Goal: Transaction & Acquisition: Book appointment/travel/reservation

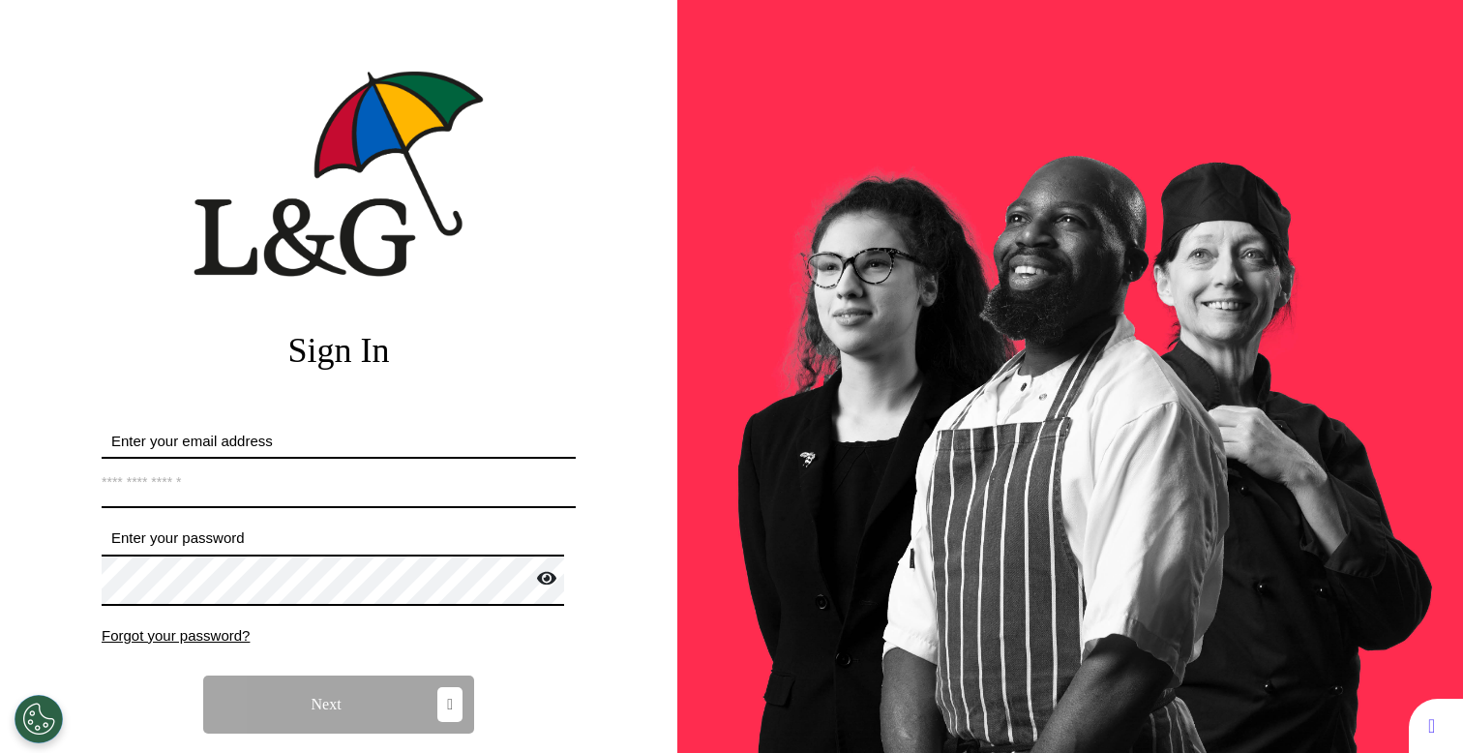
click at [238, 511] on form "Enter your email address *Email address must be valid. Enter your password Pass…" at bounding box center [339, 620] width 474 height 379
click at [292, 491] on input "Enter your email address" at bounding box center [339, 482] width 474 height 51
paste input "**********"
type input "**********"
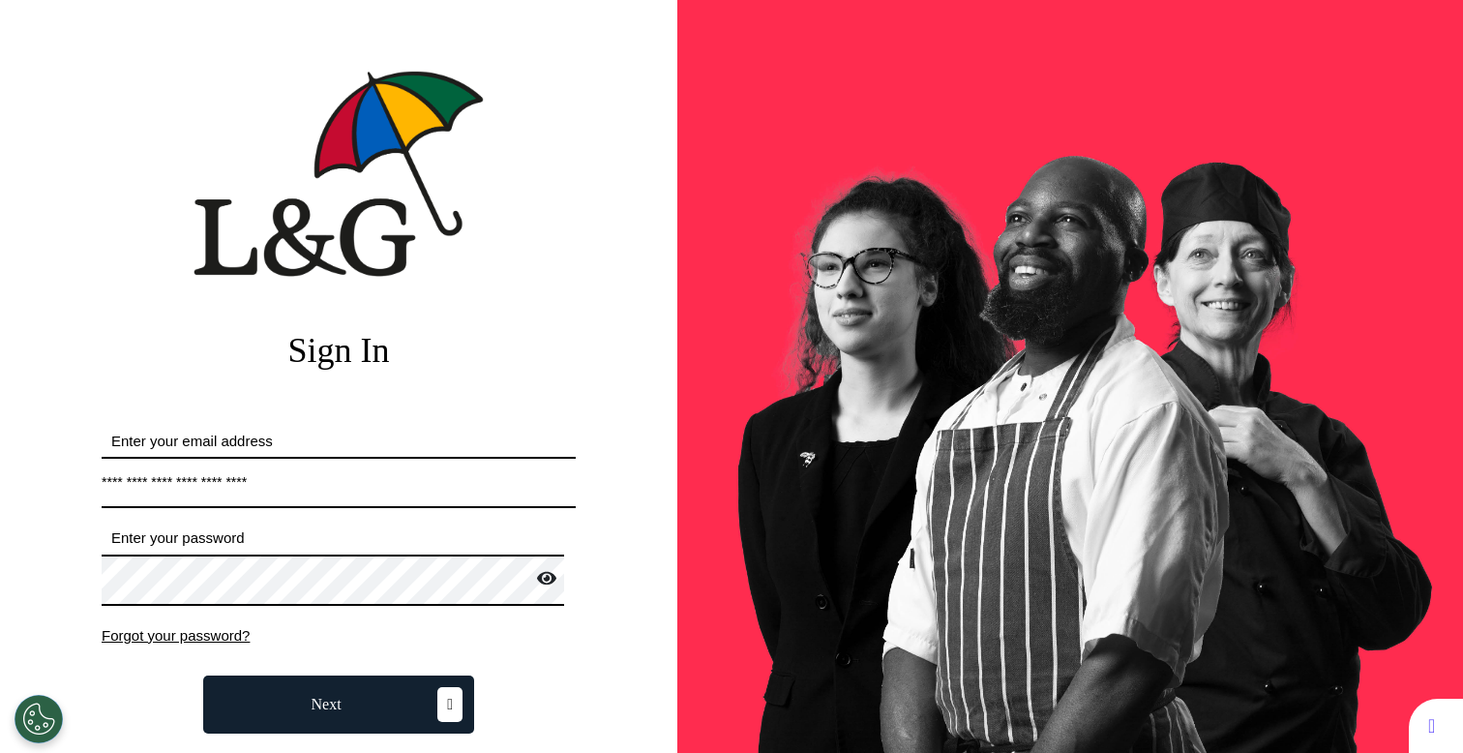
click at [325, 698] on span "Next" at bounding box center [327, 704] width 30 height 15
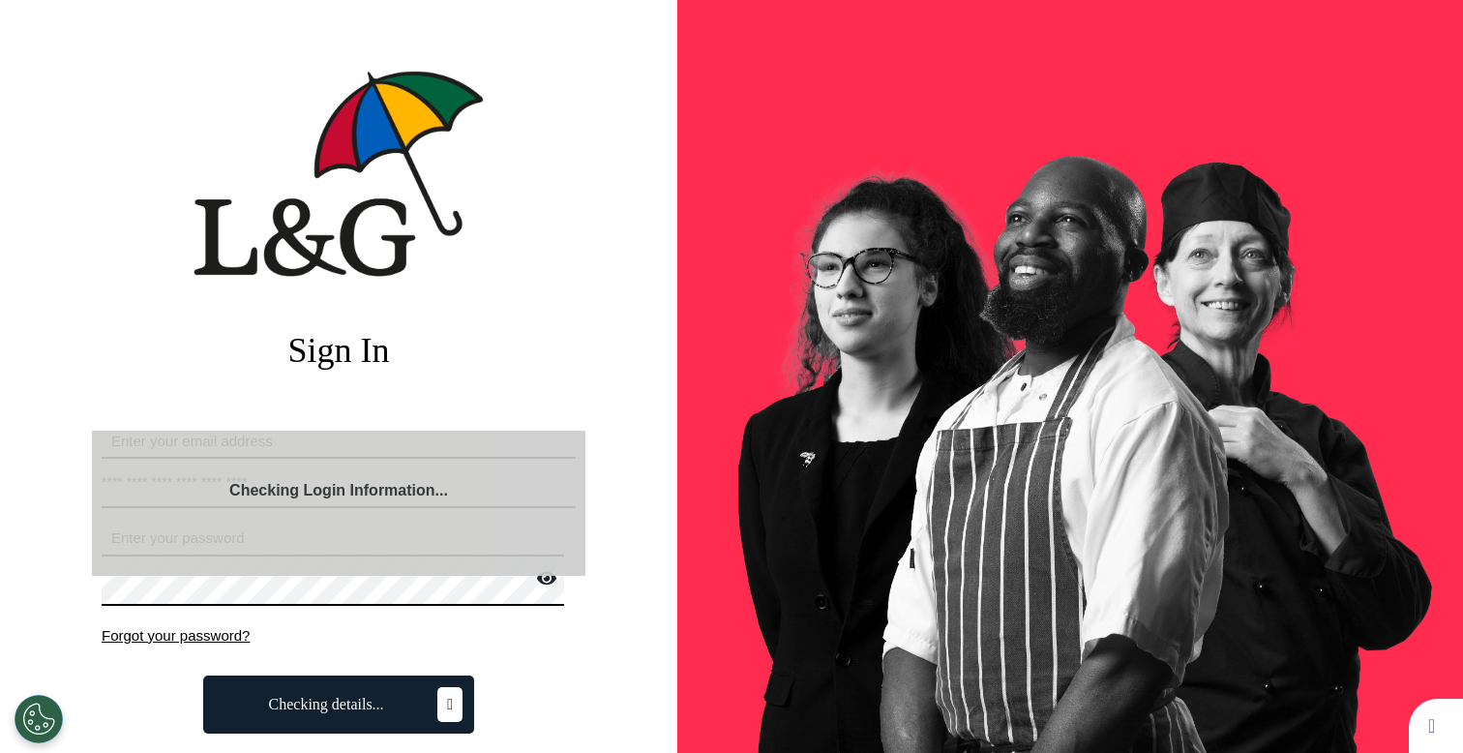
select select "**"
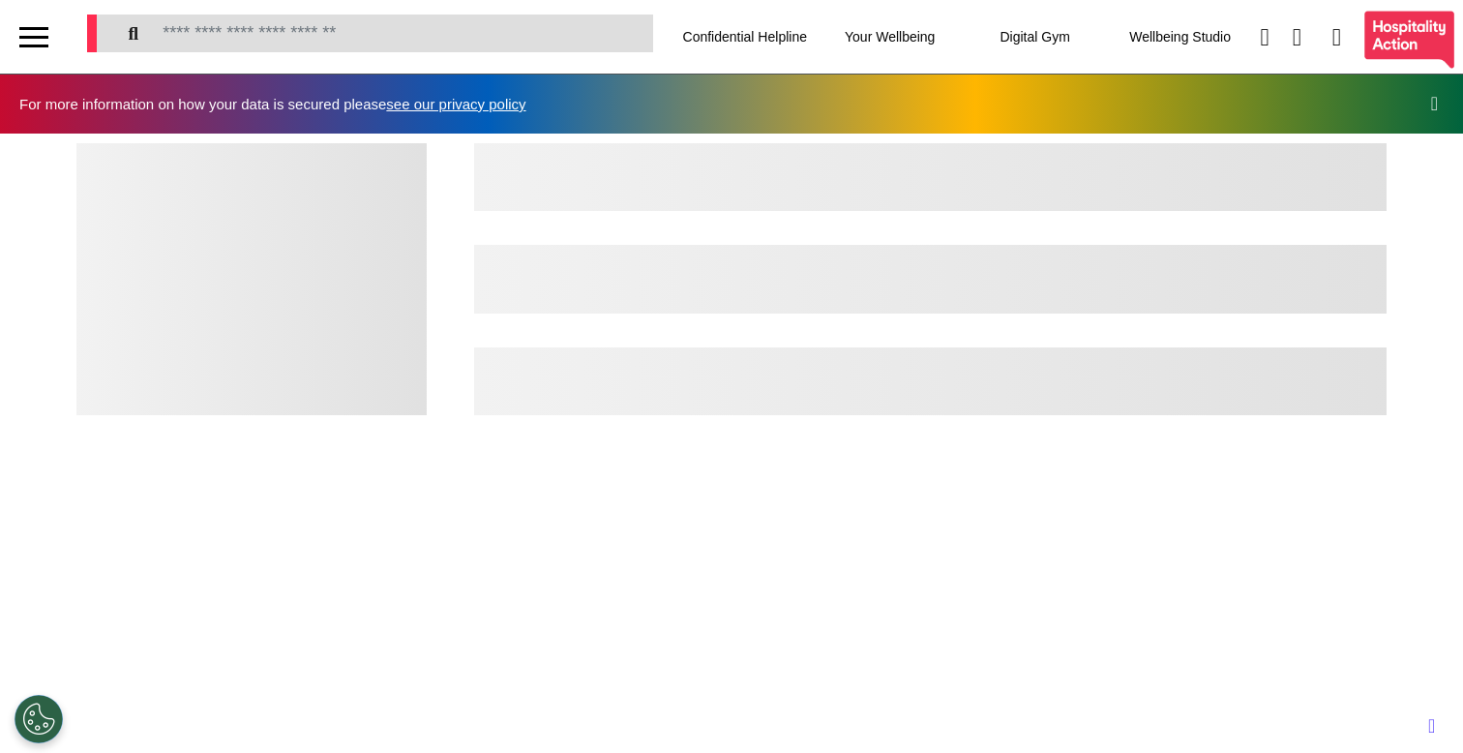
scroll to position [0, 731]
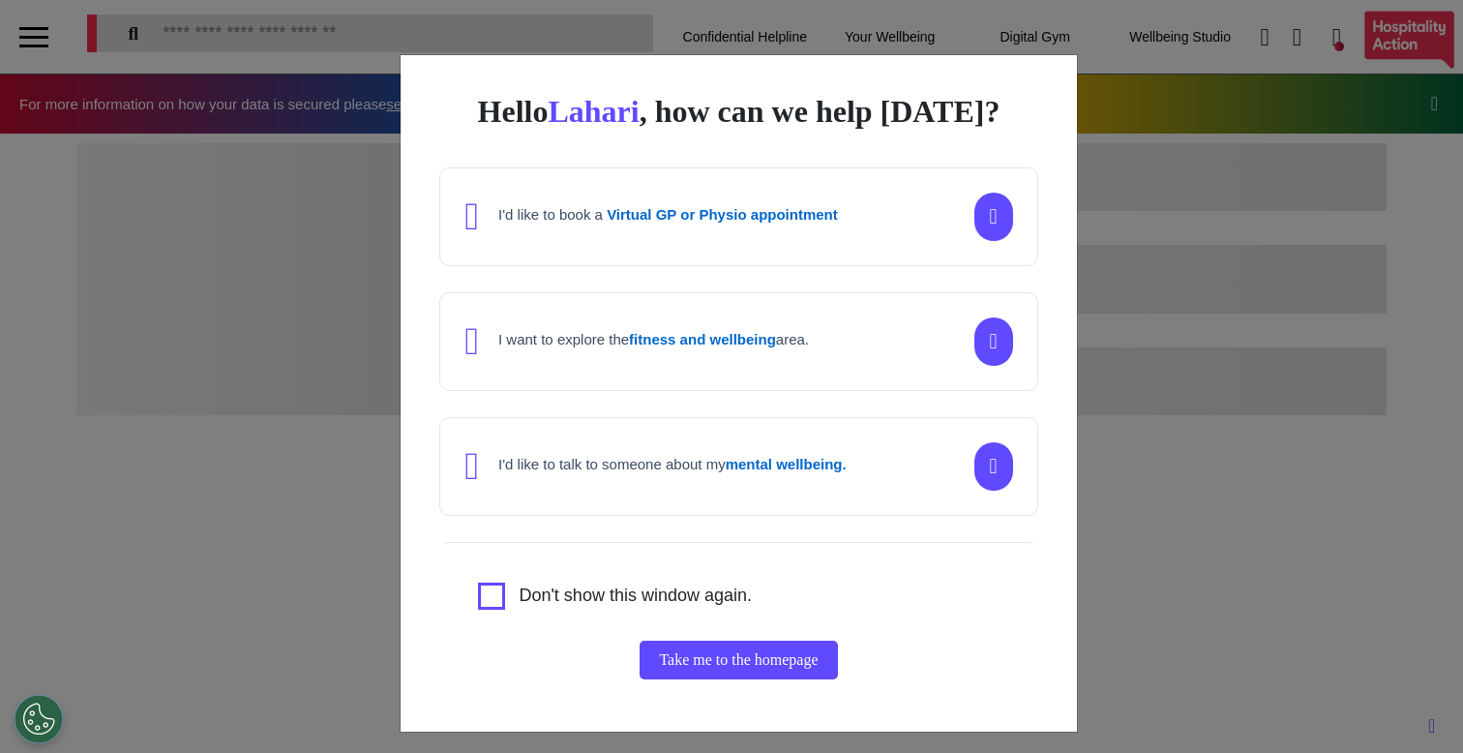
click at [739, 661] on button "Take me to the homepage" at bounding box center [738, 660] width 197 height 39
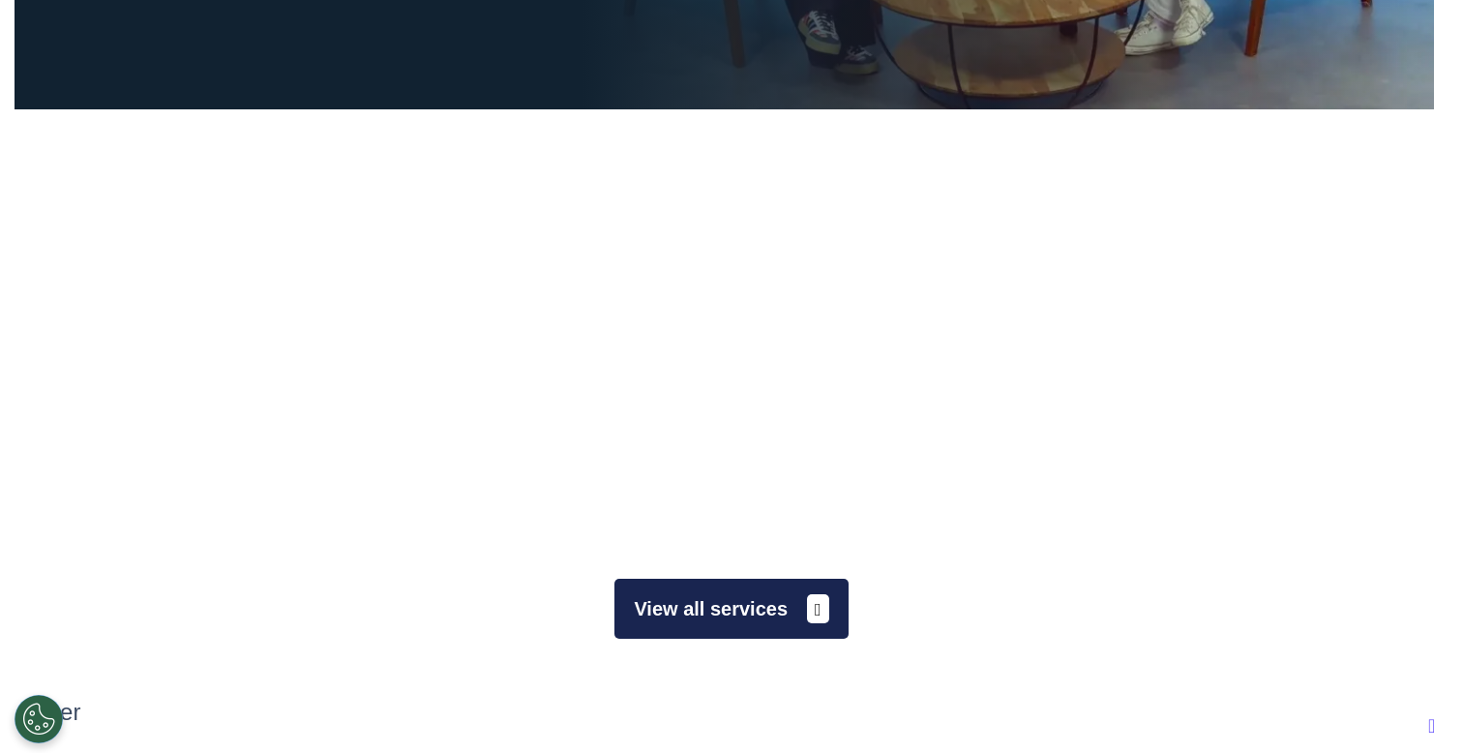
click at [741, 597] on button "View all services" at bounding box center [731, 609] width 233 height 60
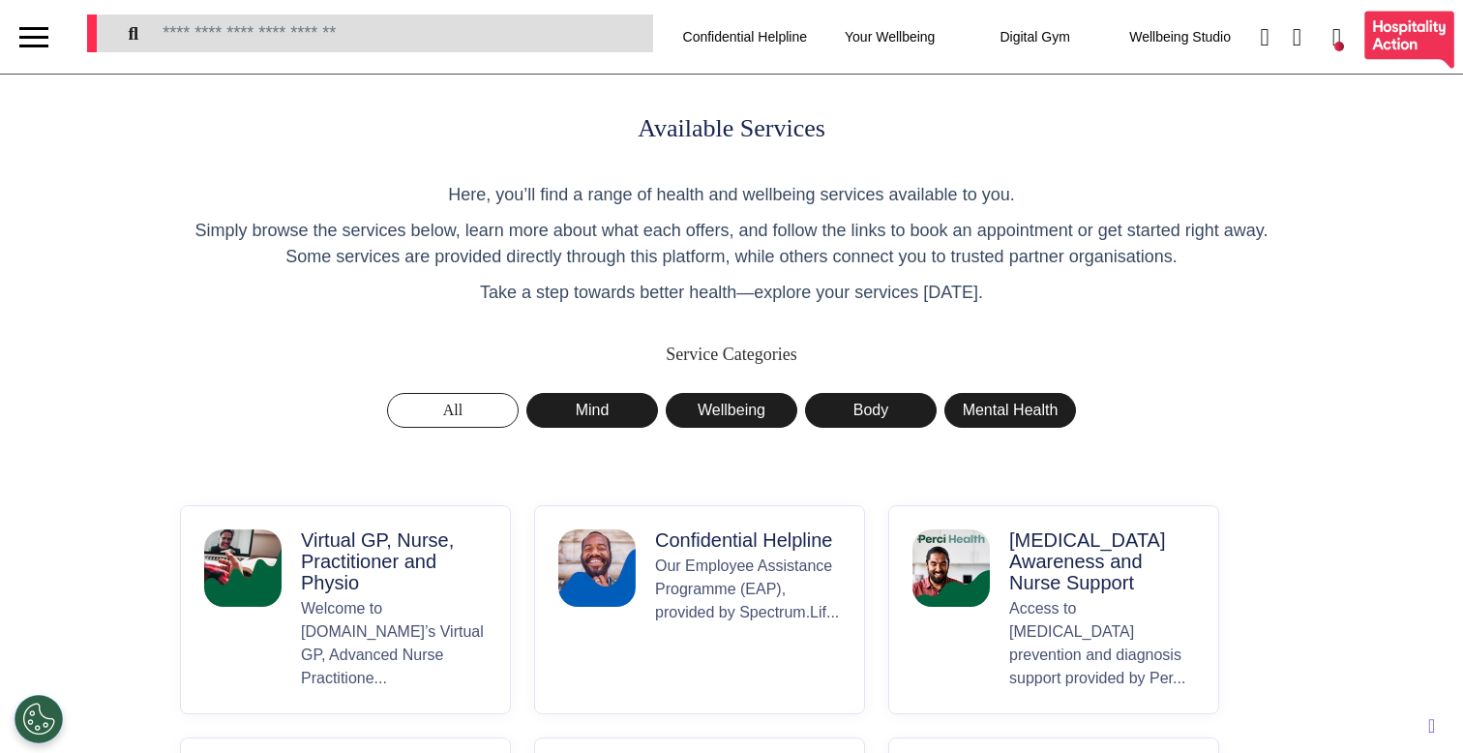
click at [385, 590] on p "Virtual GP, Nurse, Practitioner and Physio" at bounding box center [394, 561] width 186 height 64
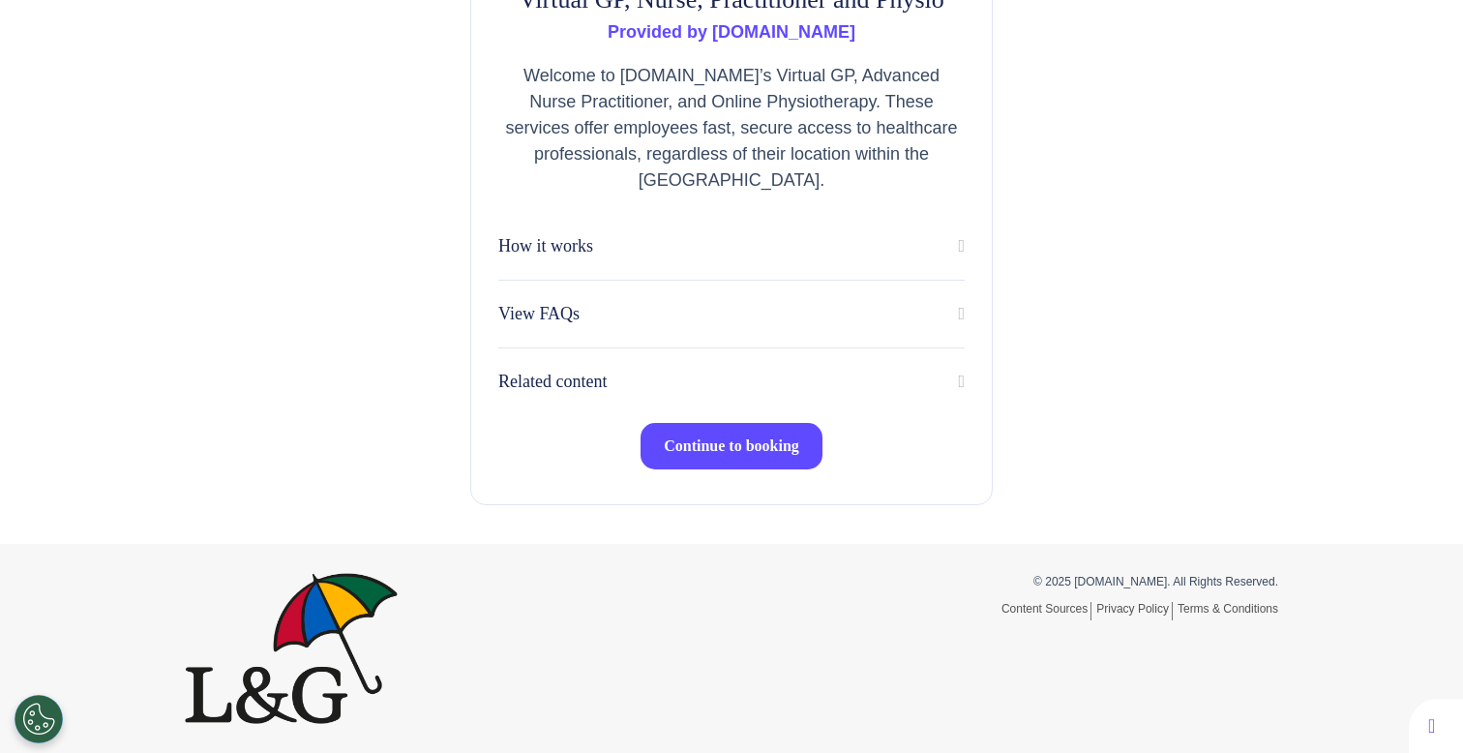
click at [754, 460] on button "Continue to booking" at bounding box center [732, 446] width 182 height 46
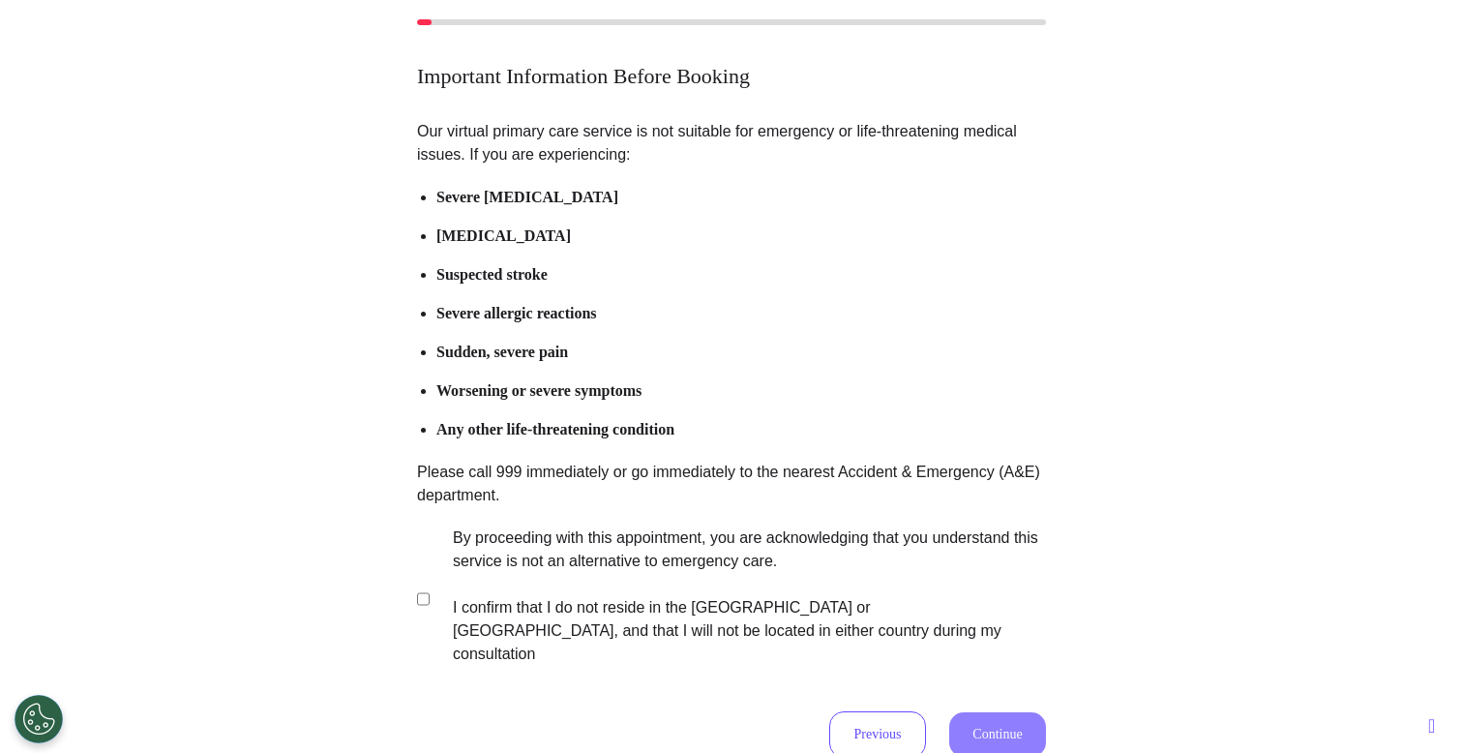
scroll to position [176, 0]
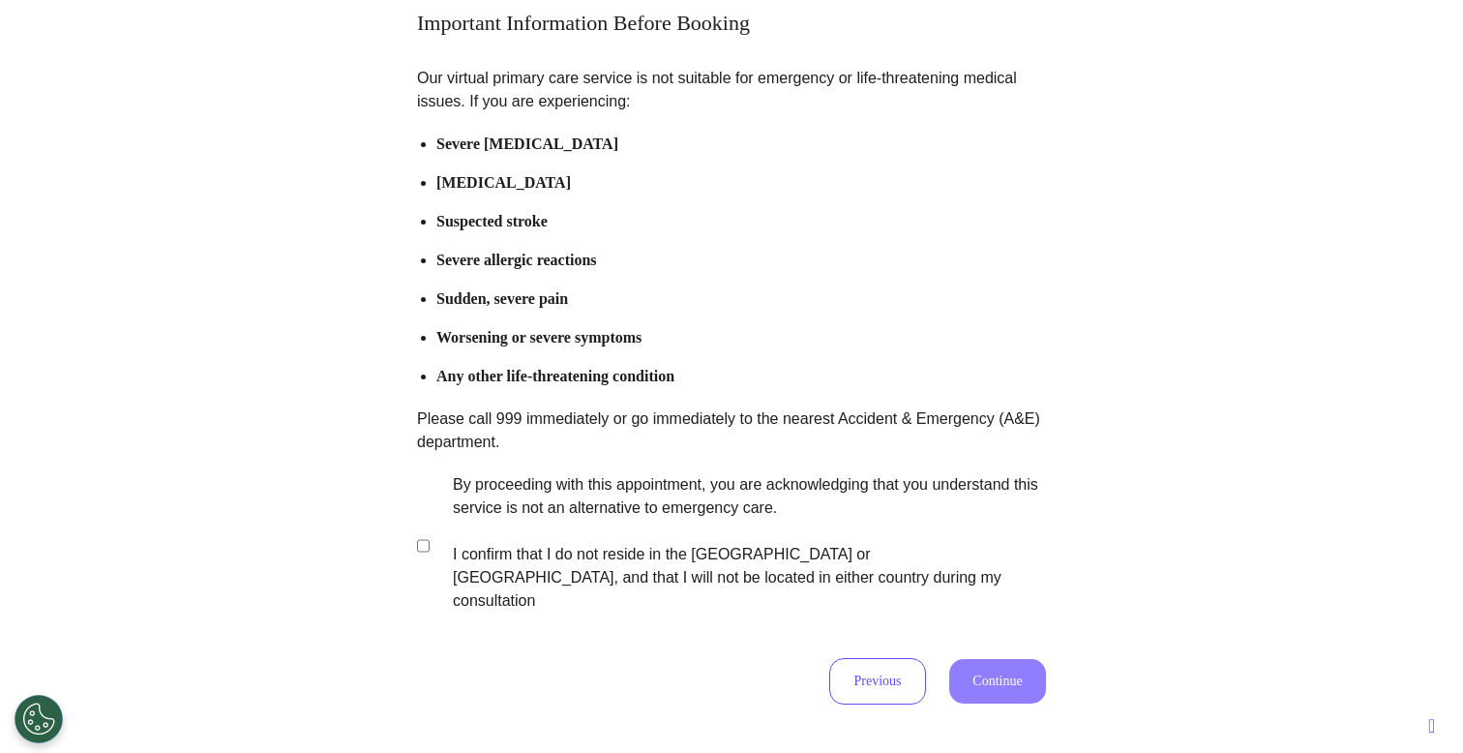
click at [646, 515] on label "By proceeding with this appointment, you are acknowledging that you understand …" at bounding box center [737, 542] width 606 height 139
click at [1009, 686] on div "Important Information Before Booking Our virtual primary care service is not su…" at bounding box center [731, 335] width 1463 height 874
click at [998, 673] on button "Continue" at bounding box center [997, 681] width 97 height 45
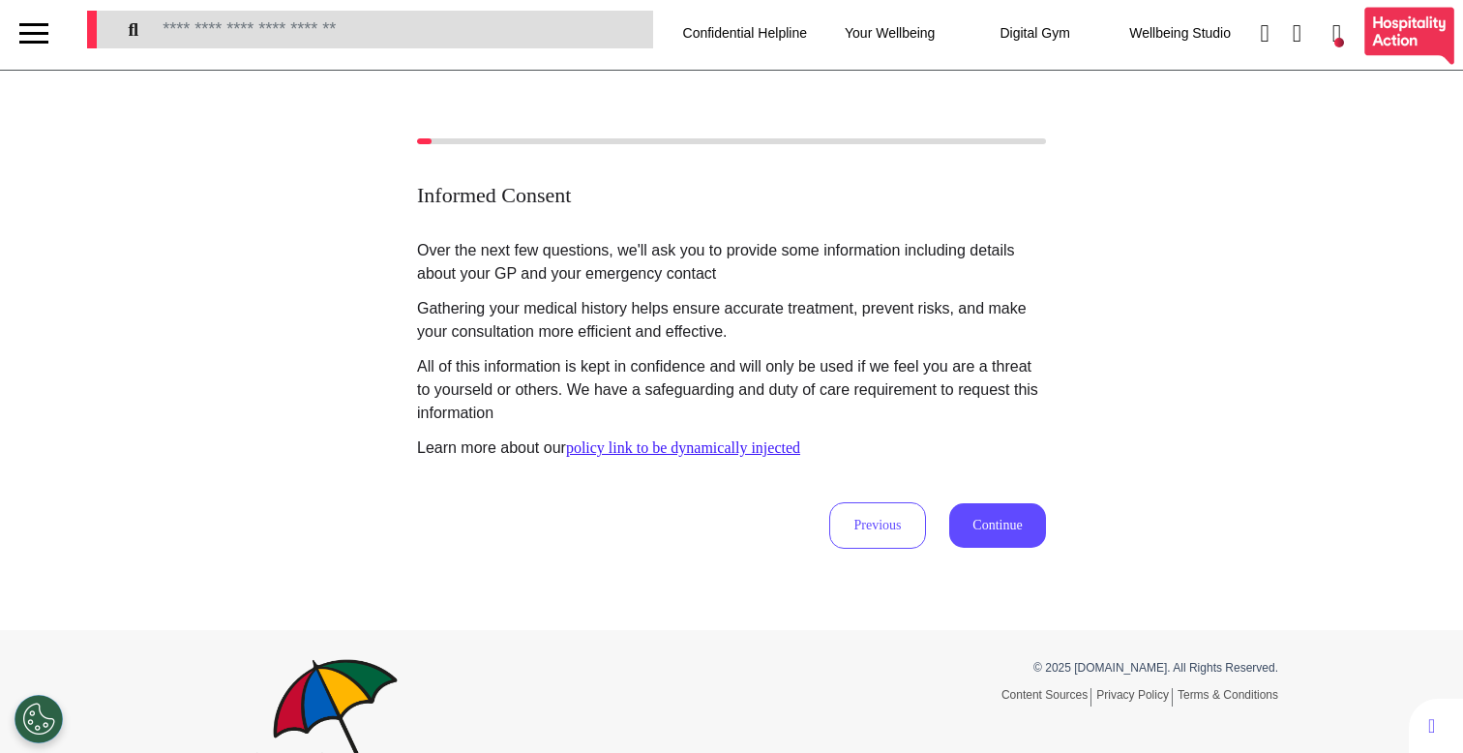
scroll to position [0, 0]
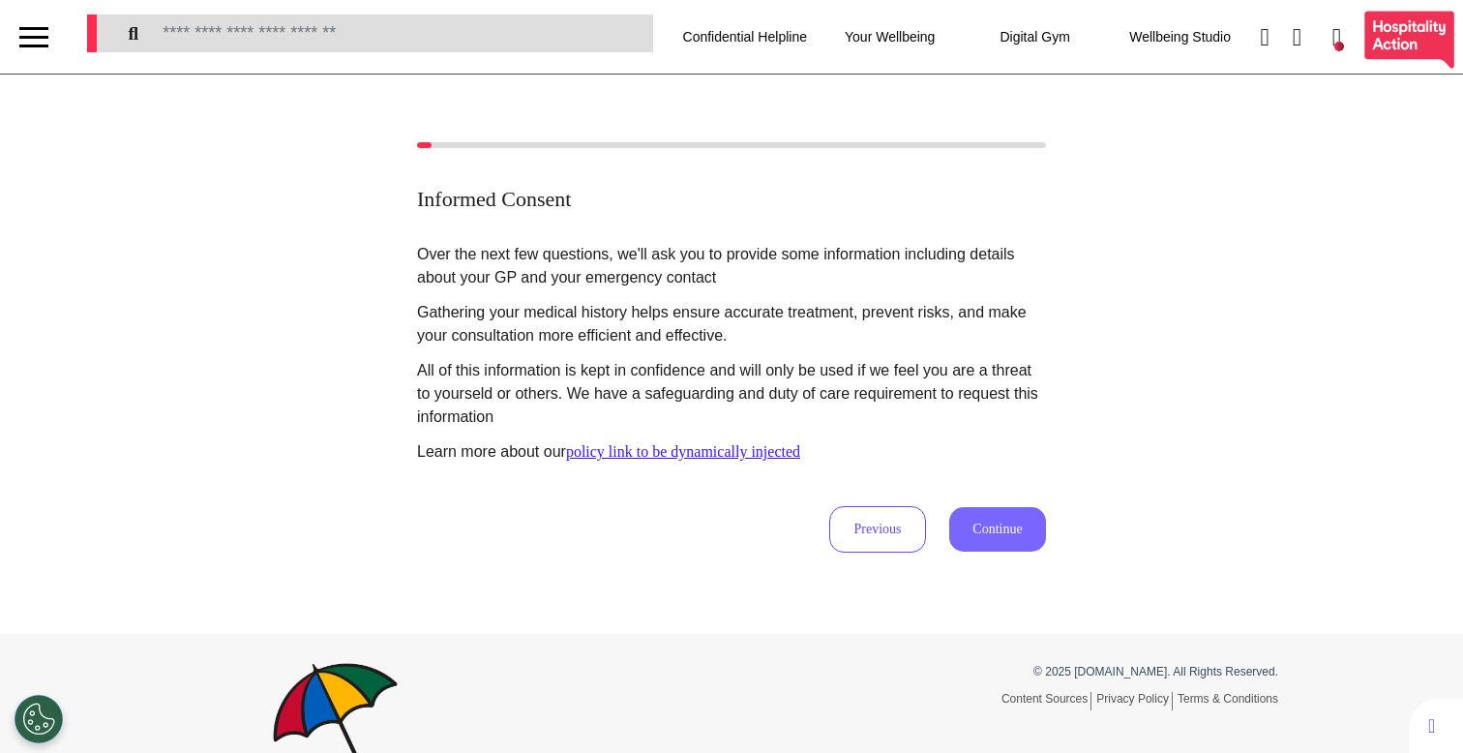
click at [991, 524] on button "Continue" at bounding box center [997, 529] width 97 height 45
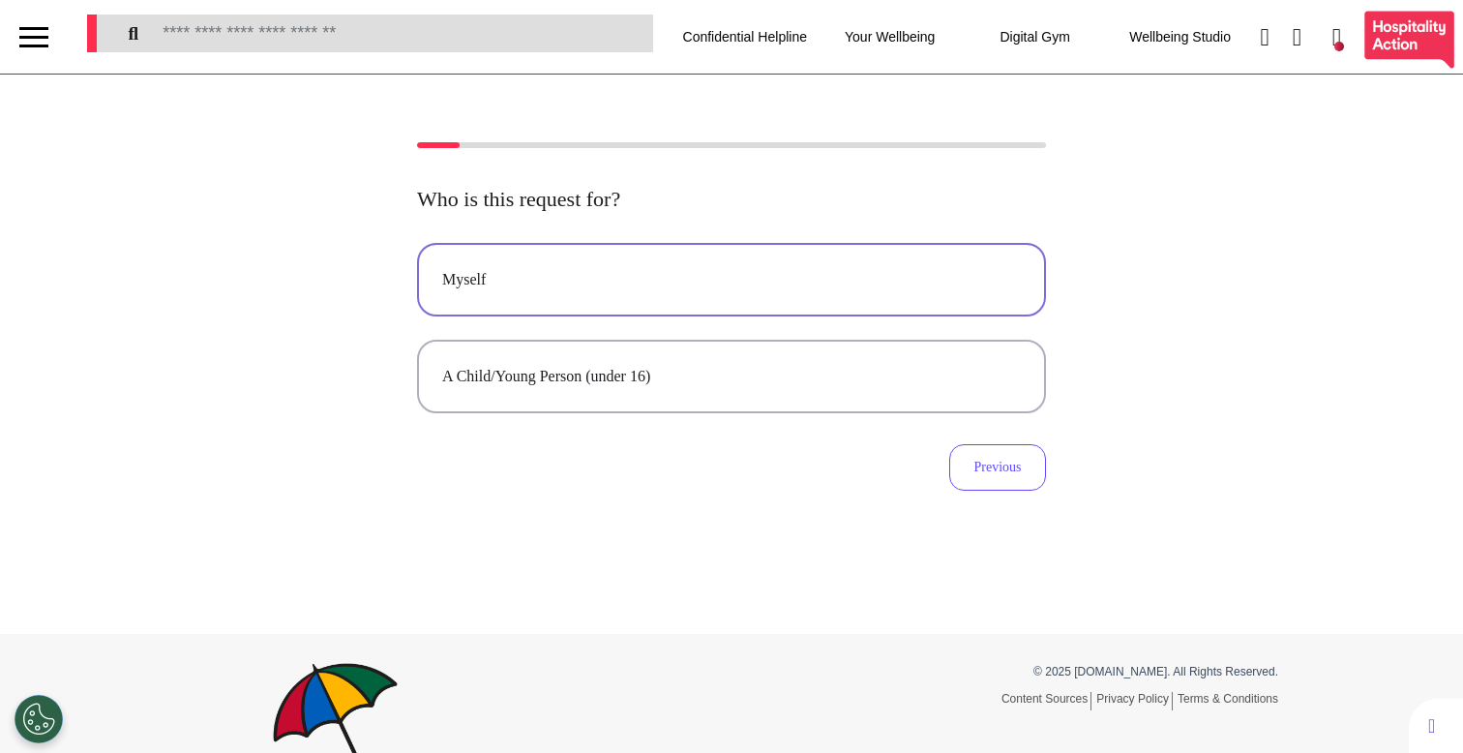
click at [718, 276] on div "Myself" at bounding box center [731, 279] width 579 height 23
select select "******"
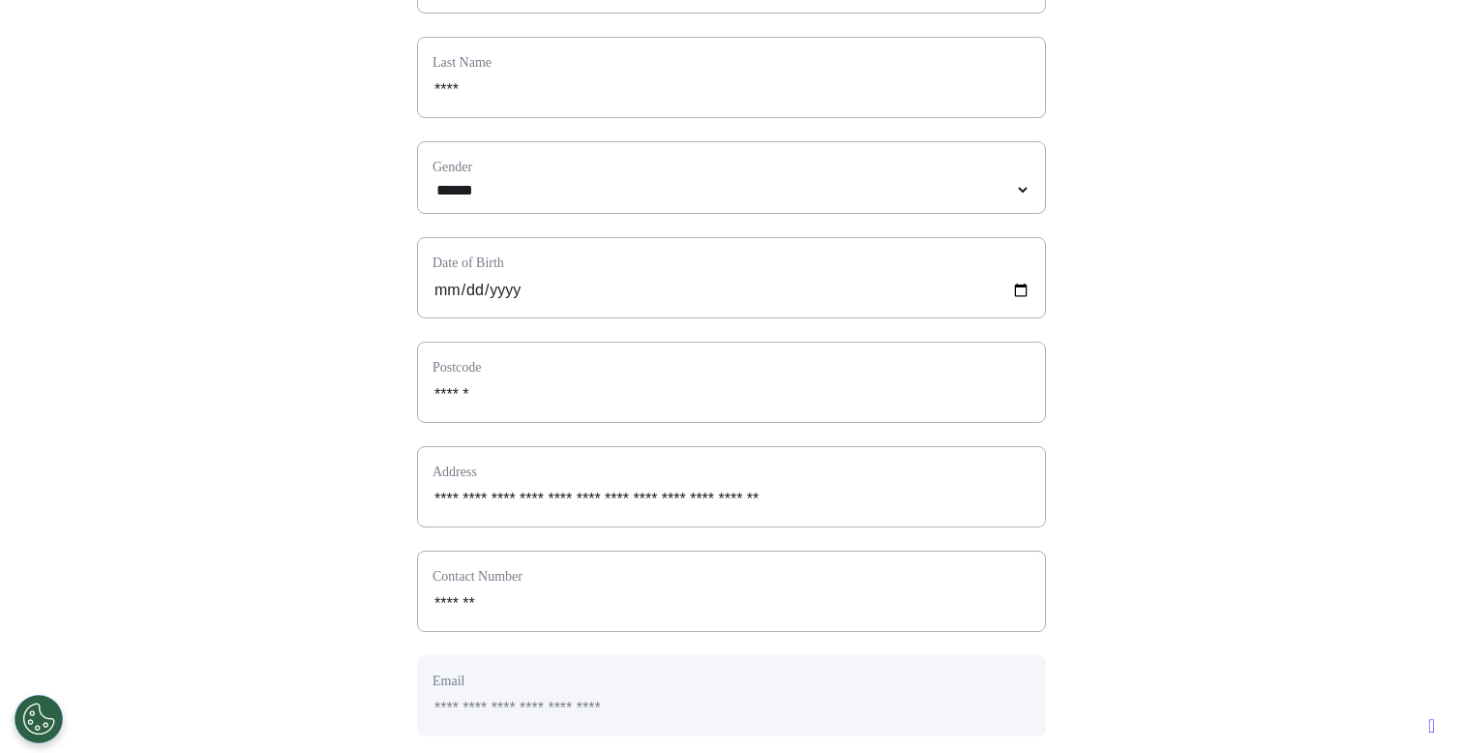
scroll to position [963, 0]
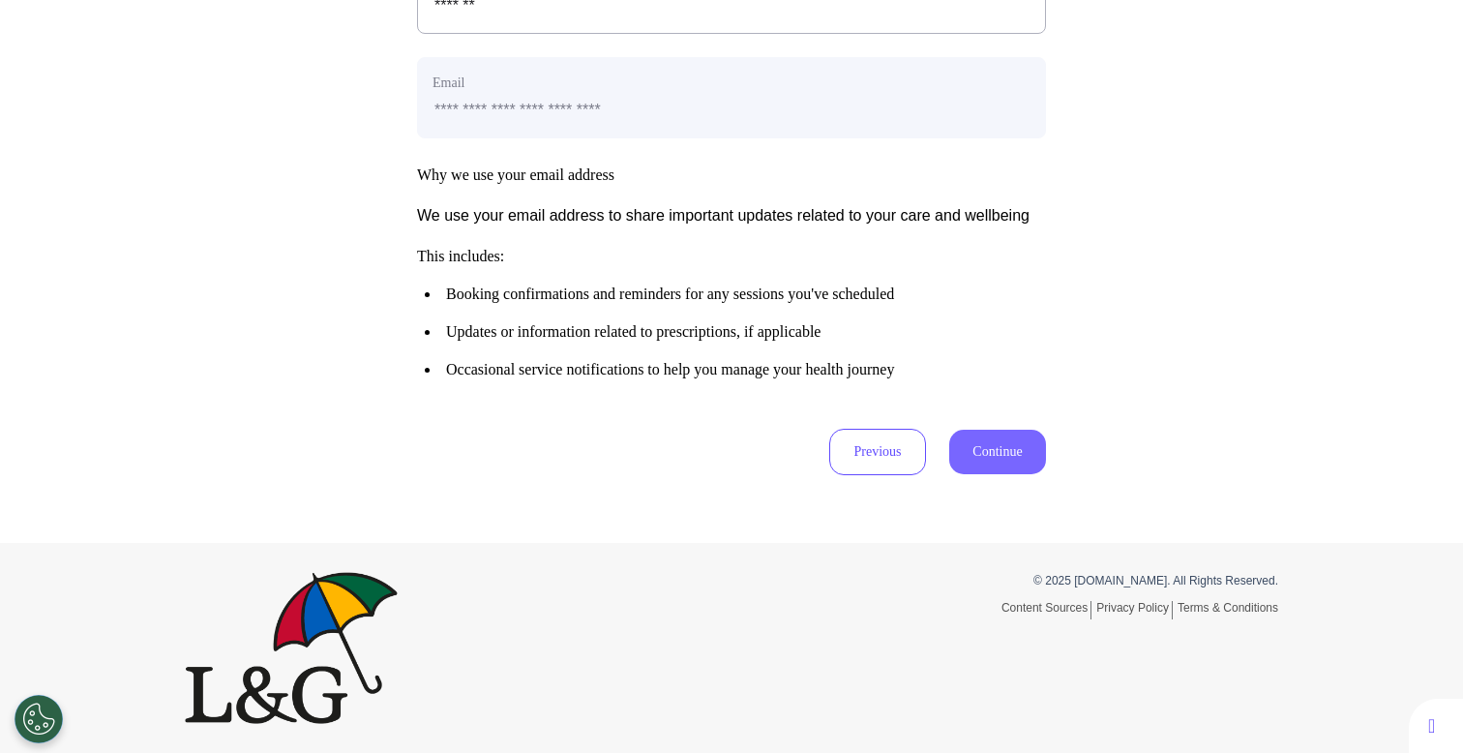
click at [1009, 459] on button "Continue" at bounding box center [997, 452] width 97 height 45
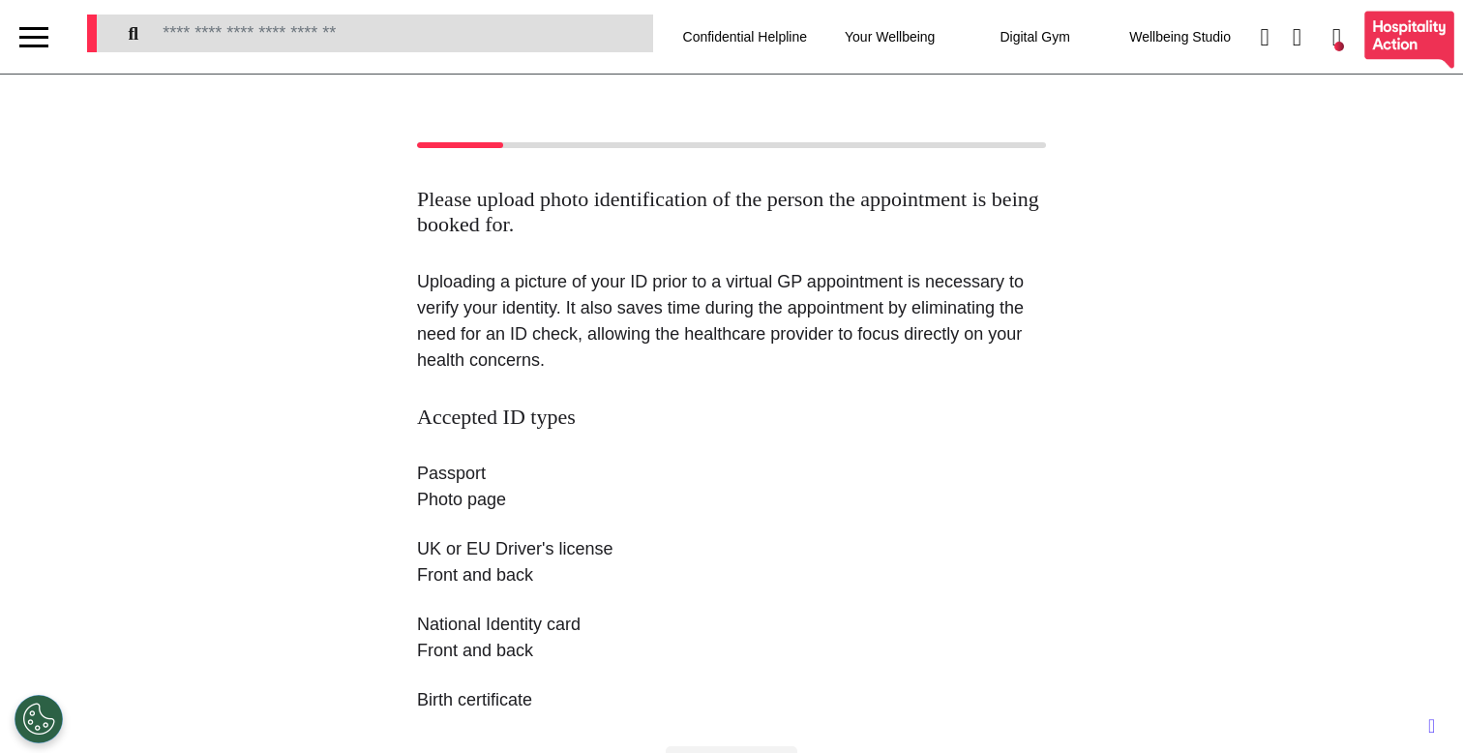
scroll to position [424, 0]
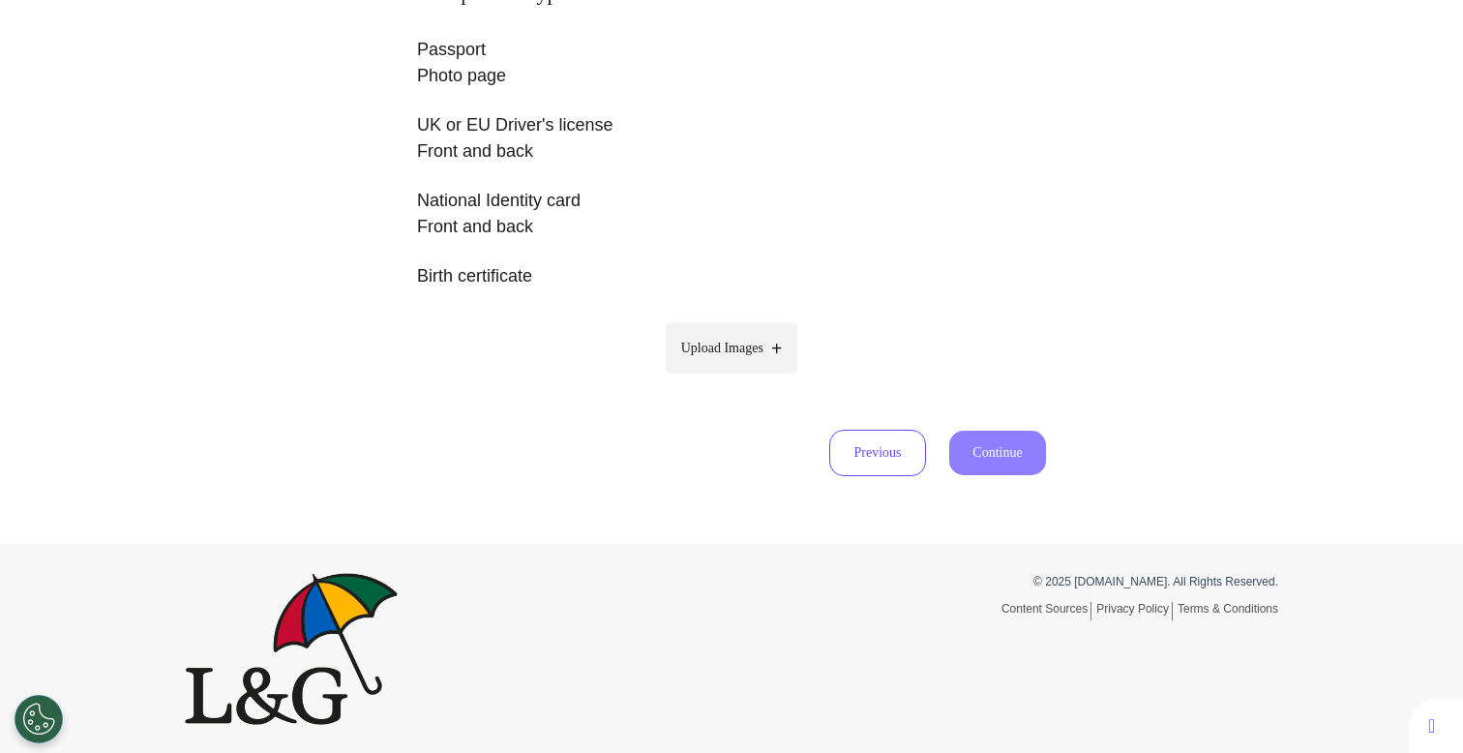
click at [719, 339] on span "Upload Images" at bounding box center [722, 348] width 82 height 20
click at [719, 378] on input "Upload Images" at bounding box center [732, 388] width 184 height 20
type input "**********"
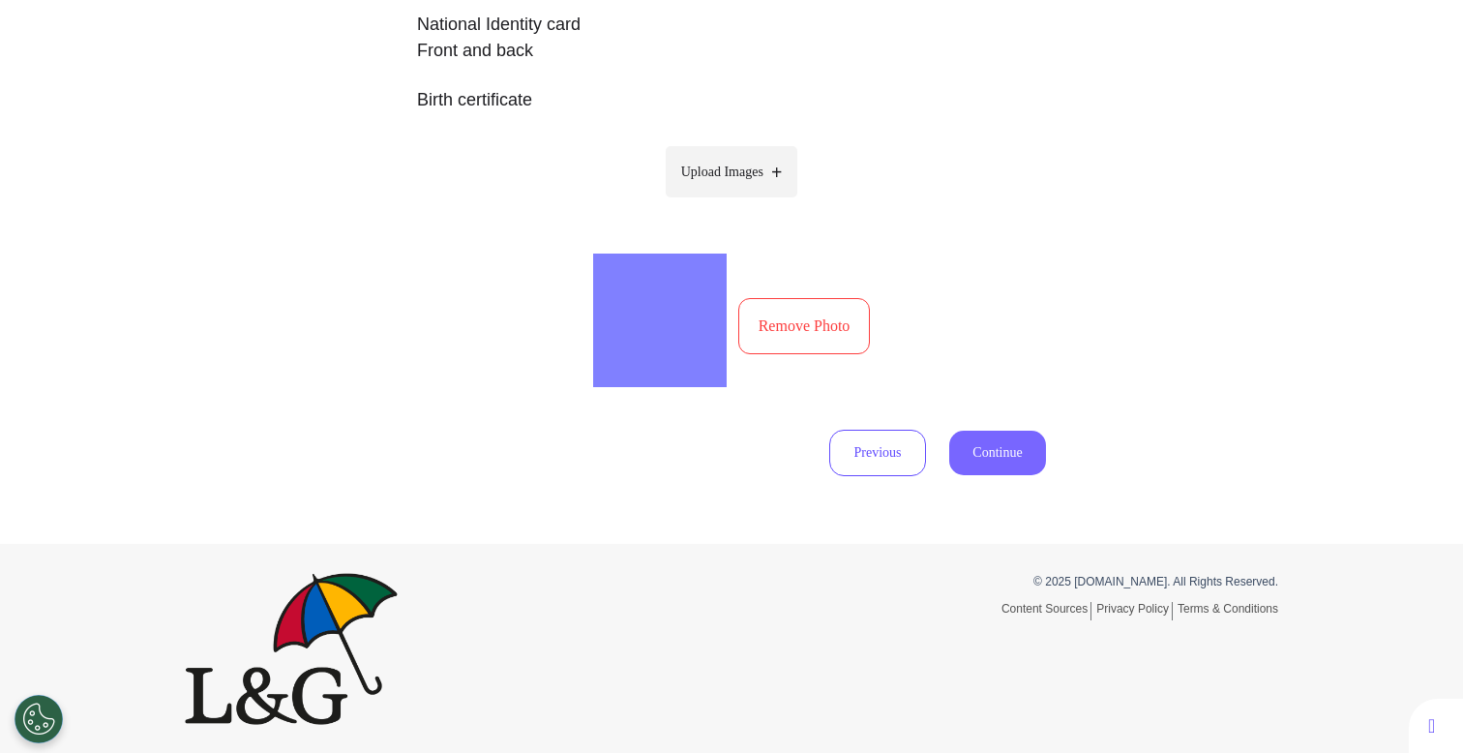
click at [980, 457] on button "Continue" at bounding box center [997, 453] width 97 height 45
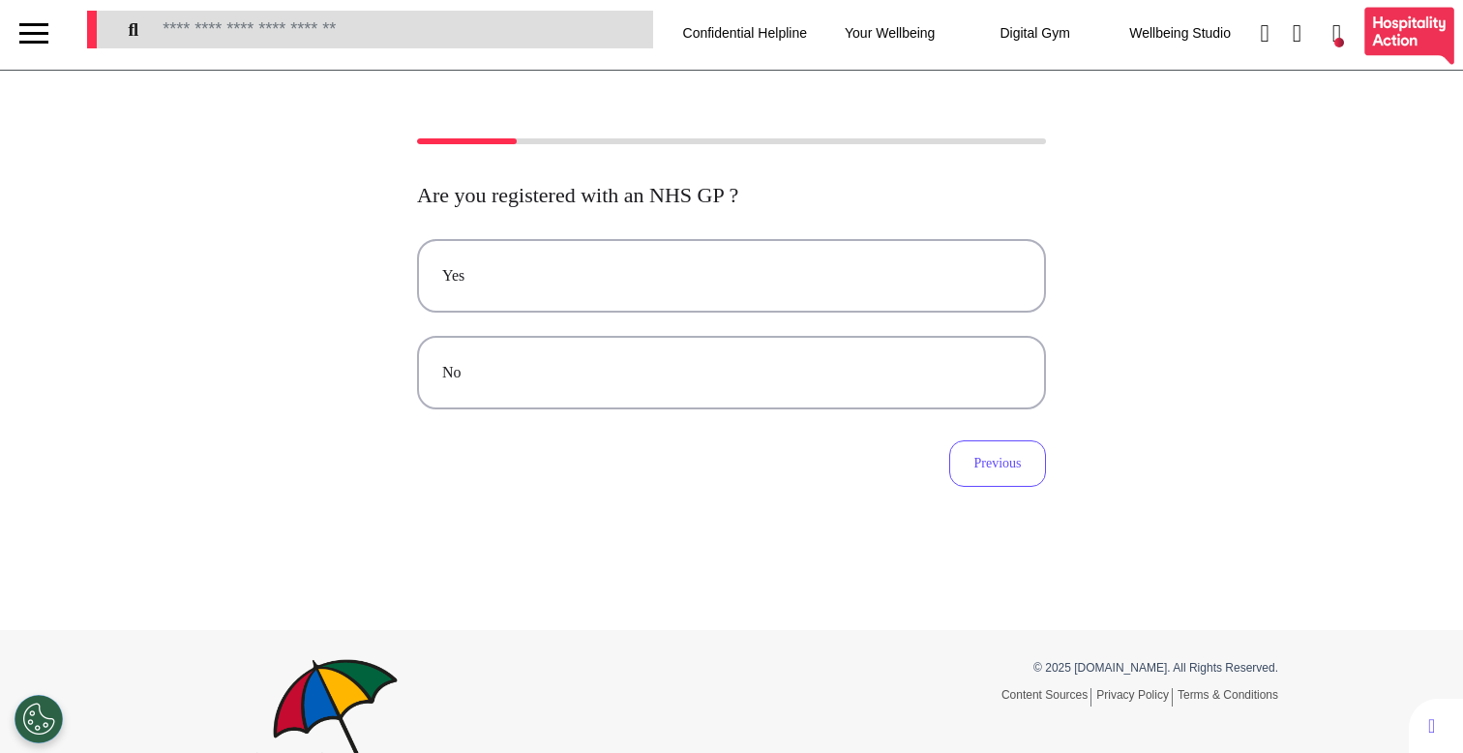
scroll to position [0, 0]
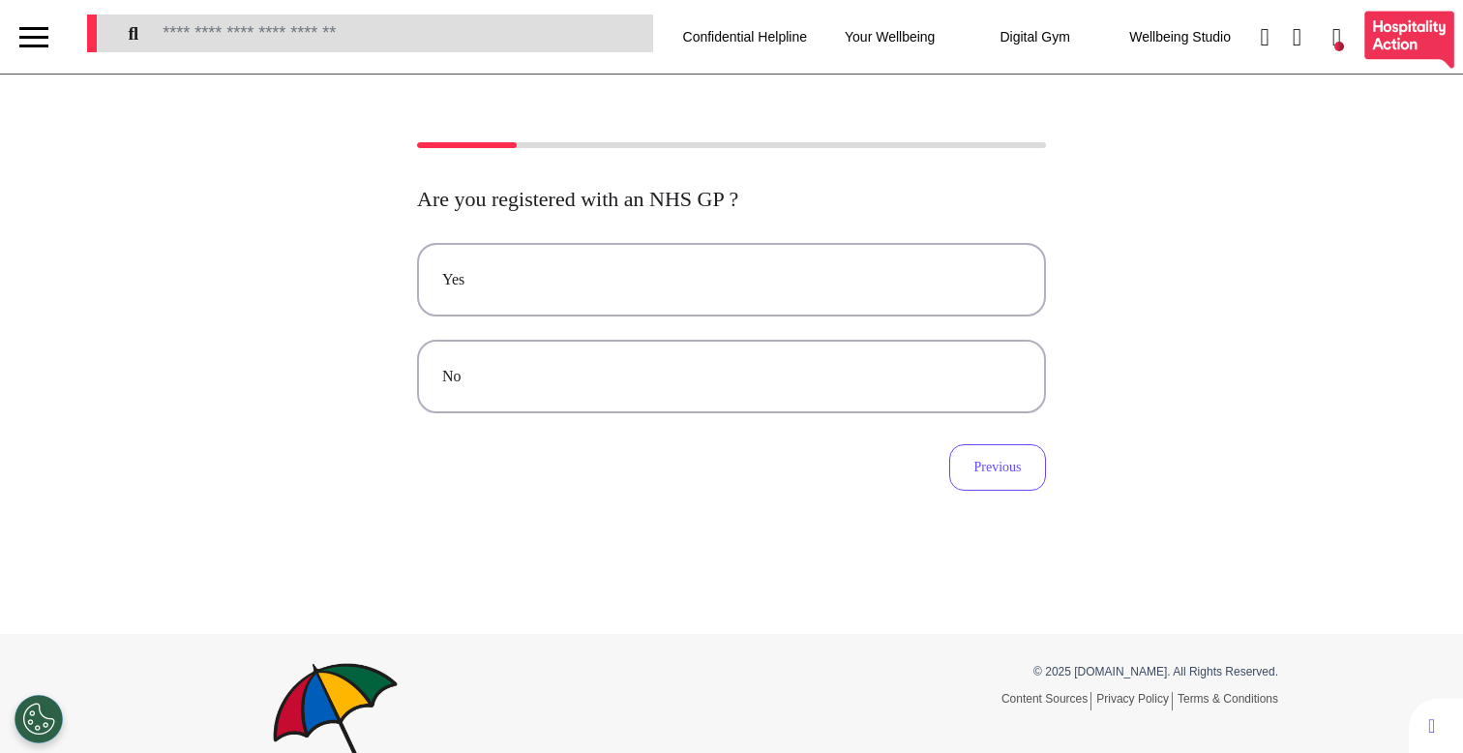
click at [23, 43] on div at bounding box center [33, 37] width 29 height 32
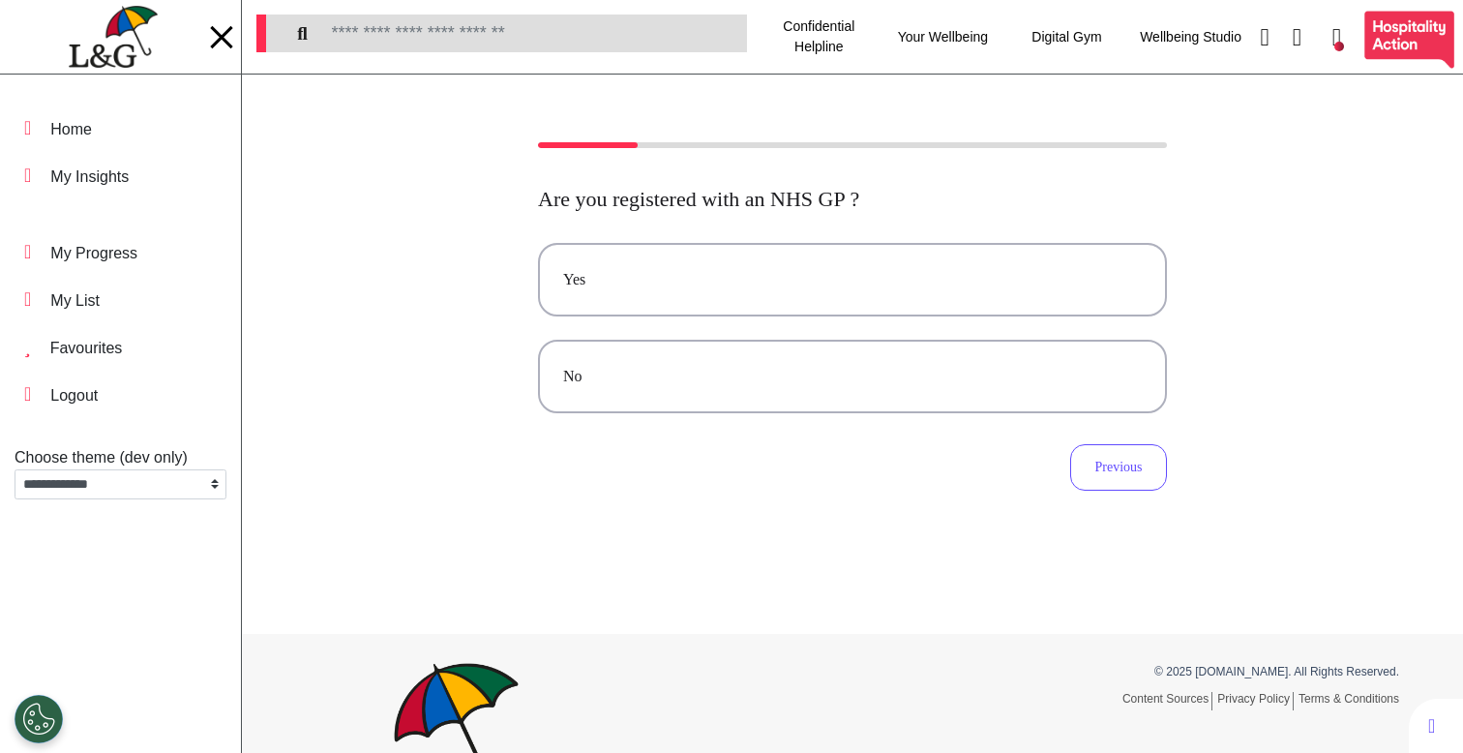
click at [135, 42] on img at bounding box center [113, 37] width 88 height 63
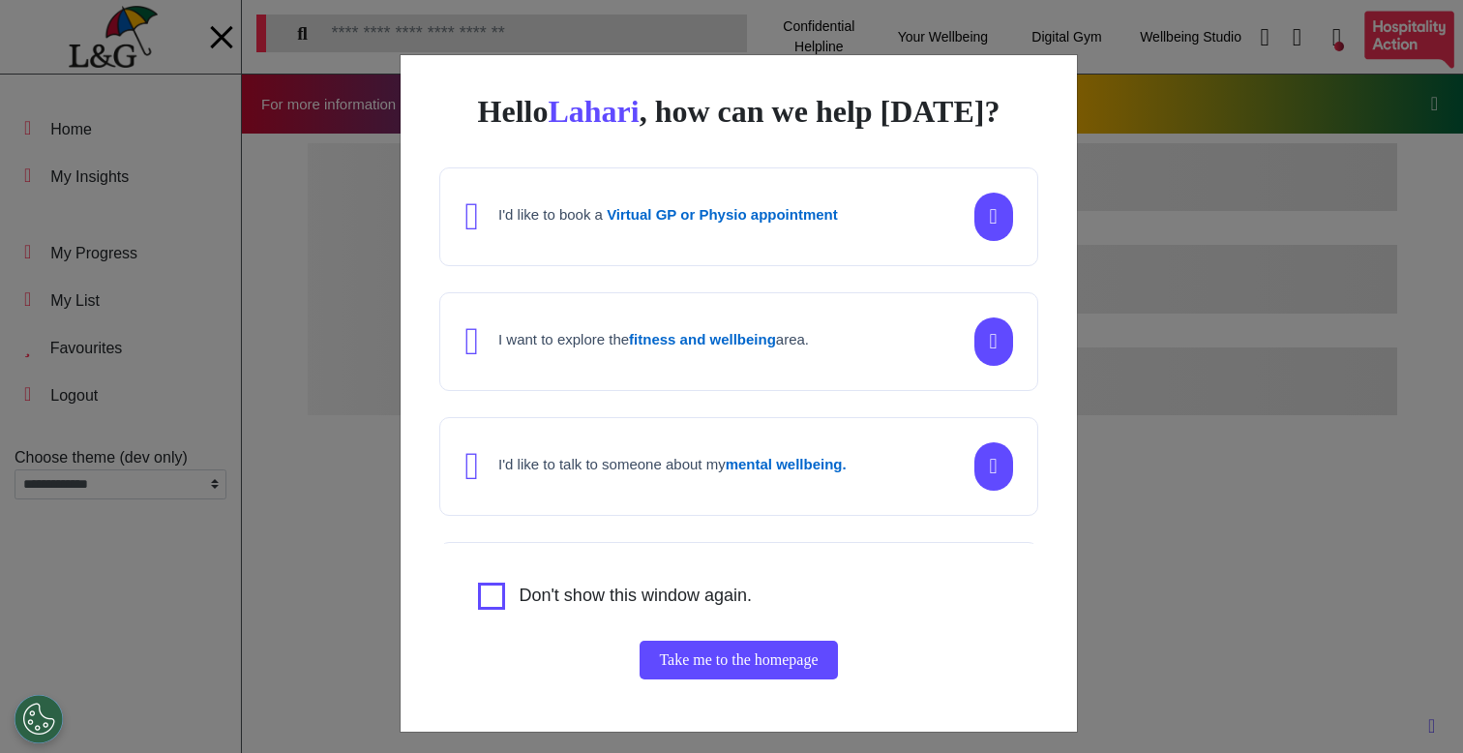
scroll to position [0, 731]
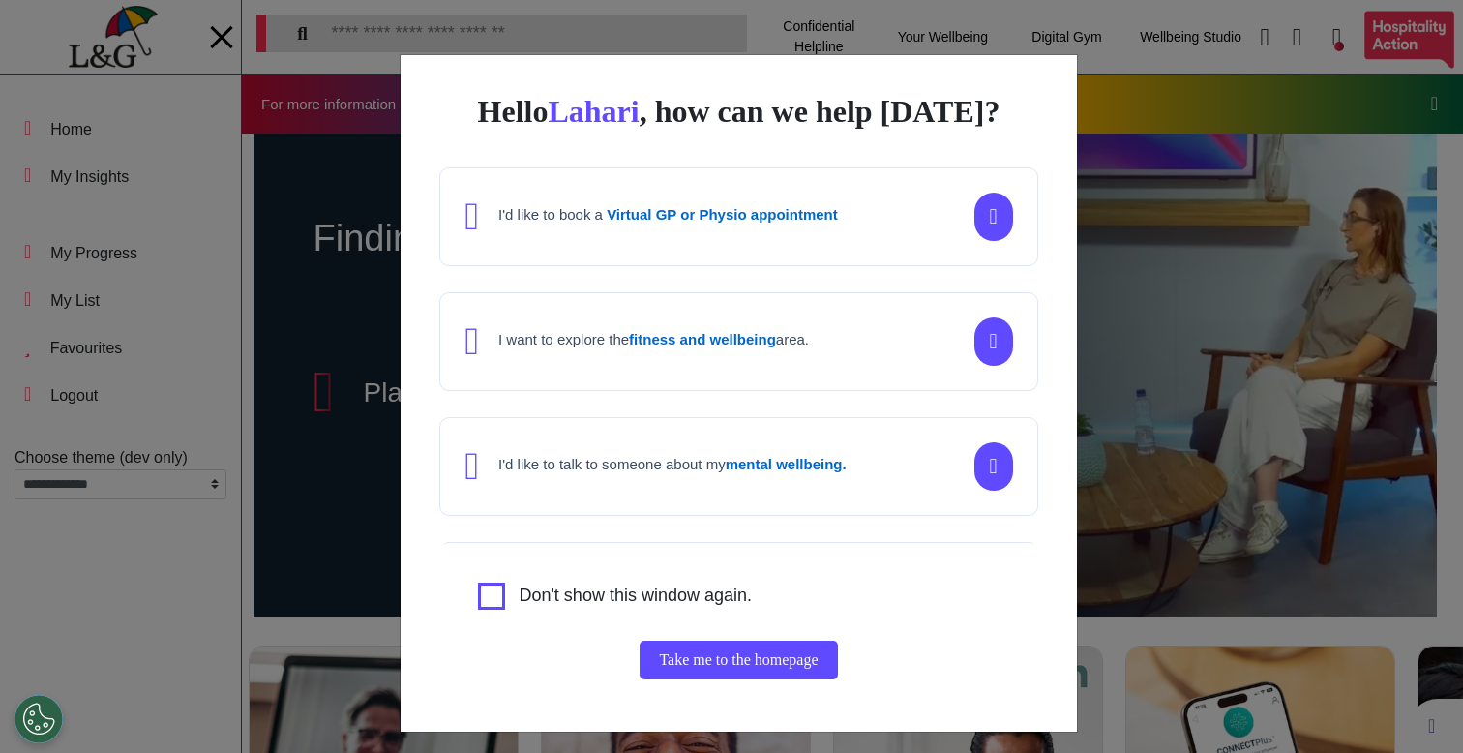
click at [1211, 456] on div "Hello Lahari , how can we help today? I'd like to book a Virtual GP or Physio a…" at bounding box center [731, 376] width 1463 height 753
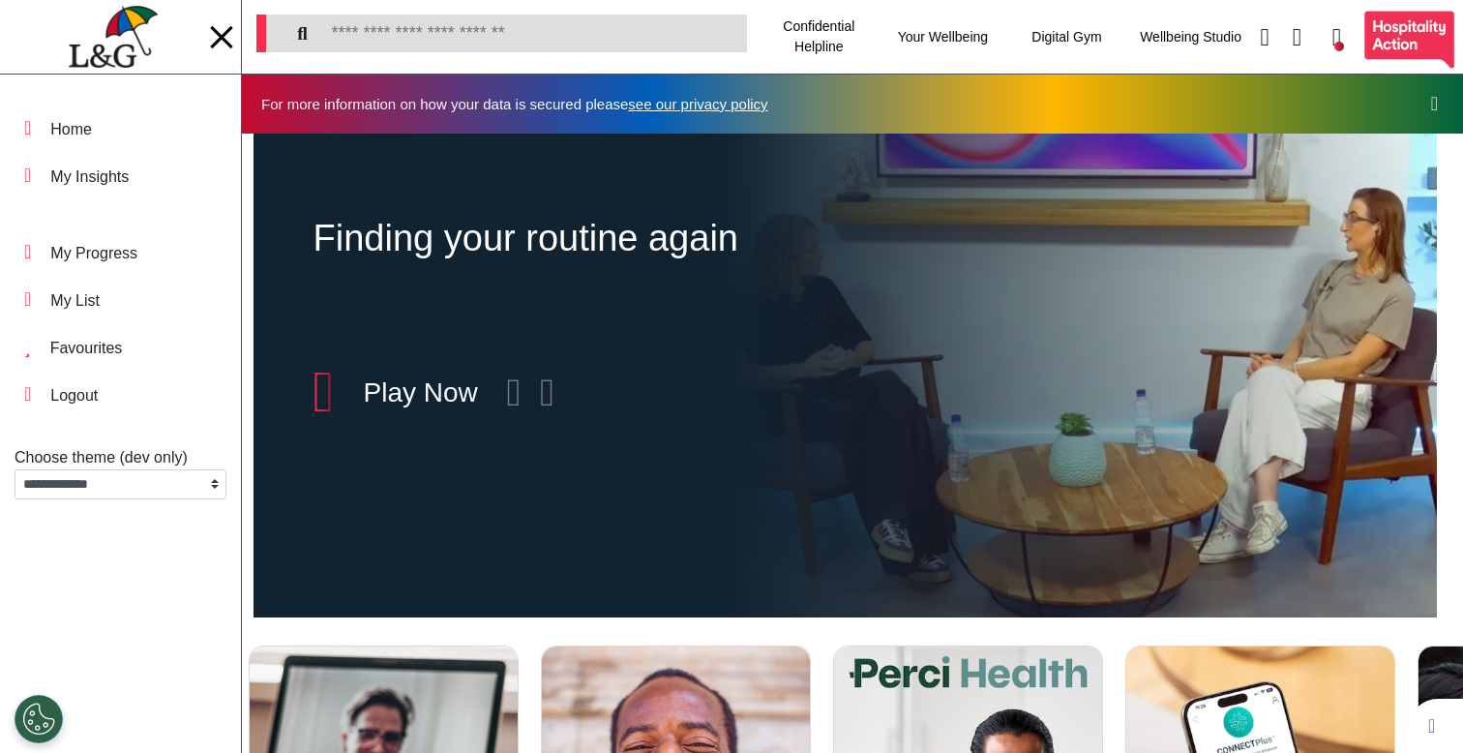
scroll to position [606, 0]
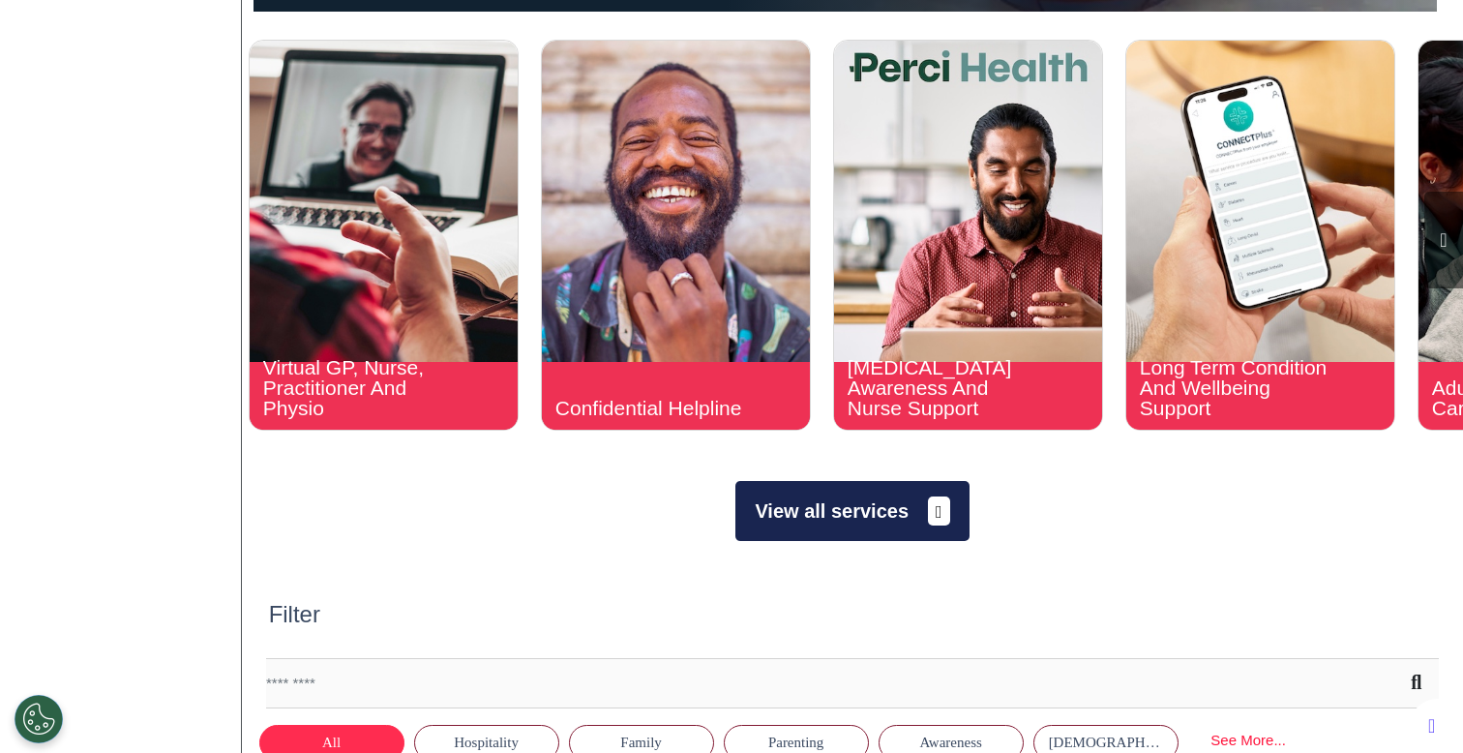
click at [851, 495] on button "View all services" at bounding box center [851, 511] width 233 height 60
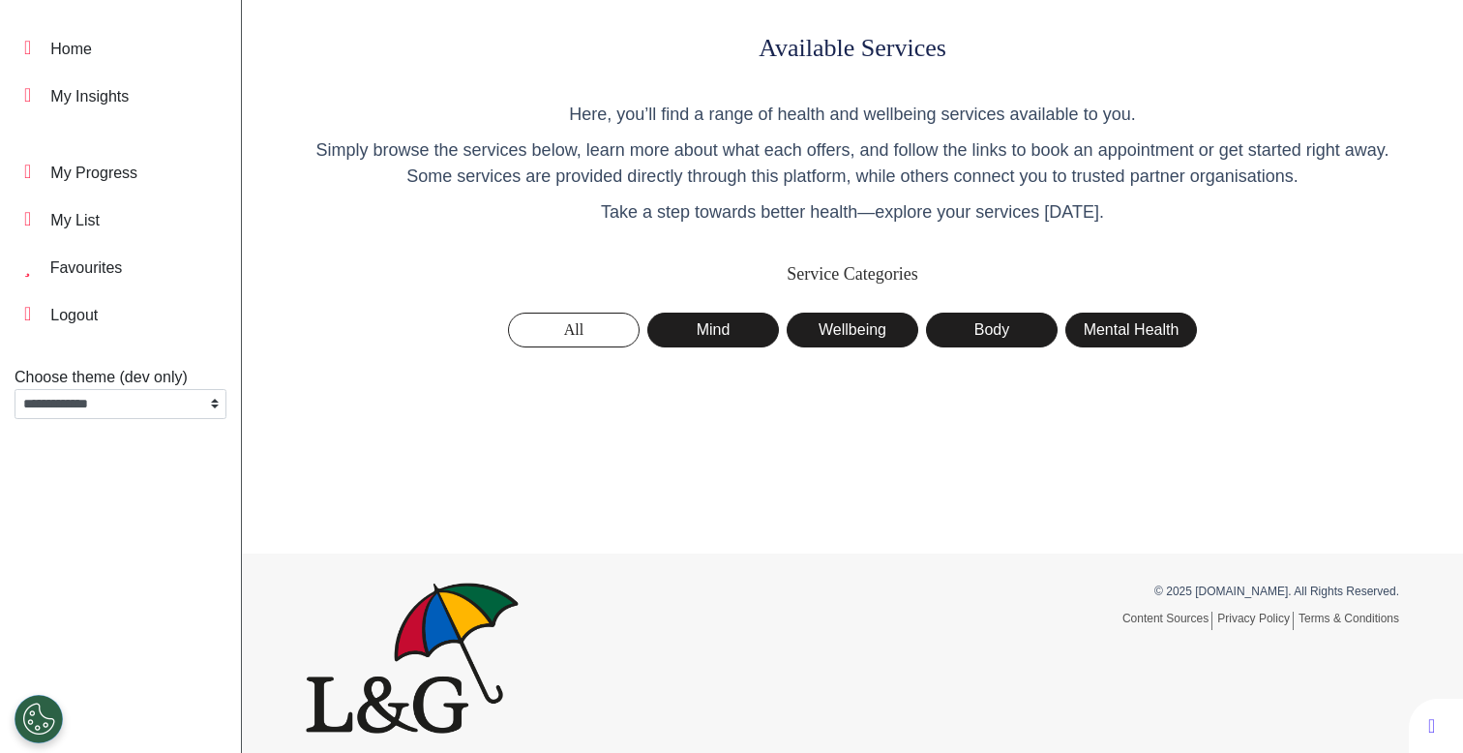
scroll to position [90, 0]
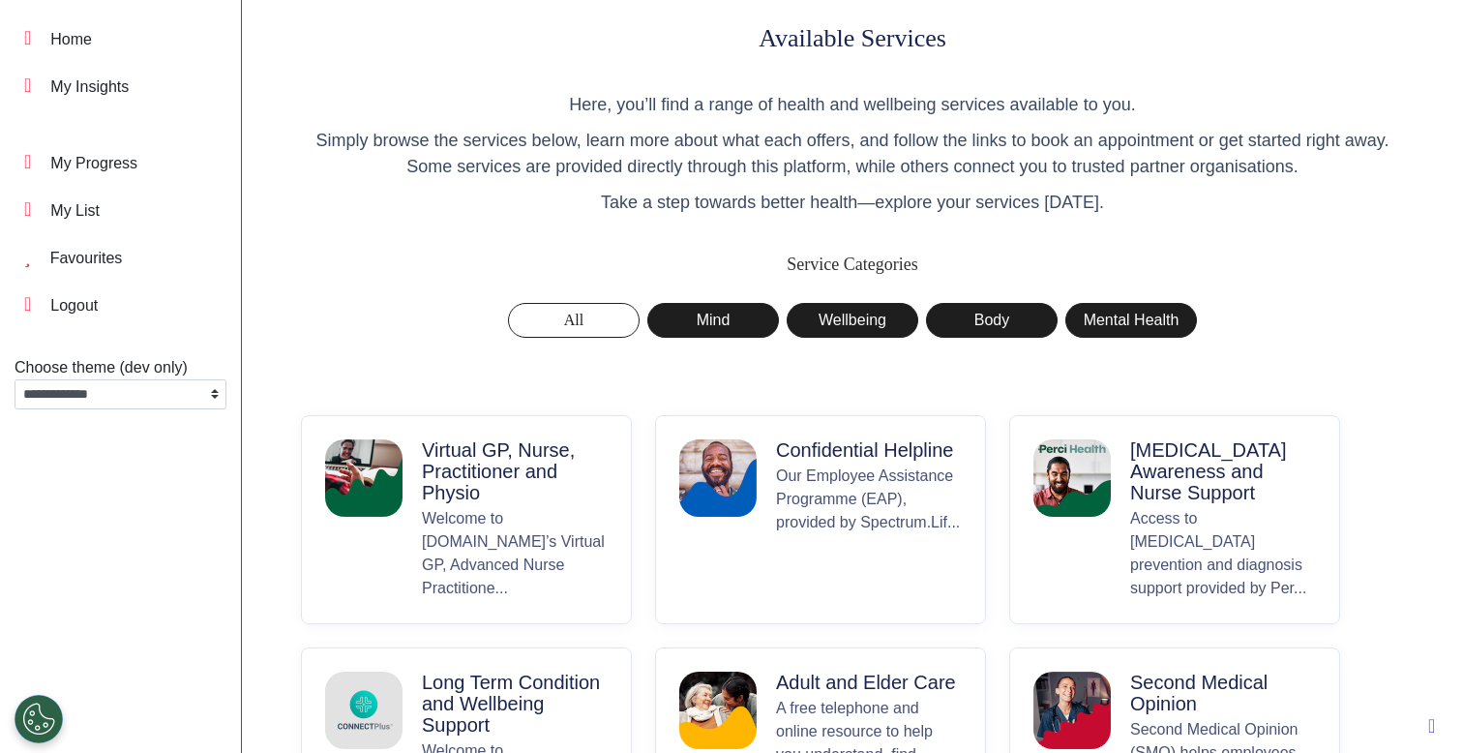
click at [480, 498] on p "Virtual GP, Nurse, Practitioner and Physio" at bounding box center [515, 471] width 186 height 64
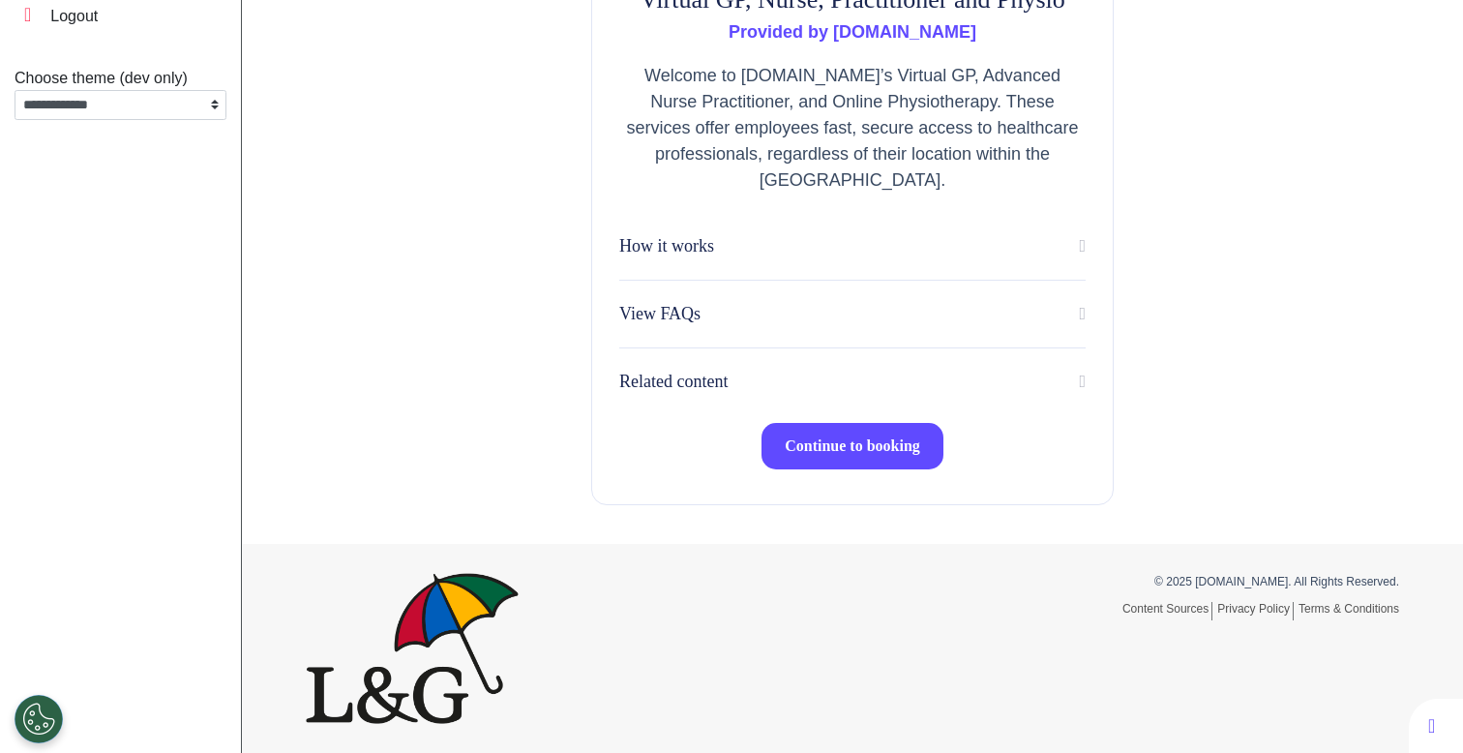
click at [837, 461] on button "Continue to booking" at bounding box center [853, 446] width 182 height 46
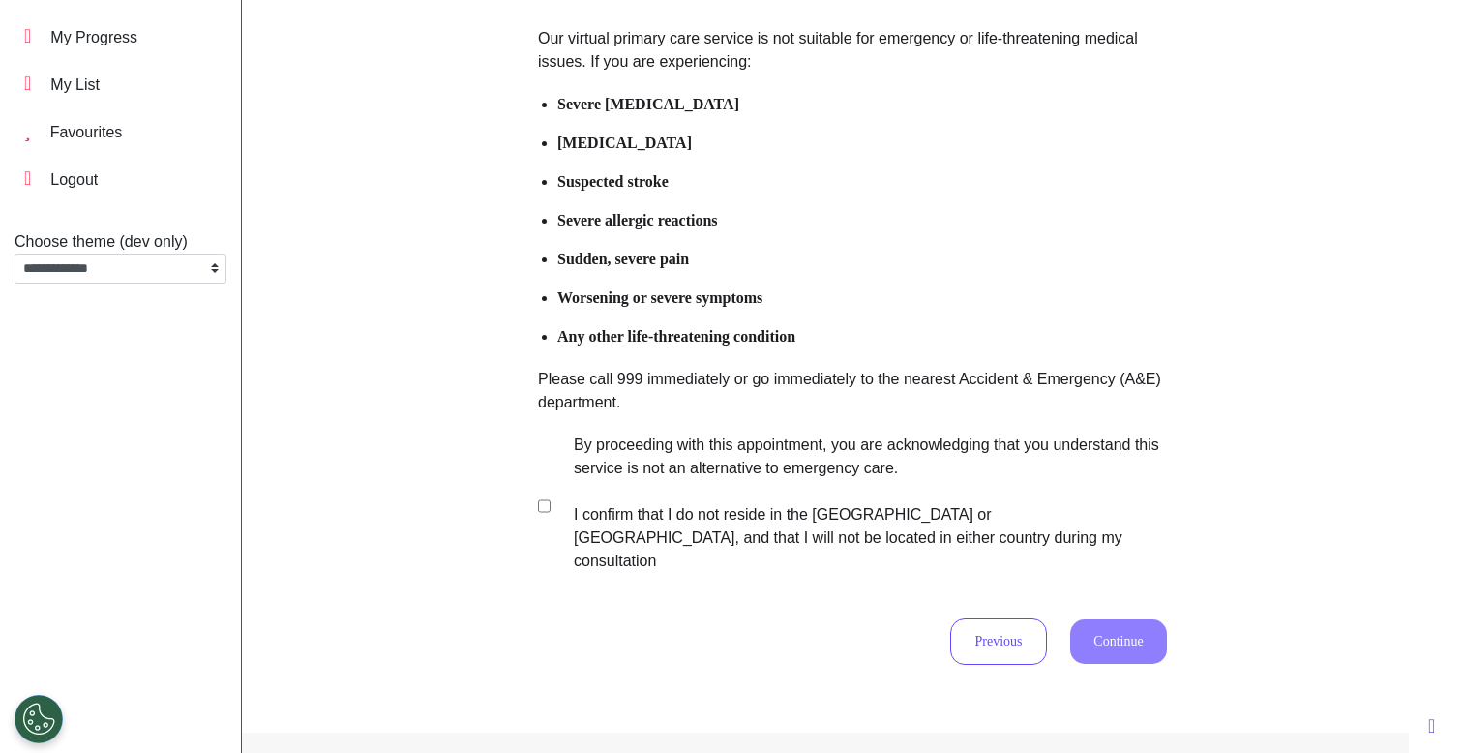
scroll to position [277, 0]
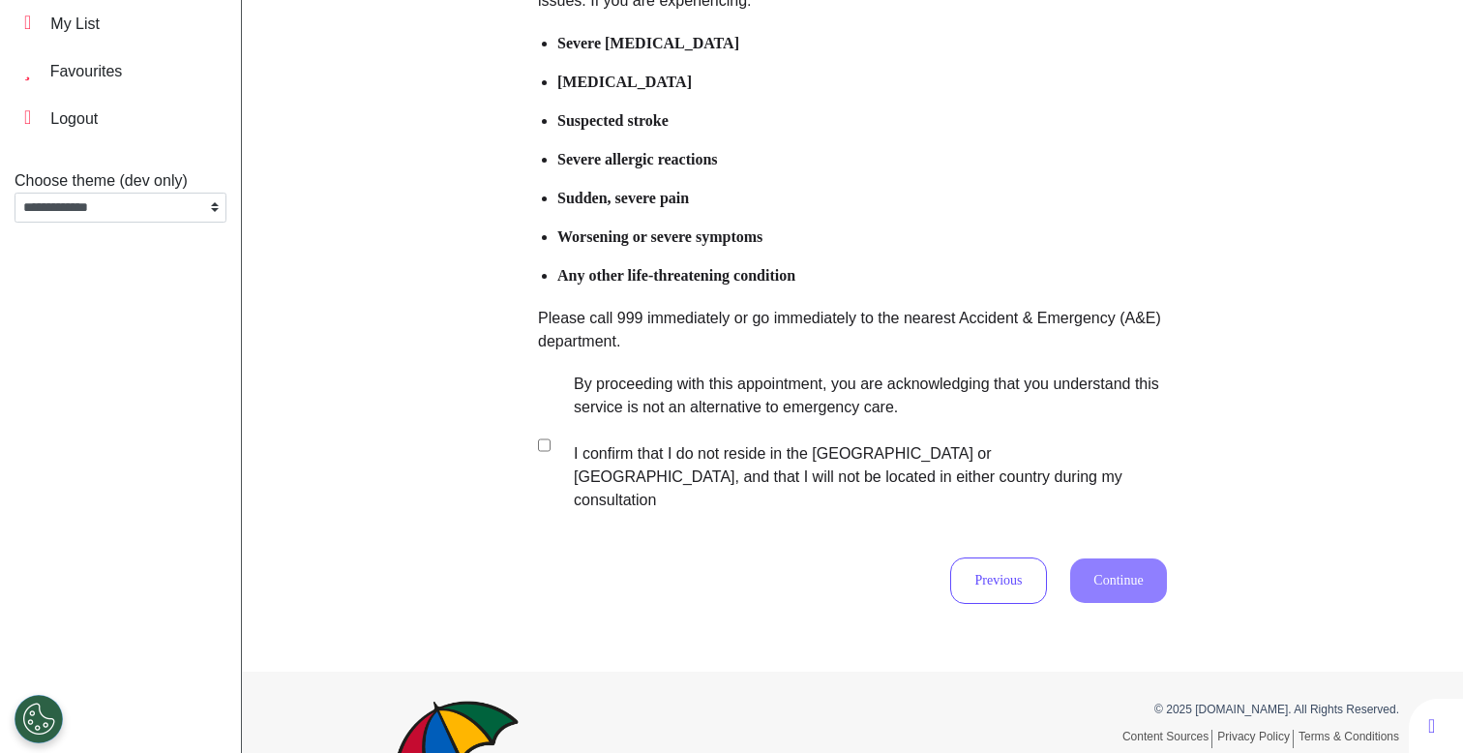
click at [739, 418] on label "By proceeding with this appointment, you are acknowledging that you understand …" at bounding box center [858, 442] width 606 height 139
click at [1101, 559] on button "Continue" at bounding box center [1118, 580] width 97 height 45
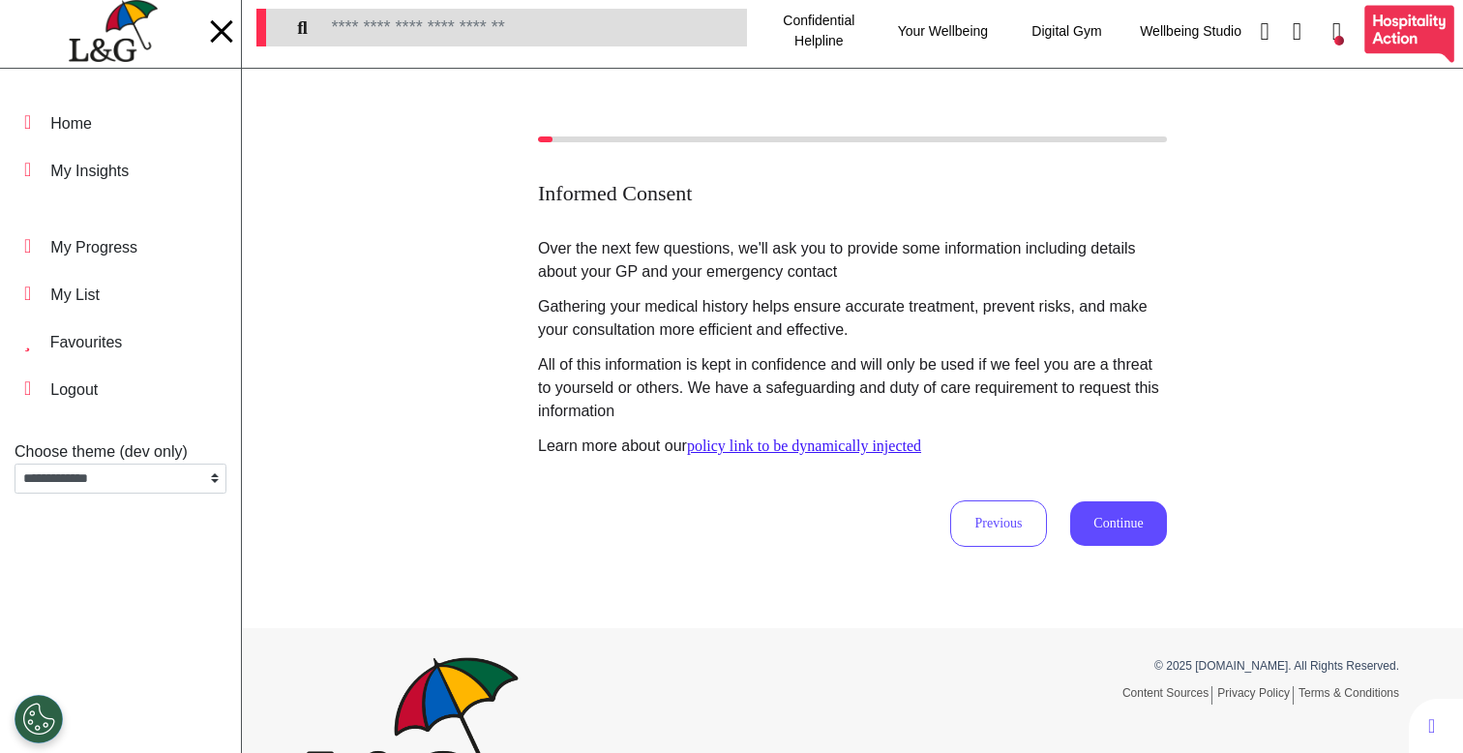
scroll to position [0, 0]
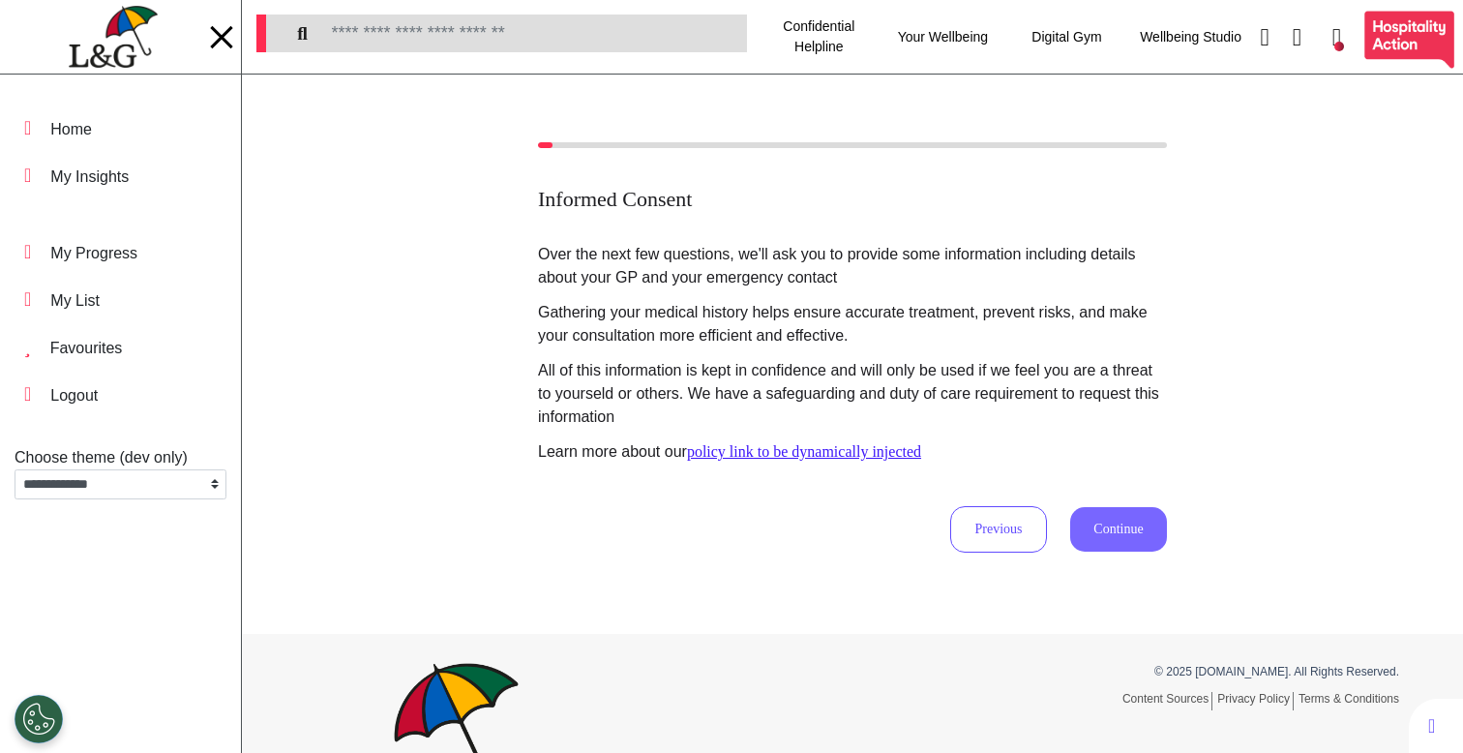
click at [1103, 538] on button "Continue" at bounding box center [1118, 529] width 97 height 45
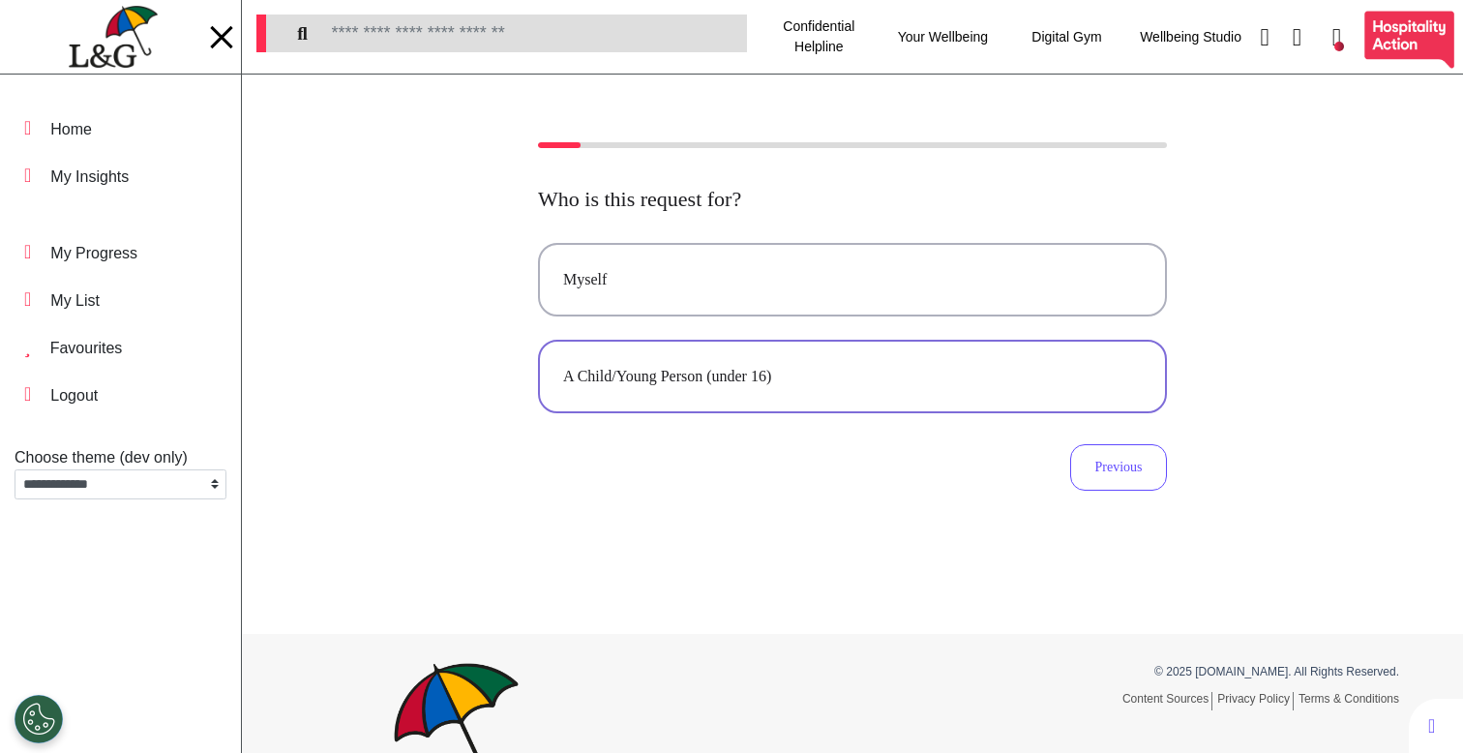
click at [780, 377] on div "A Child/Young Person (under 16)" at bounding box center [852, 376] width 579 height 23
select select "******"
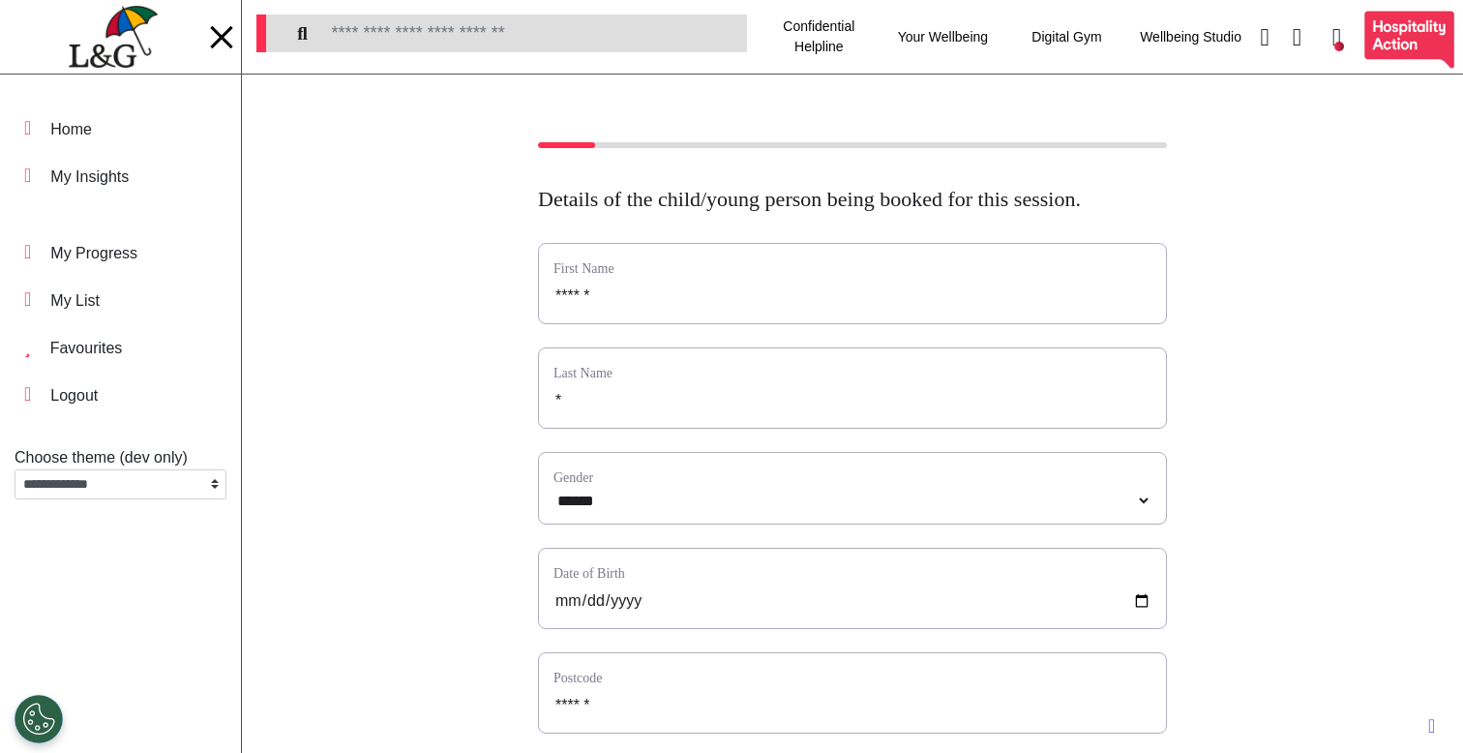
scroll to position [802, 0]
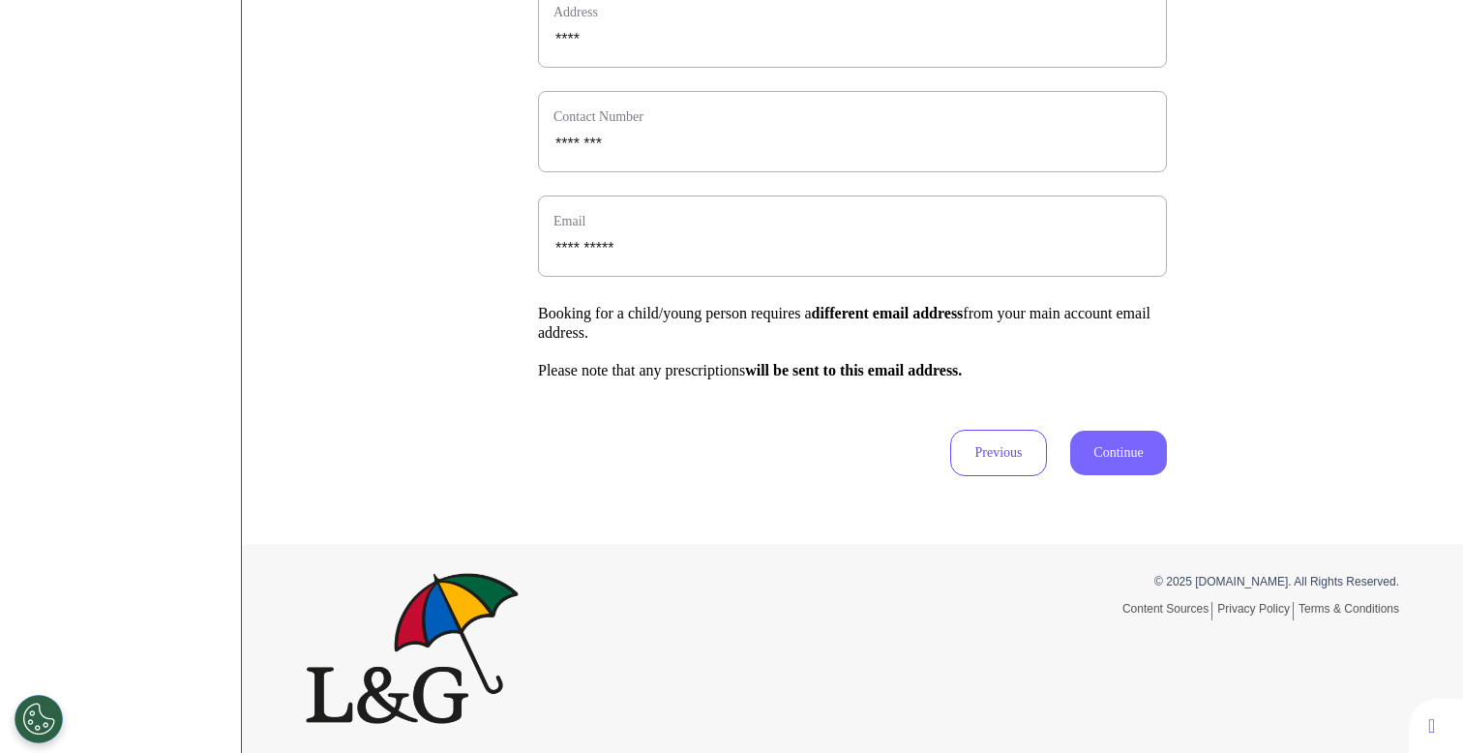
click at [1091, 445] on button "Continue" at bounding box center [1118, 453] width 97 height 45
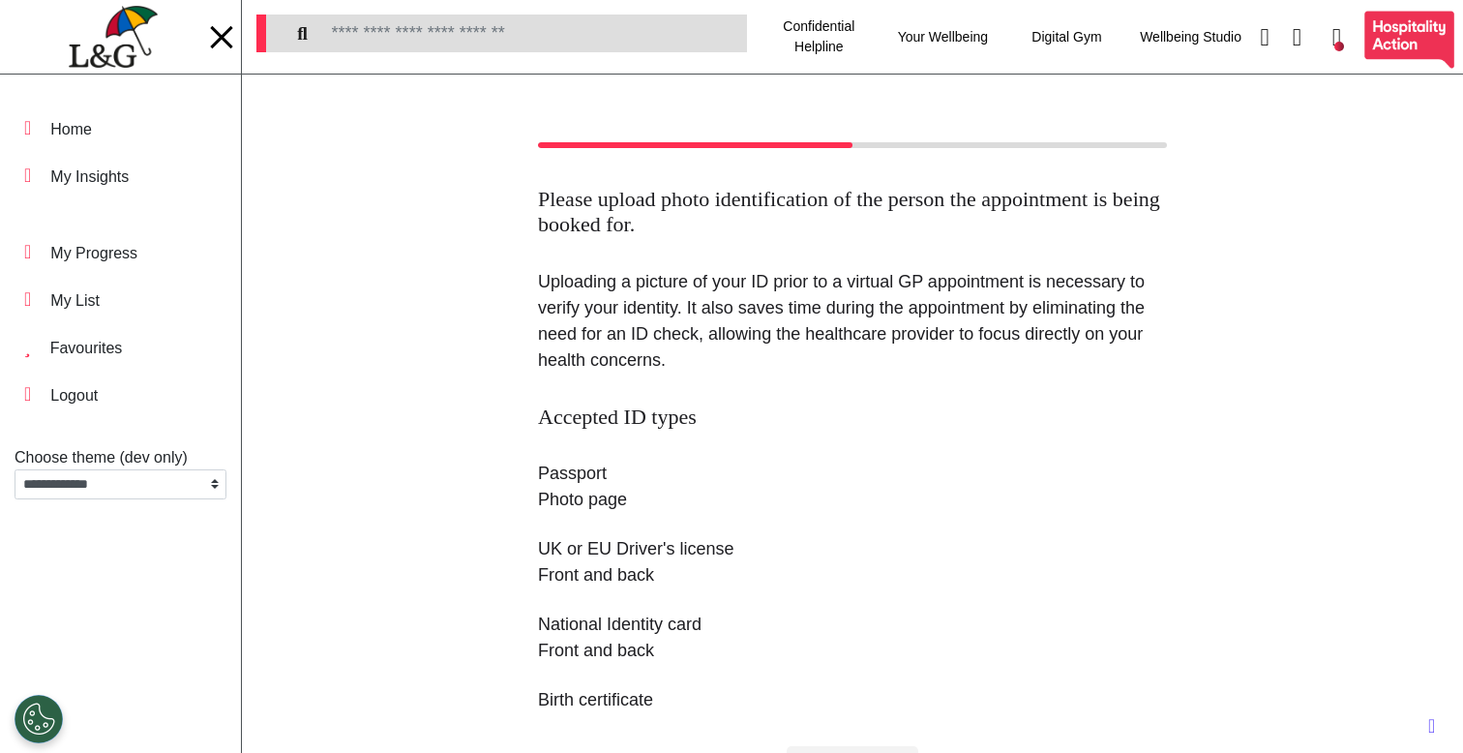
scroll to position [245, 0]
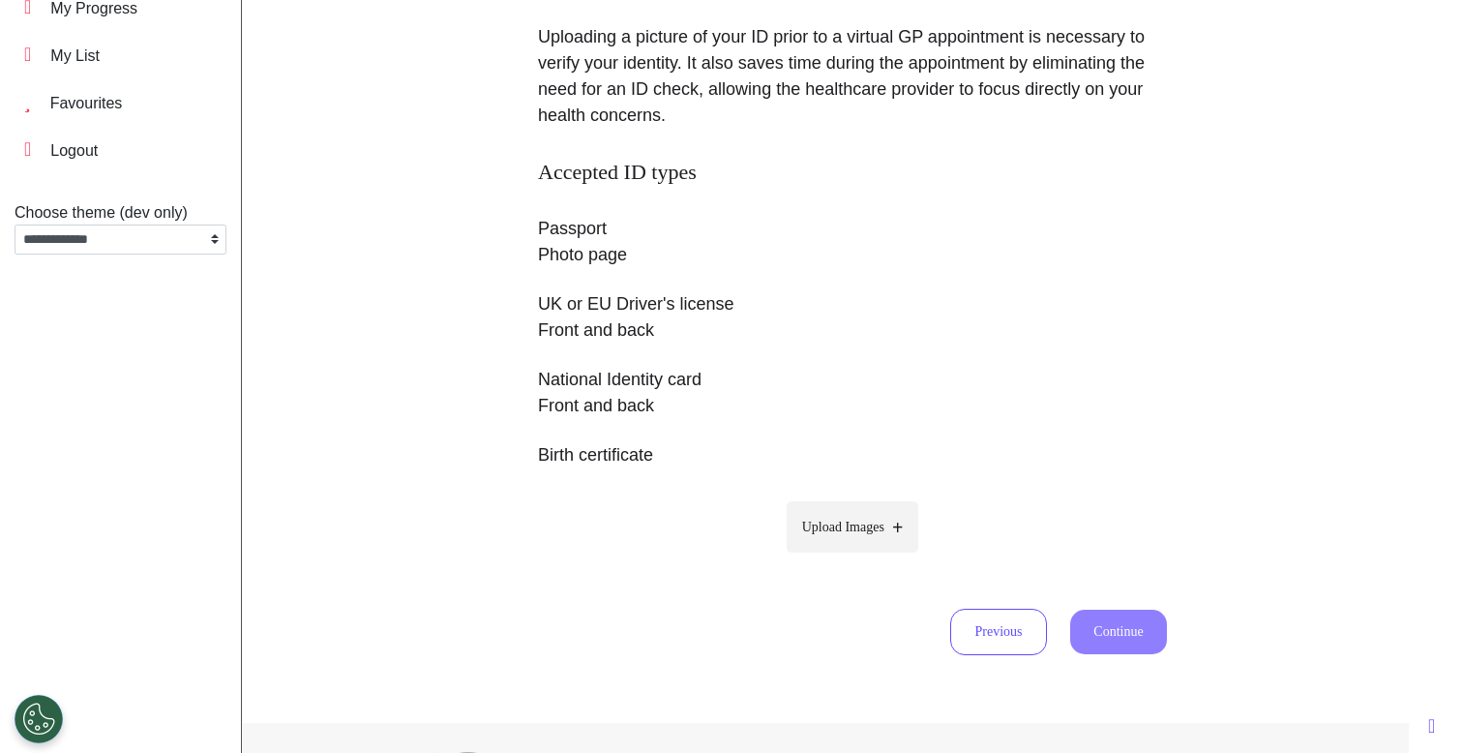
click at [846, 532] on span "Upload Images" at bounding box center [843, 527] width 82 height 20
click at [846, 557] on input "Upload Images" at bounding box center [853, 567] width 184 height 20
type input "**********"
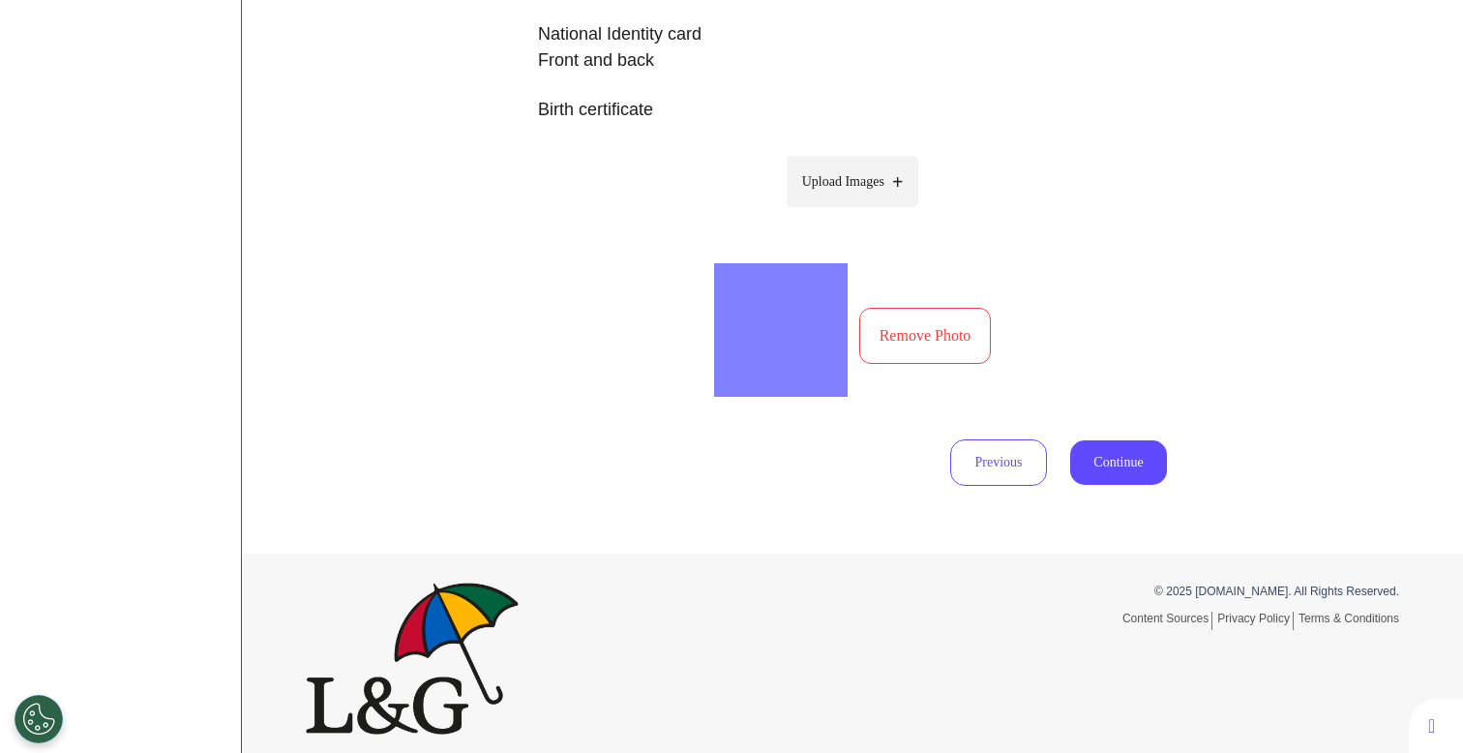
scroll to position [600, 0]
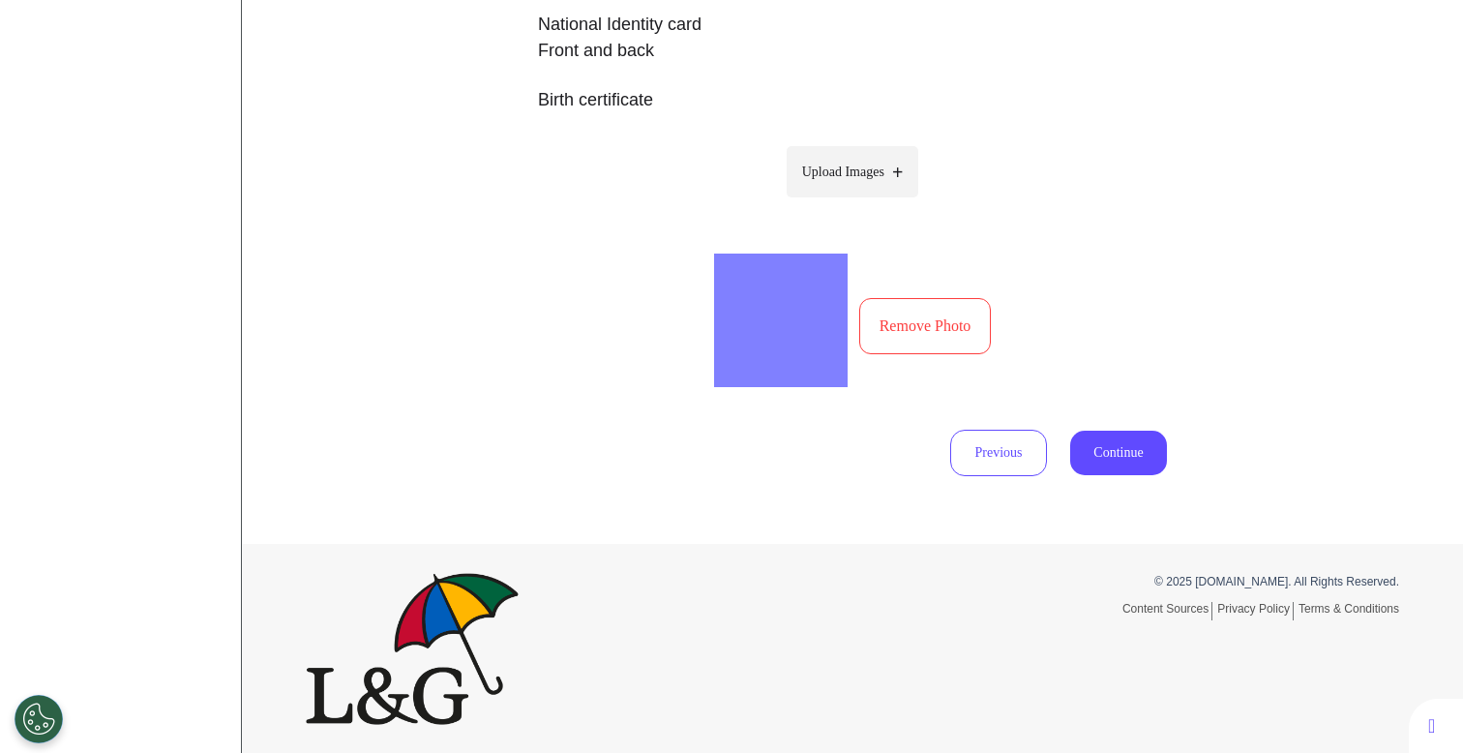
click at [1161, 465] on div "Please upload photo identification of the person the appointment is being booke…" at bounding box center [852, 9] width 1221 height 934
click at [1123, 460] on button "Continue" at bounding box center [1118, 453] width 97 height 45
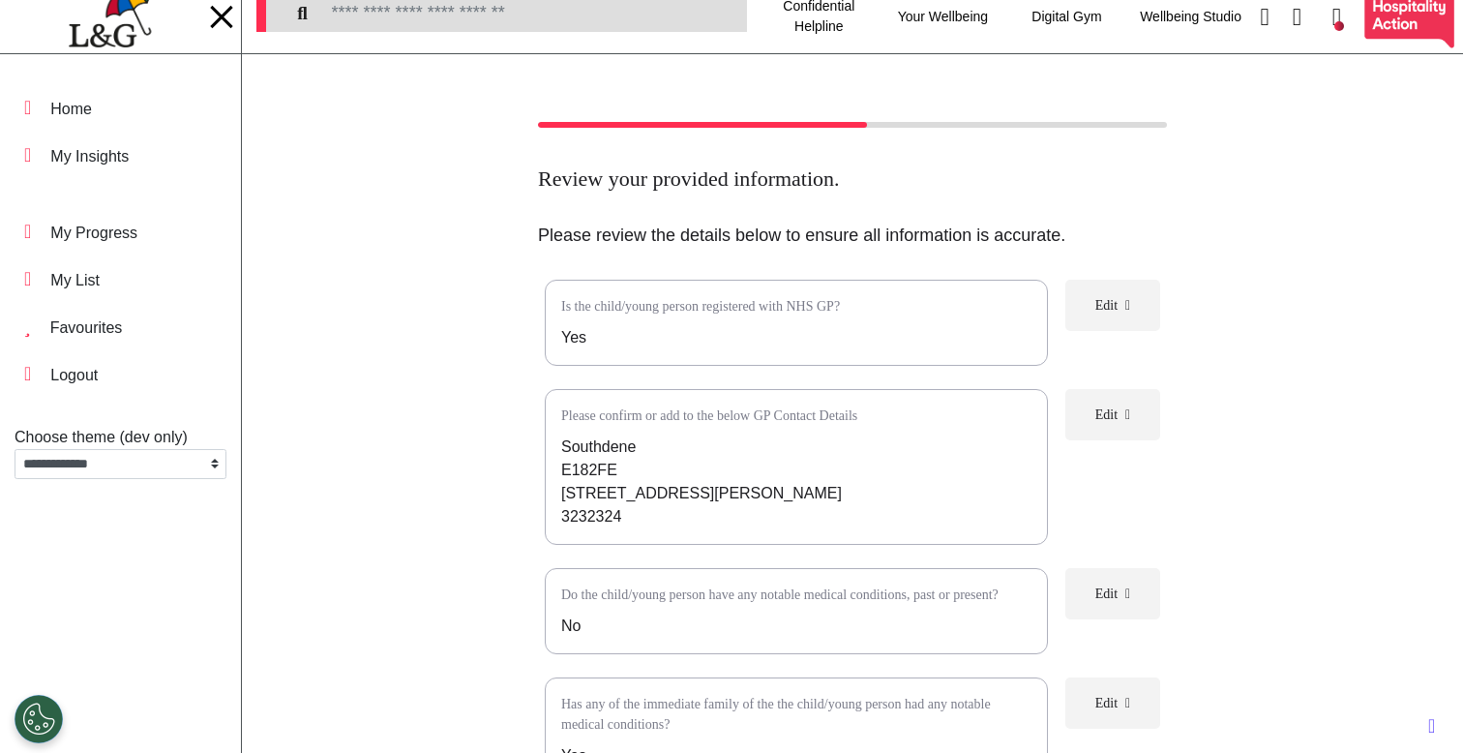
scroll to position [0, 0]
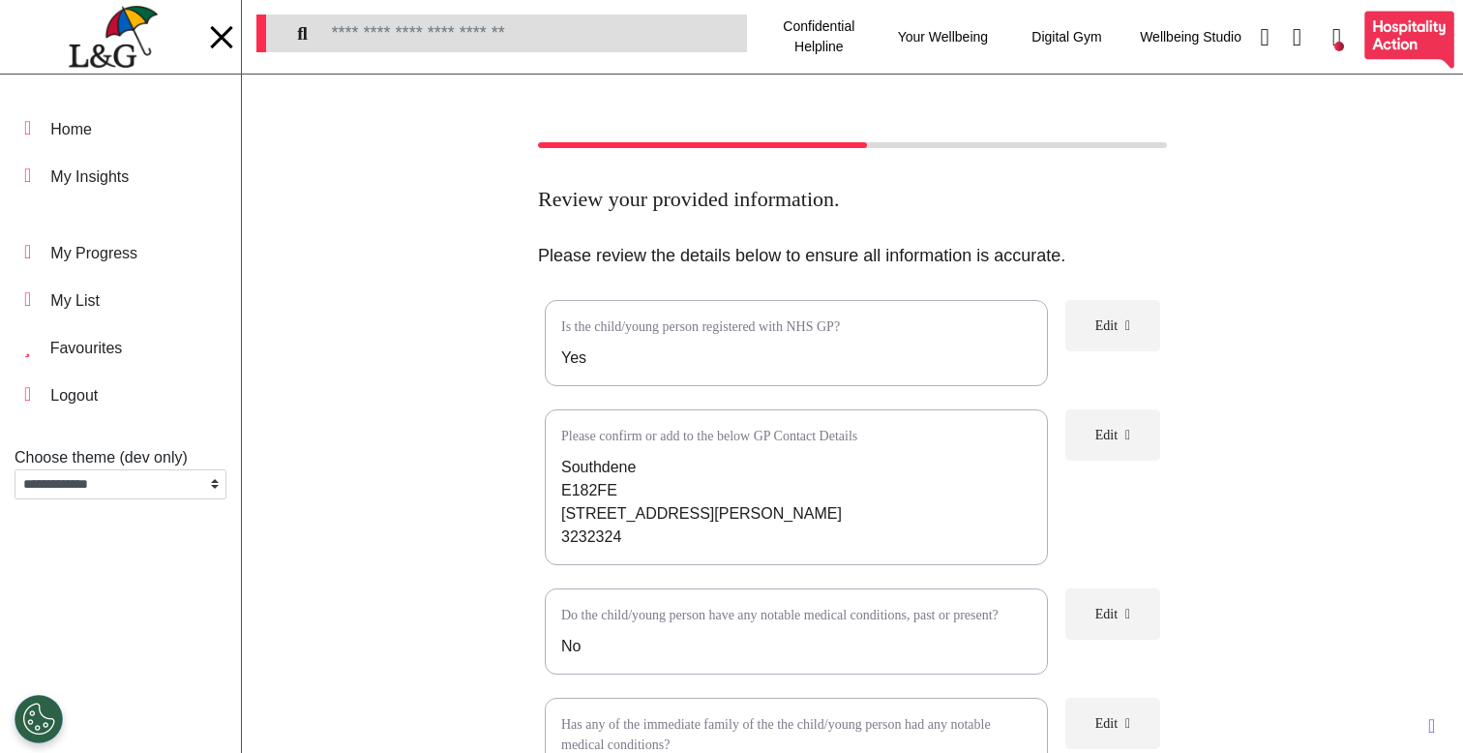
click at [209, 41] on div at bounding box center [221, 37] width 29 height 32
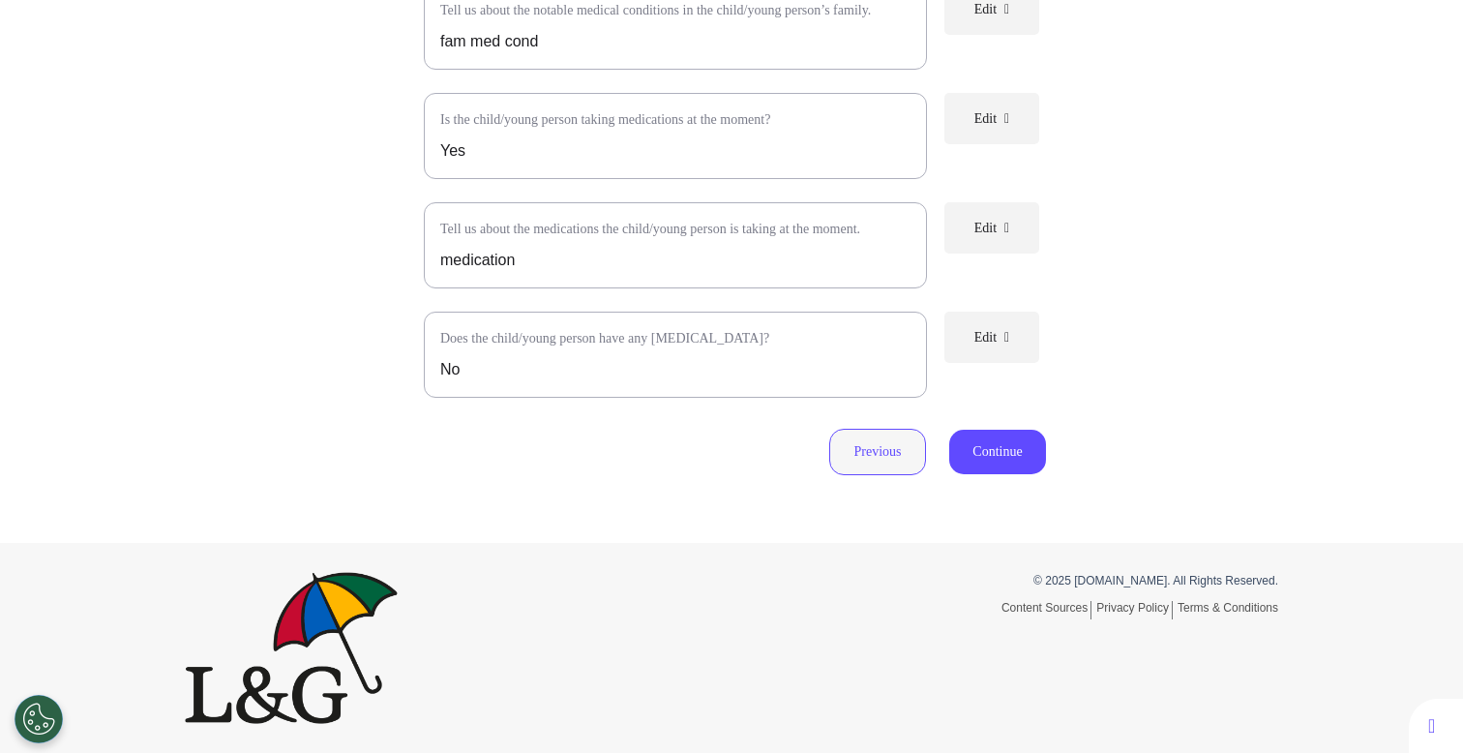
click at [870, 449] on button "Previous" at bounding box center [877, 452] width 97 height 46
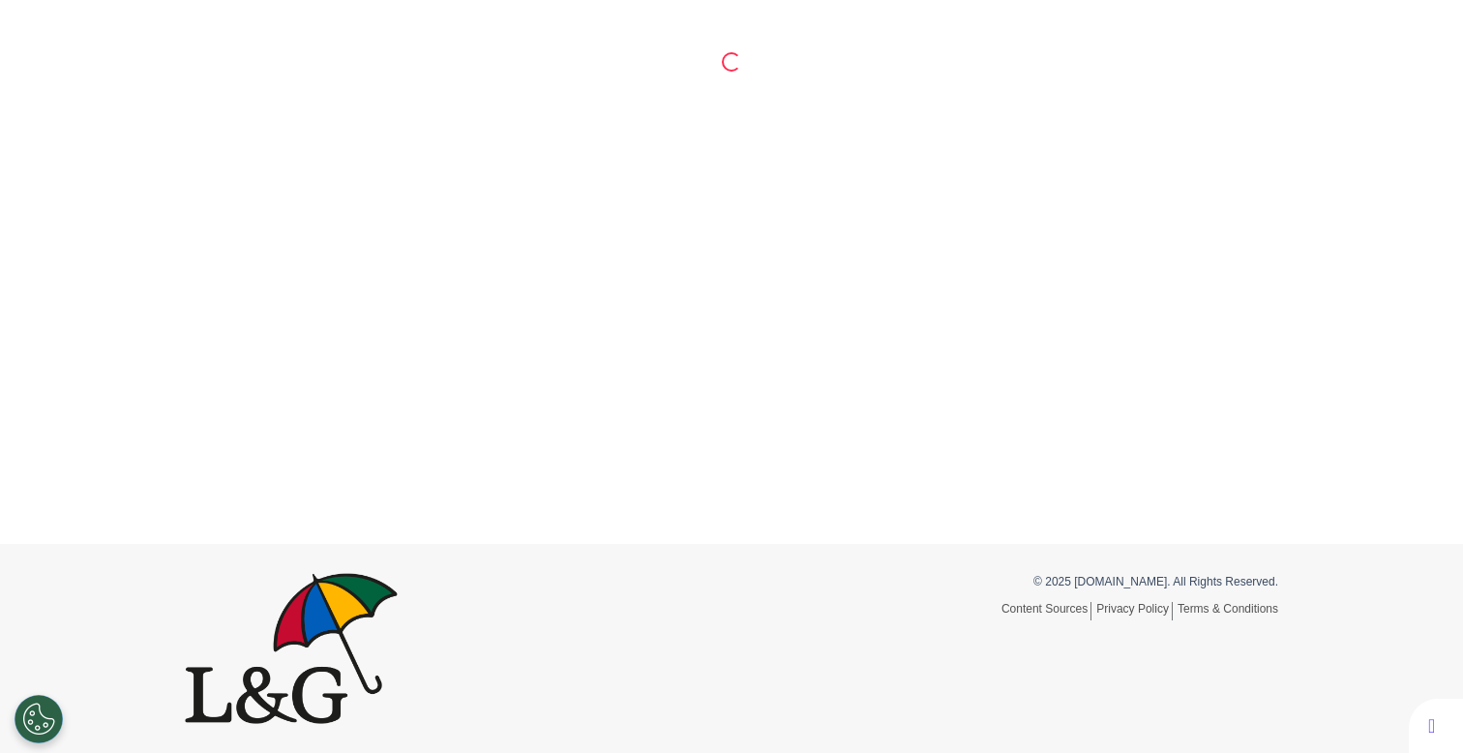
scroll to position [600, 0]
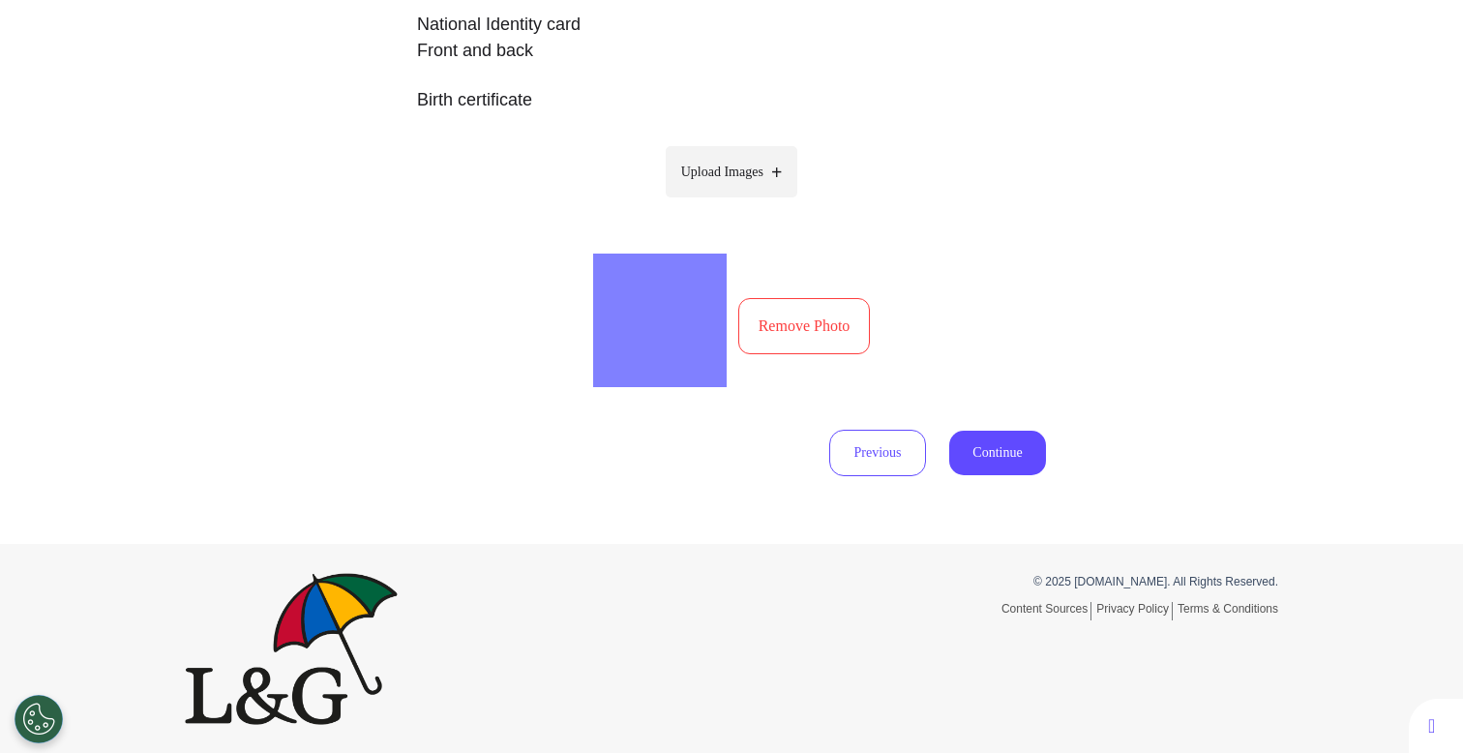
click at [920, 469] on div "Previous Continue" at bounding box center [731, 453] width 629 height 46
click at [871, 469] on button "Previous" at bounding box center [877, 453] width 97 height 46
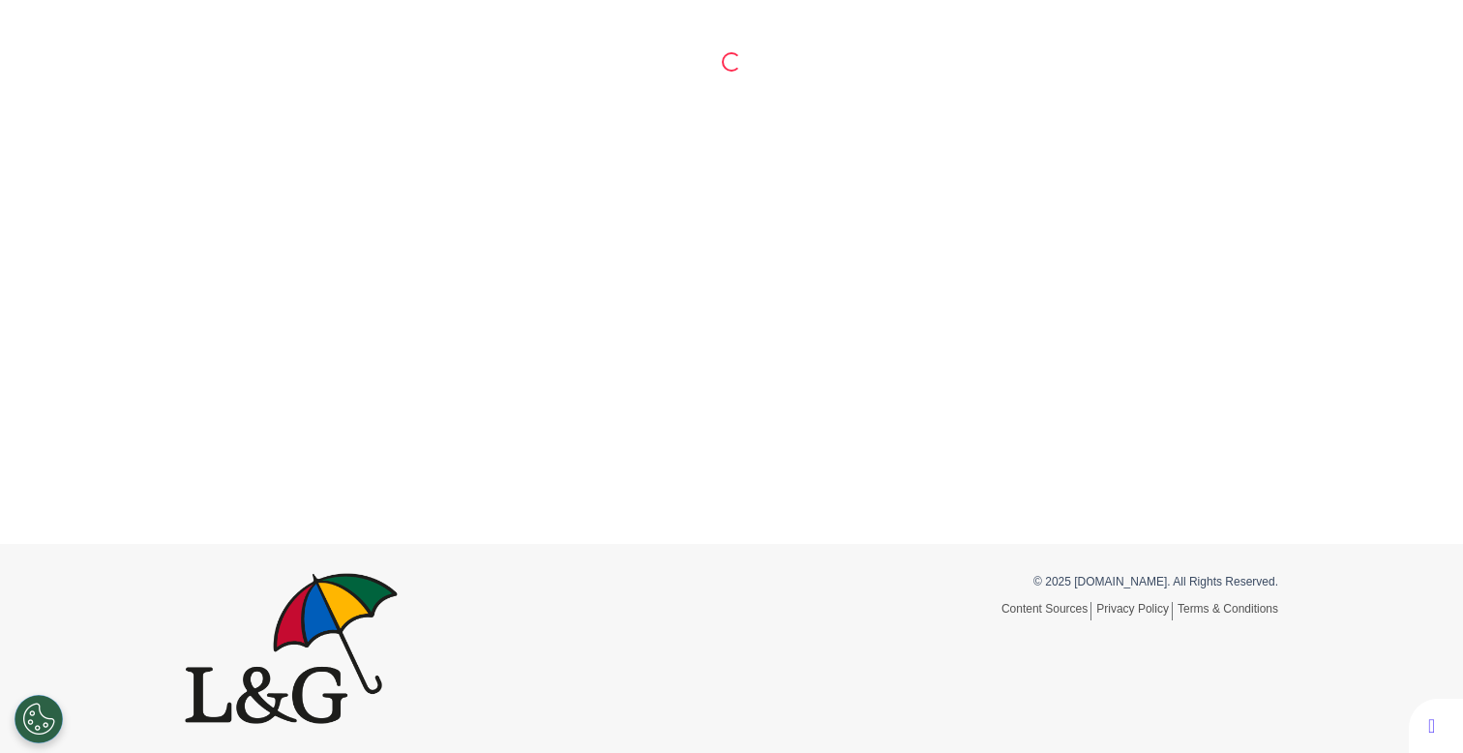
select select "******"
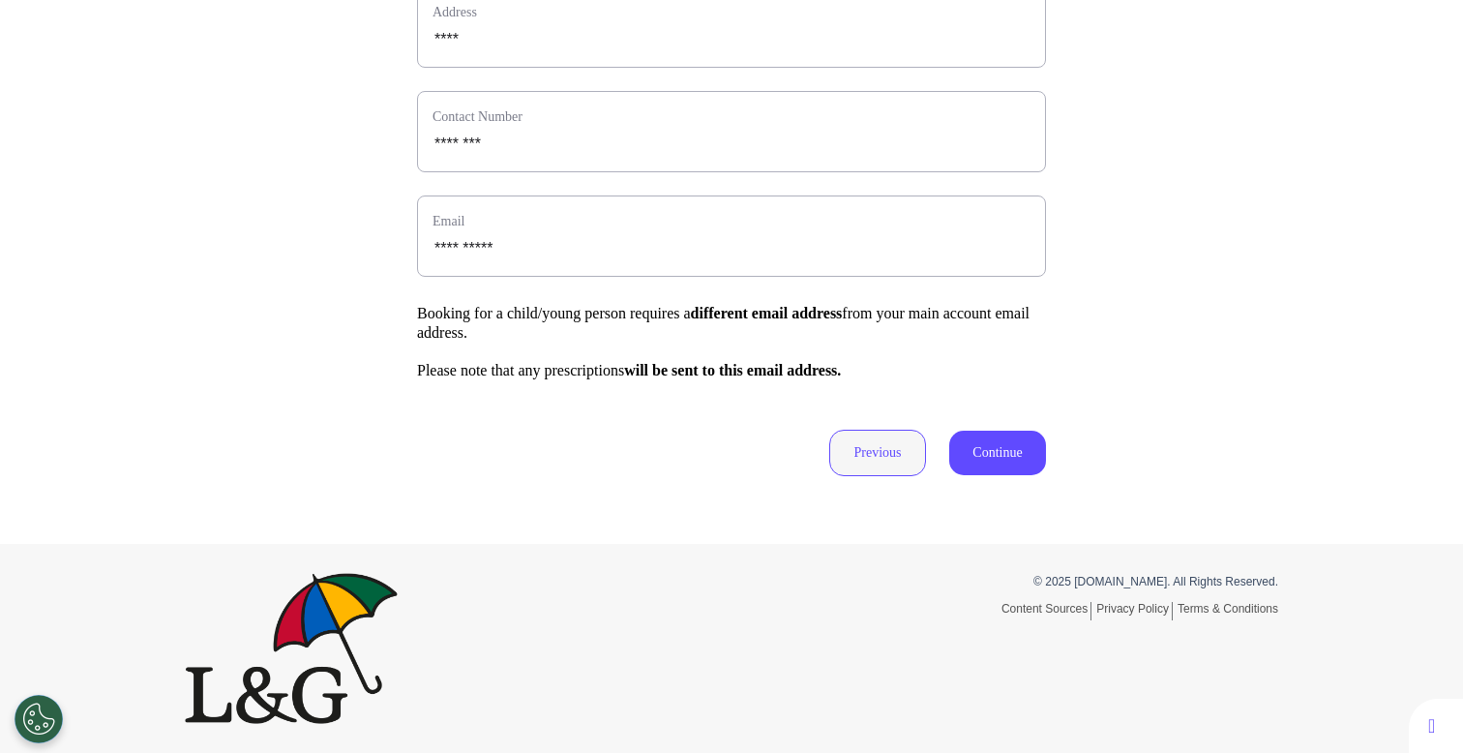
click at [904, 452] on button "Previous" at bounding box center [877, 453] width 97 height 46
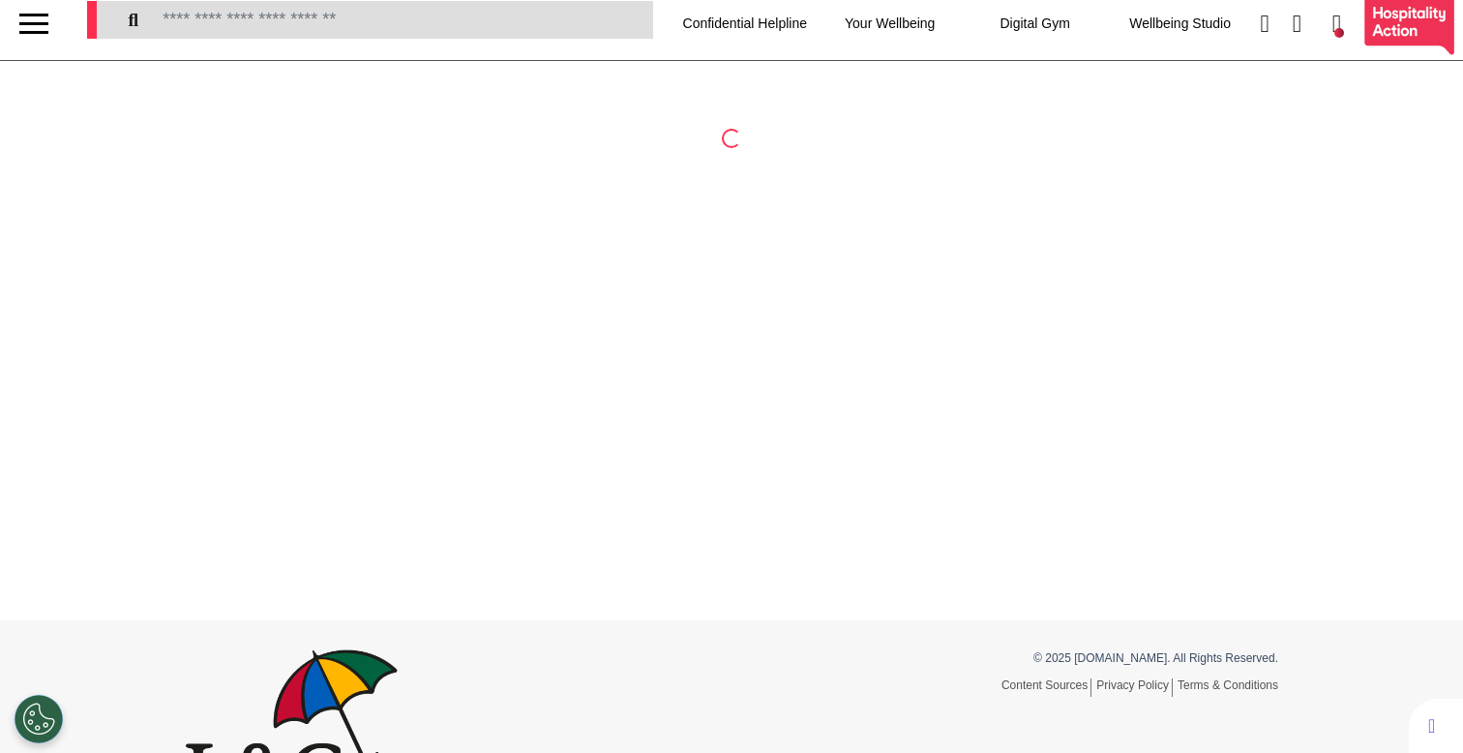
scroll to position [0, 0]
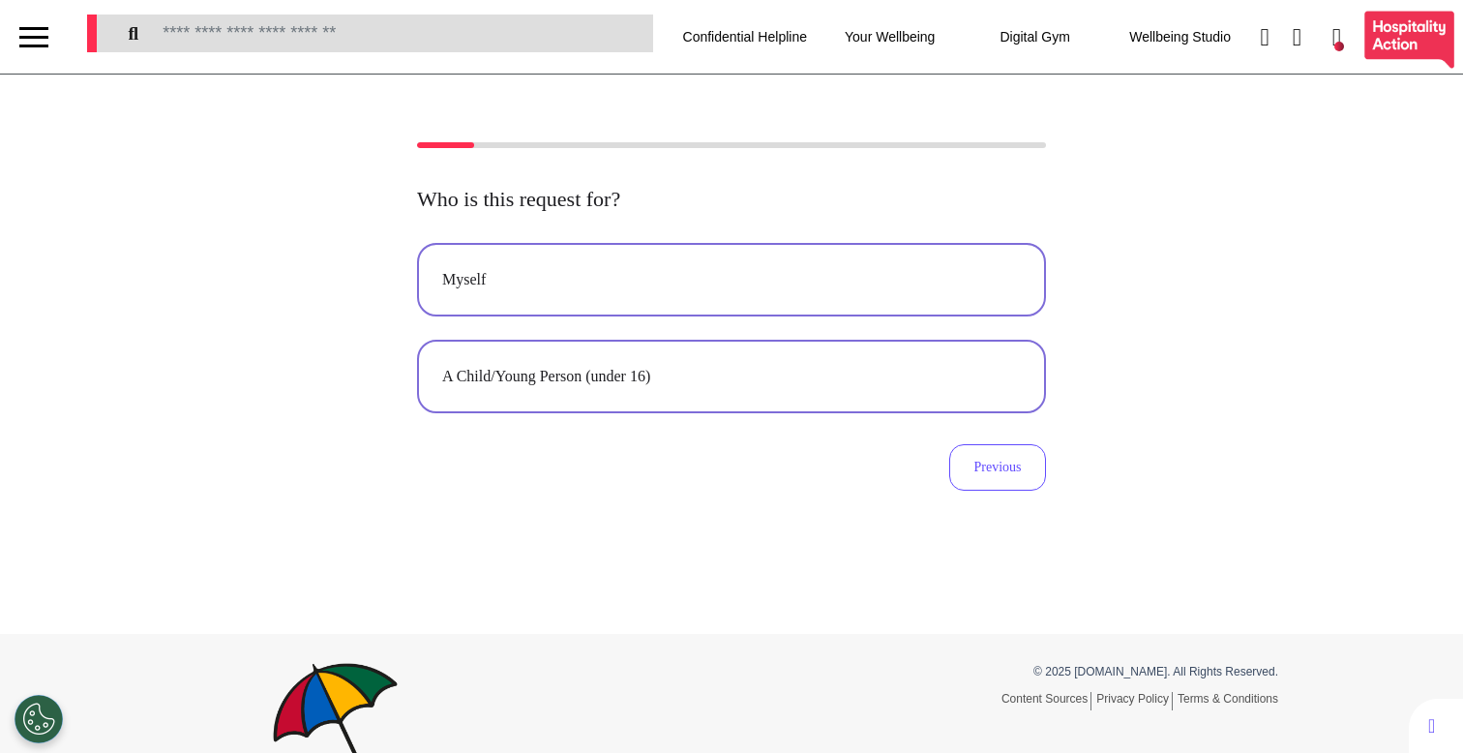
click at [689, 276] on div "Myself" at bounding box center [731, 279] width 579 height 23
select select "******"
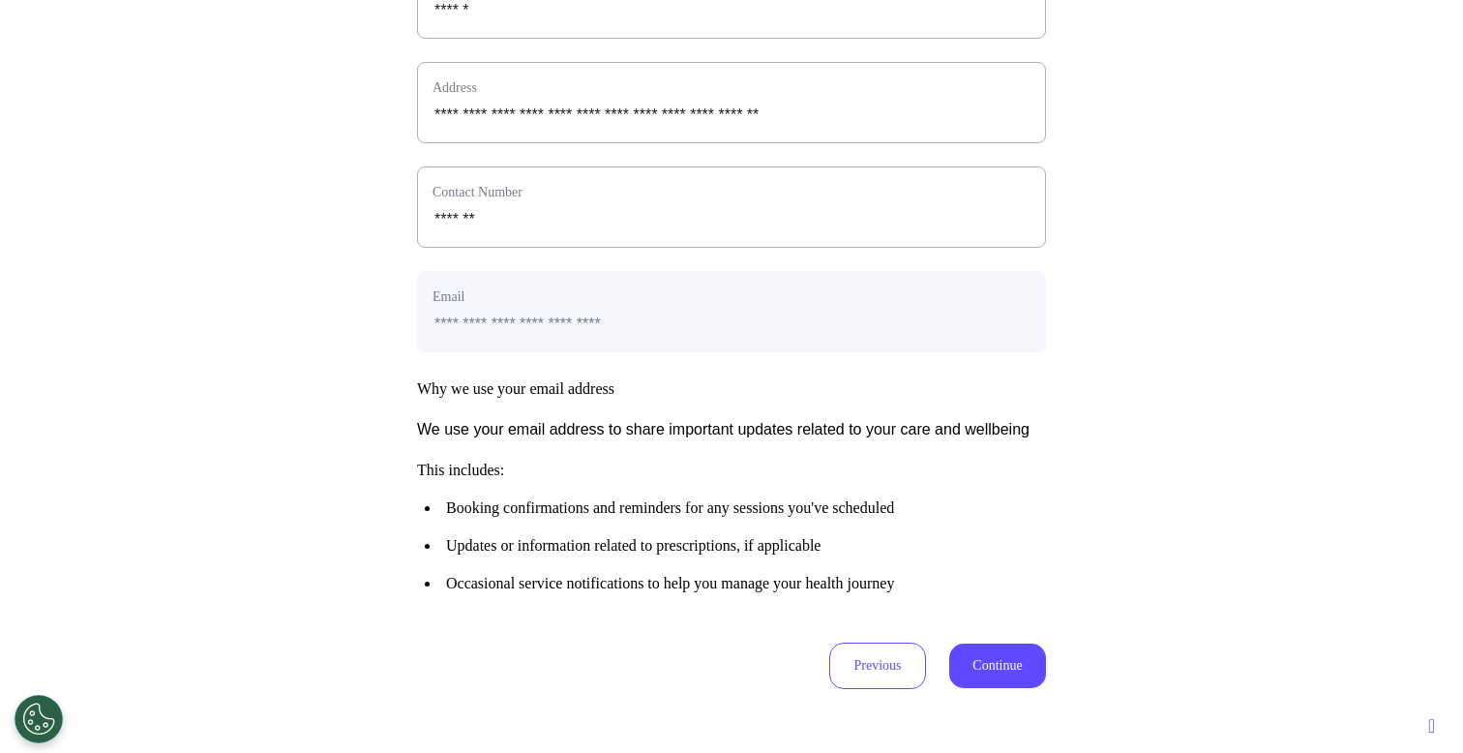
scroll to position [963, 0]
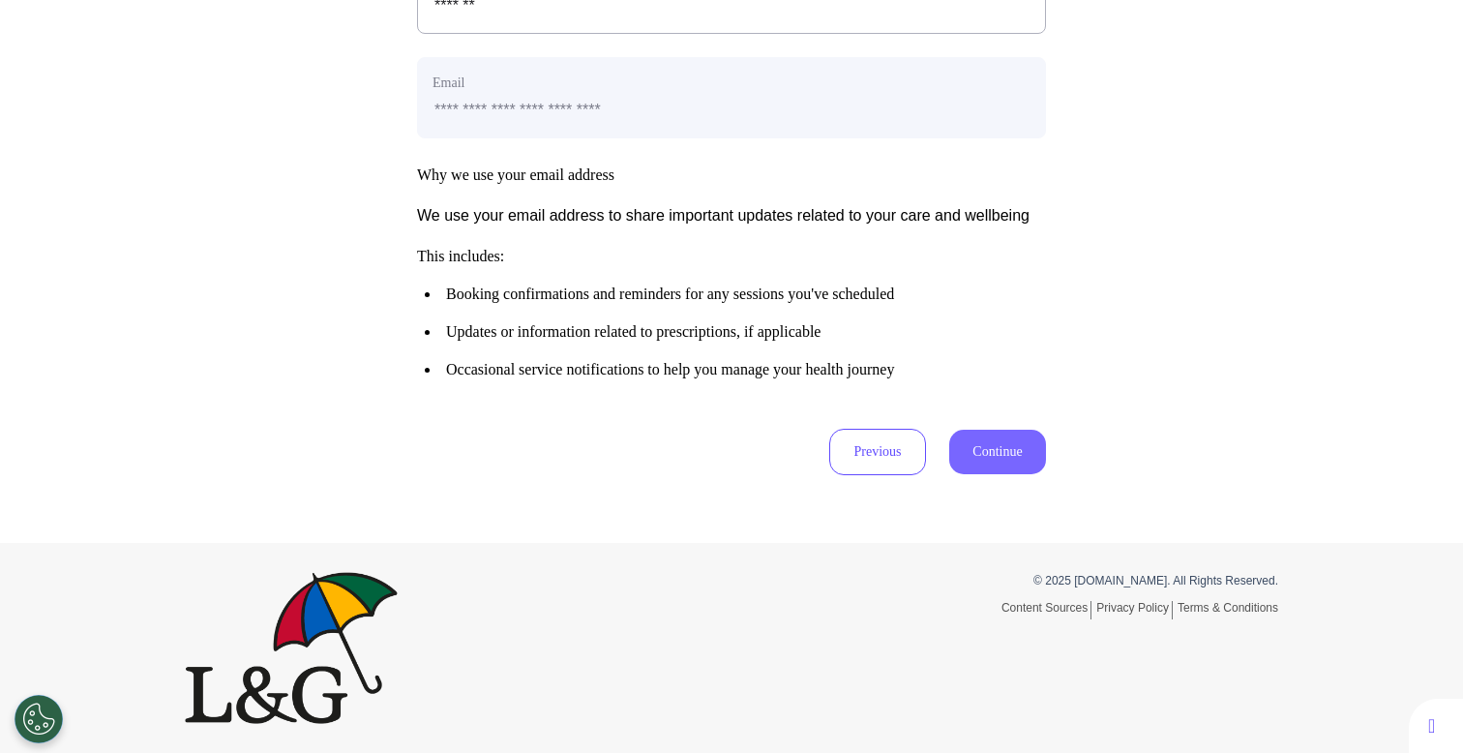
click at [961, 468] on button "Continue" at bounding box center [997, 452] width 97 height 45
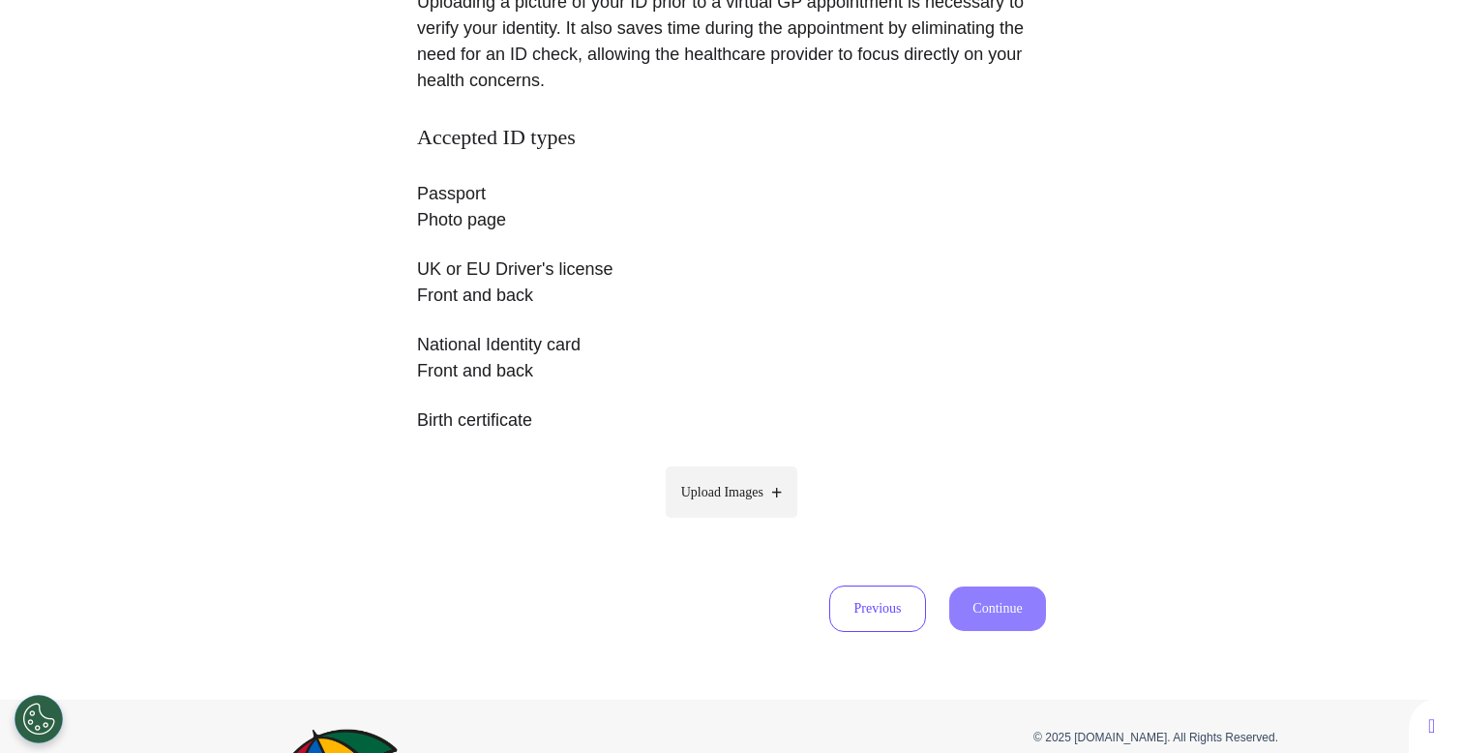
scroll to position [338, 0]
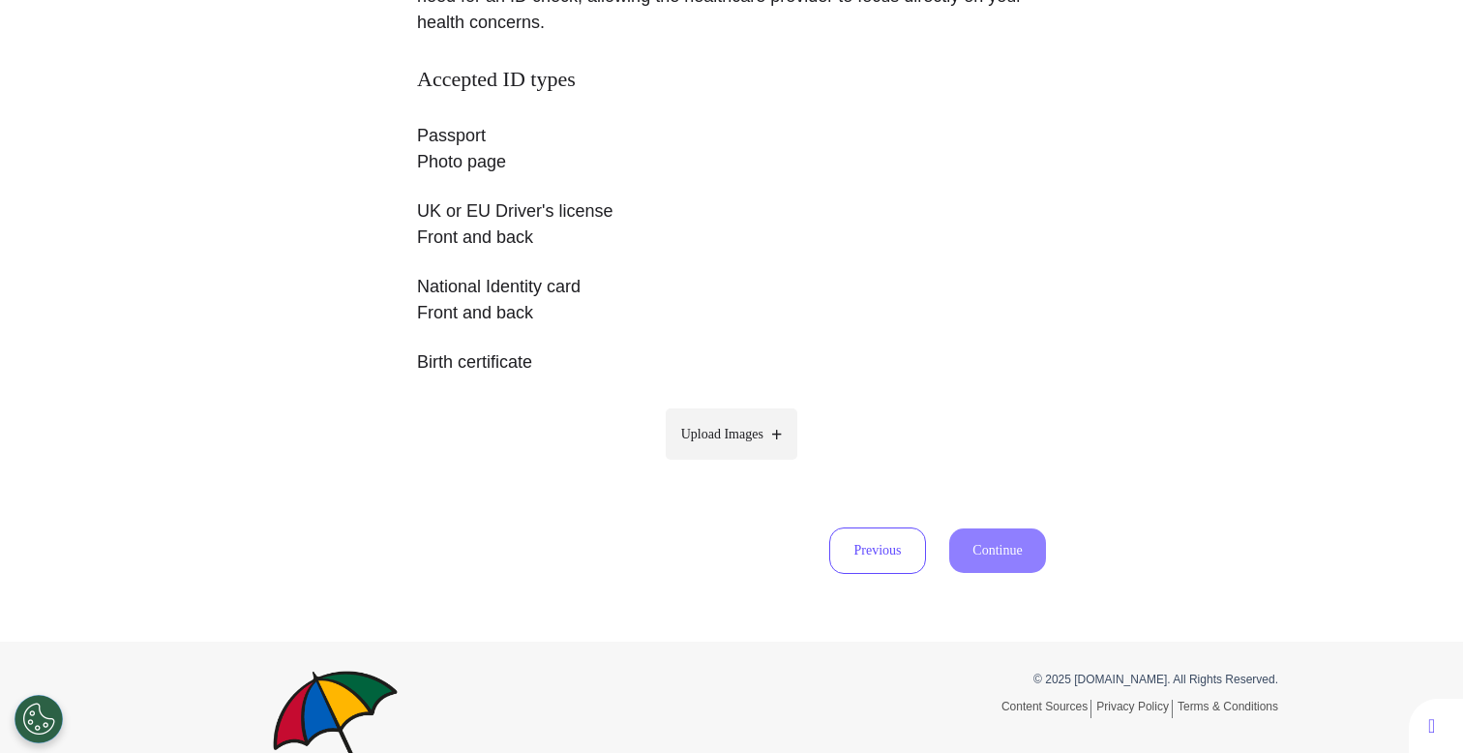
click at [736, 441] on span "Upload Images" at bounding box center [722, 434] width 82 height 20
click at [736, 465] on input "Upload Images" at bounding box center [732, 475] width 184 height 20
type input "**********"
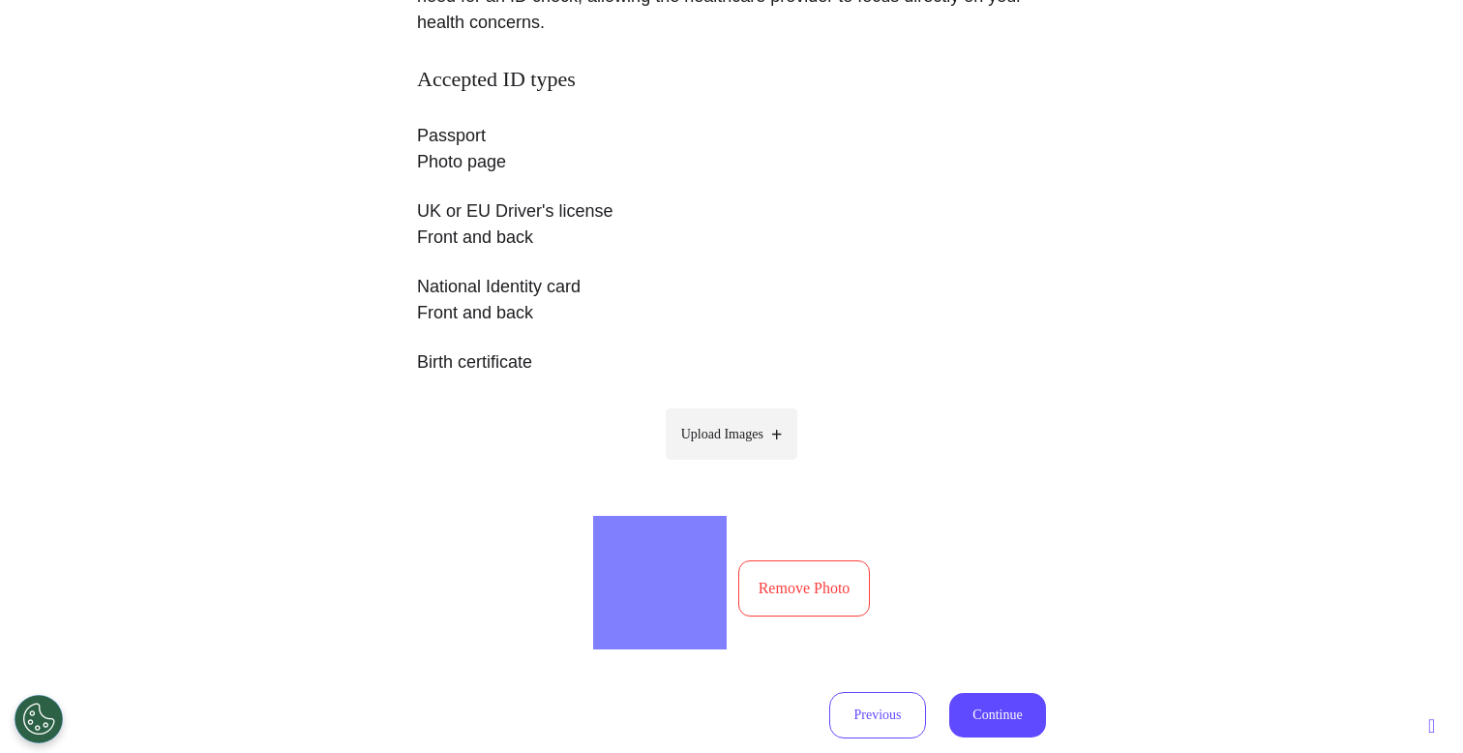
scroll to position [600, 0]
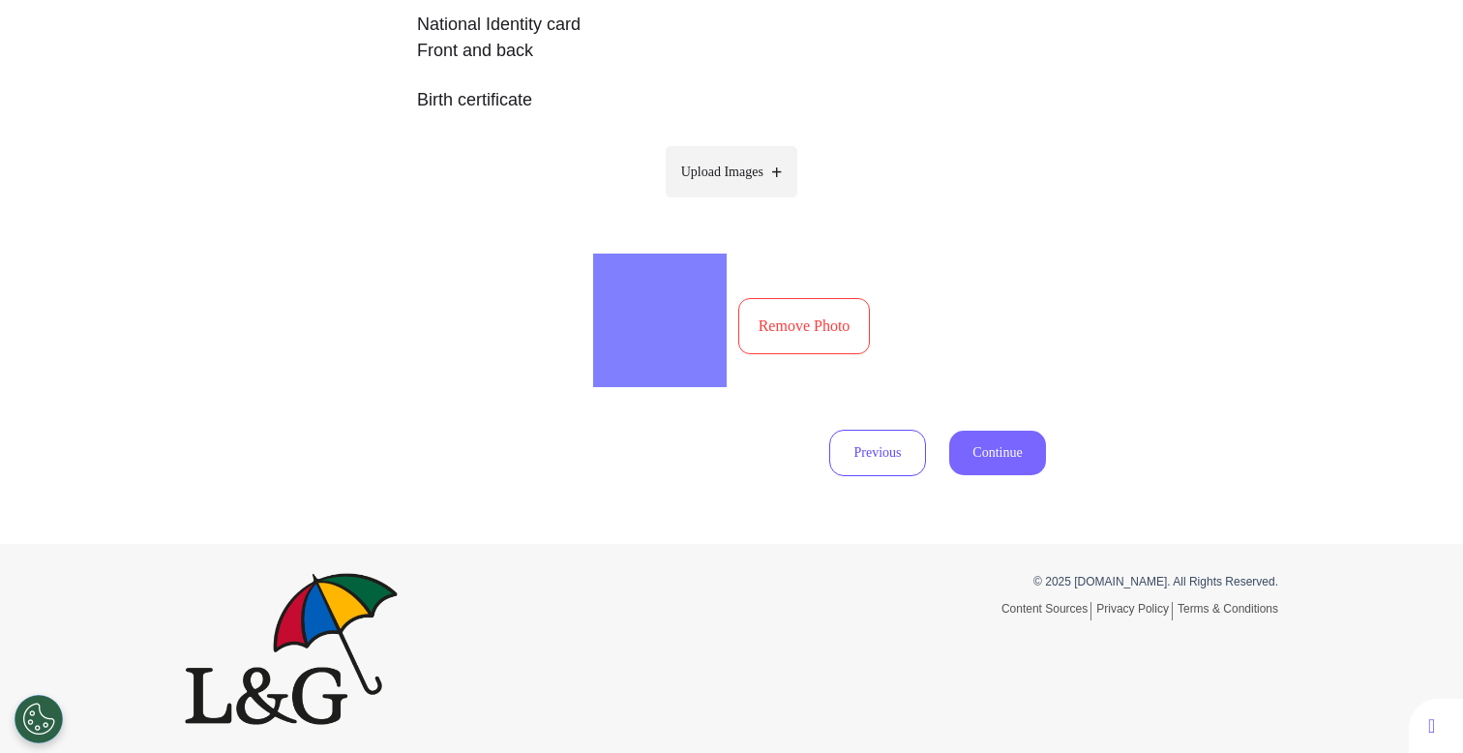
click at [961, 451] on button "Continue" at bounding box center [997, 453] width 97 height 45
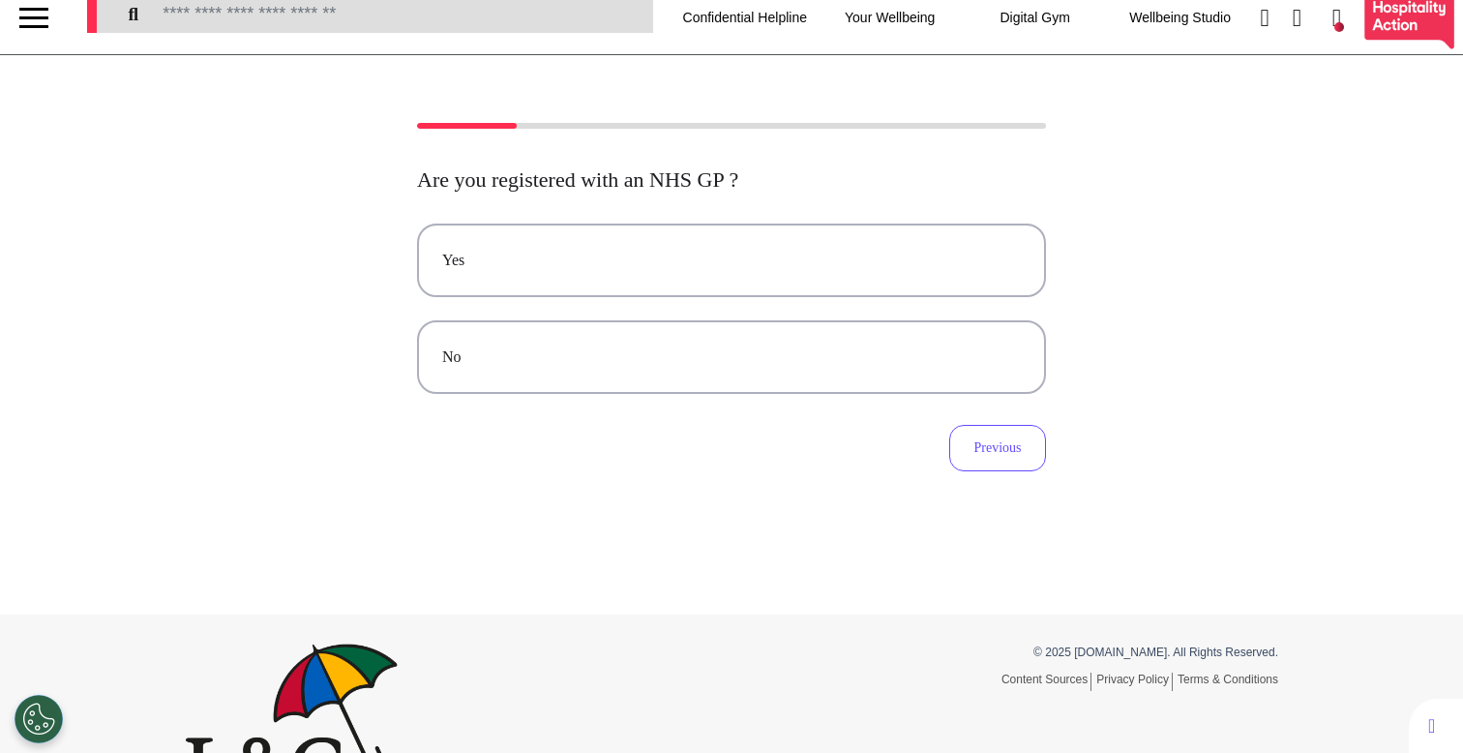
scroll to position [0, 0]
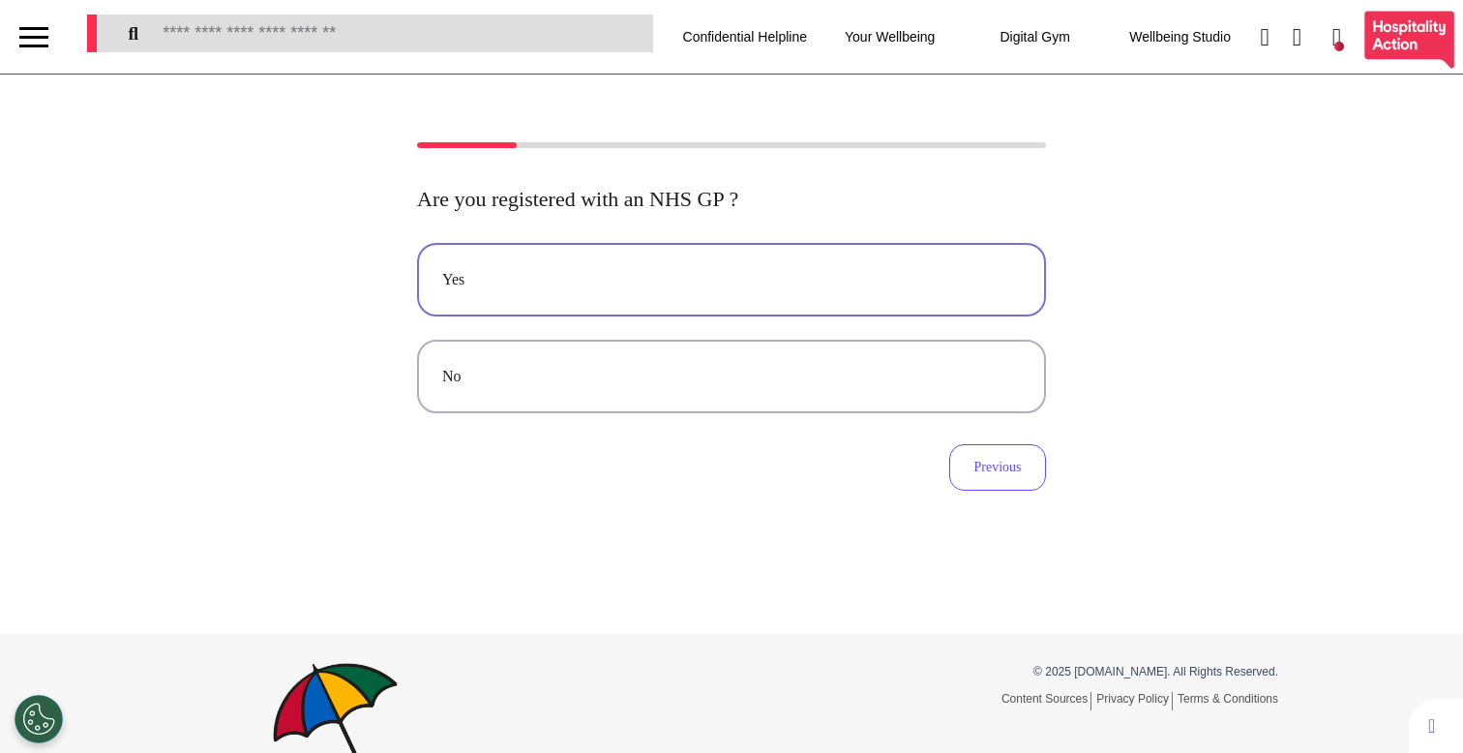
click at [807, 264] on button "Yes" at bounding box center [731, 280] width 629 height 74
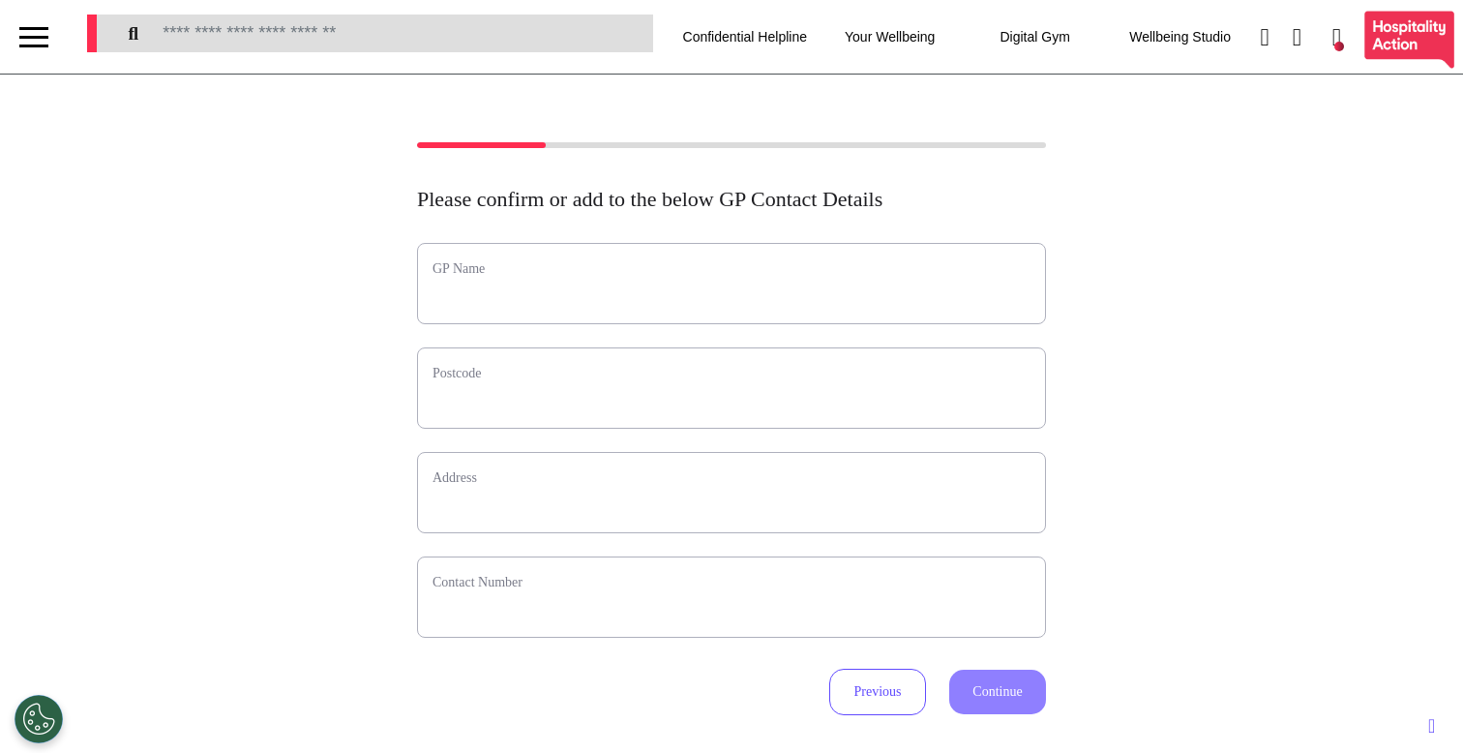
click at [751, 311] on div "GP Name" at bounding box center [731, 283] width 629 height 81
click at [752, 302] on input "text" at bounding box center [732, 296] width 598 height 25
type input "*****"
click at [645, 403] on input "text" at bounding box center [732, 400] width 598 height 25
type input "*"
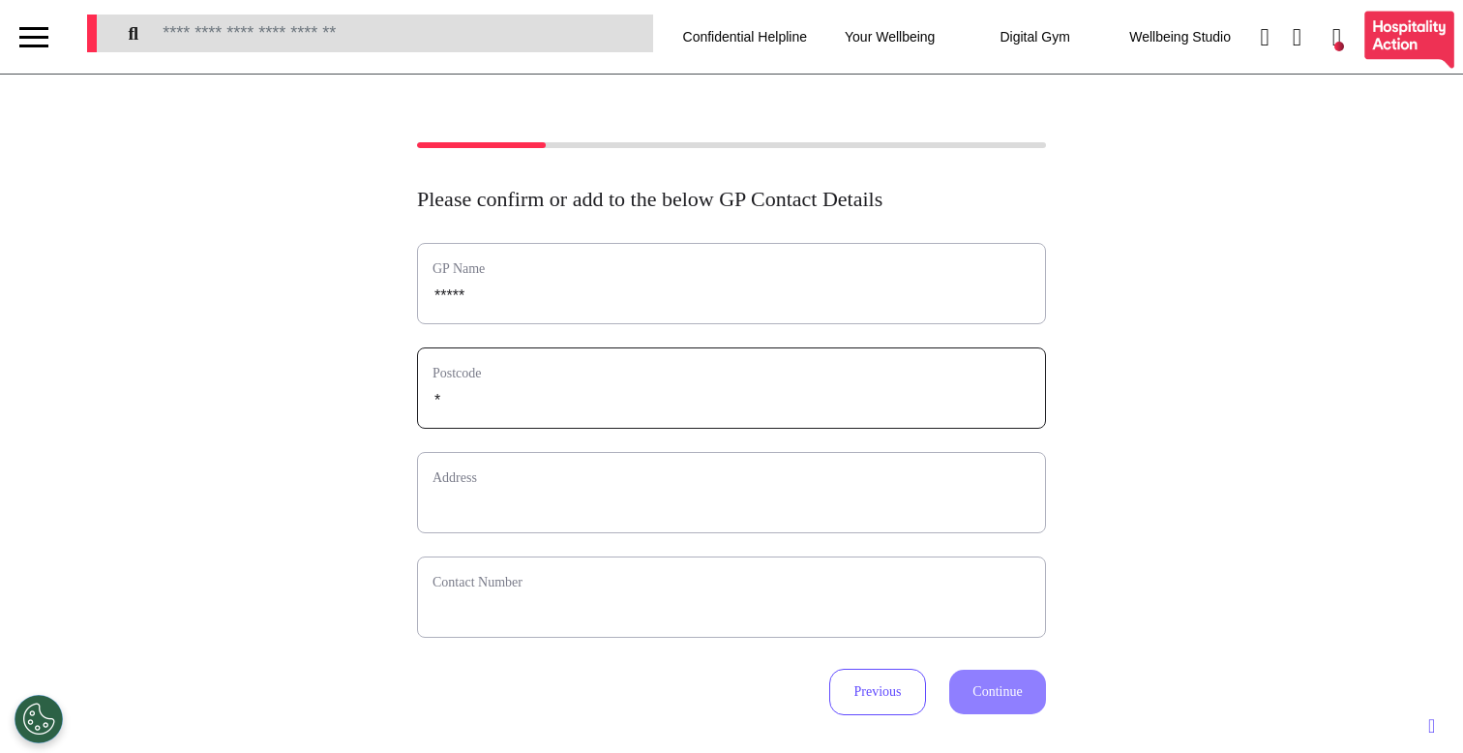
select select
type input "**"
select select
type input "***"
select select
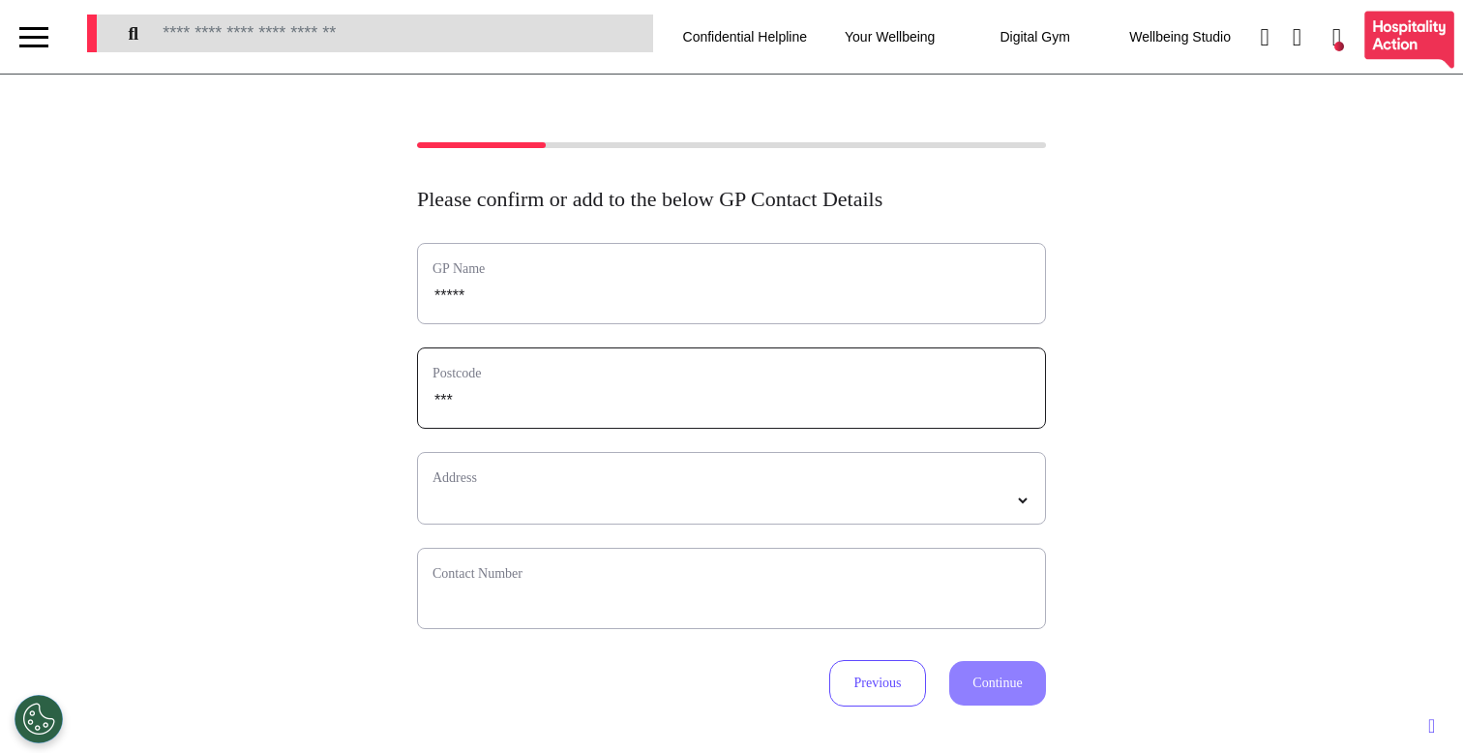
type input "****"
select select
type input "*****"
select select
type input "*****"
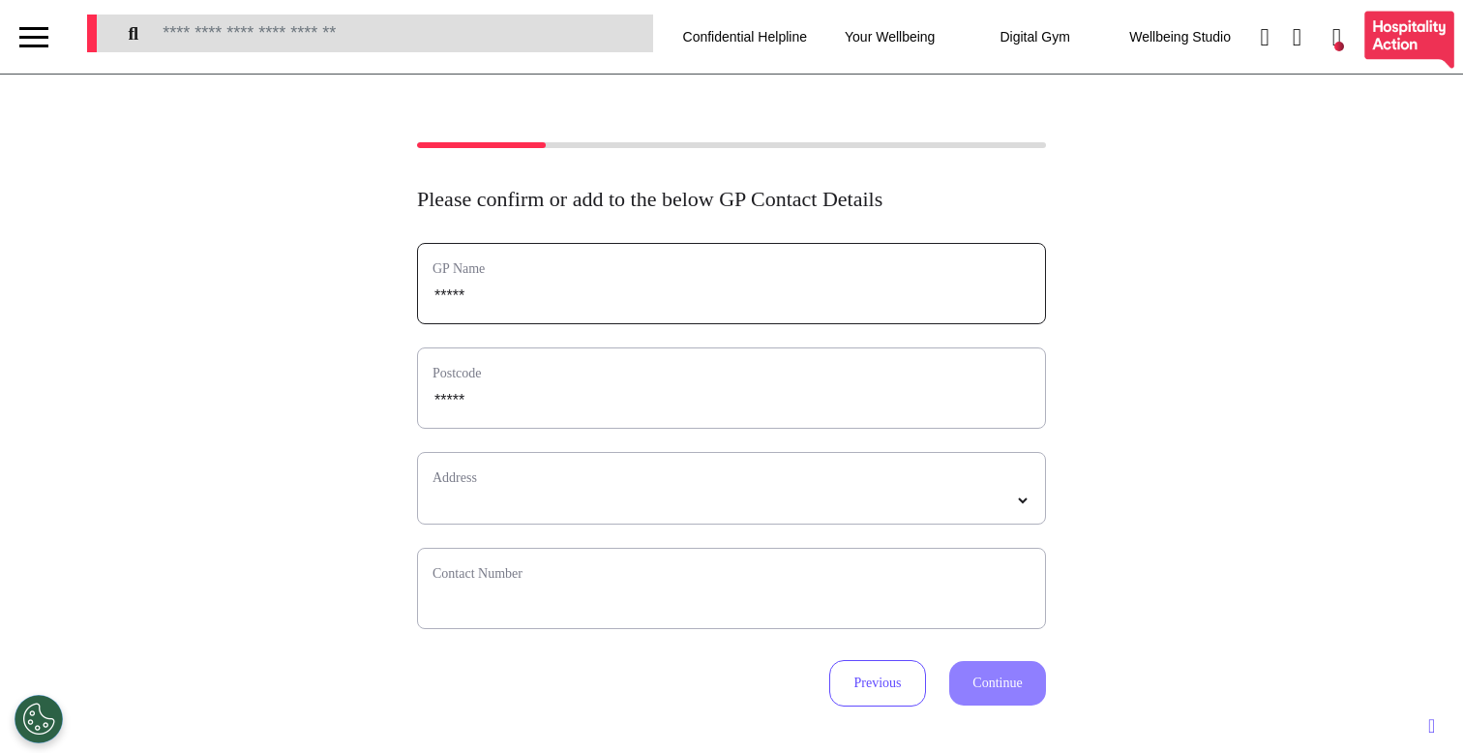
click at [602, 290] on input "*****" at bounding box center [732, 296] width 598 height 25
type input "*******"
select select
type input "********"
select select
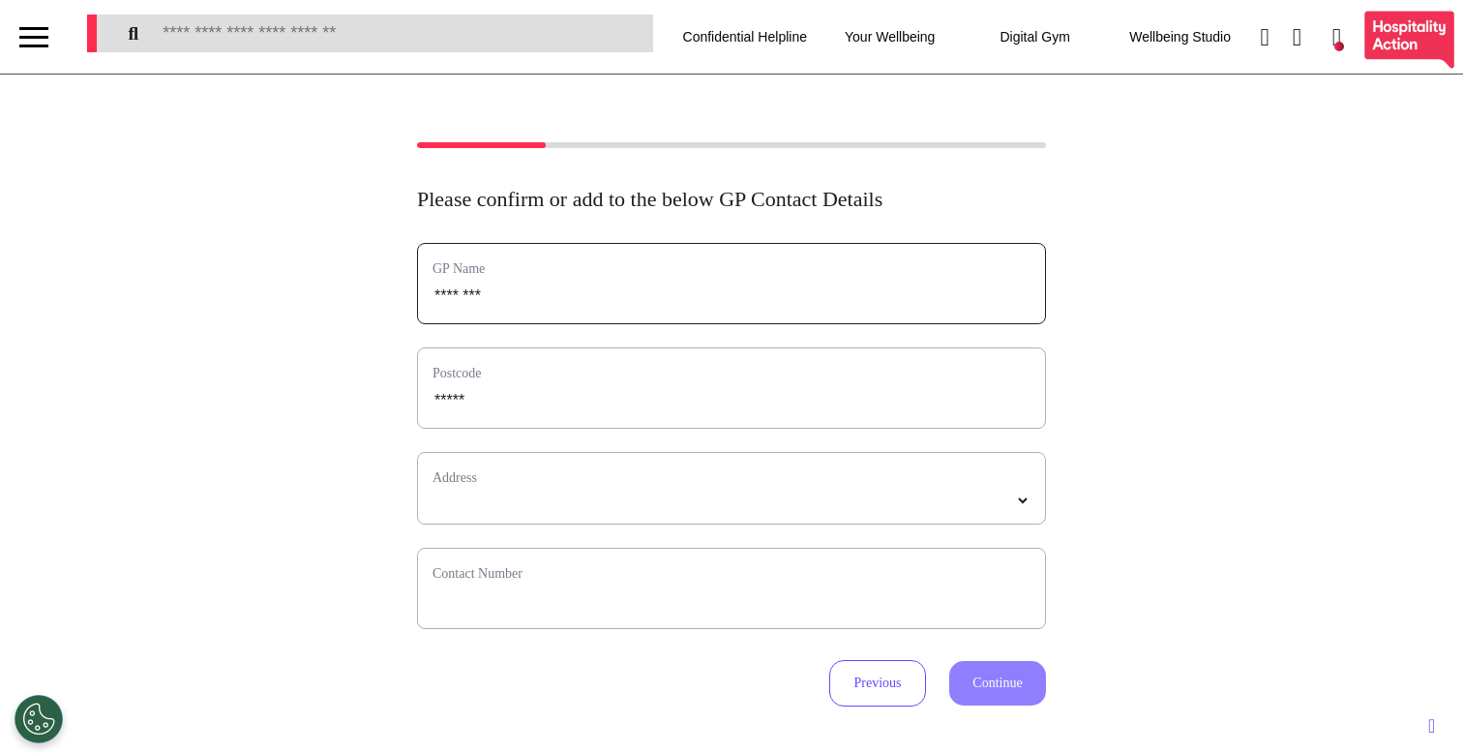
type input "*********"
select select
type input "**********"
select select
type input "**********"
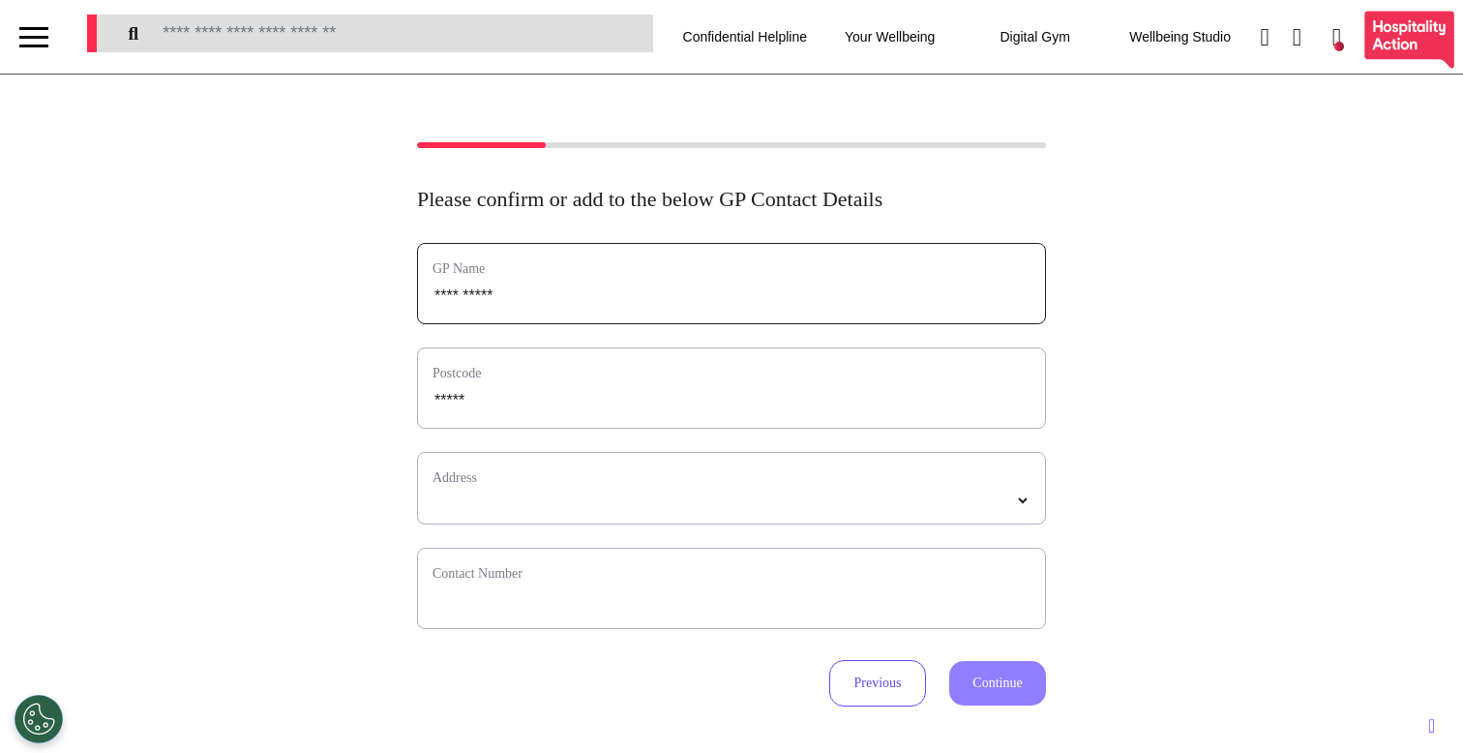
select select
type input "**********"
select select
type input "**********"
select select
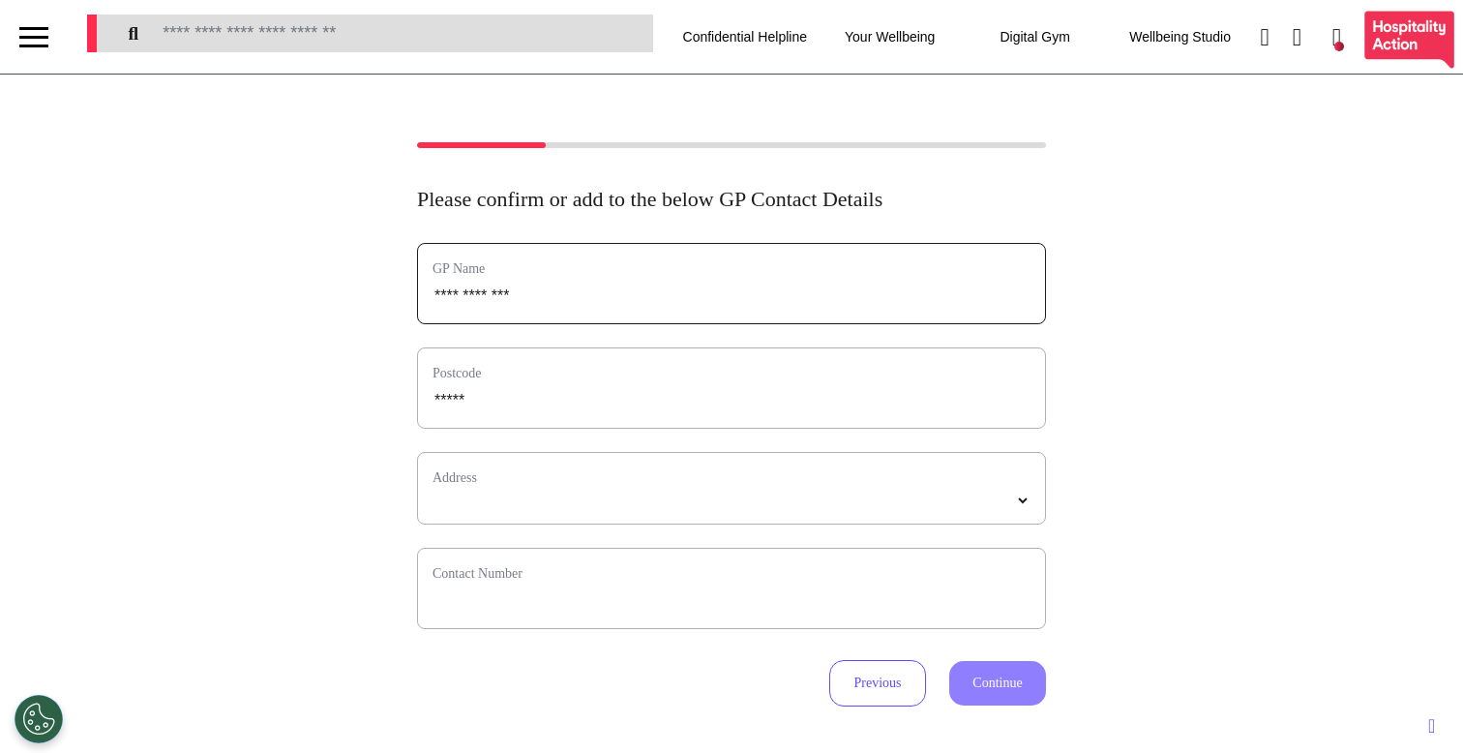
type input "**********"
select select
type input "**********"
select select
type input "**********"
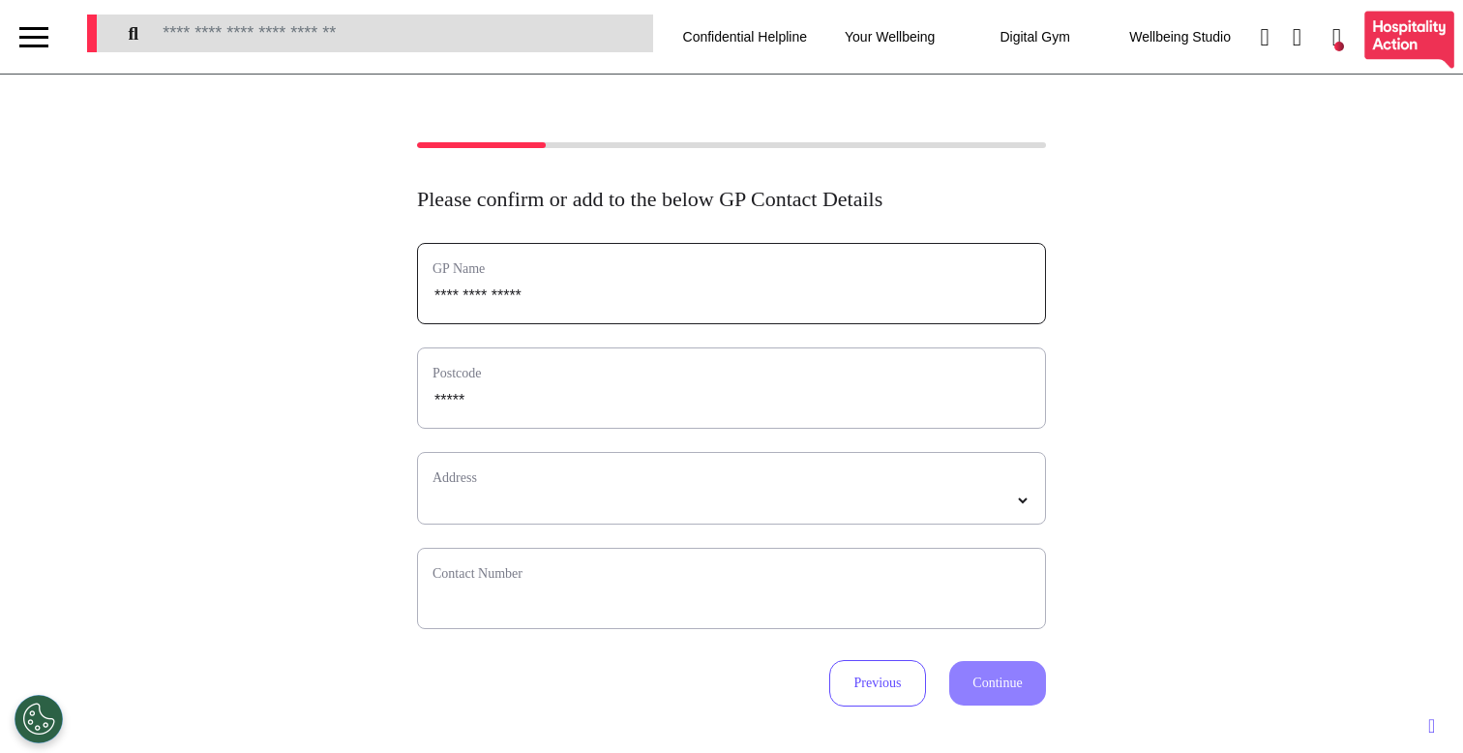
select select
type input "**********"
select select
type input "**********"
select select
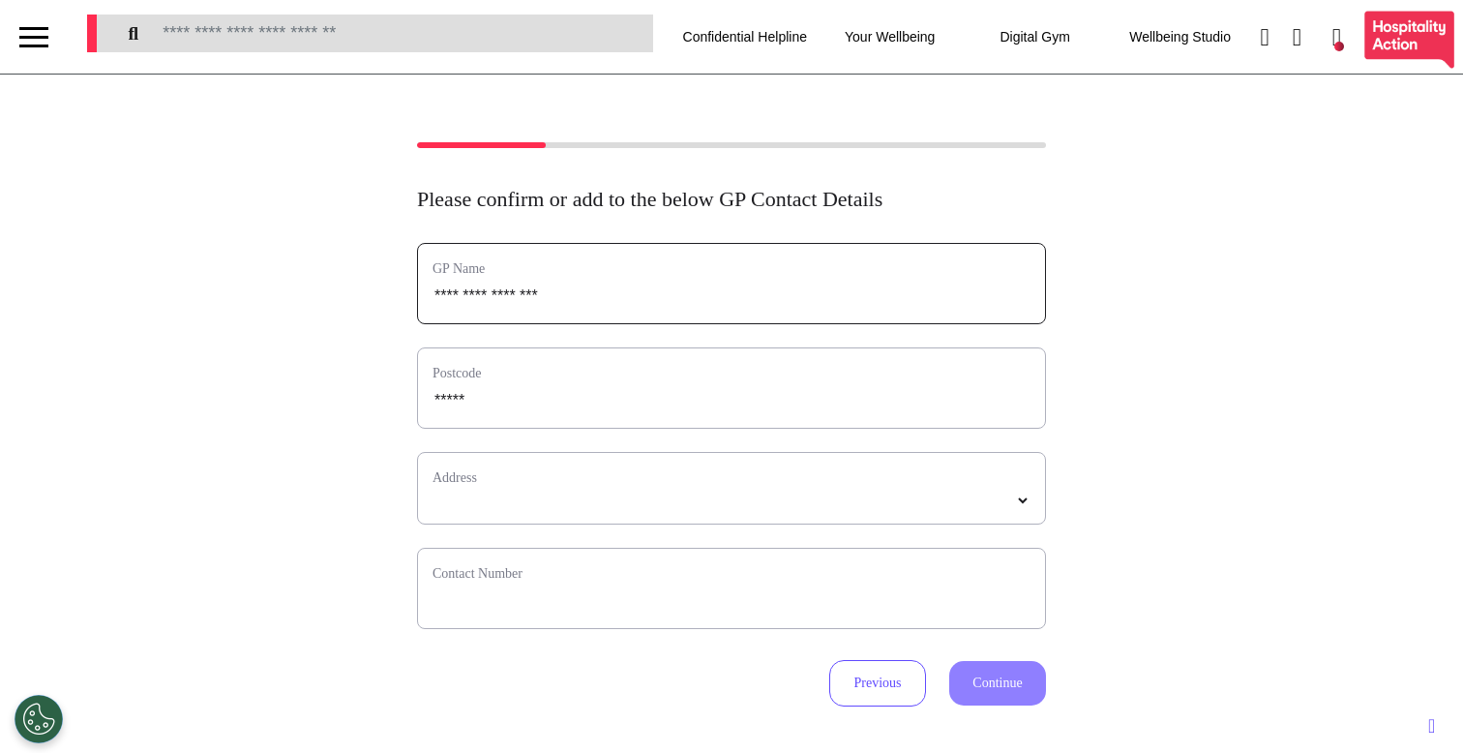
type input "**********"
click at [522, 489] on div "**********" at bounding box center [731, 488] width 629 height 73
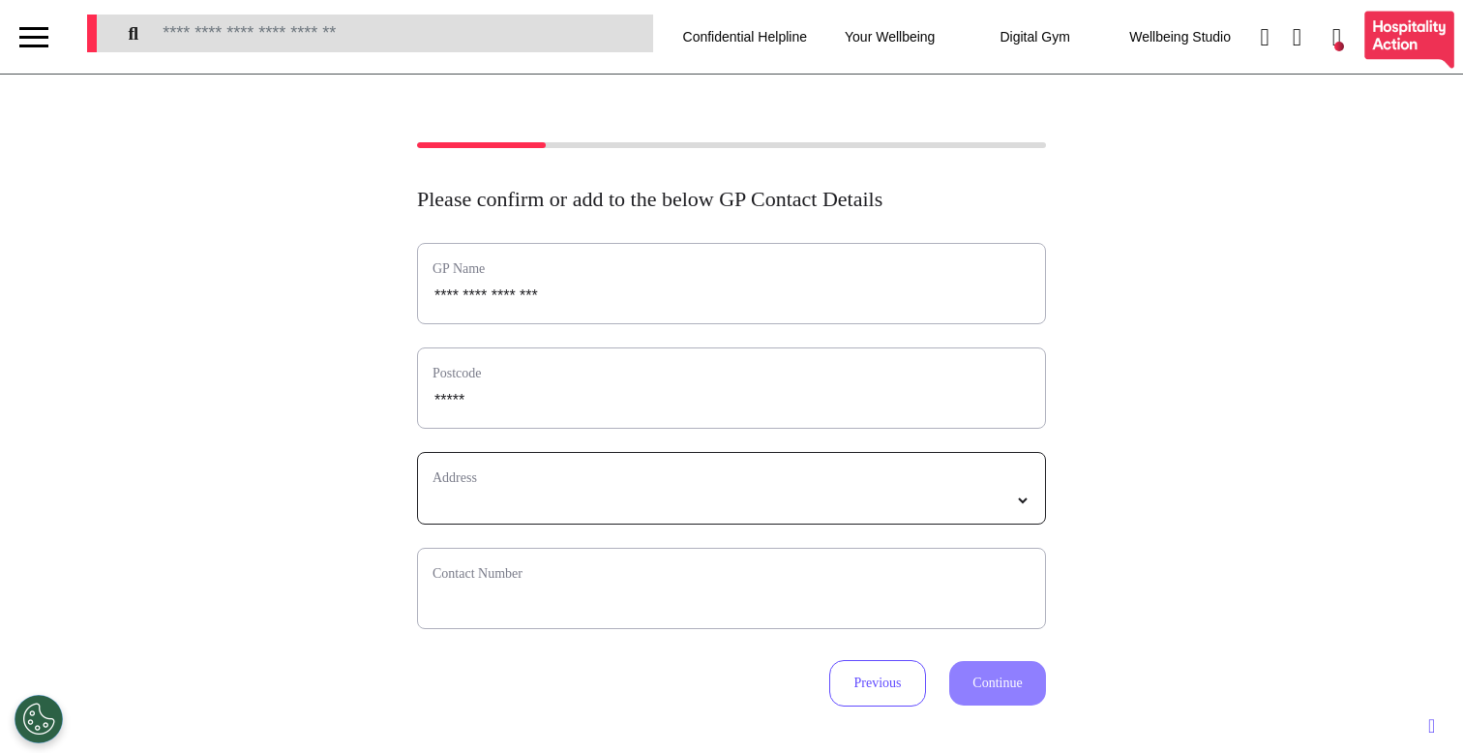
select select
click at [539, 498] on select "**********" at bounding box center [732, 501] width 598 height 16
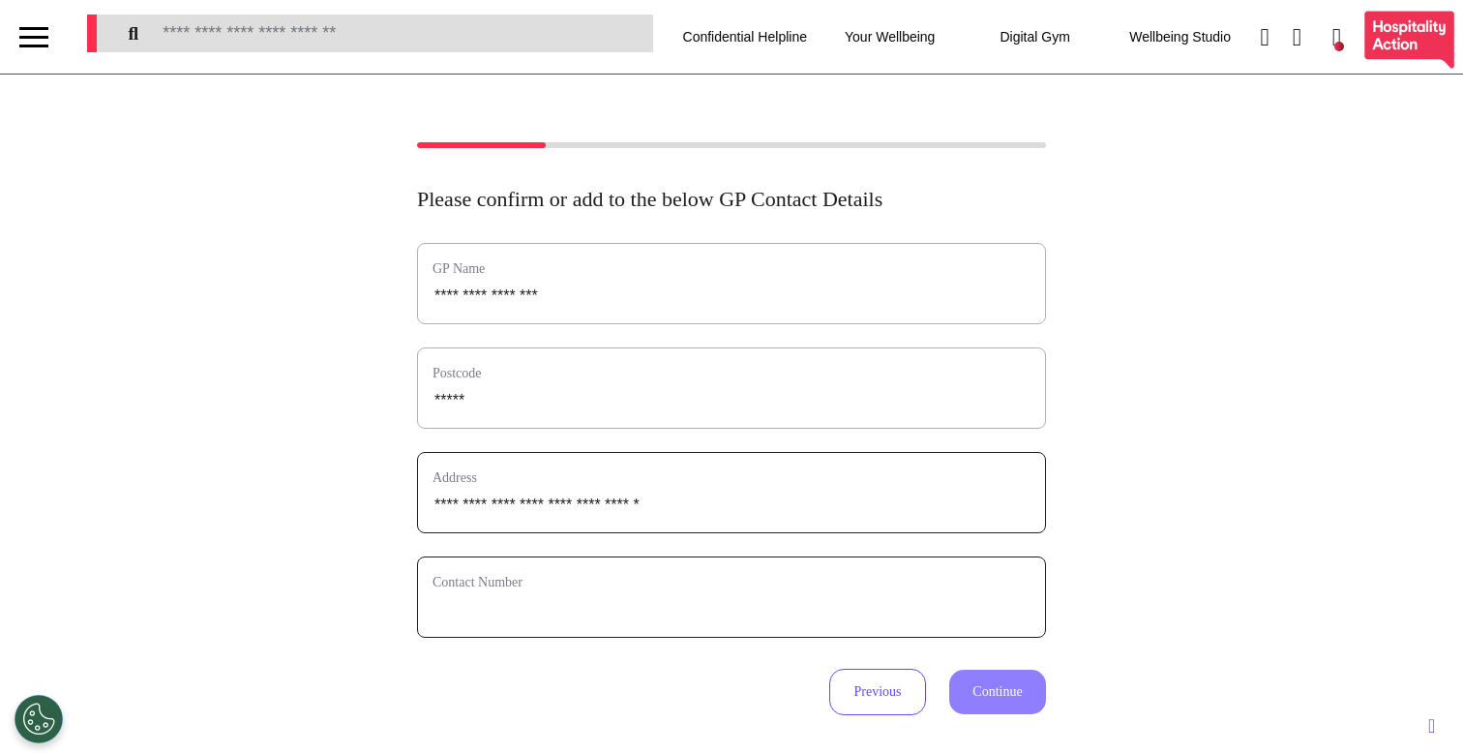
click at [516, 609] on input "phone" at bounding box center [732, 609] width 598 height 25
type input "**********"
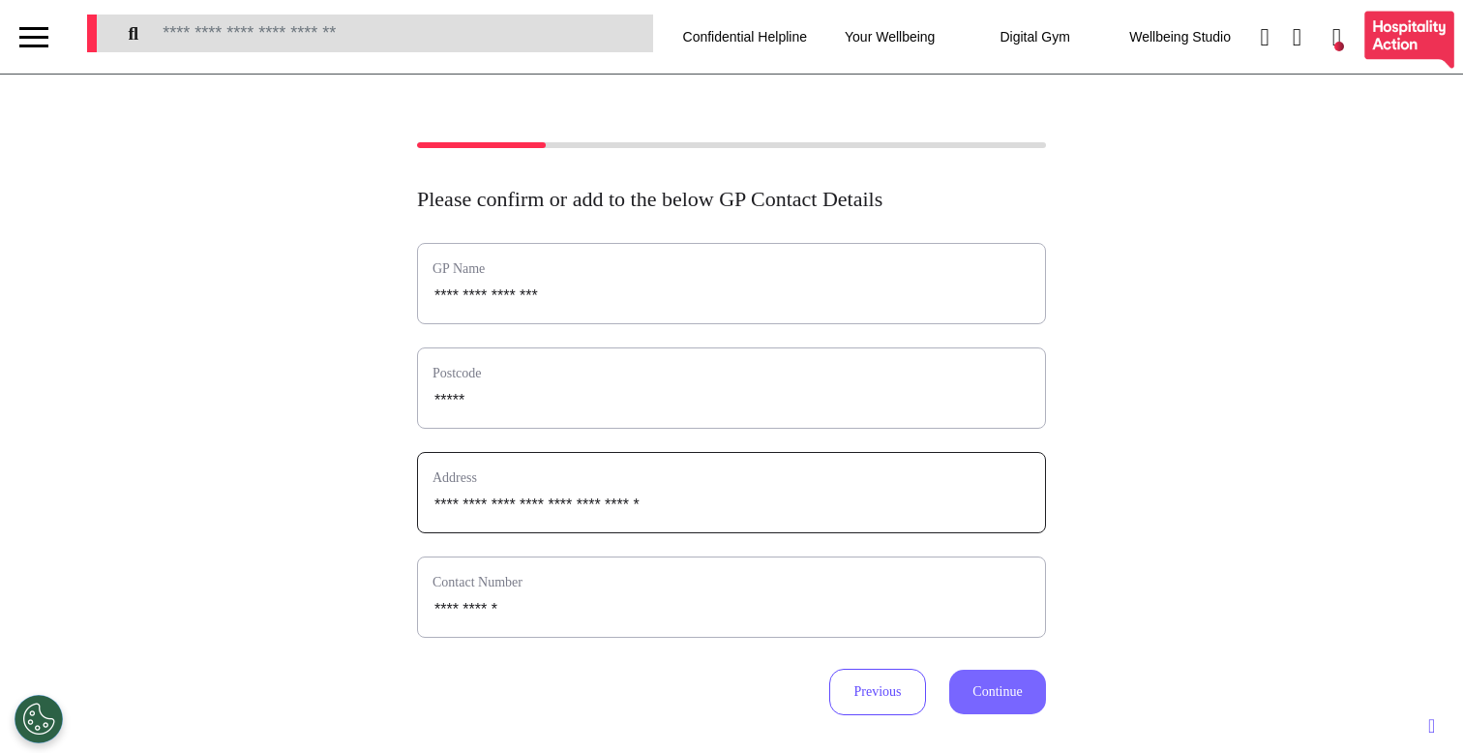
click at [955, 682] on button "Continue" at bounding box center [997, 692] width 97 height 45
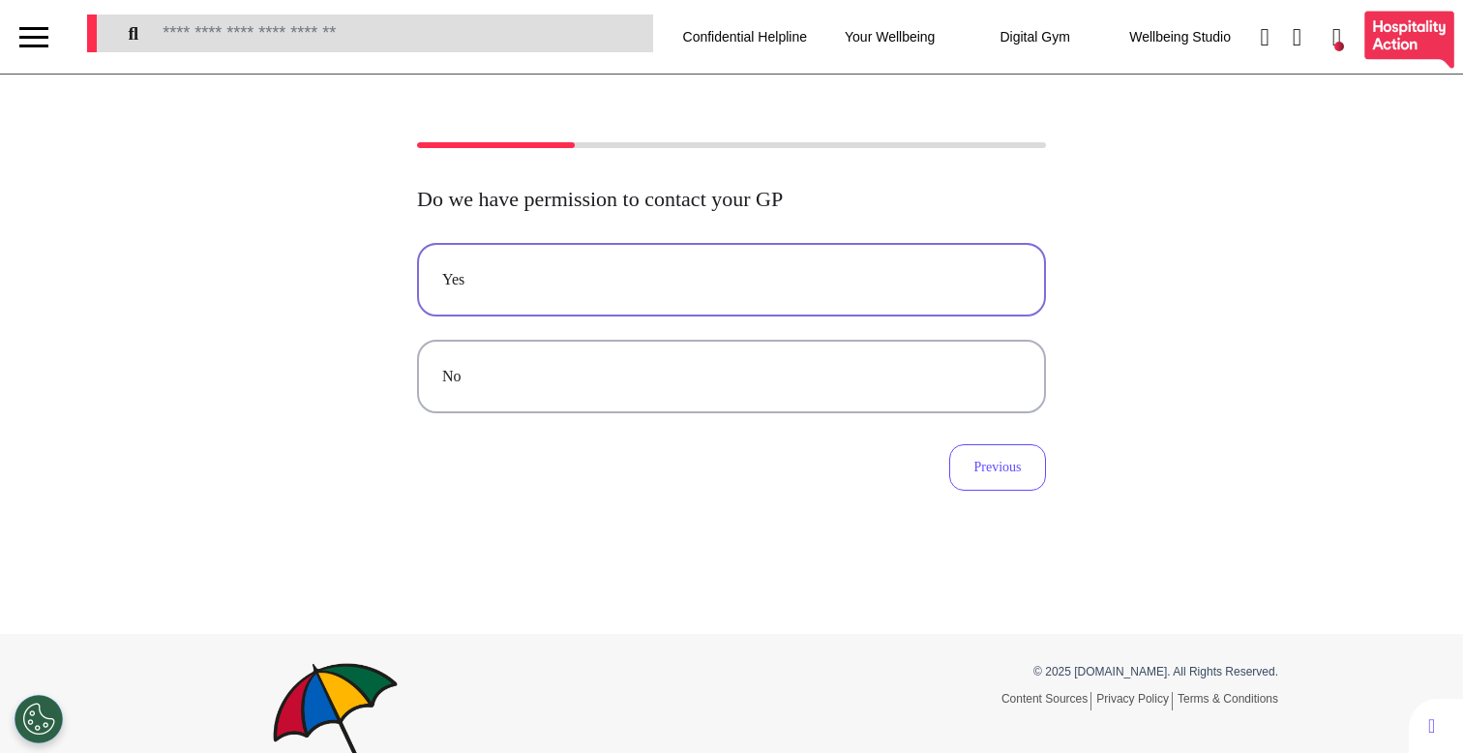
click at [688, 285] on div "Yes" at bounding box center [731, 279] width 579 height 23
click at [799, 291] on div "Yes" at bounding box center [731, 279] width 579 height 23
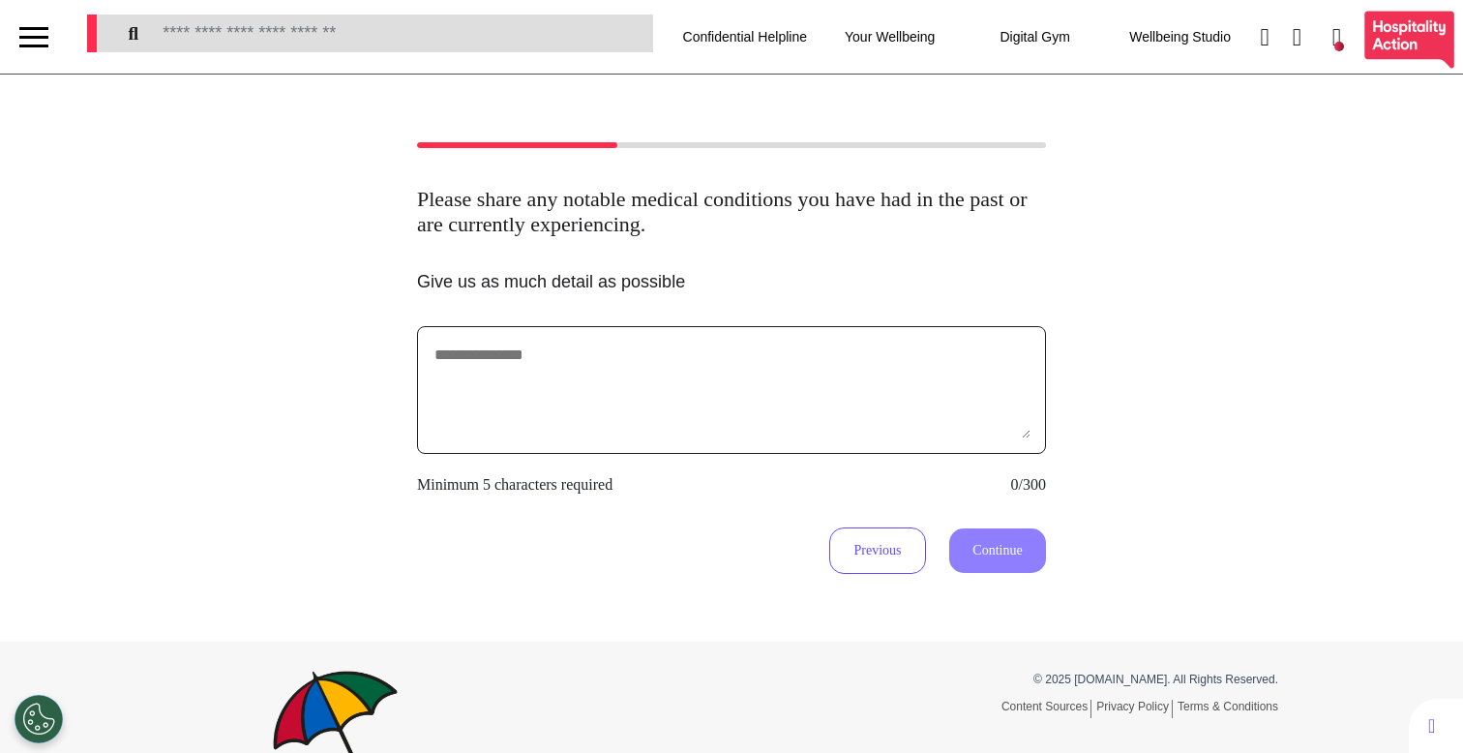
click at [751, 429] on textarea at bounding box center [732, 390] width 598 height 97
type textarea "*********"
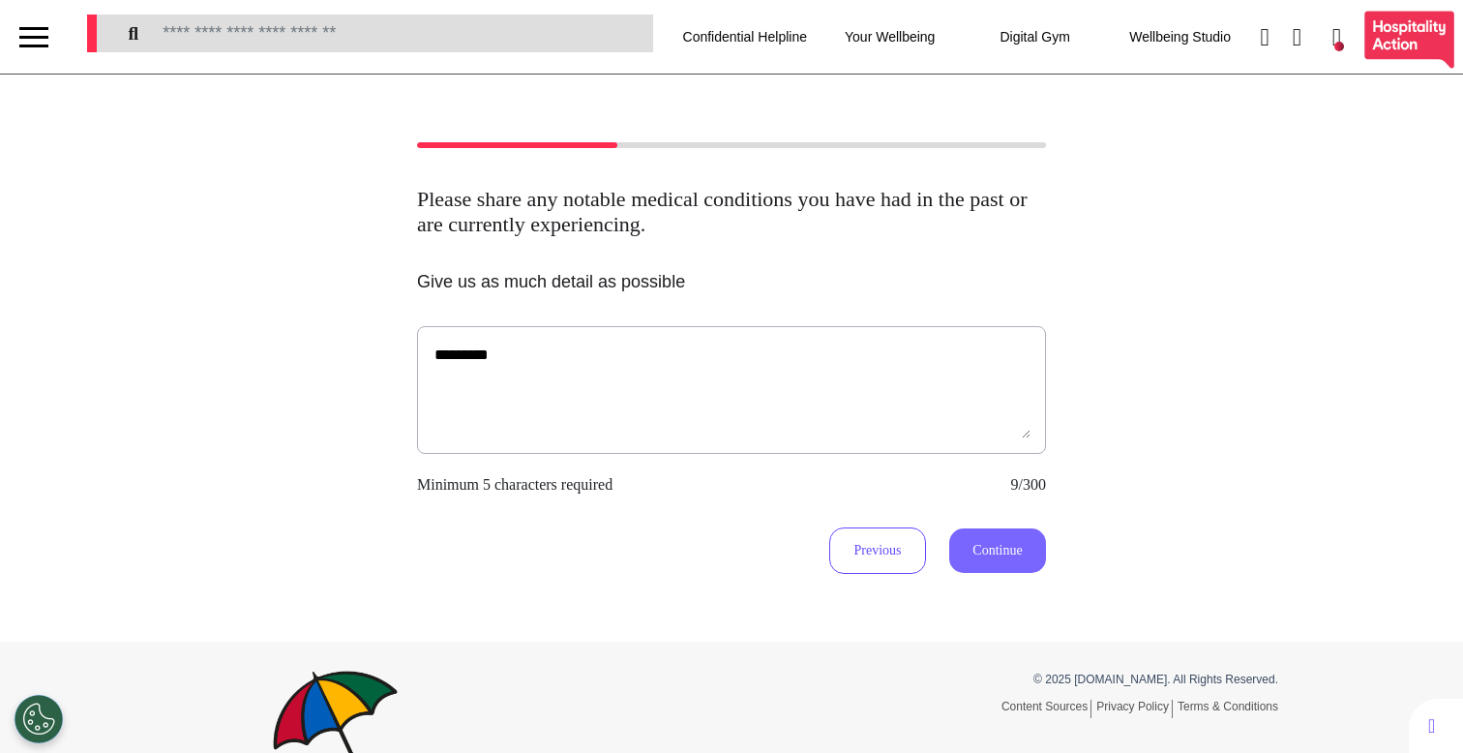
click at [1001, 561] on button "Continue" at bounding box center [997, 550] width 97 height 45
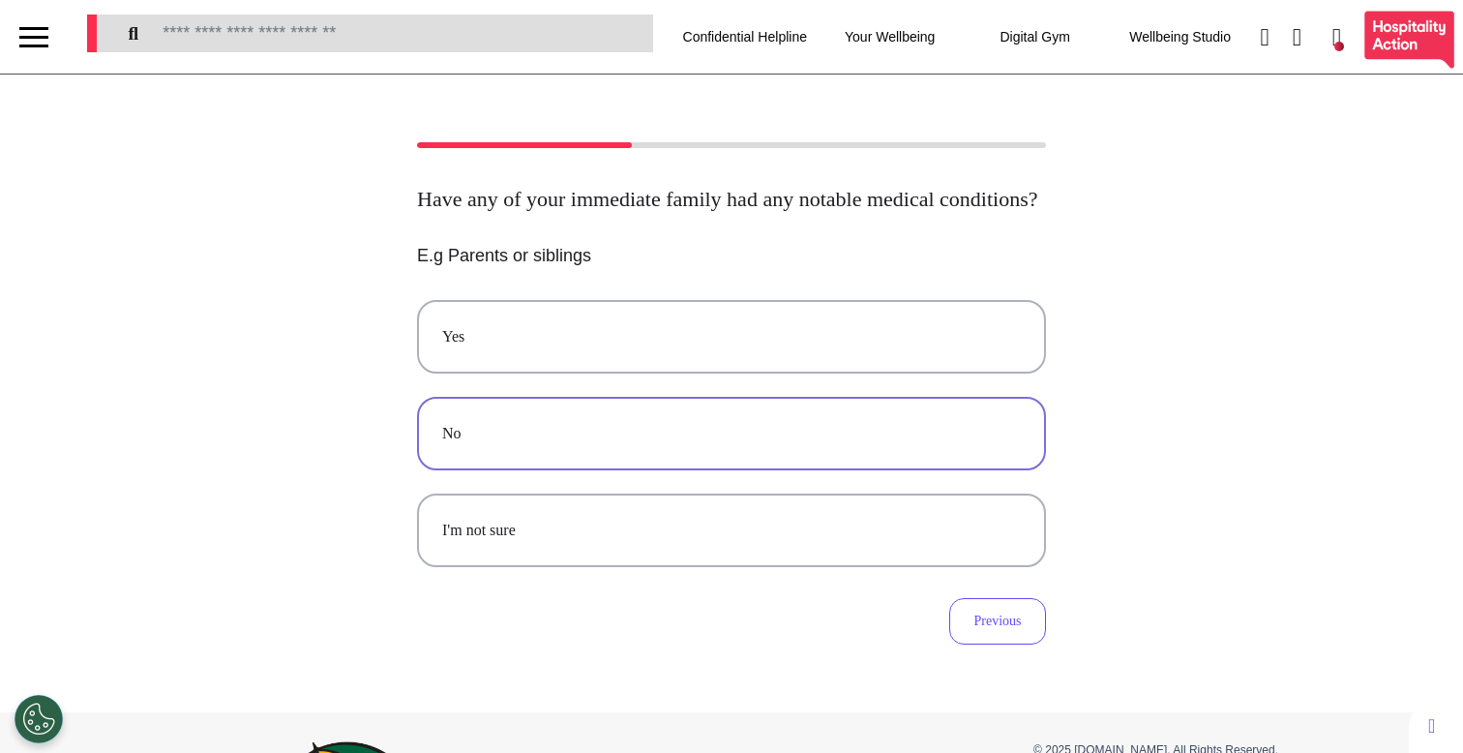
click at [693, 470] on button "No" at bounding box center [731, 434] width 629 height 74
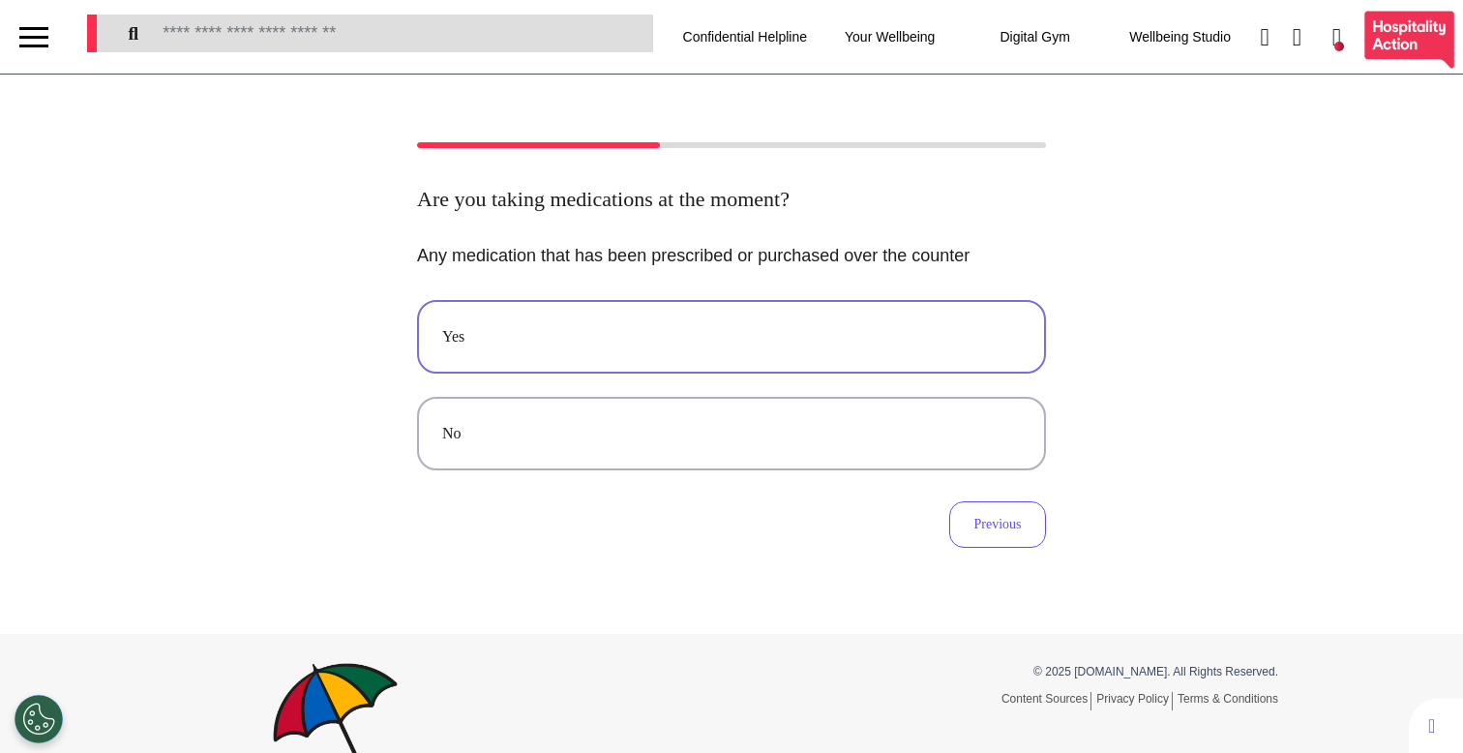
click at [748, 328] on div "Yes" at bounding box center [731, 336] width 579 height 23
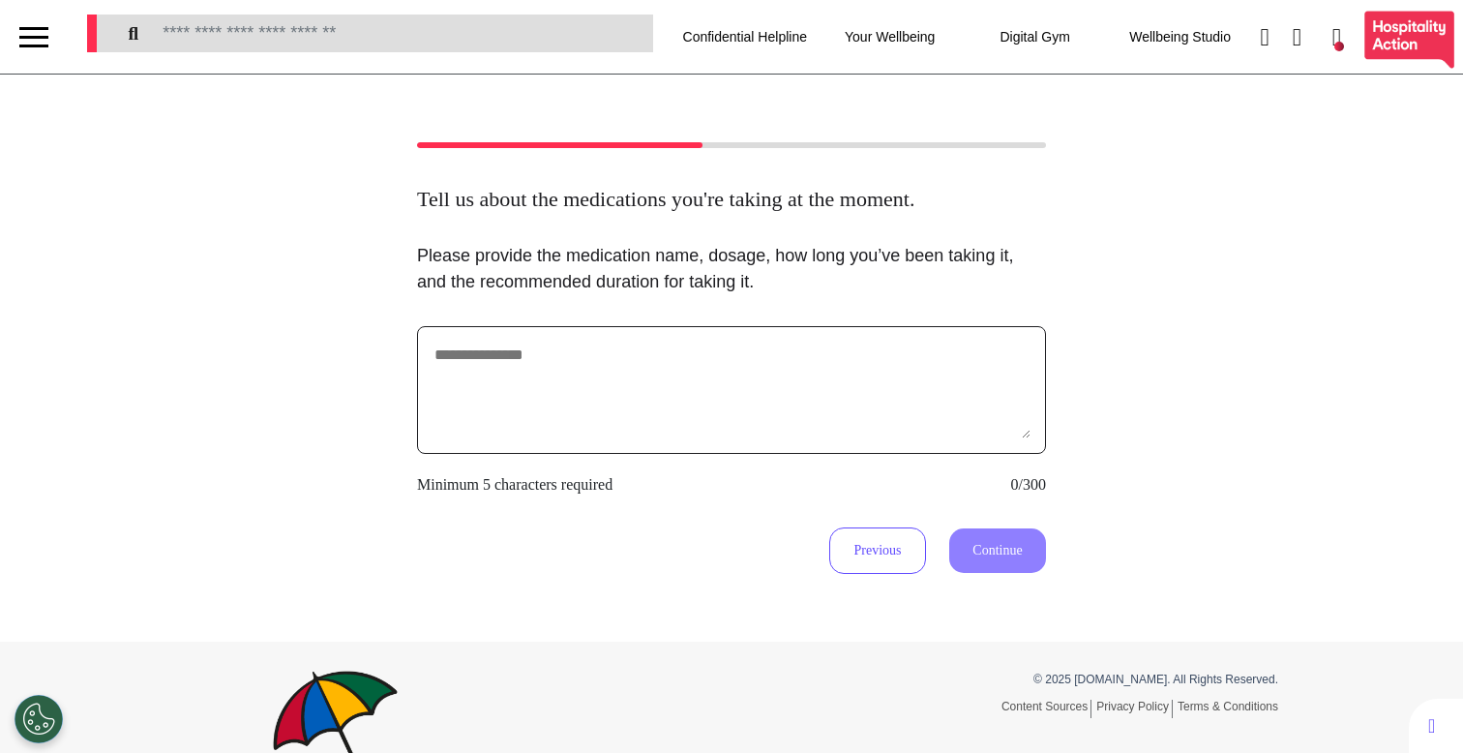
click at [625, 388] on textarea at bounding box center [732, 390] width 598 height 97
type textarea "**********"
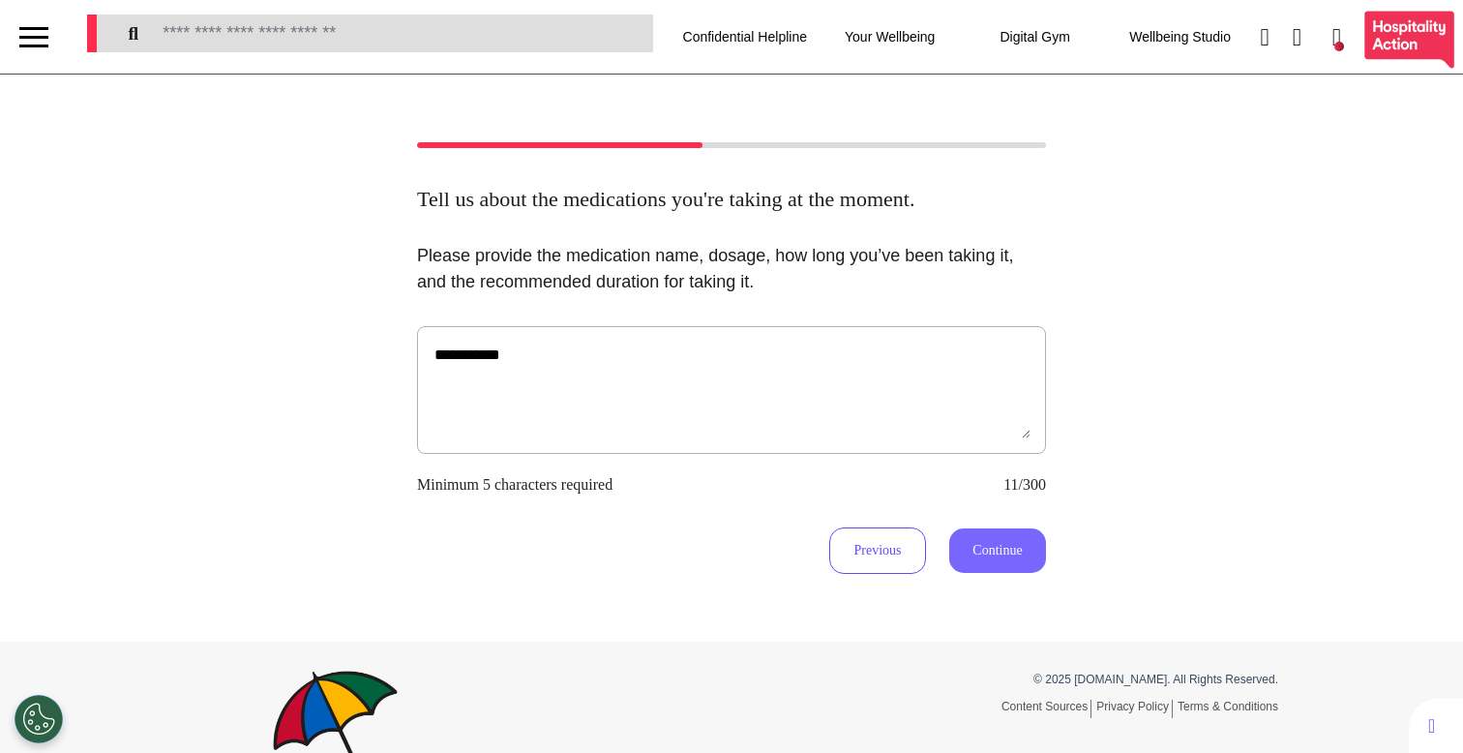
click at [972, 555] on button "Continue" at bounding box center [997, 550] width 97 height 45
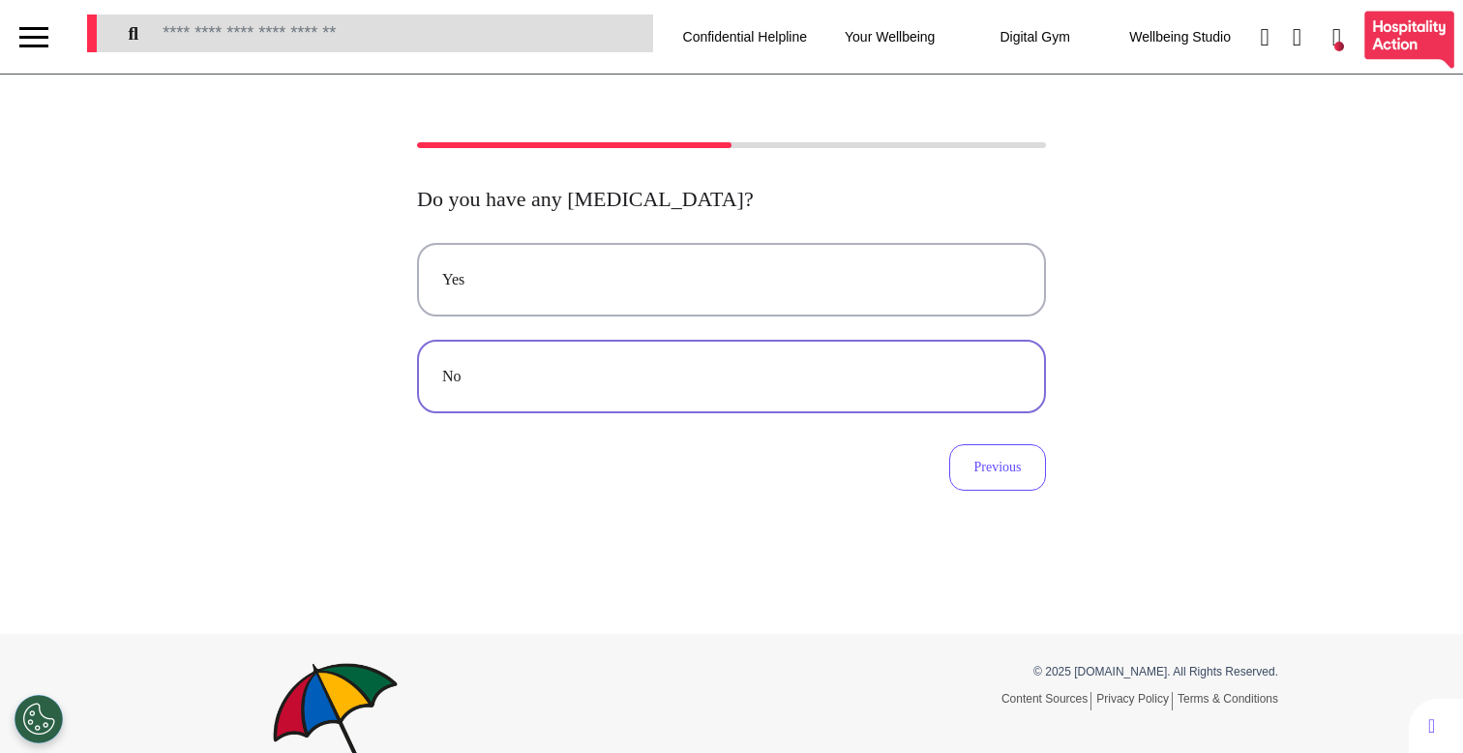
click at [741, 359] on button "No" at bounding box center [731, 377] width 629 height 74
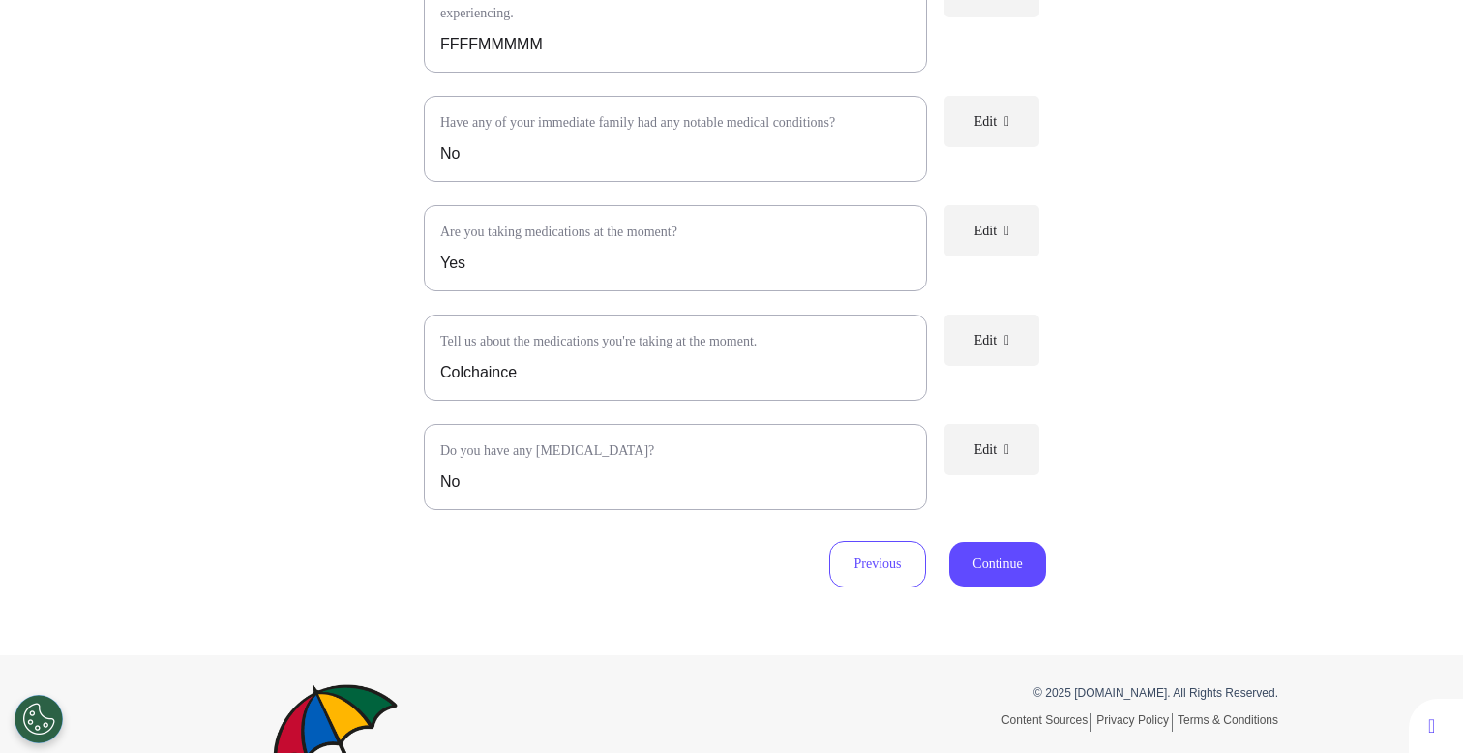
scroll to position [759, 0]
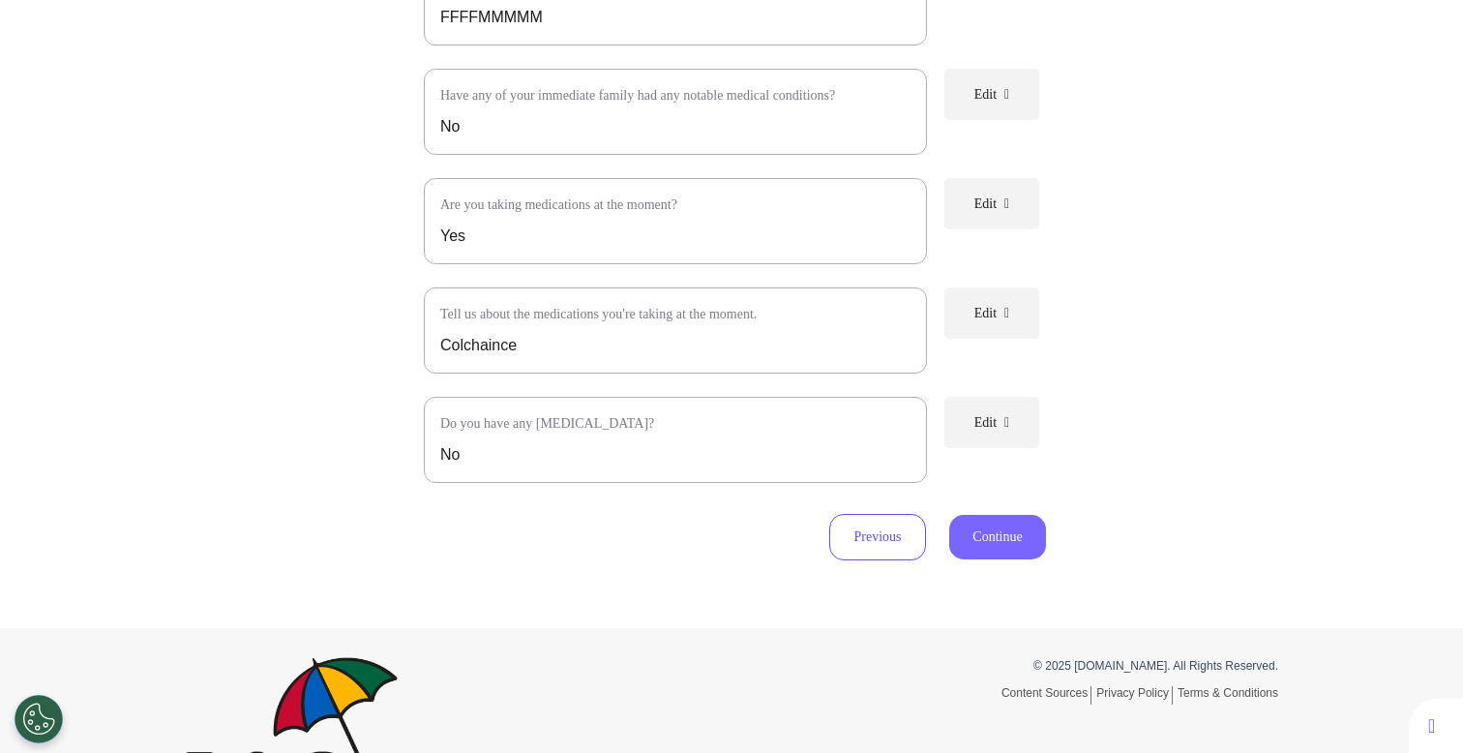
click at [1026, 557] on button "Continue" at bounding box center [997, 537] width 97 height 45
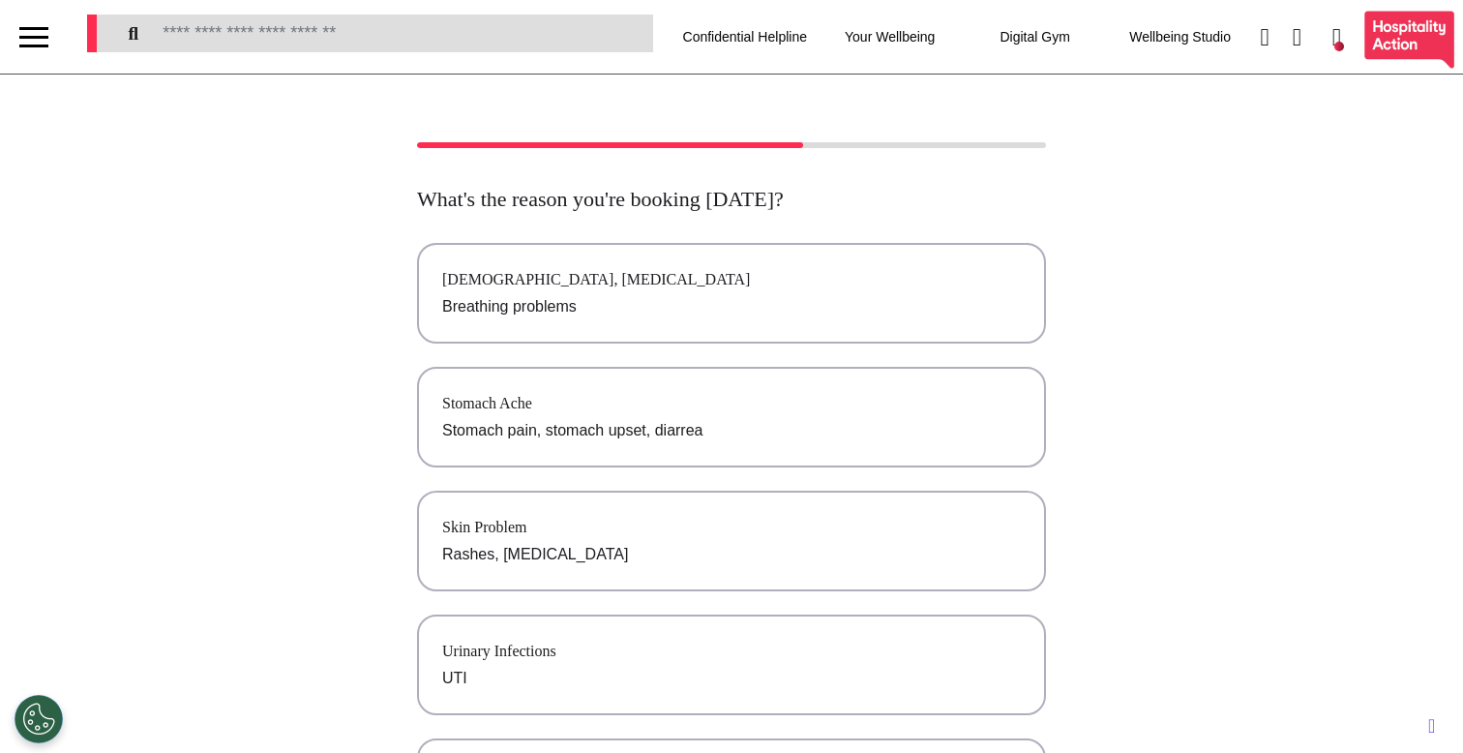
scroll to position [28, 0]
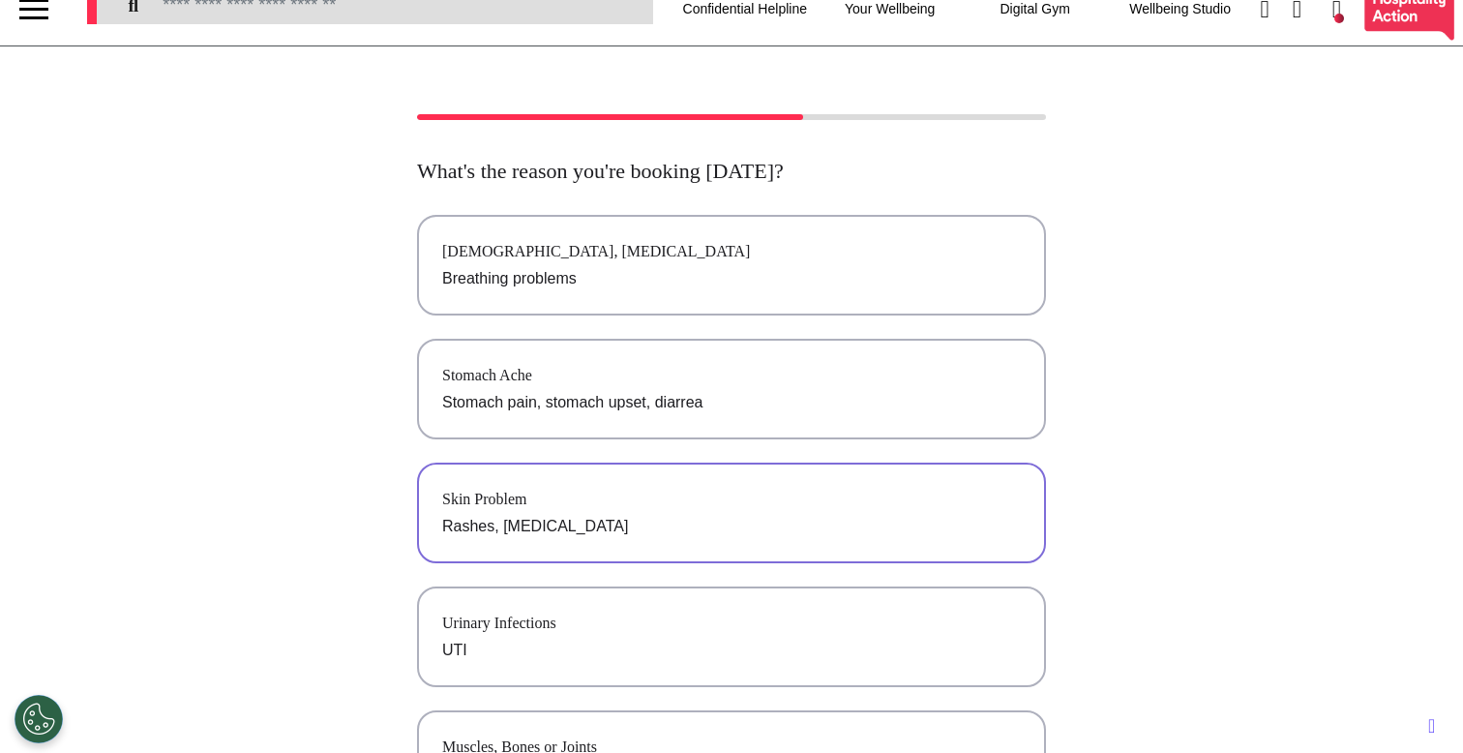
click at [737, 527] on p "Rashes, allergies" at bounding box center [731, 526] width 579 height 23
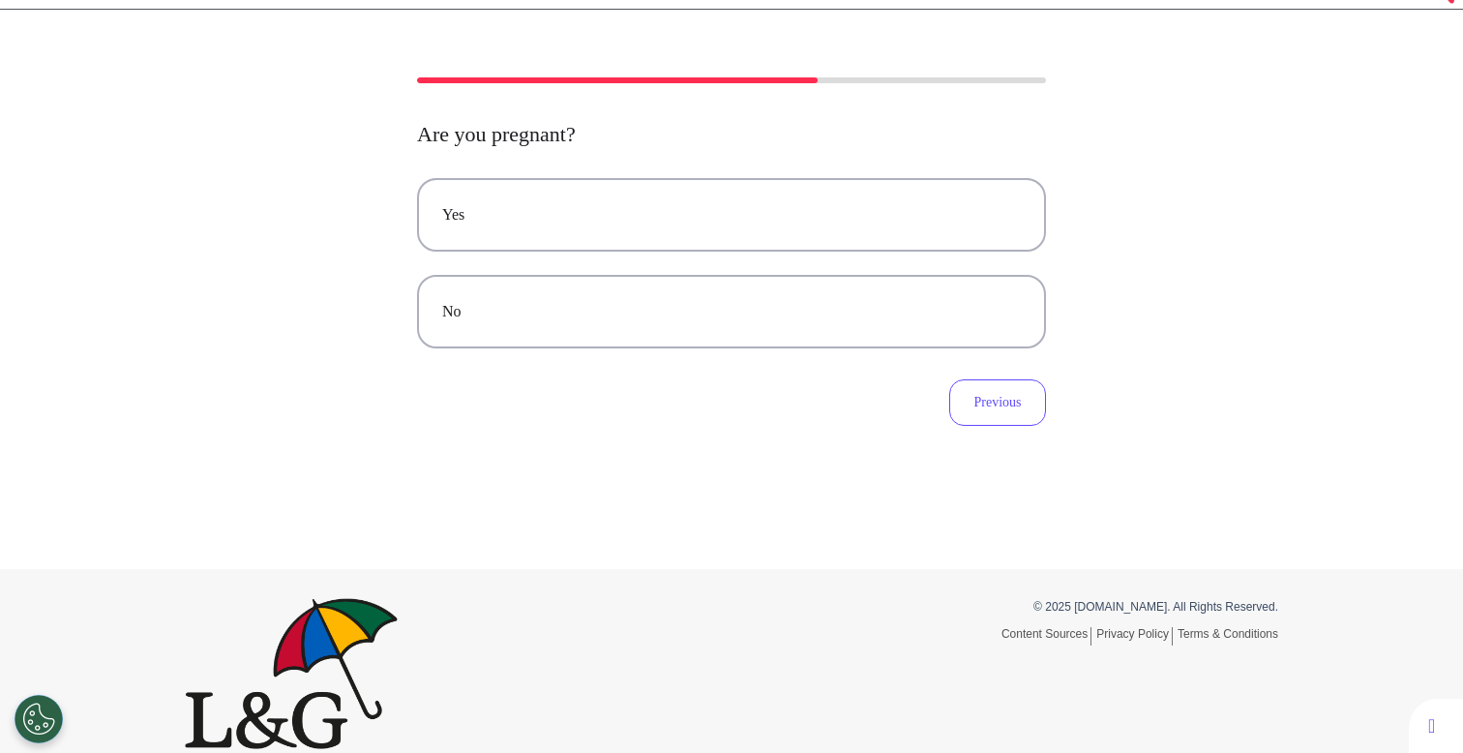
scroll to position [0, 0]
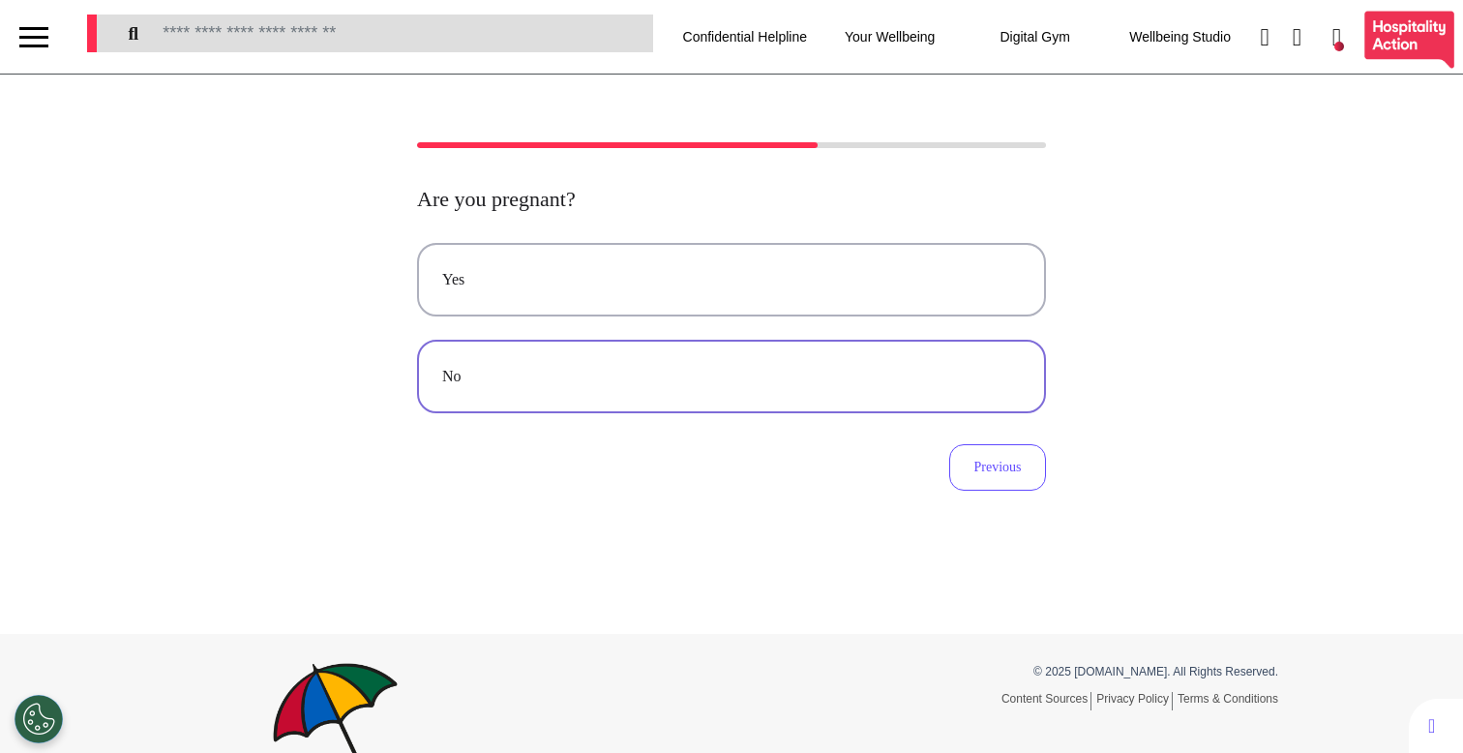
click at [804, 368] on div "No" at bounding box center [731, 376] width 579 height 23
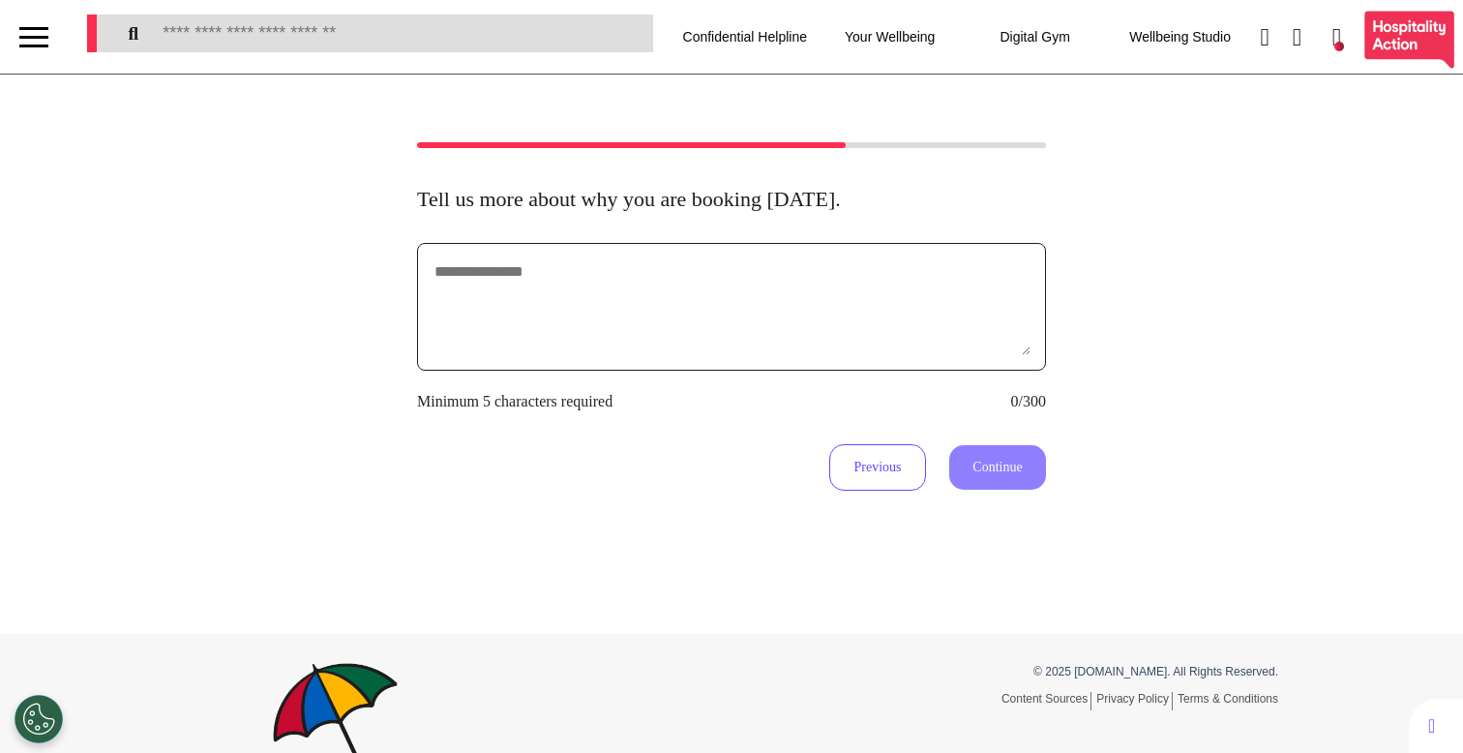
click at [763, 324] on textarea at bounding box center [732, 306] width 598 height 97
type textarea "**********"
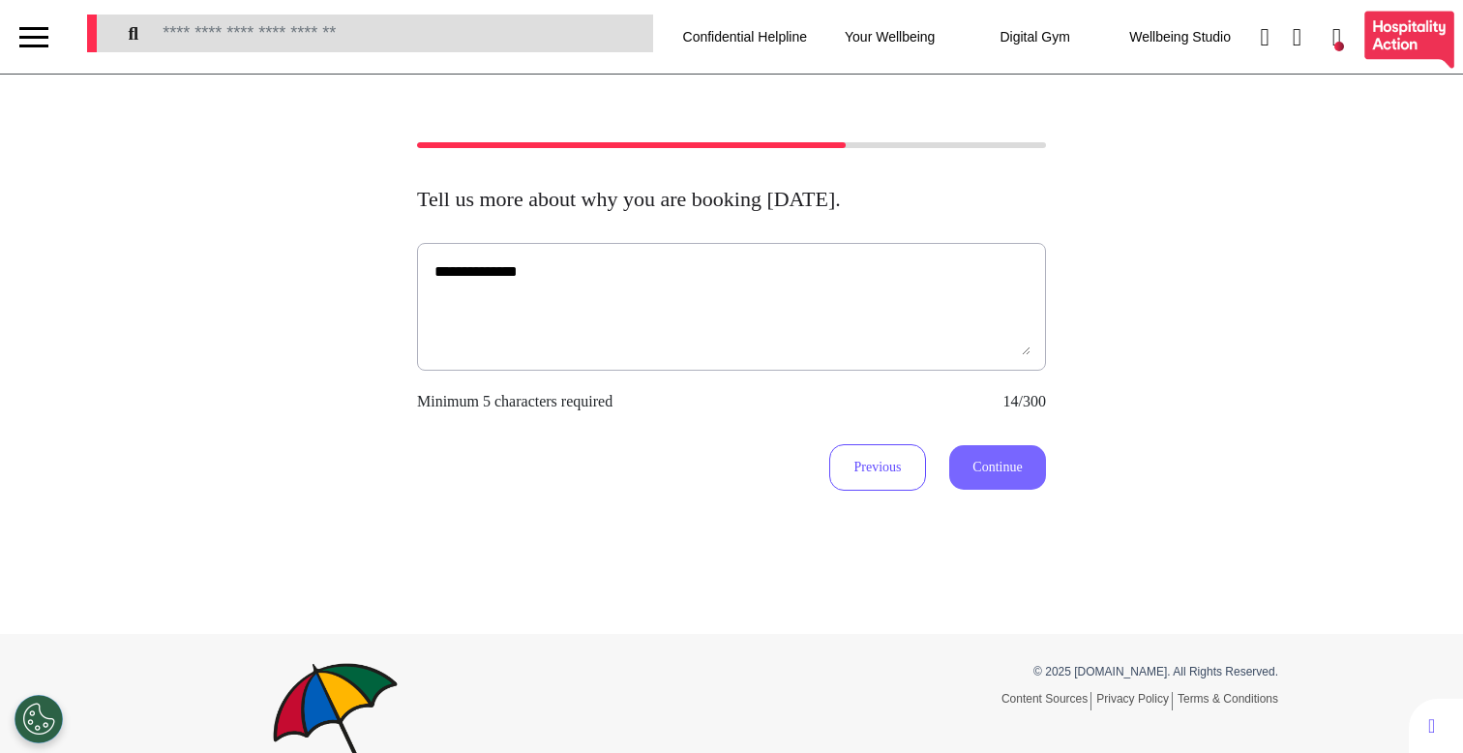
click at [1011, 471] on button "Continue" at bounding box center [997, 467] width 97 height 45
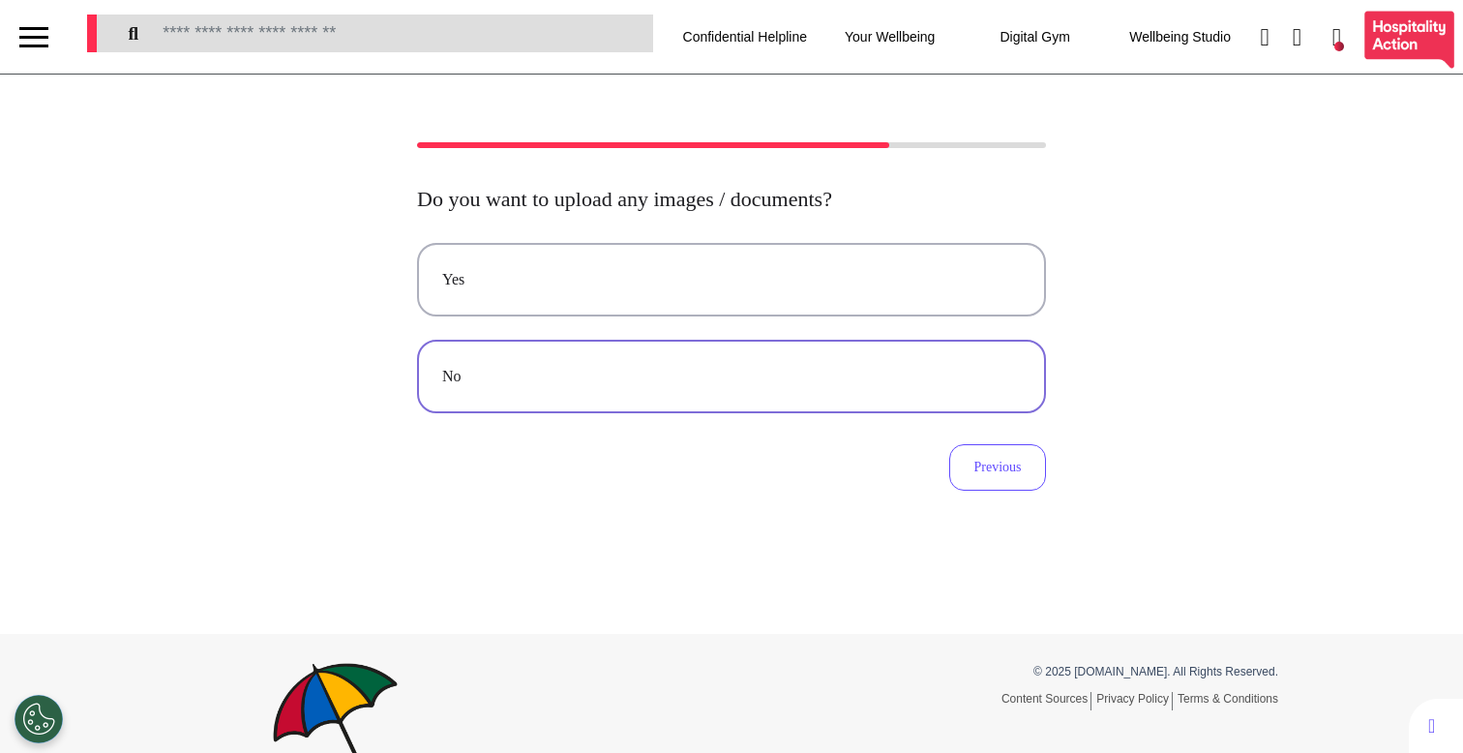
click at [827, 383] on div "No" at bounding box center [731, 376] width 579 height 23
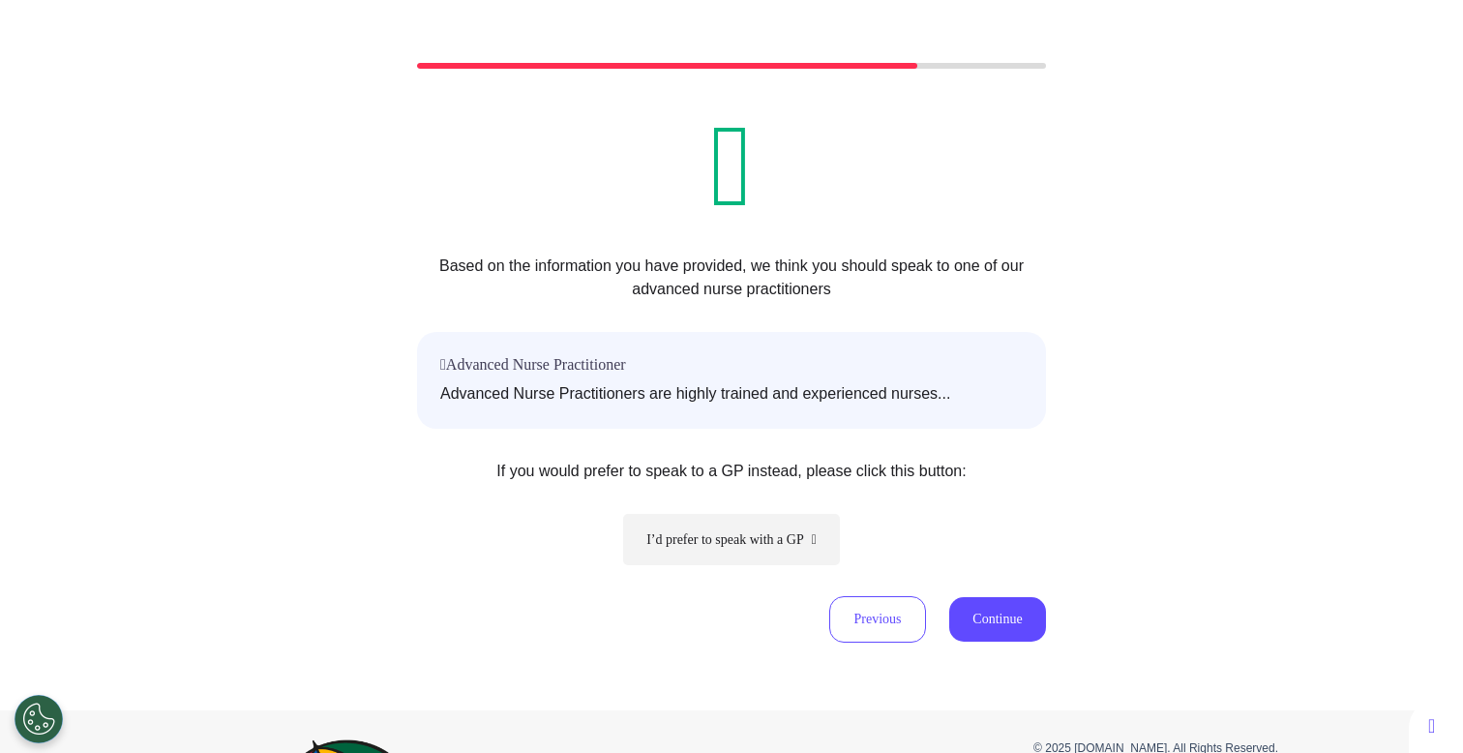
scroll to position [119, 0]
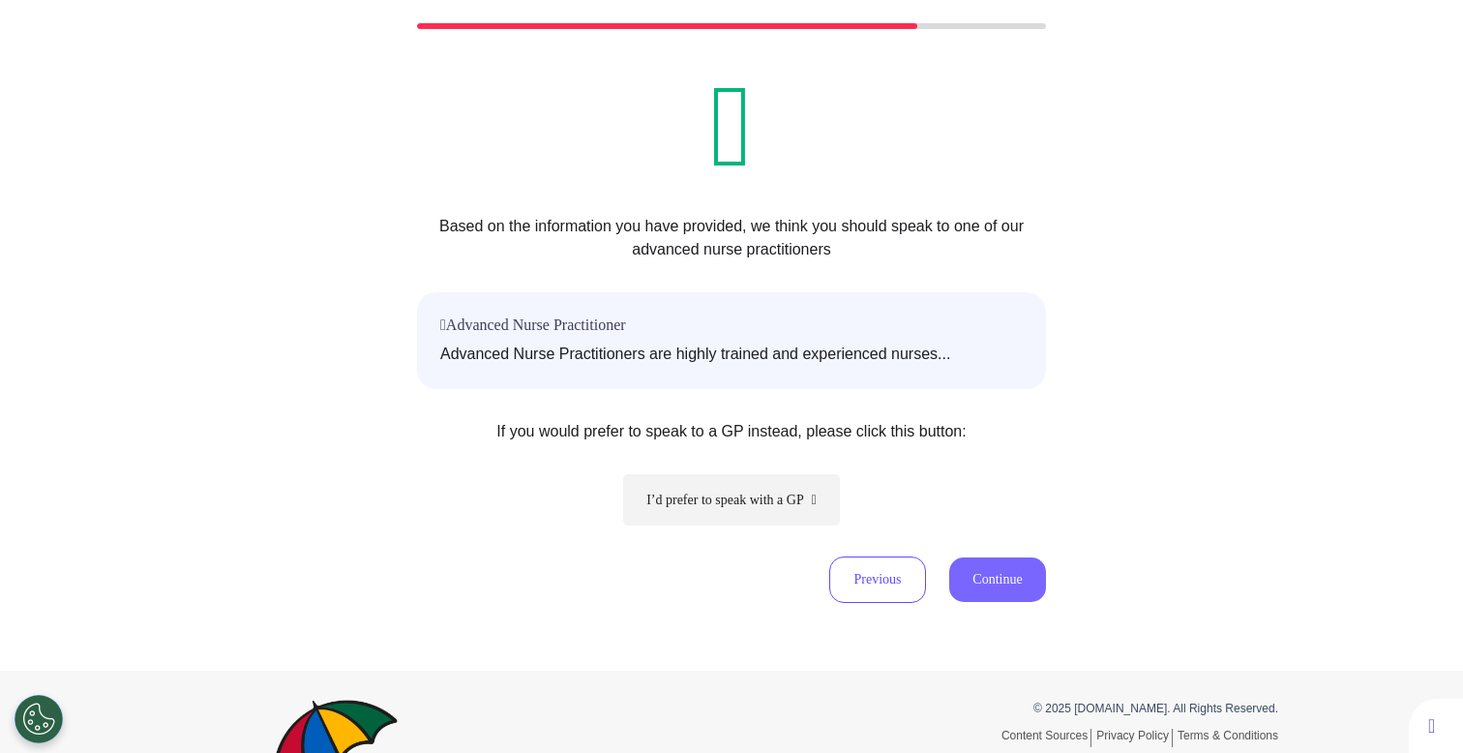
click at [974, 571] on button "Continue" at bounding box center [997, 579] width 97 height 45
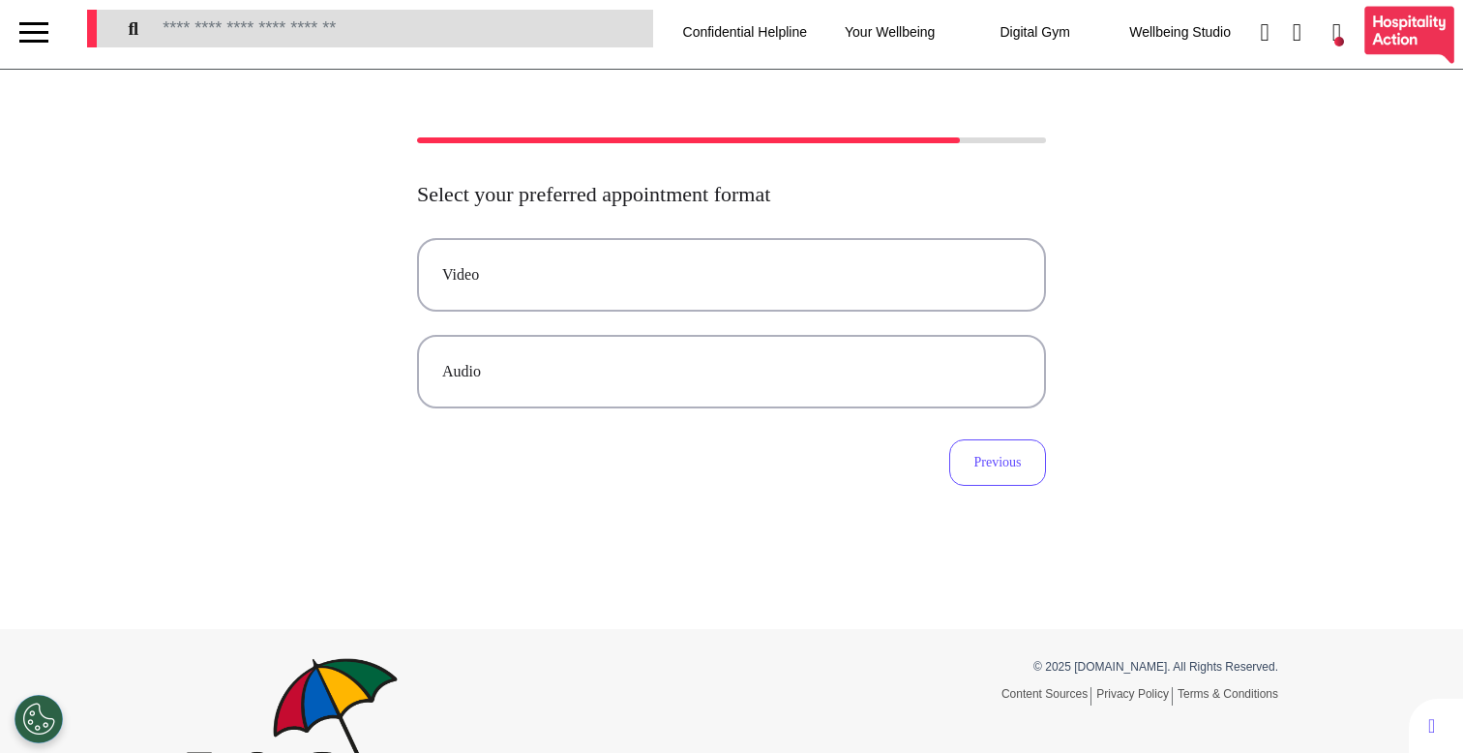
scroll to position [0, 0]
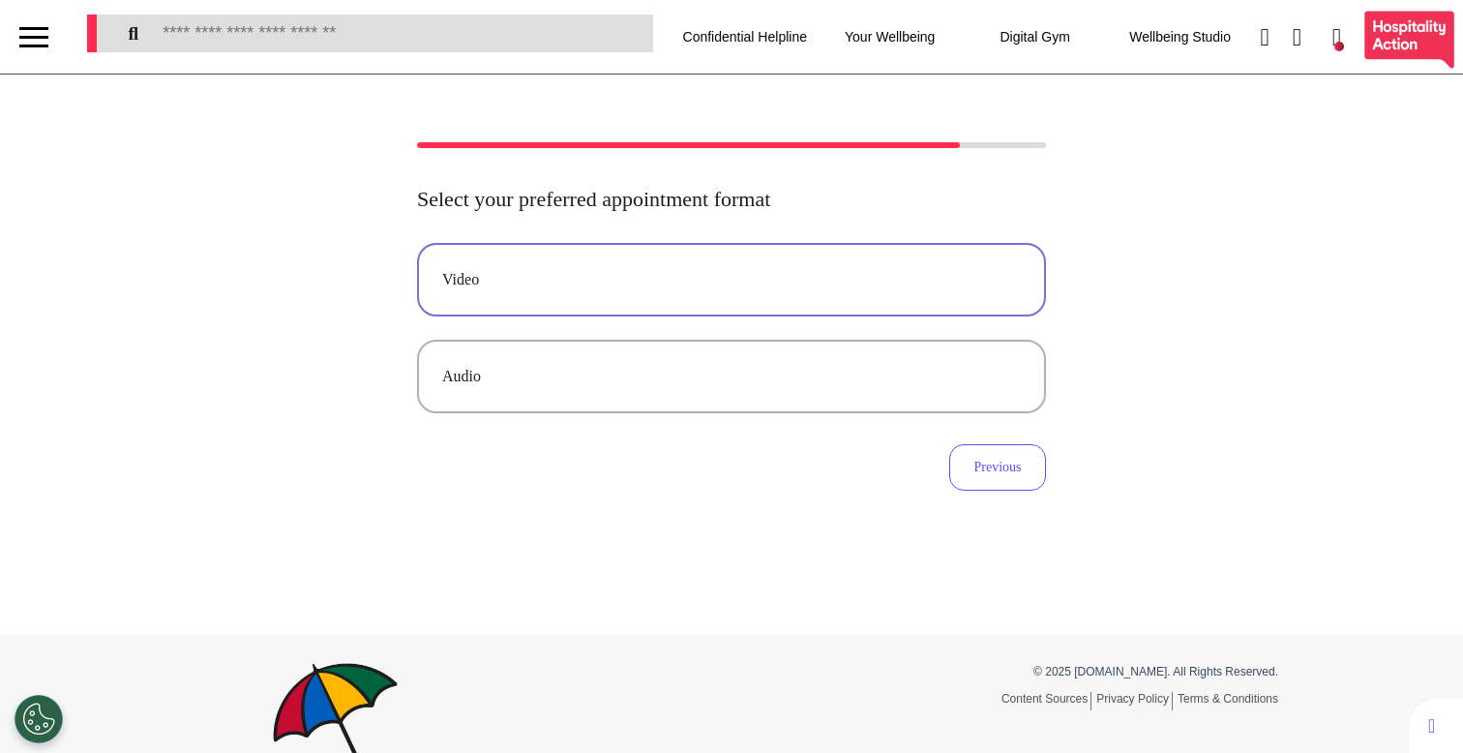
click at [758, 302] on button "Video" at bounding box center [731, 280] width 629 height 74
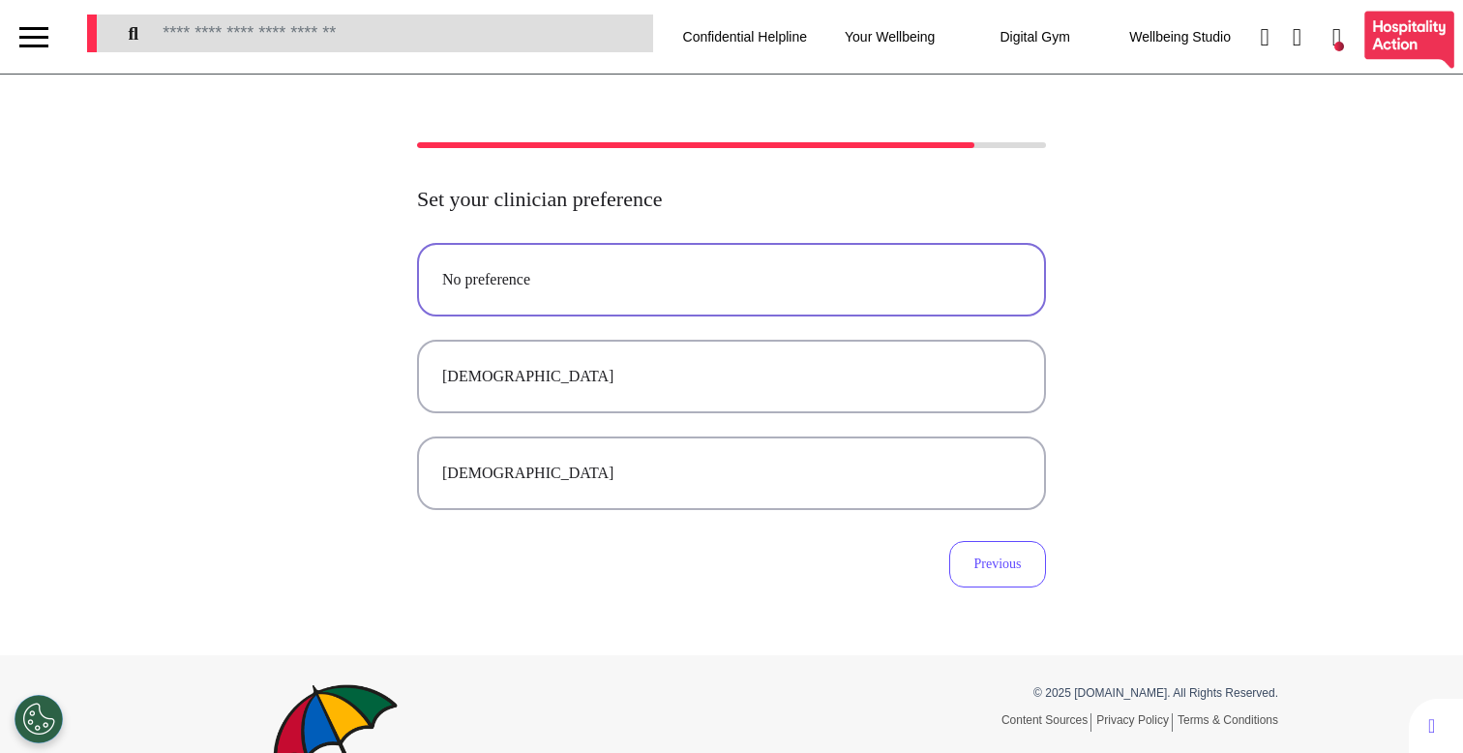
click at [611, 274] on div "No preference" at bounding box center [731, 279] width 579 height 23
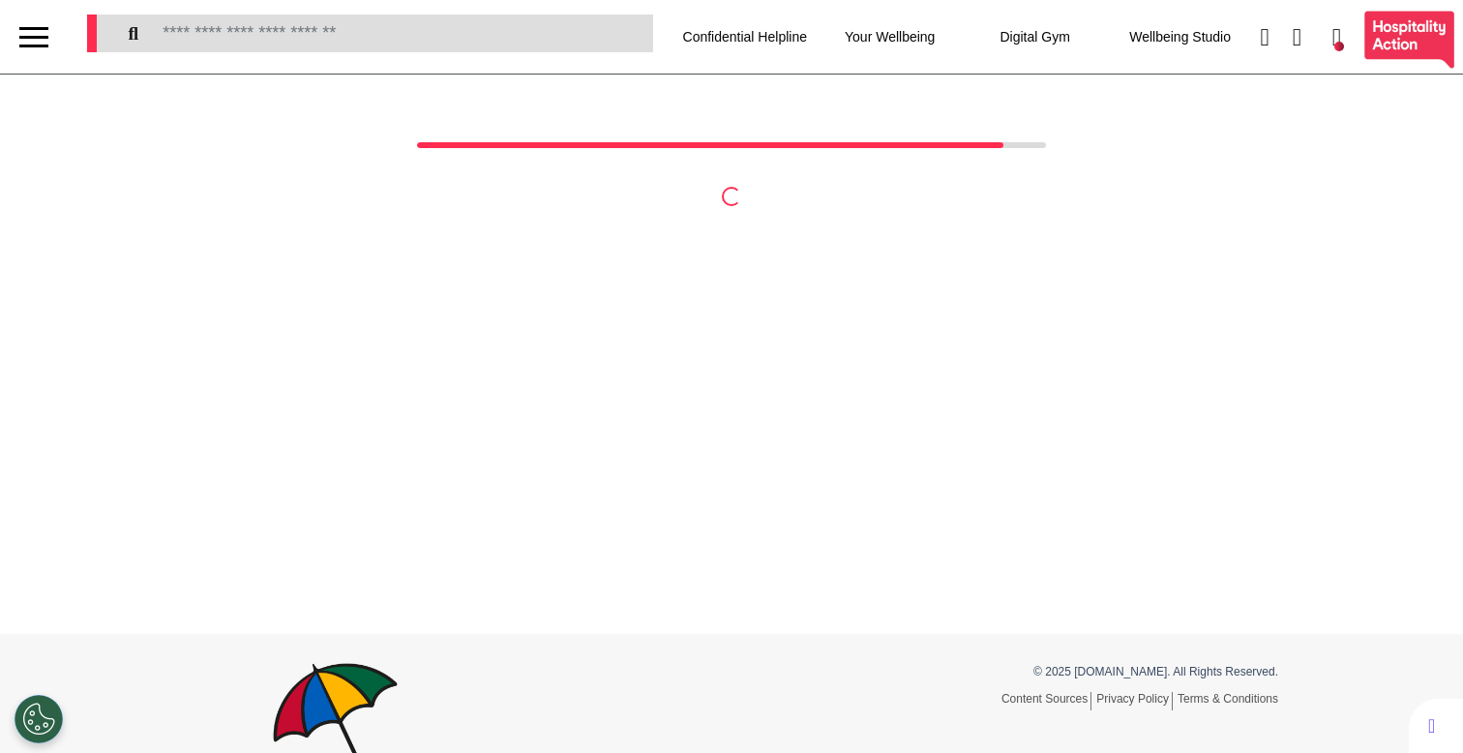
click at [41, 31] on div at bounding box center [33, 37] width 29 height 32
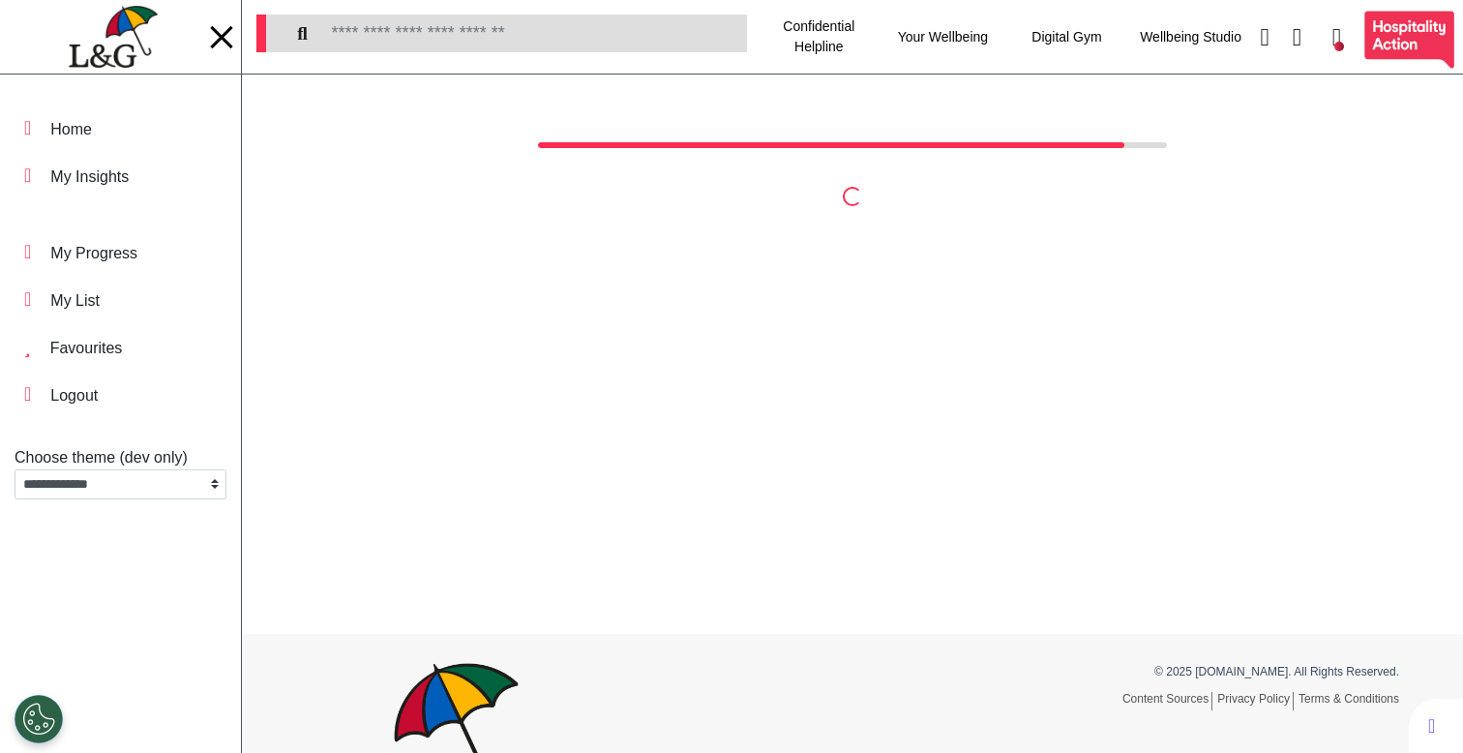
click at [112, 41] on img at bounding box center [113, 37] width 88 height 63
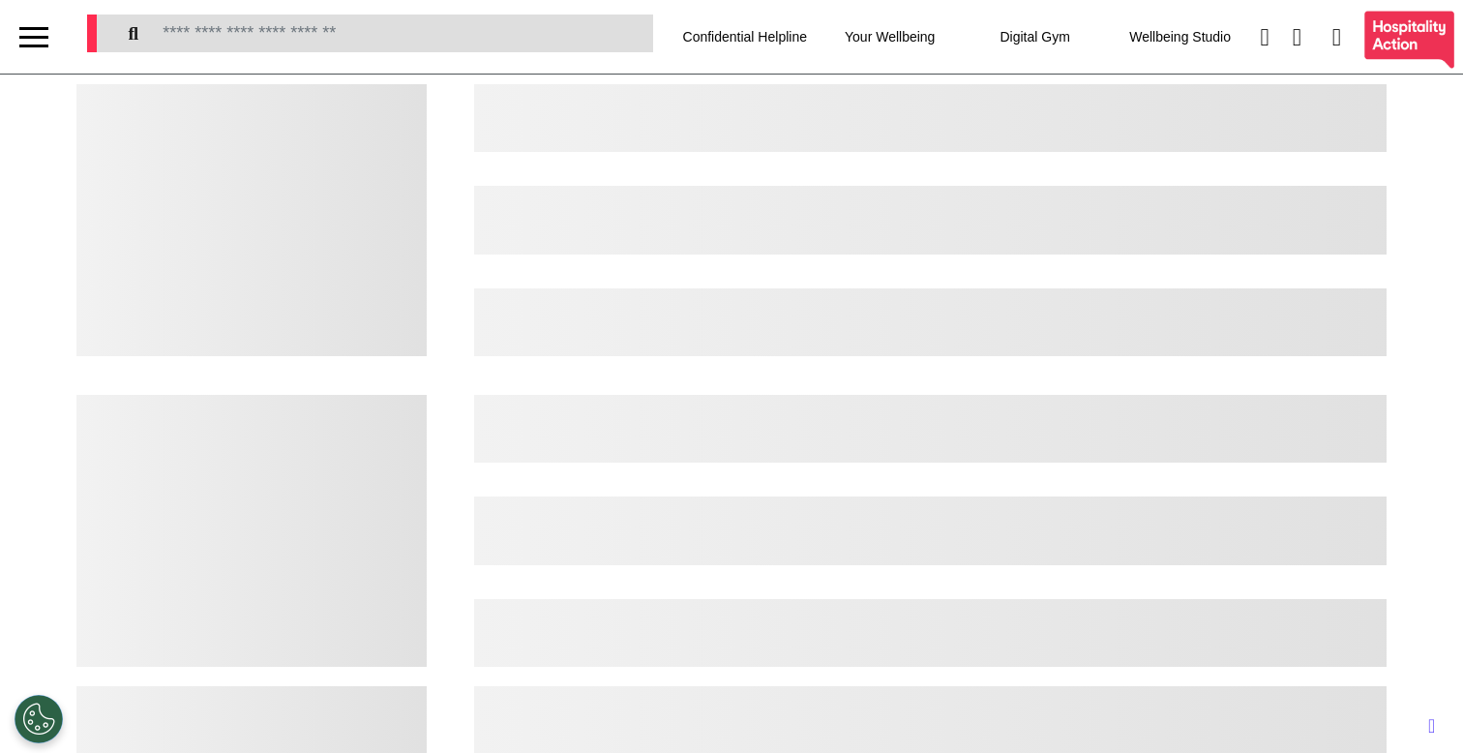
select select "**"
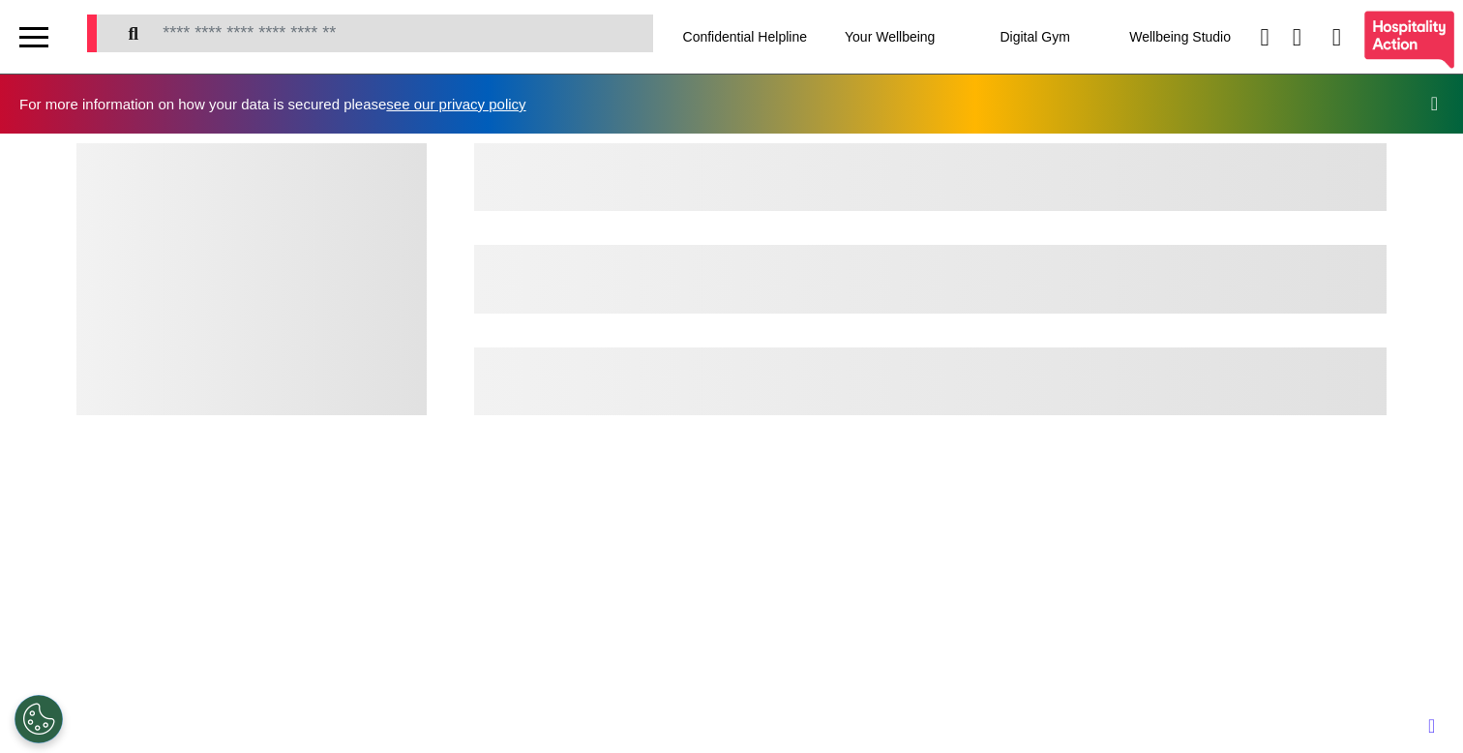
scroll to position [0, 731]
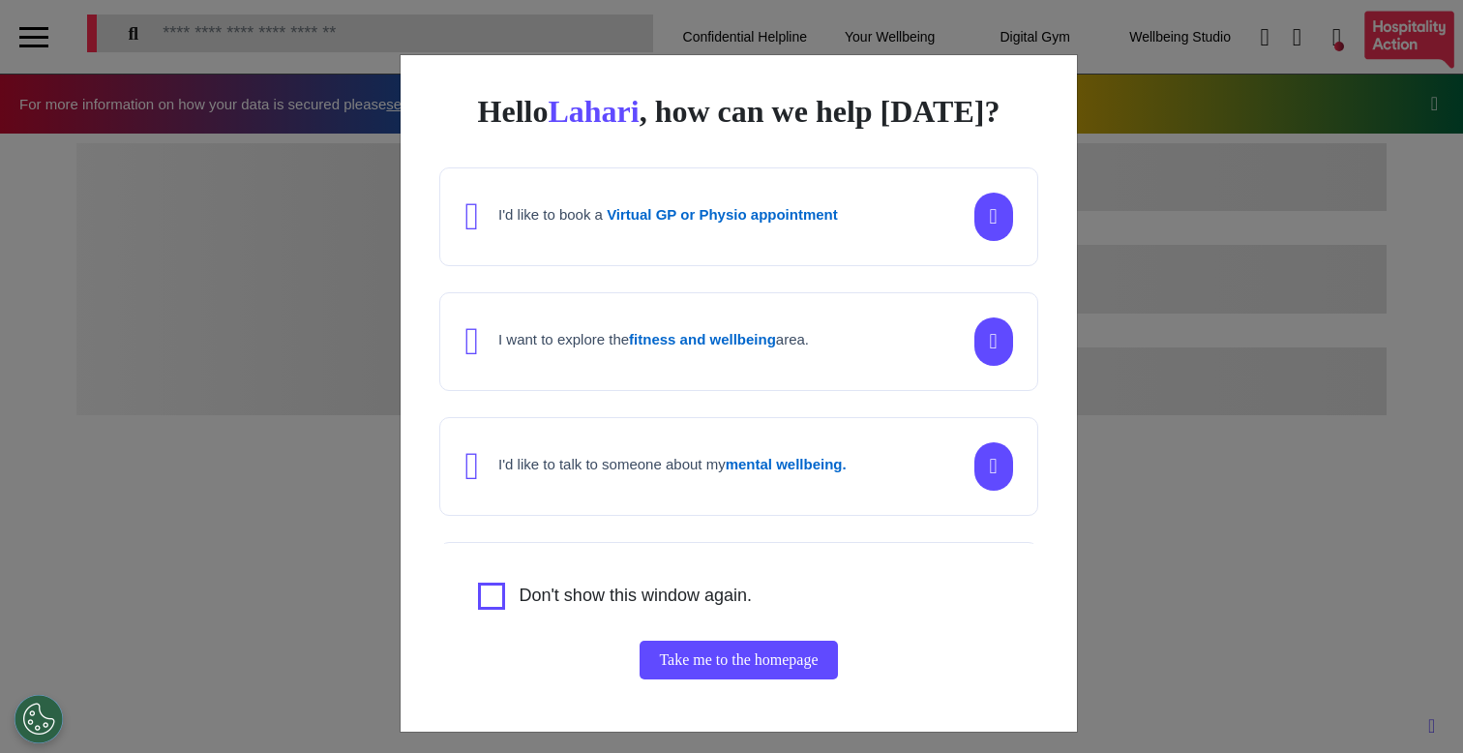
click at [289, 555] on div "Hello [PERSON_NAME] , how can we help [DATE]? I'd like to book a Virtual GP or …" at bounding box center [731, 376] width 1463 height 753
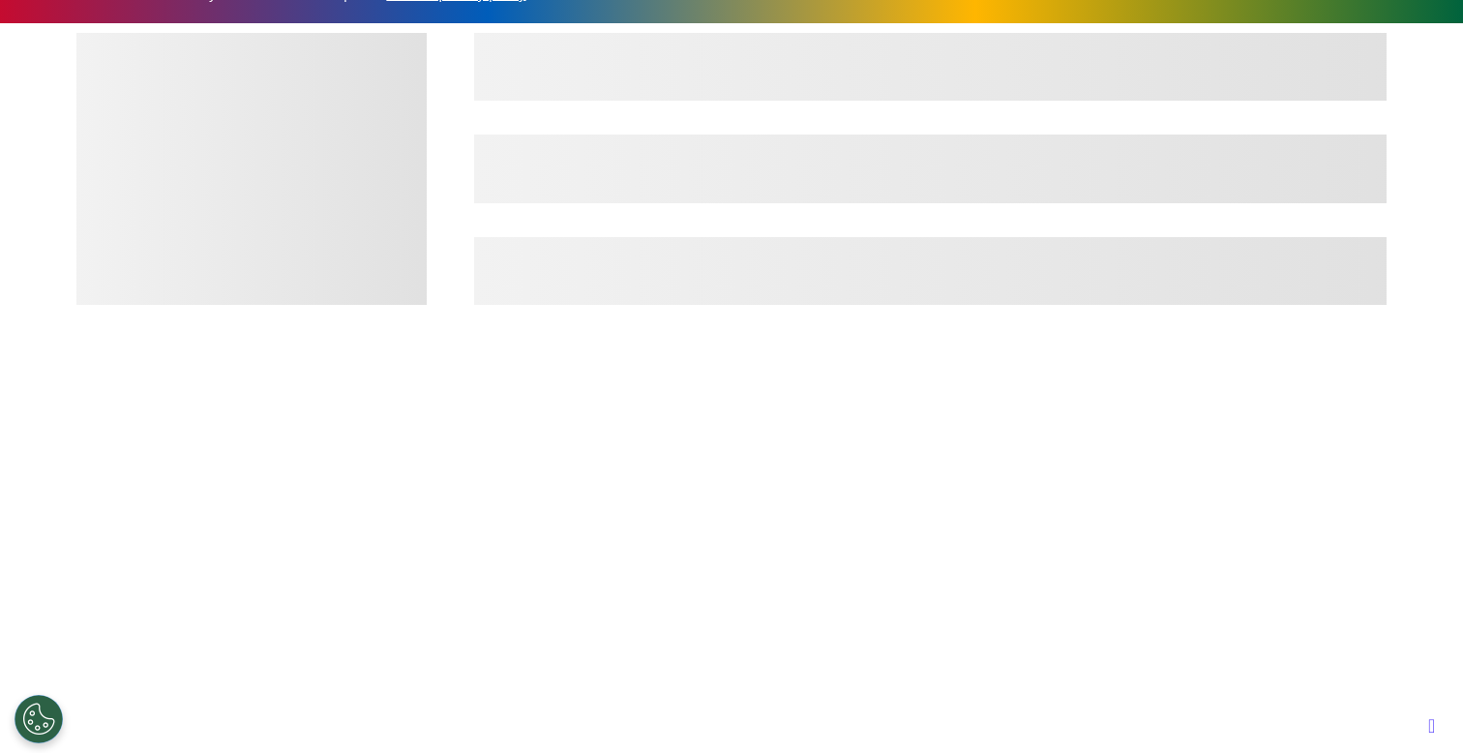
scroll to position [118, 0]
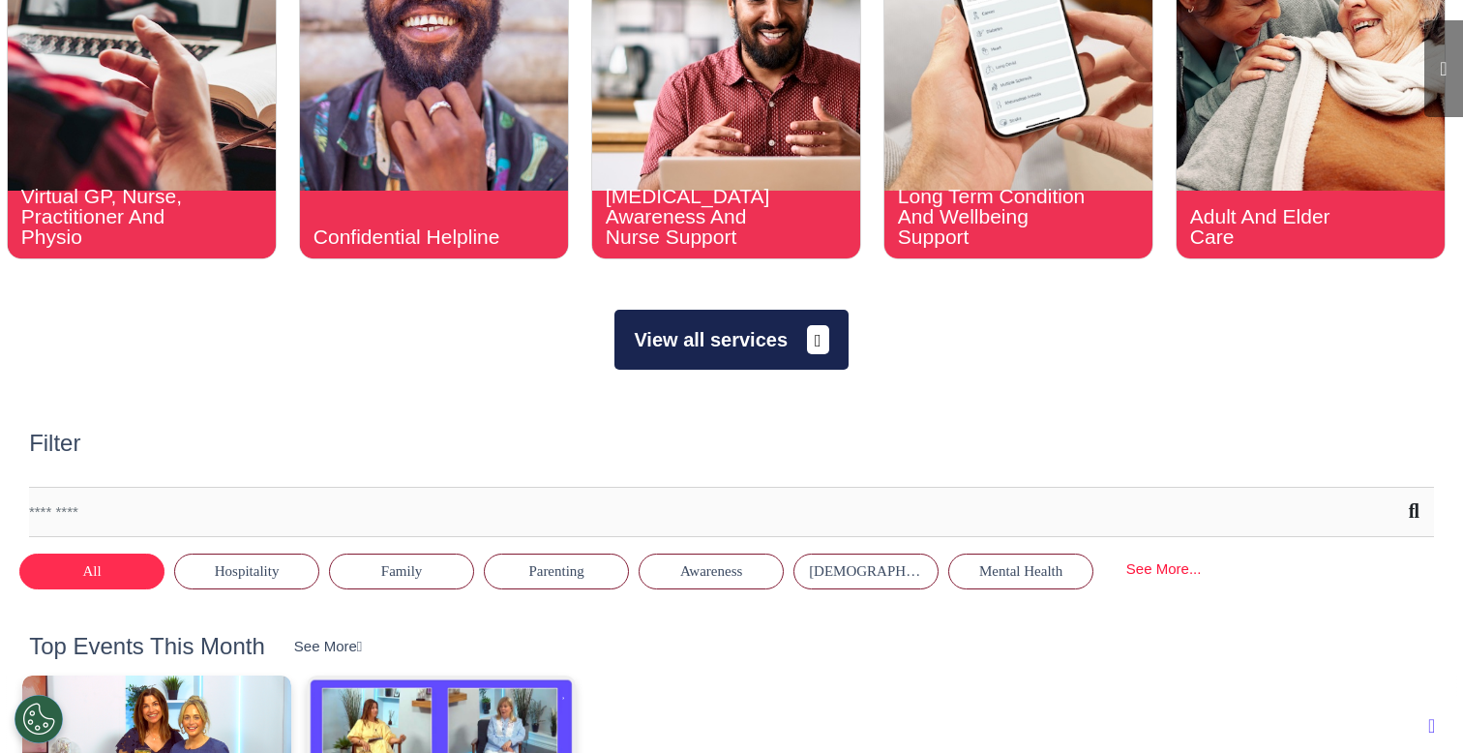
click at [759, 358] on button "View all services" at bounding box center [731, 340] width 233 height 60
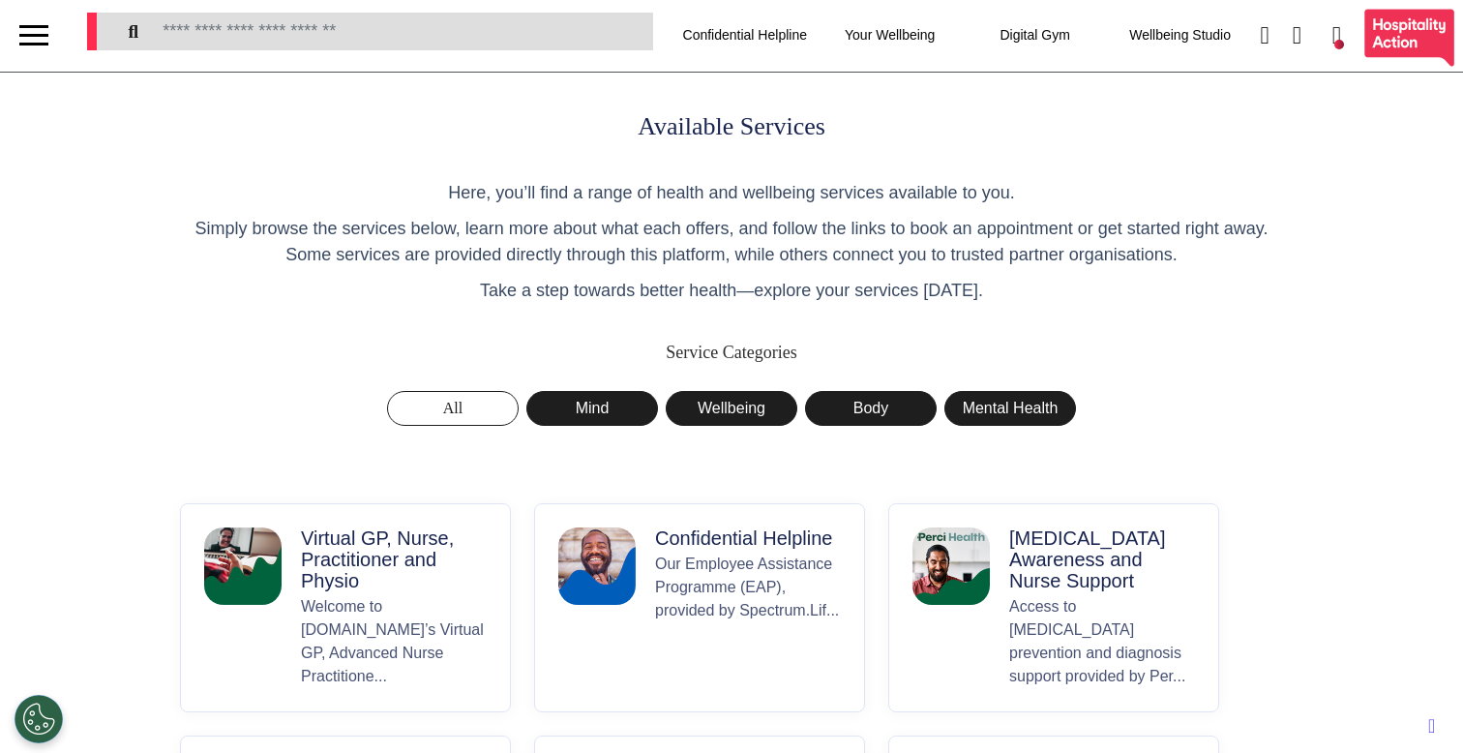
scroll to position [4, 0]
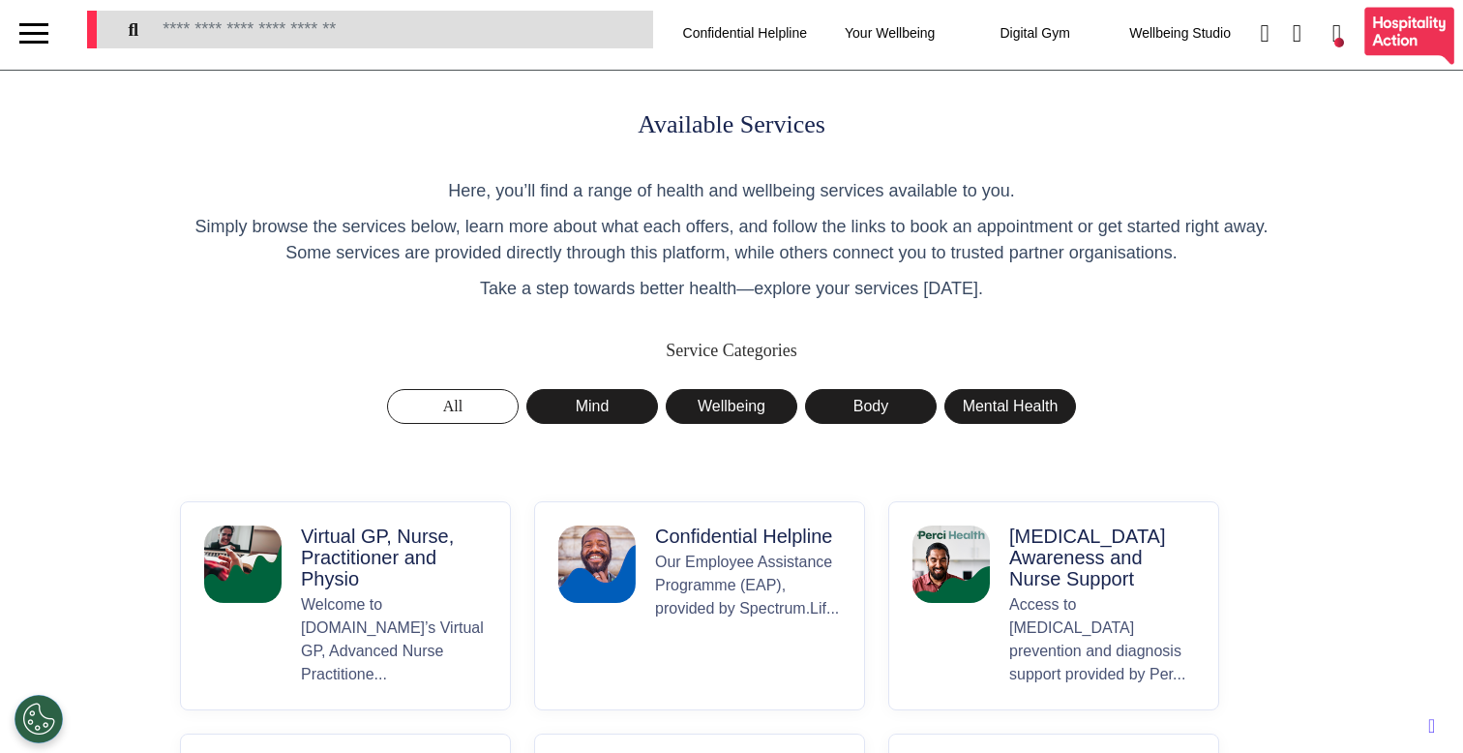
click at [251, 610] on button "Virtual GP, Nurse, Practitioner and Physio Welcome to Spectrum.Life’s Virtual G…" at bounding box center [345, 605] width 331 height 209
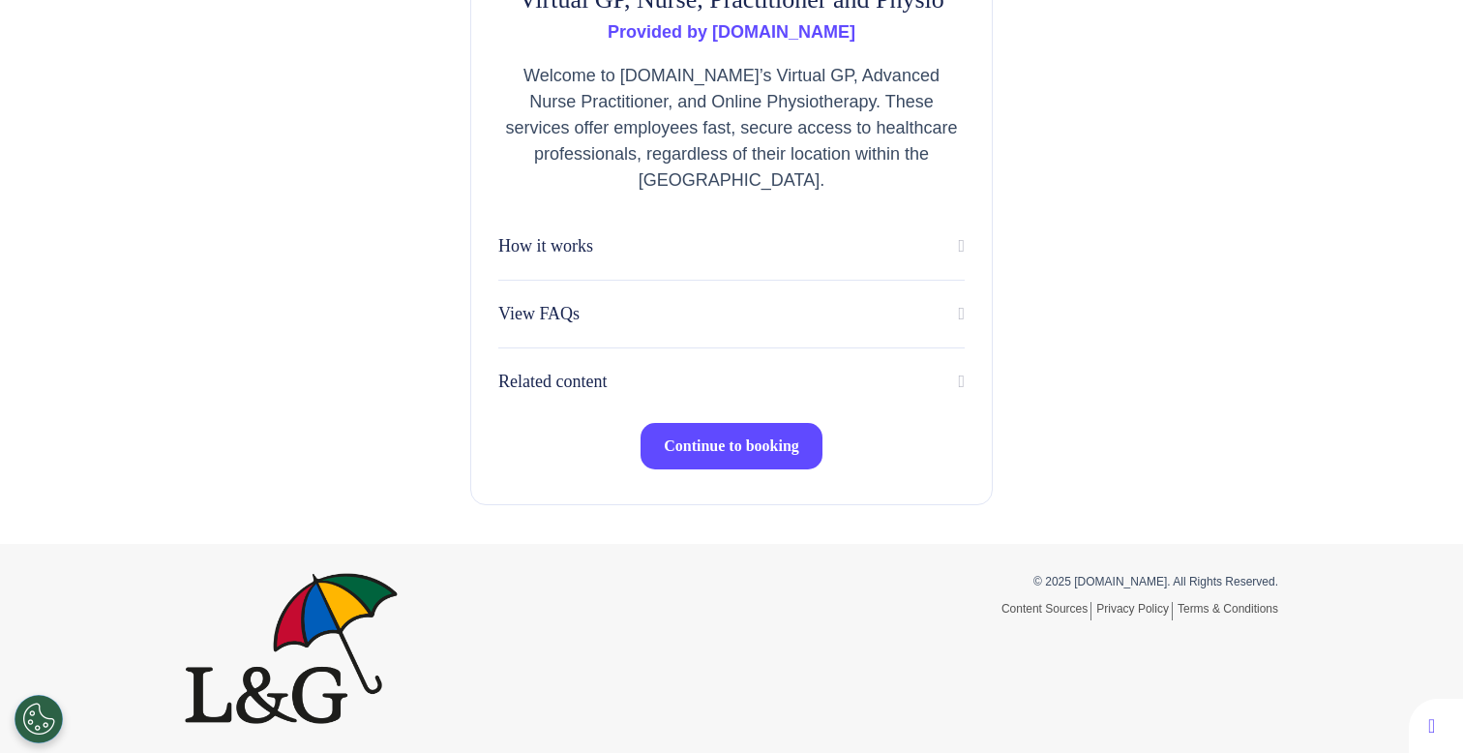
click at [709, 466] on button "Continue to booking" at bounding box center [732, 446] width 182 height 46
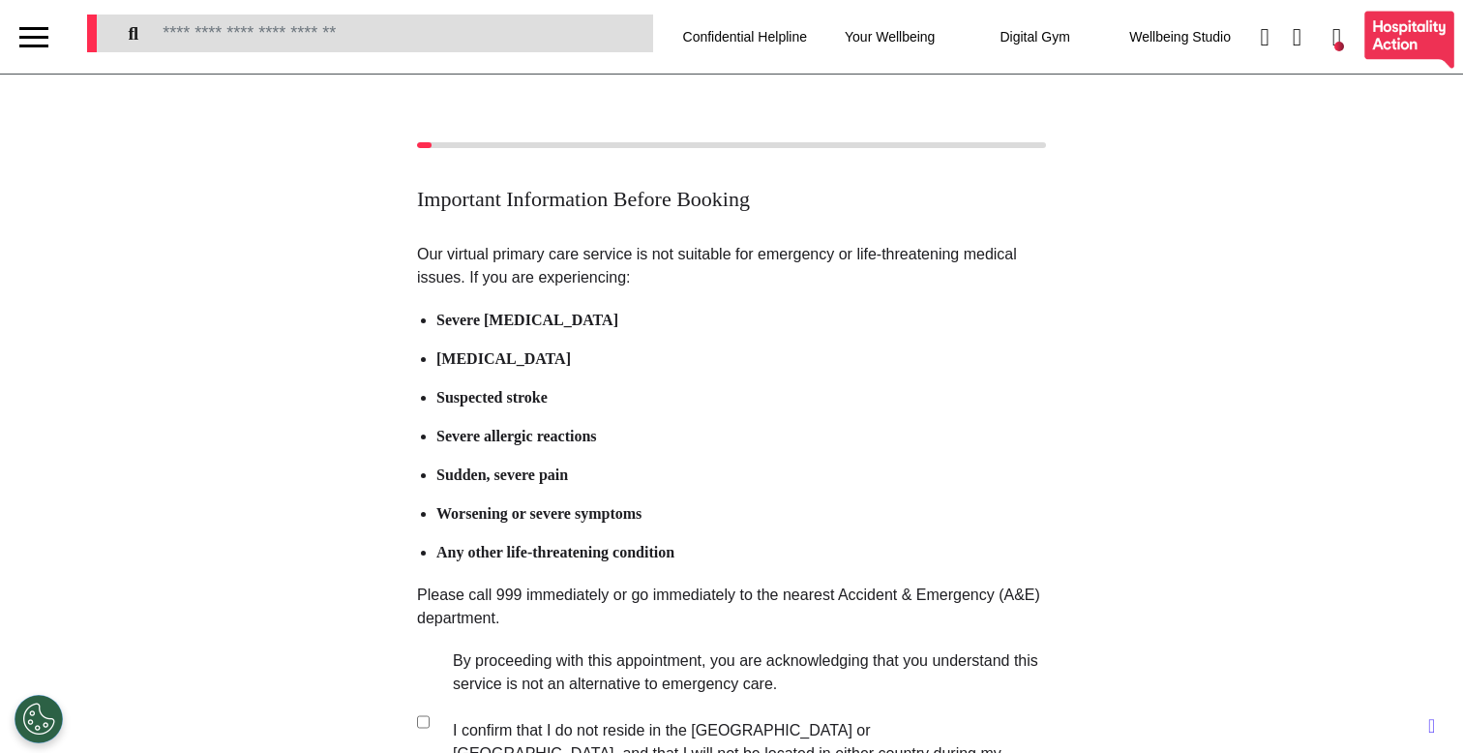
scroll to position [250, 0]
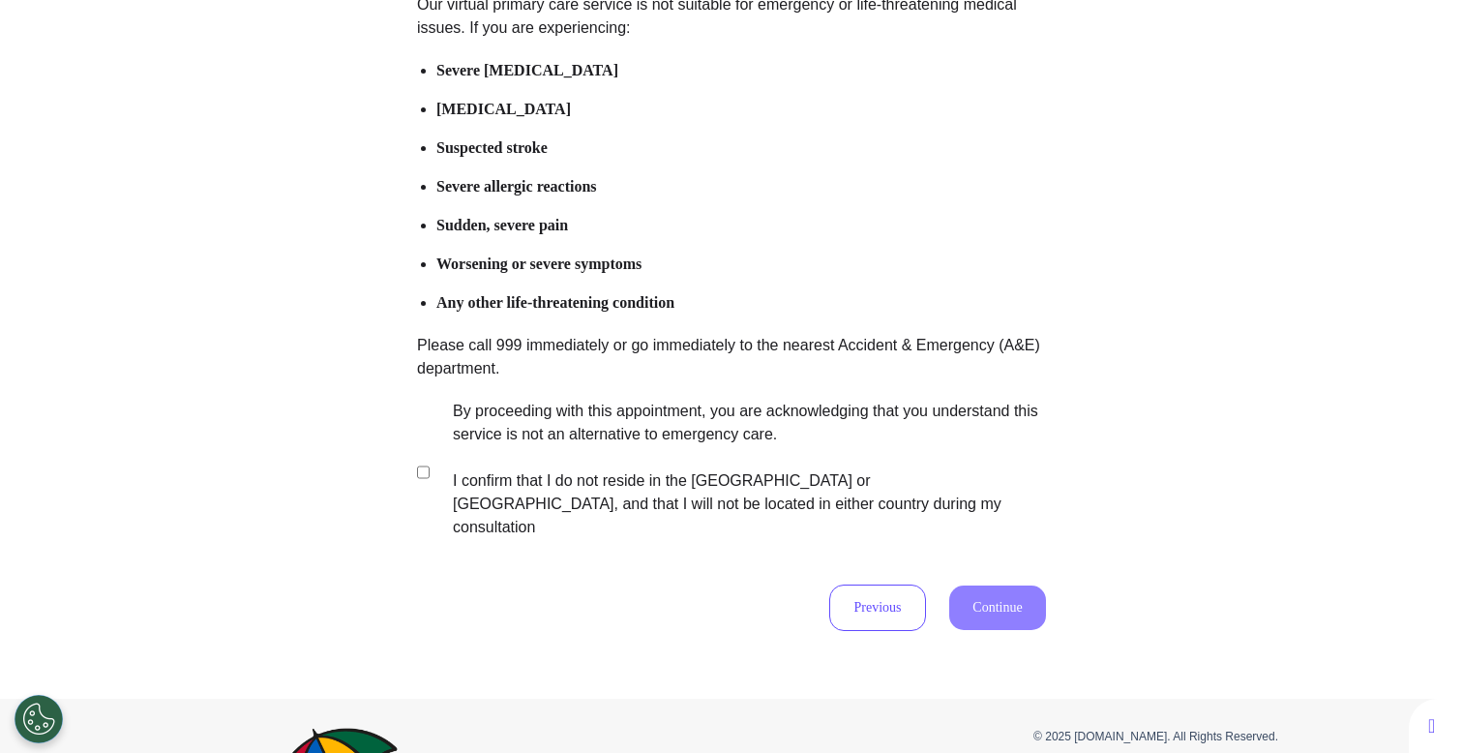
click at [672, 439] on label "By proceeding with this appointment, you are acknowledging that you understand …" at bounding box center [737, 469] width 606 height 139
click at [975, 596] on button "Continue" at bounding box center [997, 607] width 97 height 45
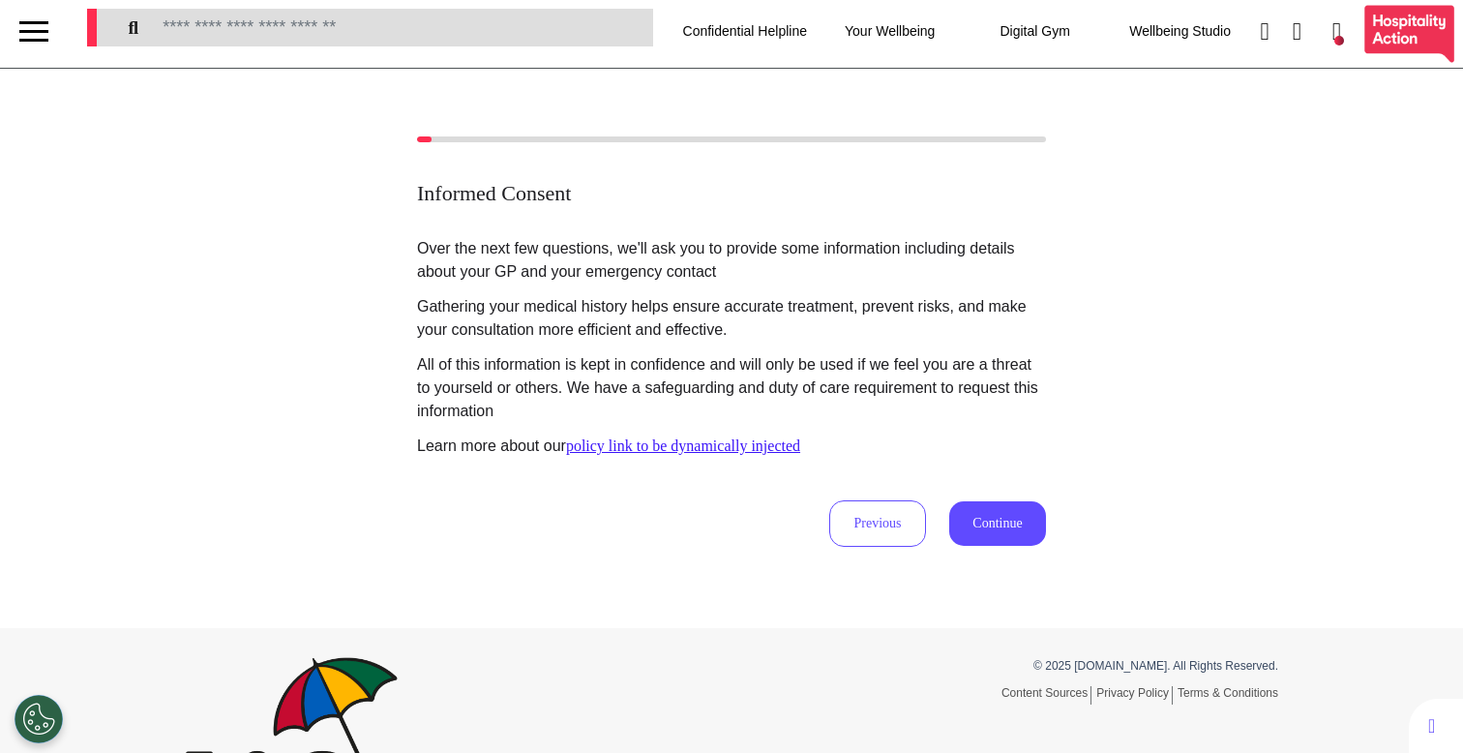
scroll to position [0, 0]
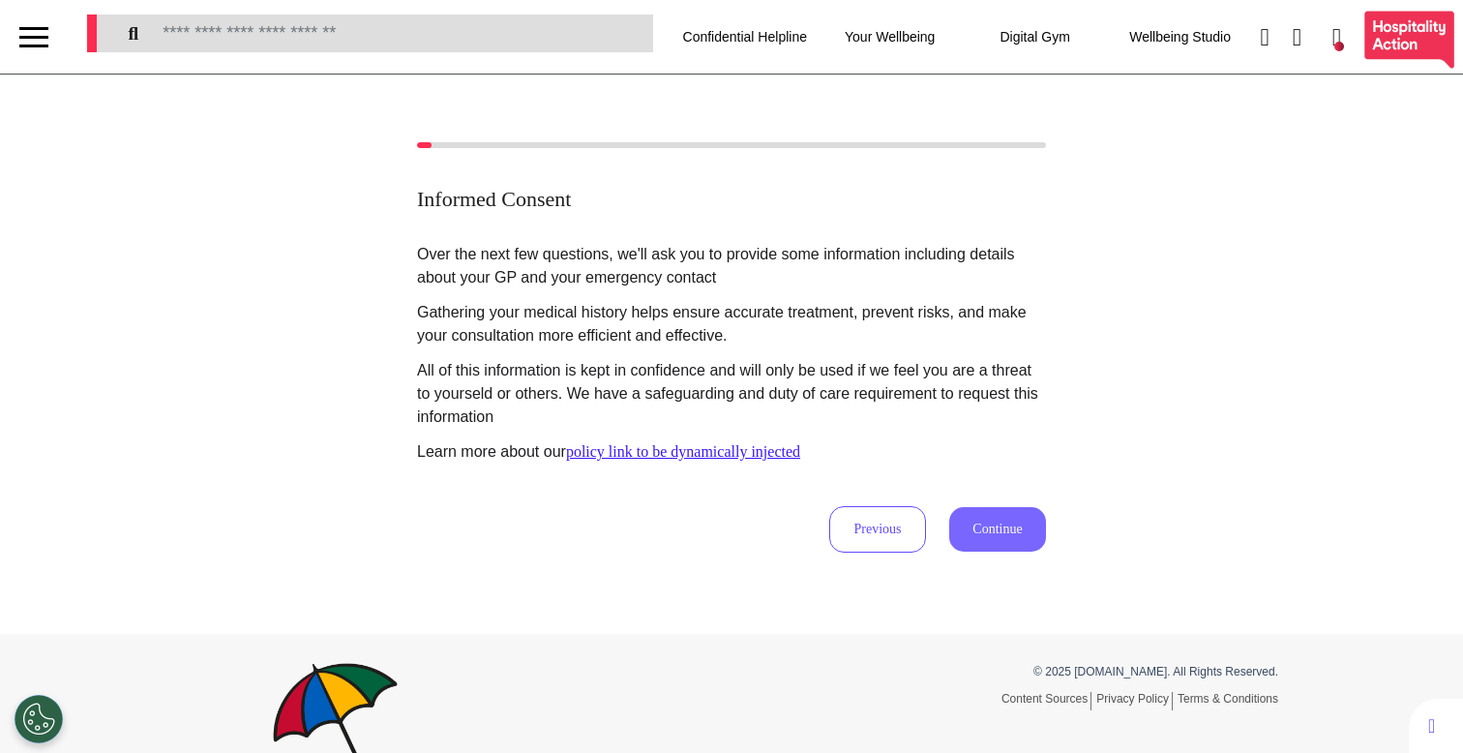
click at [984, 540] on button "Continue" at bounding box center [997, 529] width 97 height 45
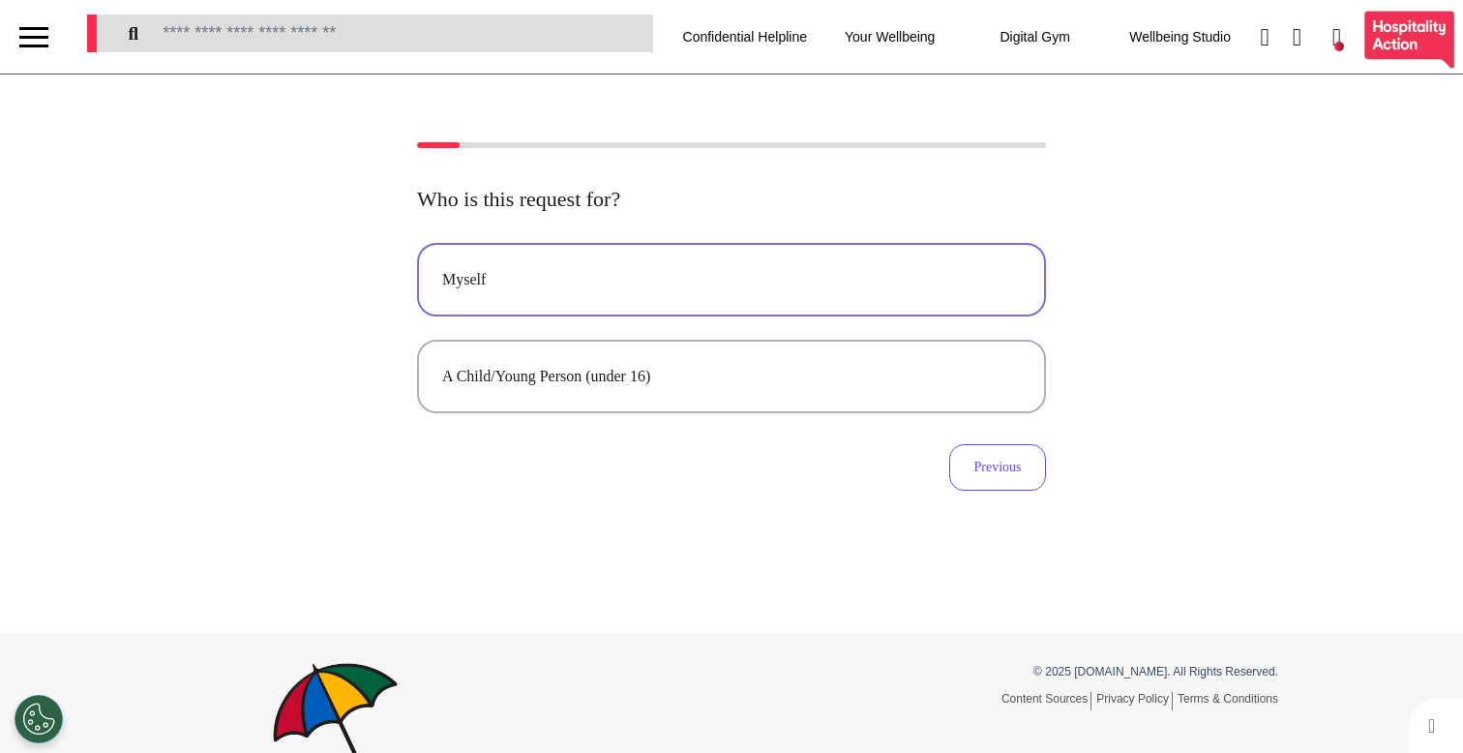
click at [650, 297] on button "Myself" at bounding box center [731, 280] width 629 height 74
select select "******"
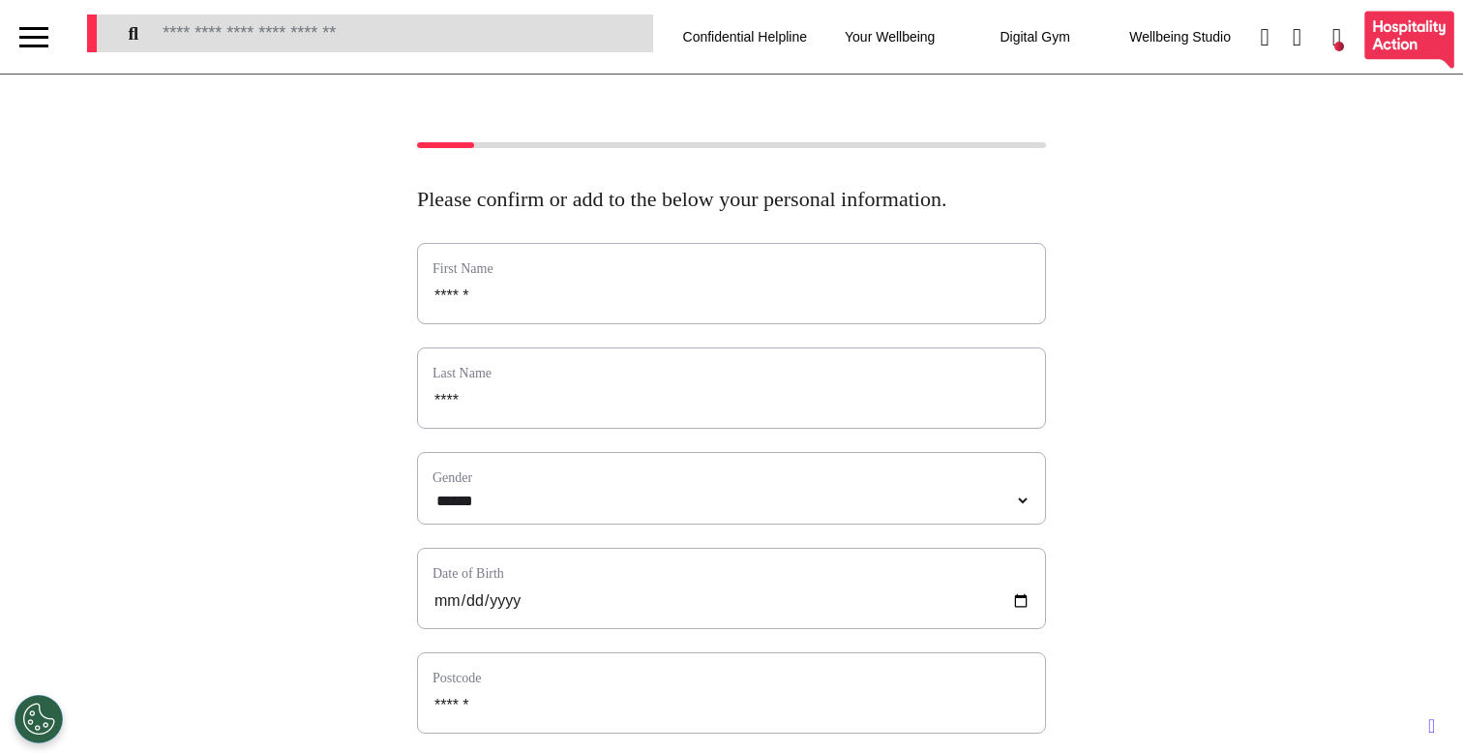
scroll to position [963, 0]
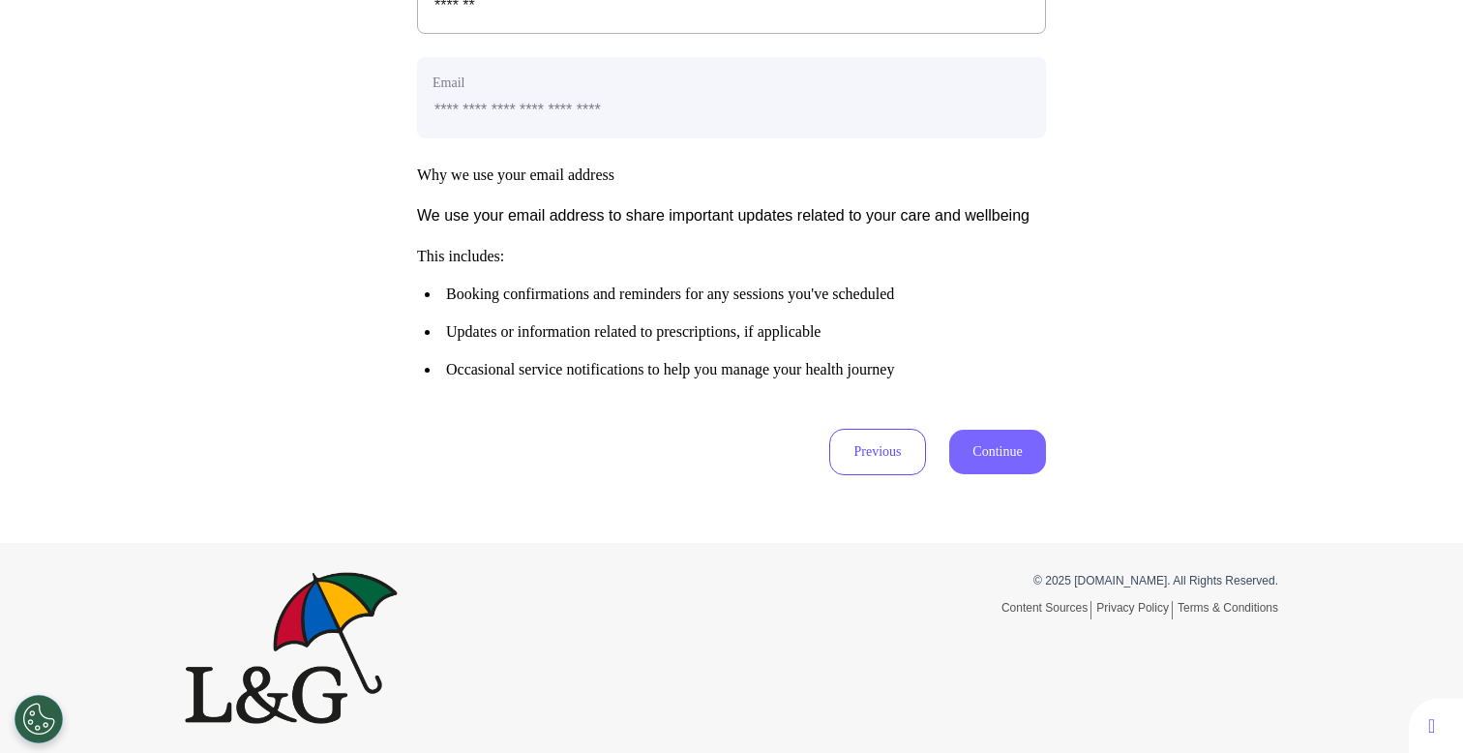
click at [993, 454] on button "Continue" at bounding box center [997, 452] width 97 height 45
click at [995, 453] on button "Continue" at bounding box center [997, 452] width 97 height 45
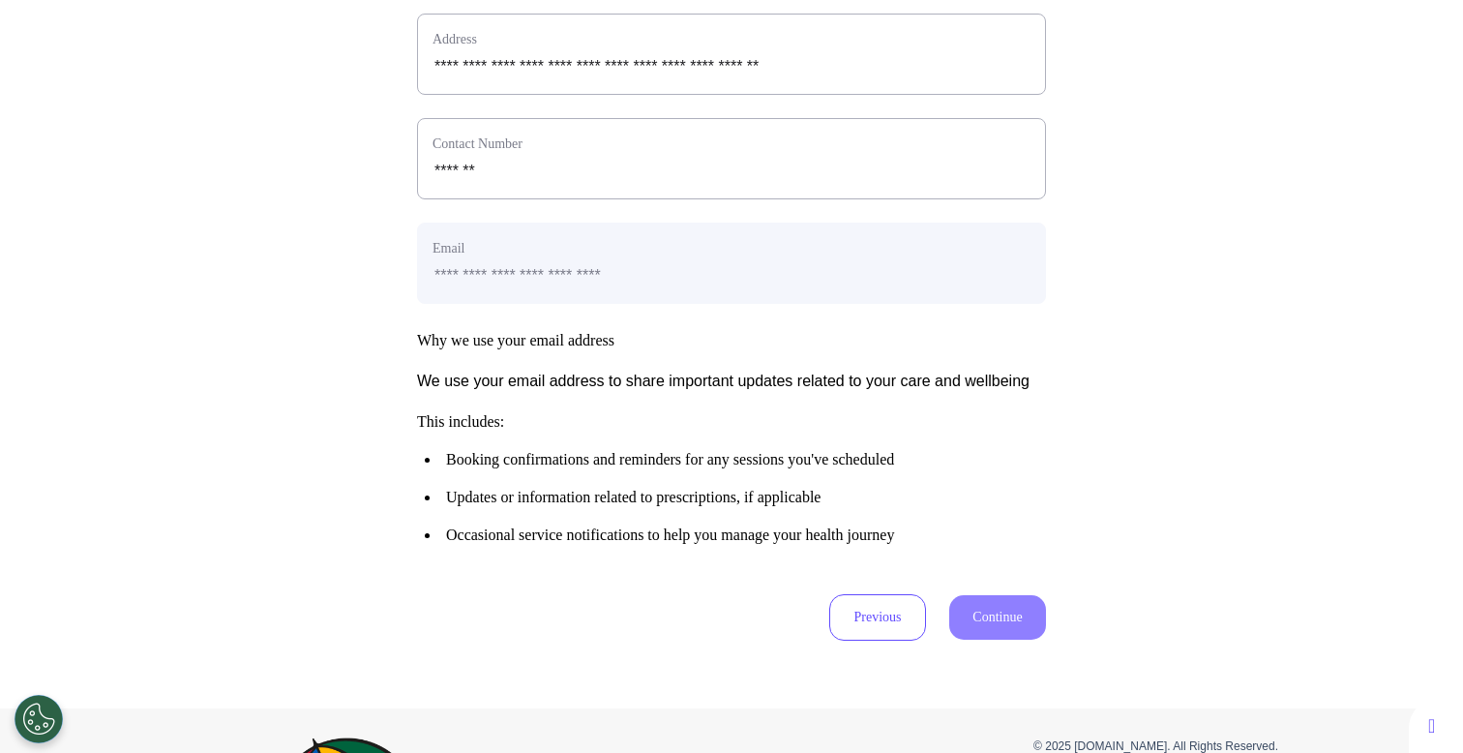
scroll to position [752, 0]
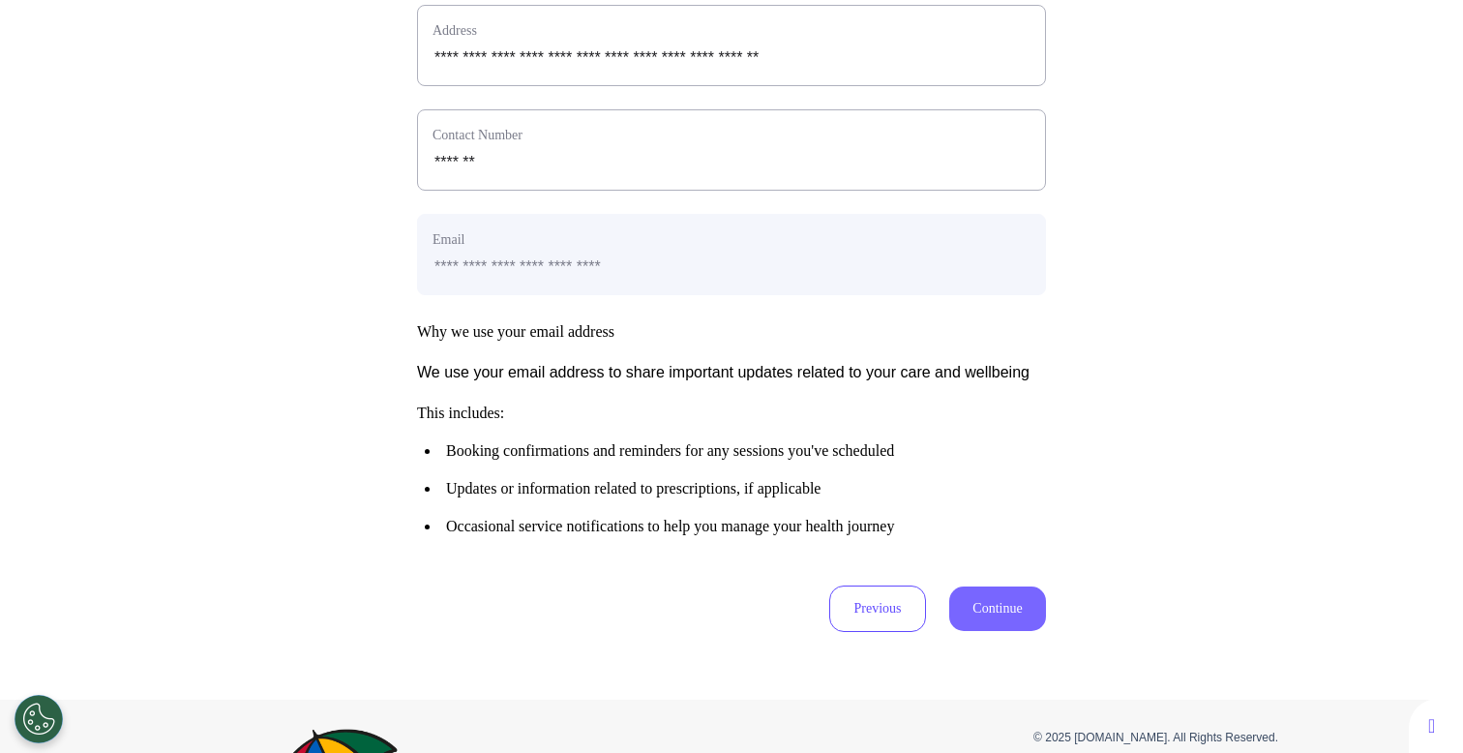
click at [996, 631] on button "Continue" at bounding box center [997, 608] width 97 height 45
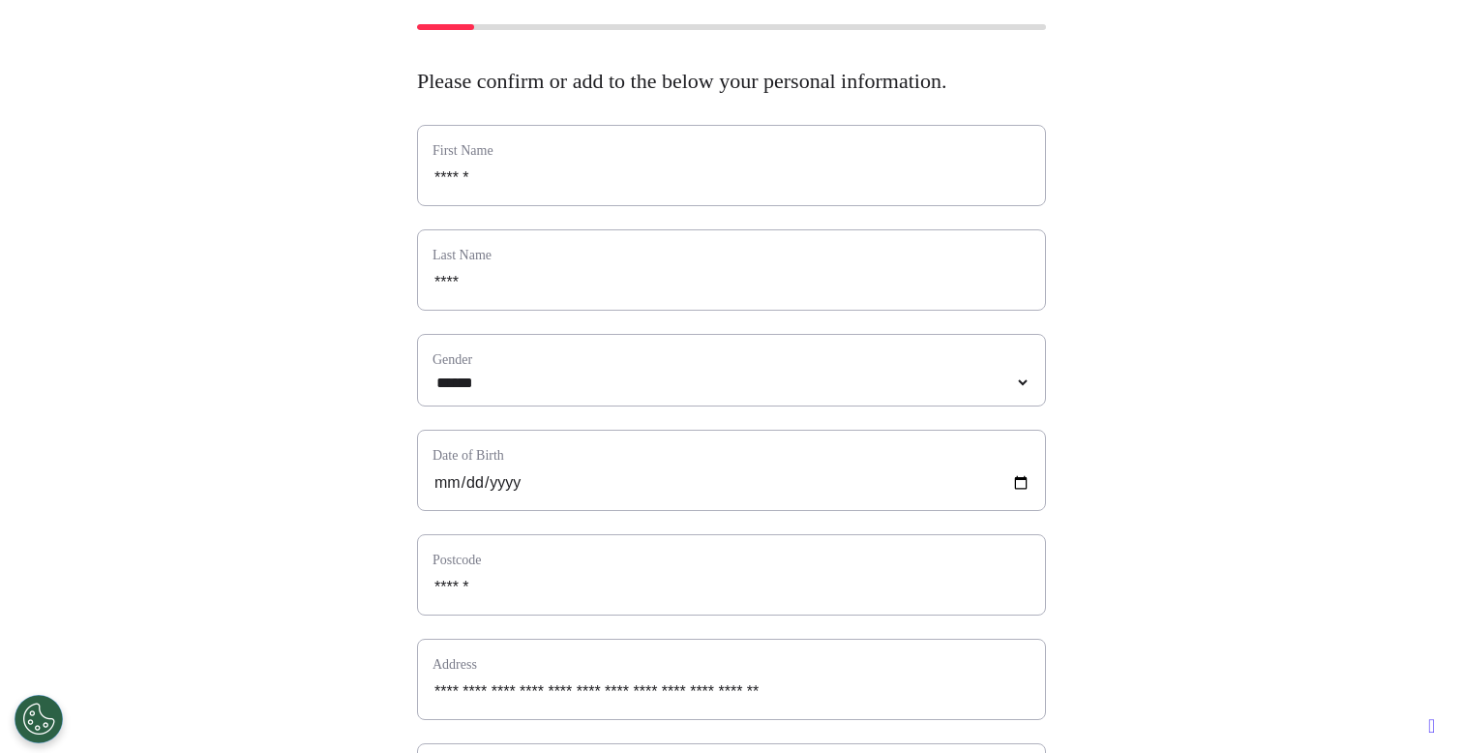
scroll to position [765, 0]
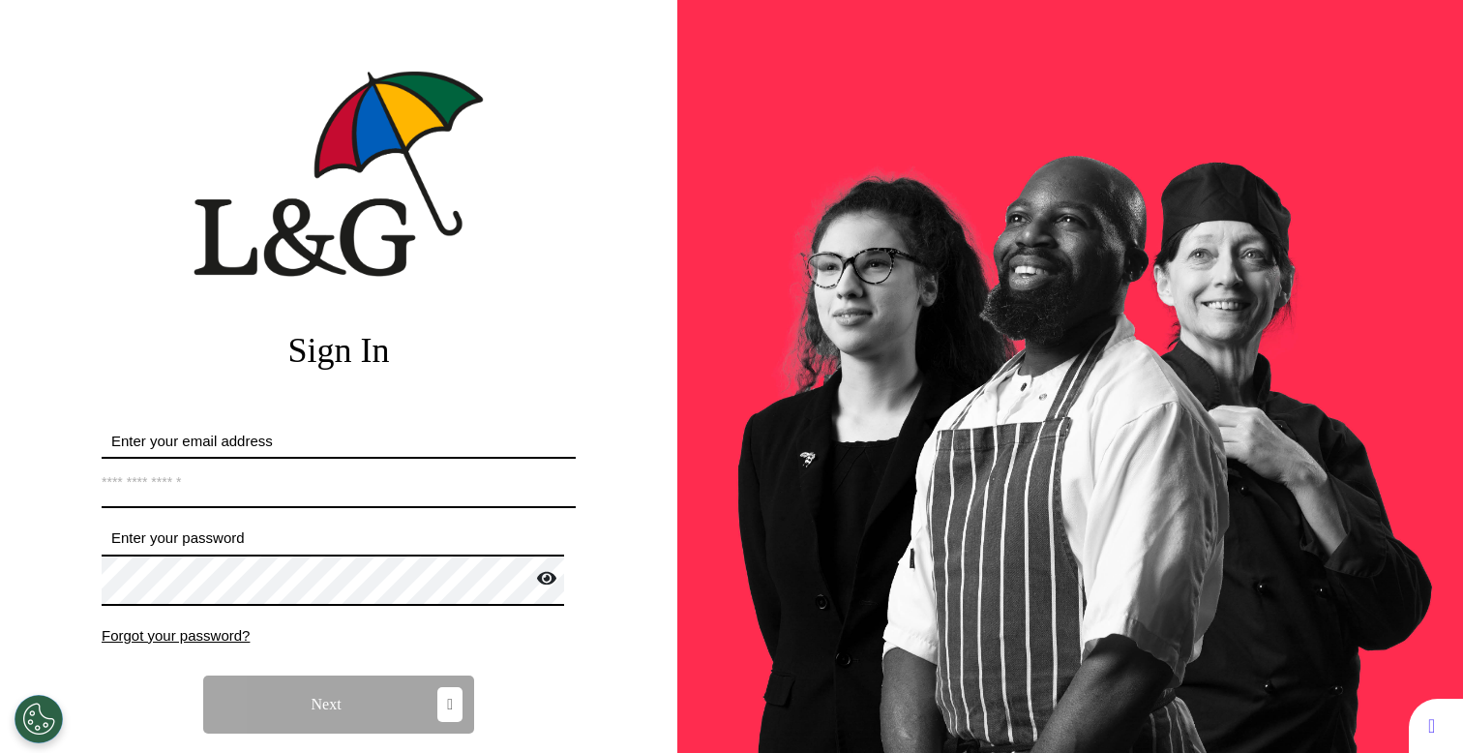
select select "**"
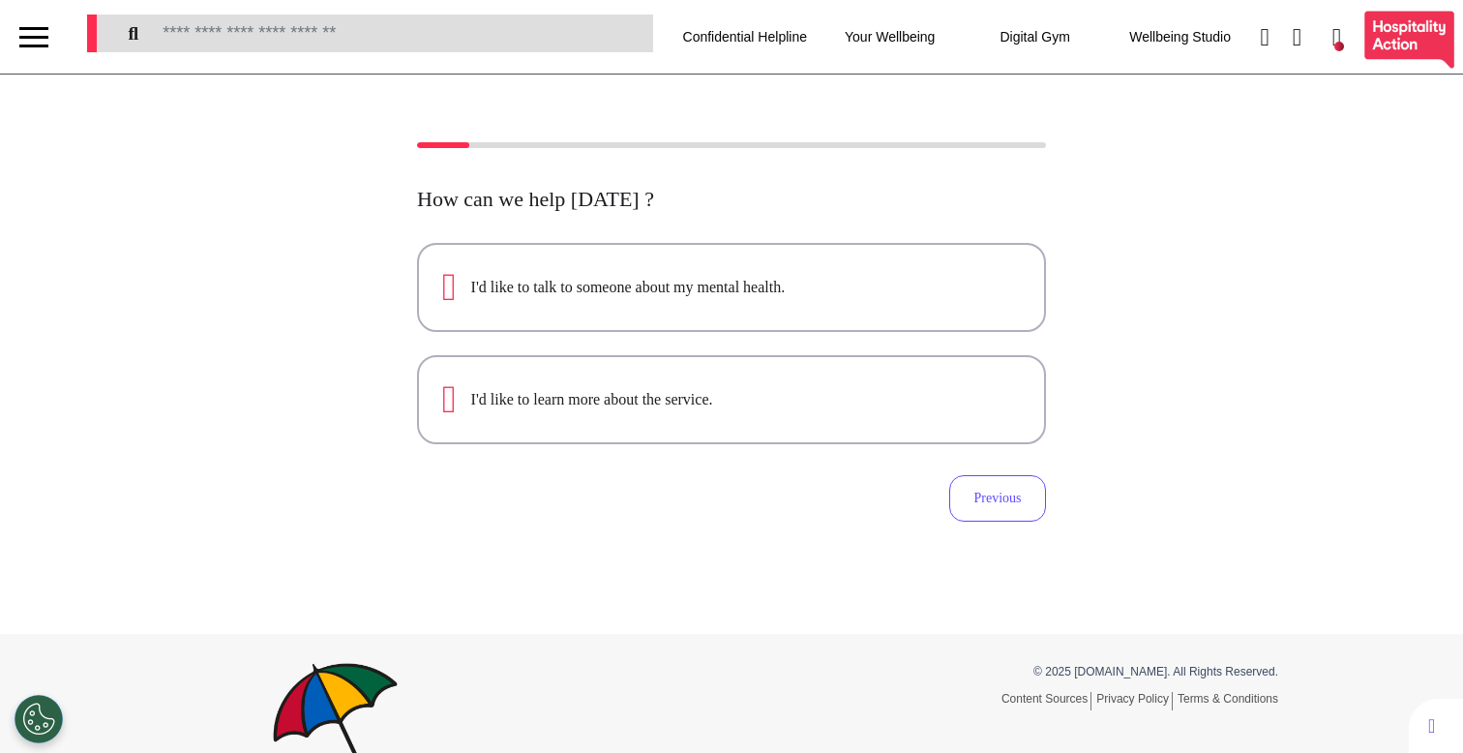
click at [36, 22] on div at bounding box center [33, 37] width 29 height 32
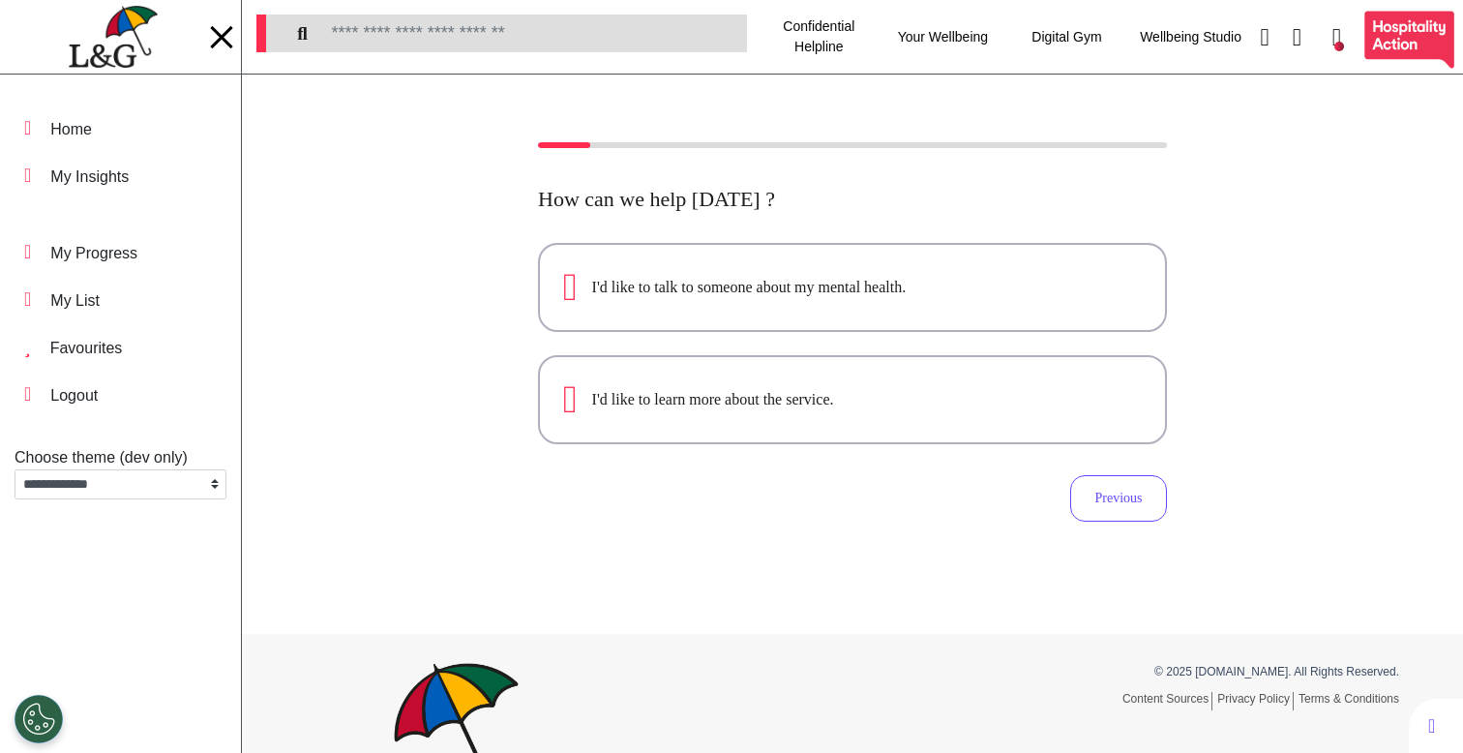
click at [132, 33] on img at bounding box center [113, 37] width 88 height 63
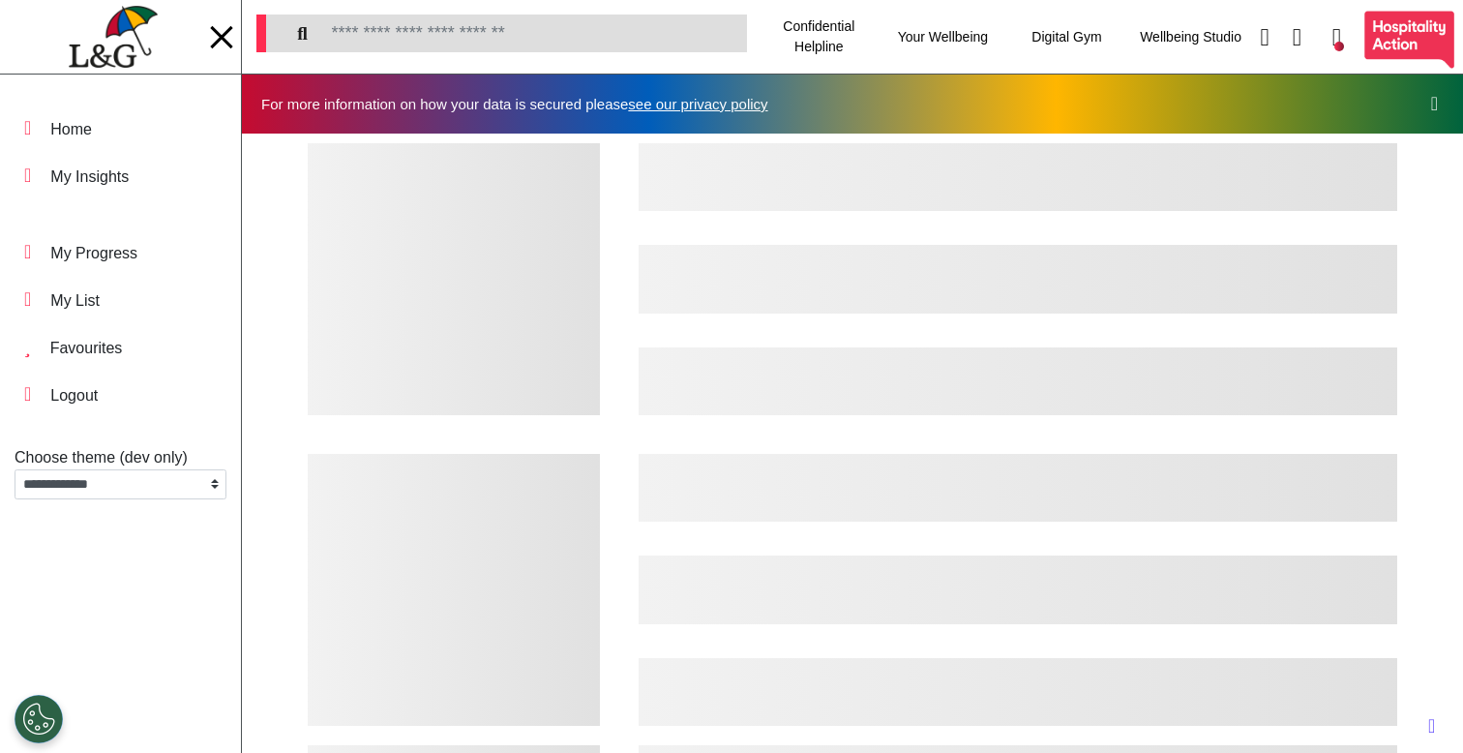
click at [855, 320] on div at bounding box center [1018, 279] width 759 height 272
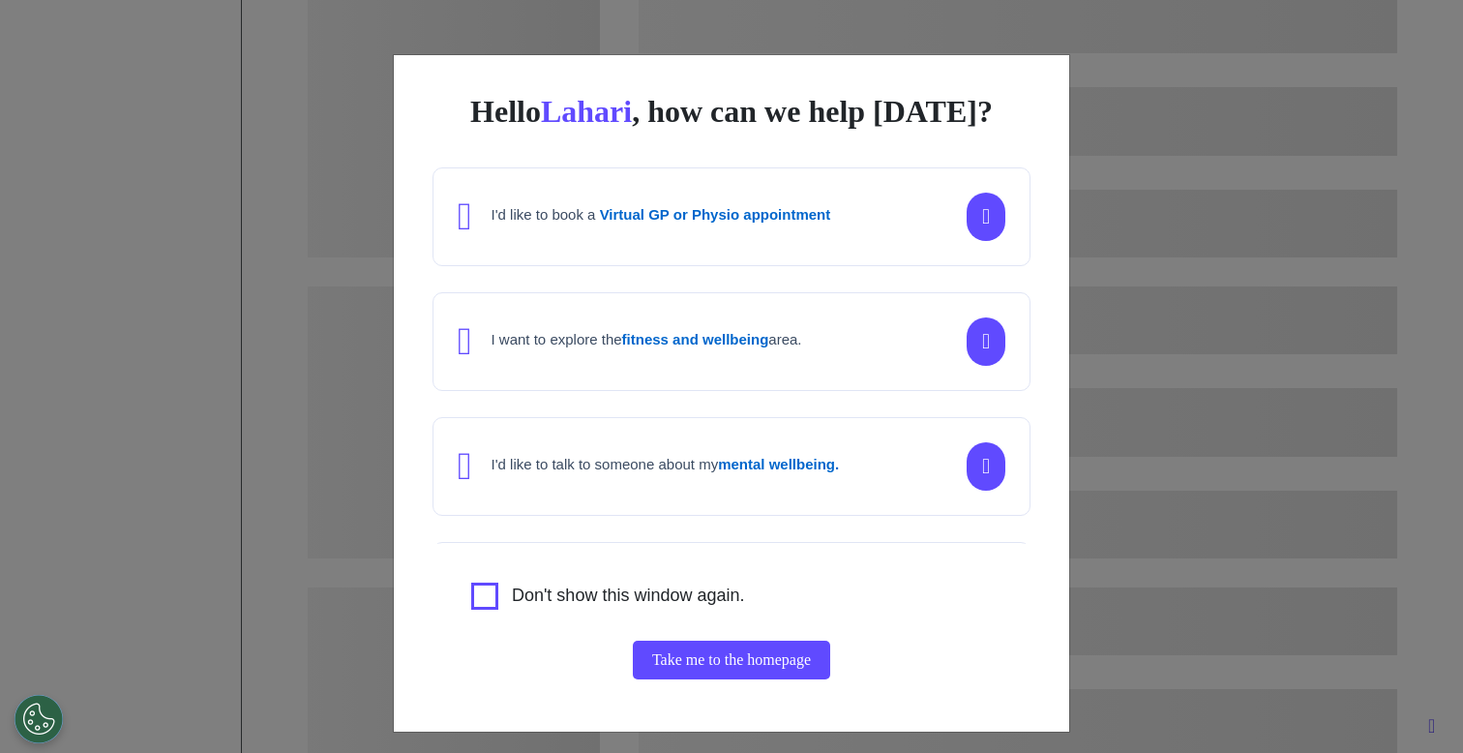
scroll to position [0, 731]
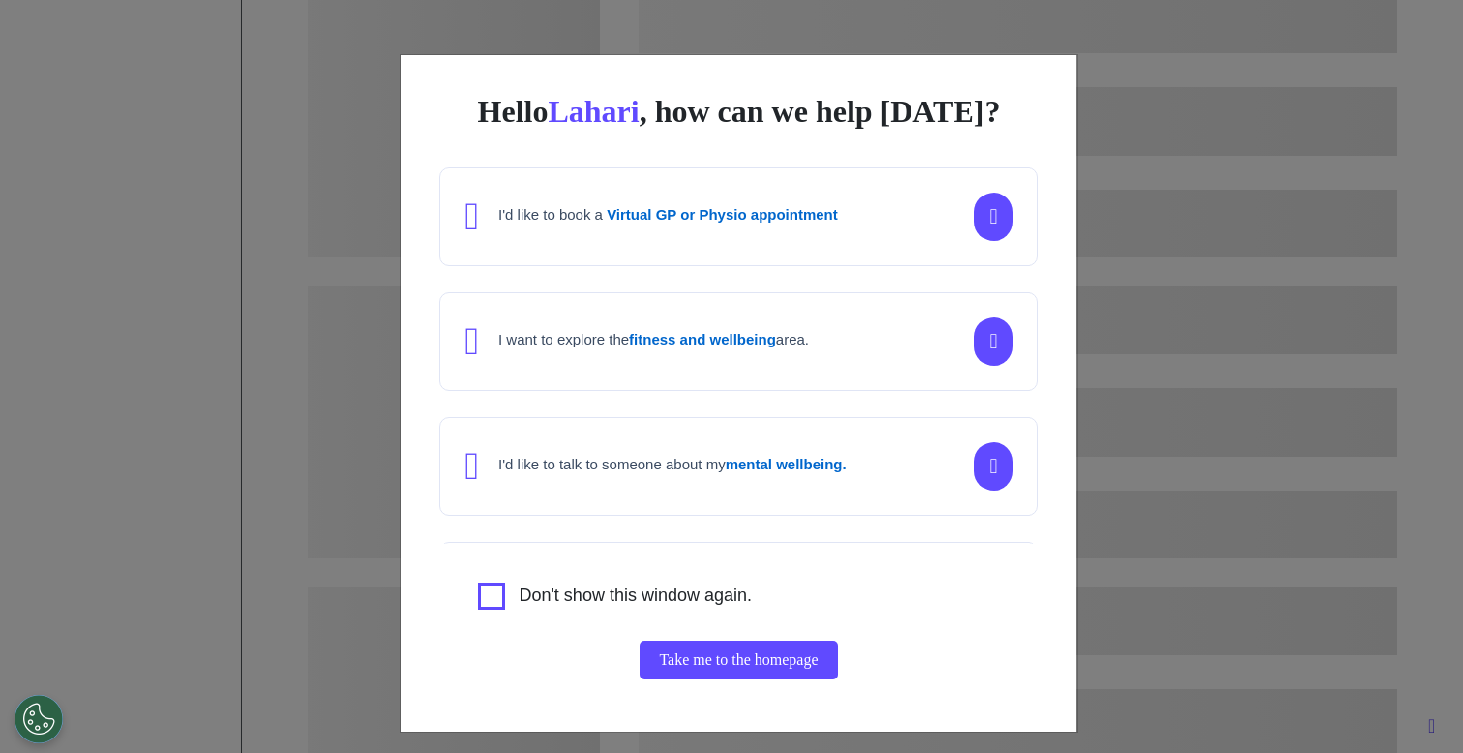
click at [1255, 324] on div "Hello Lahari , how can we help today? I'd like to book a Virtual GP or Physio a…" at bounding box center [731, 376] width 1463 height 753
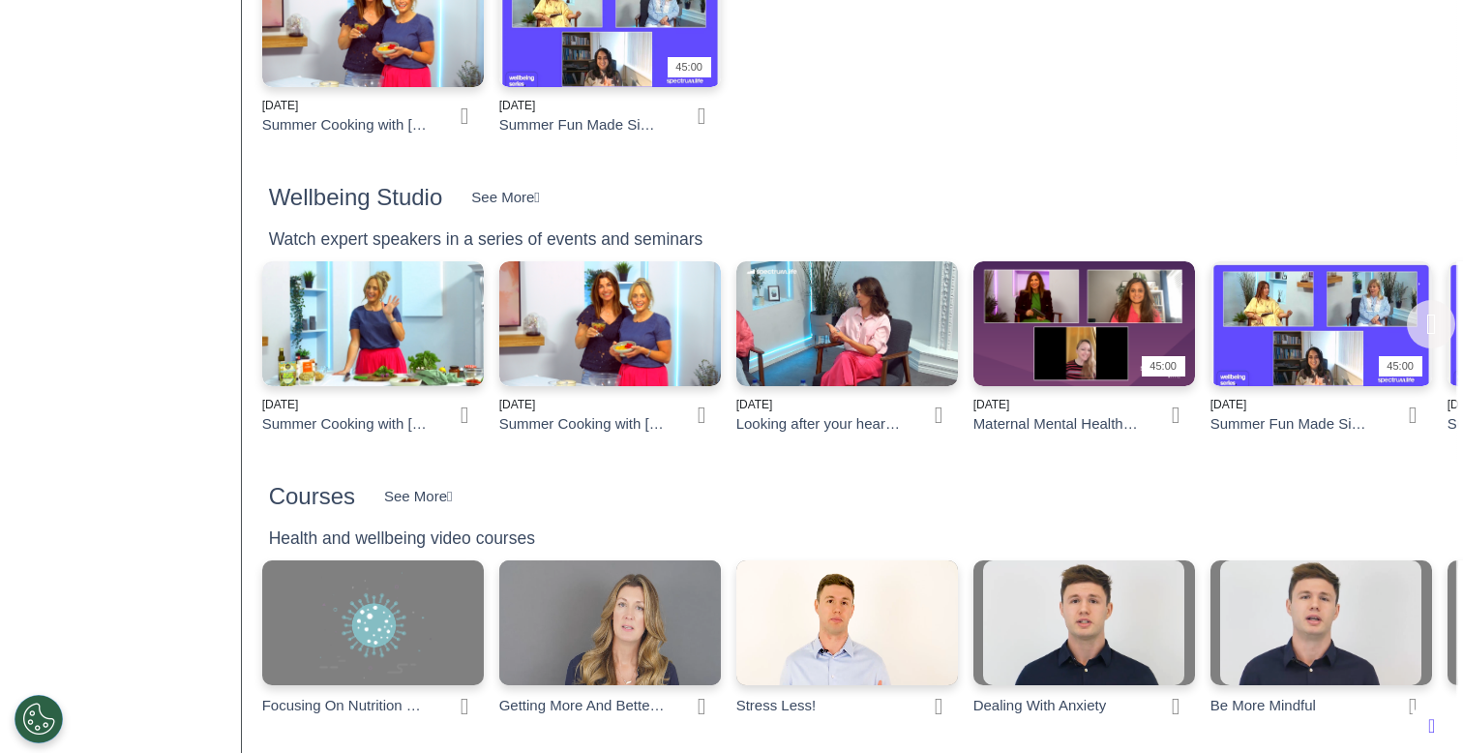
scroll to position [1255, 0]
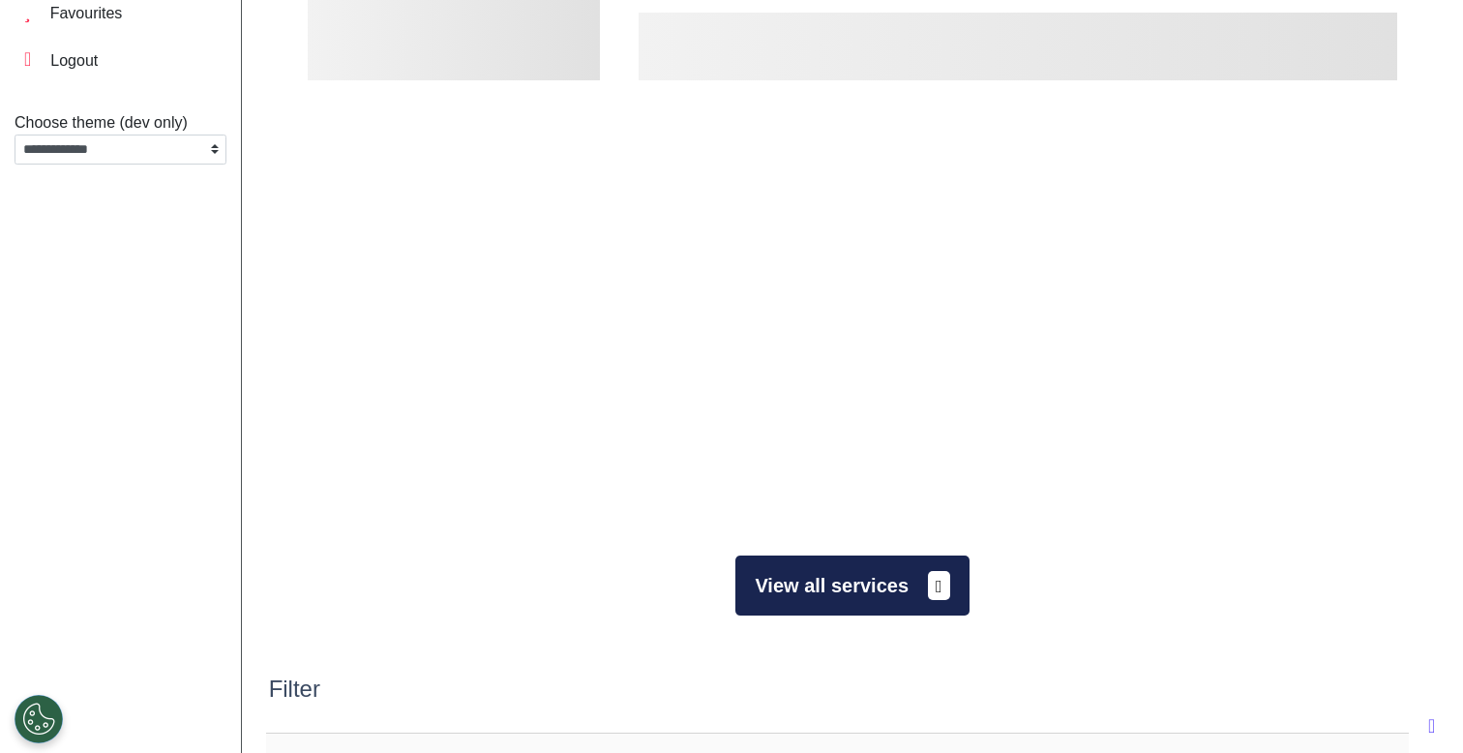
click at [827, 585] on button "View all services" at bounding box center [851, 585] width 233 height 60
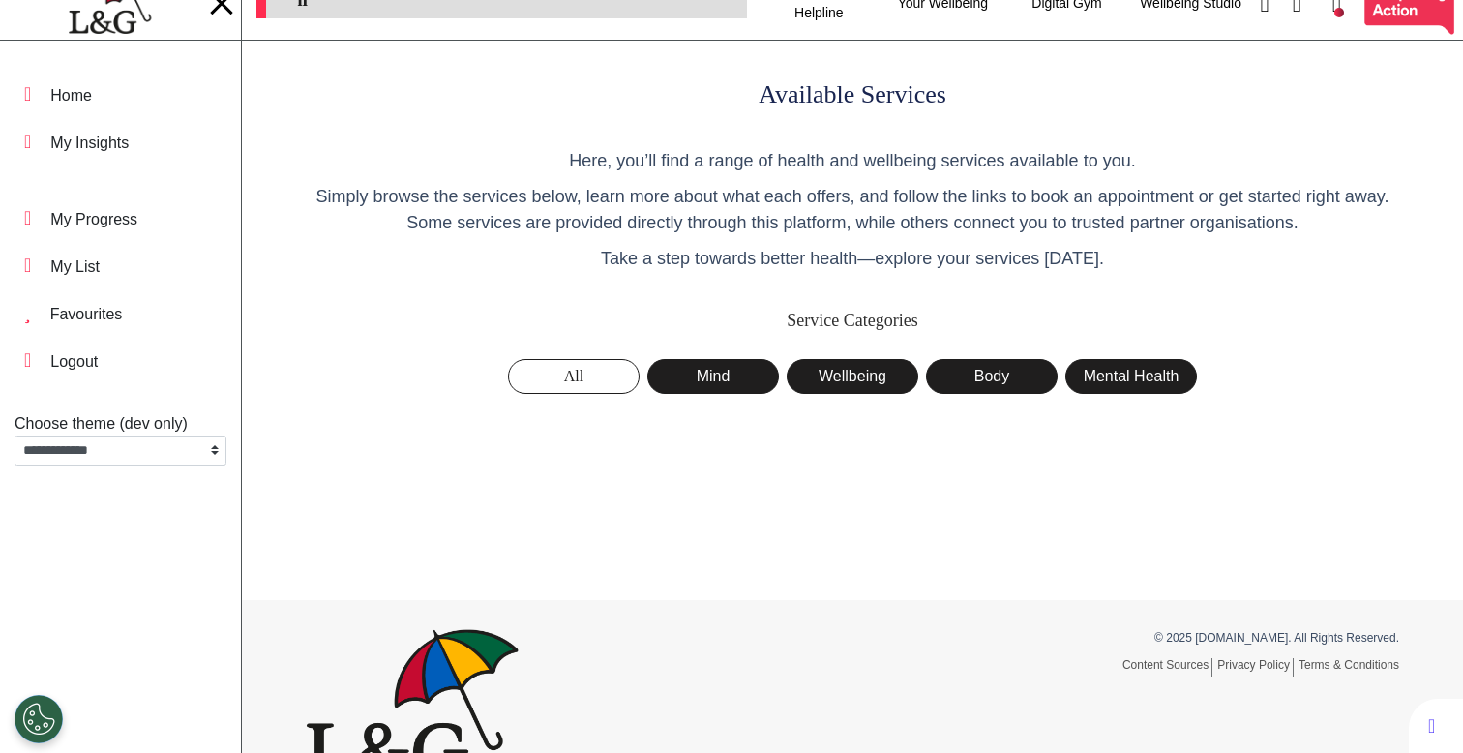
scroll to position [42, 0]
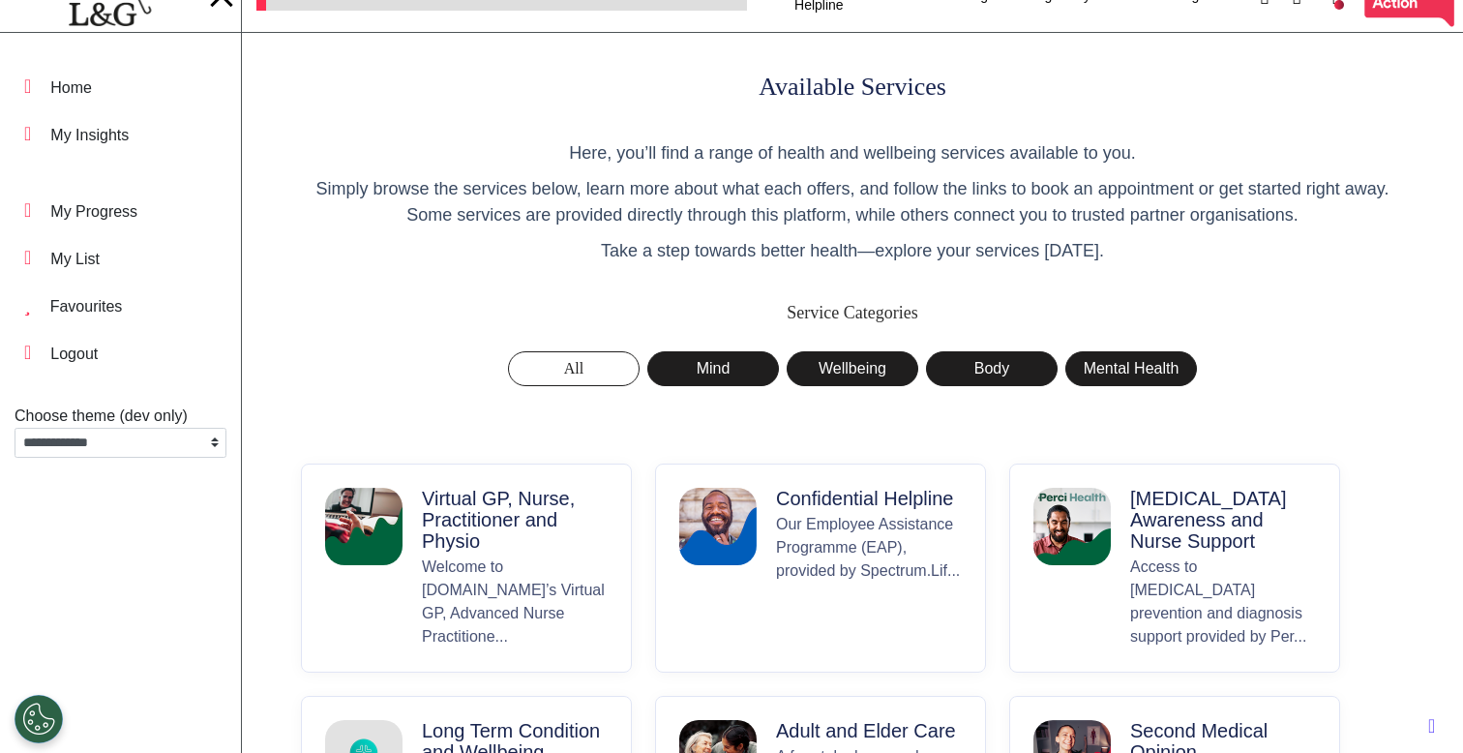
click at [495, 534] on p "Virtual GP, Nurse, Practitioner and Physio" at bounding box center [515, 520] width 186 height 64
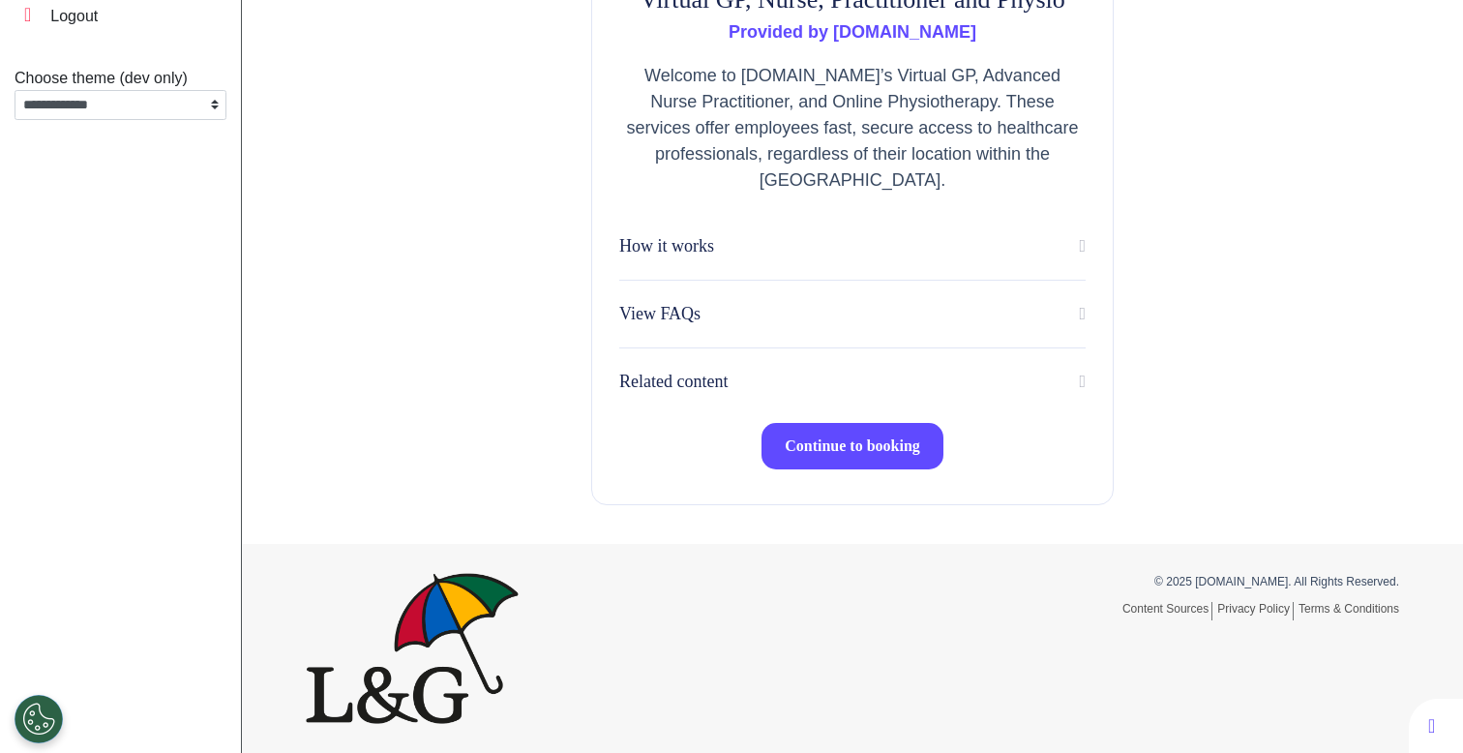
click at [801, 446] on span "Continue to booking" at bounding box center [852, 445] width 135 height 16
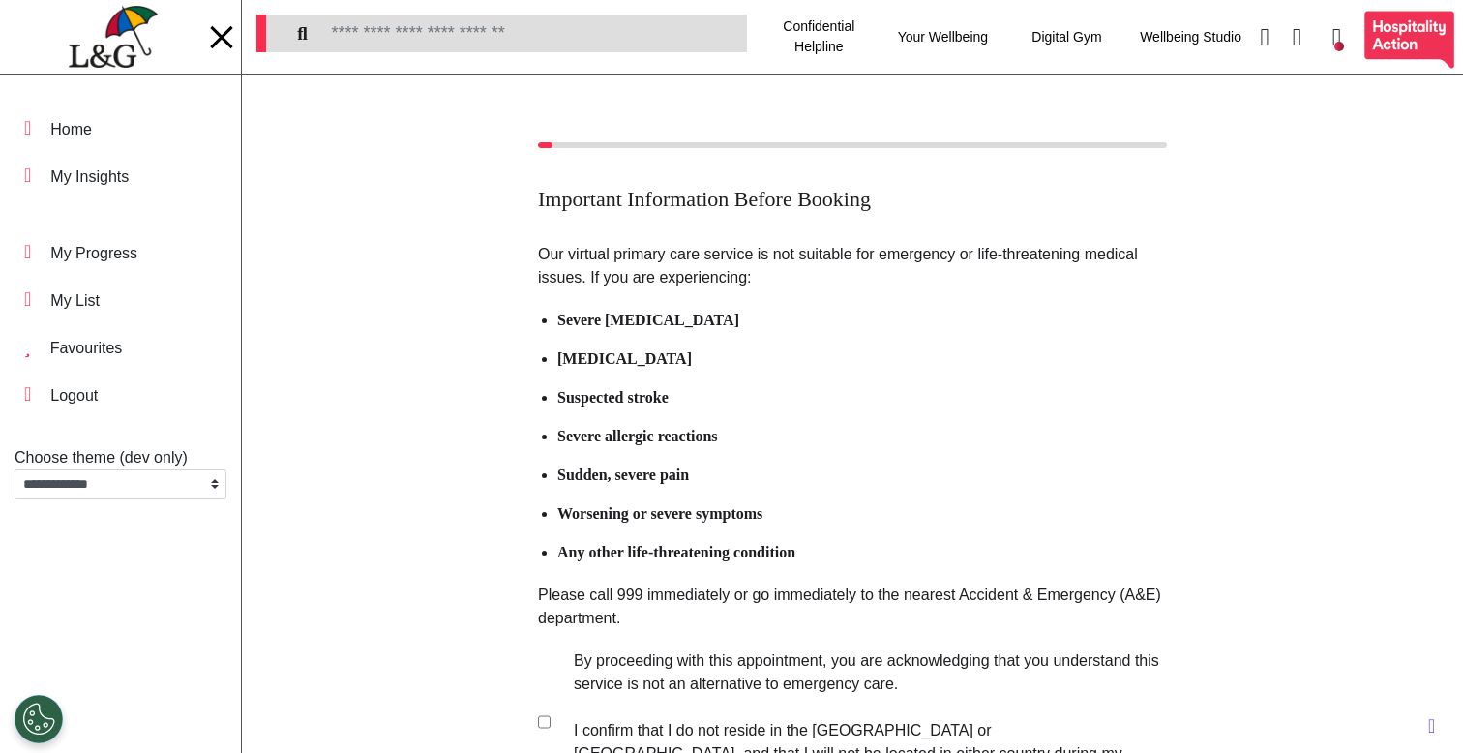
scroll to position [245, 0]
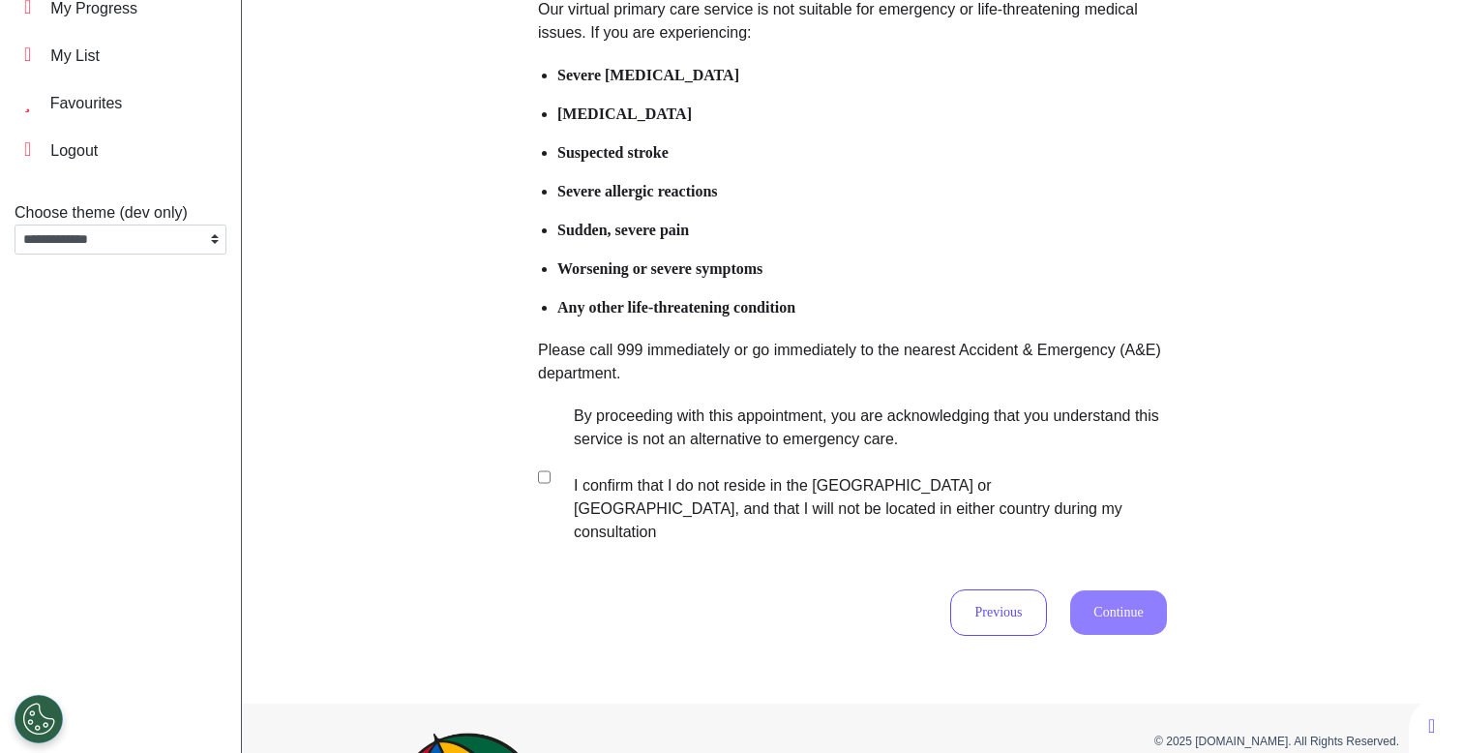
click at [761, 416] on label "By proceeding with this appointment, you are acknowledging that you understand …" at bounding box center [858, 474] width 606 height 139
click at [1080, 599] on button "Continue" at bounding box center [1118, 612] width 97 height 45
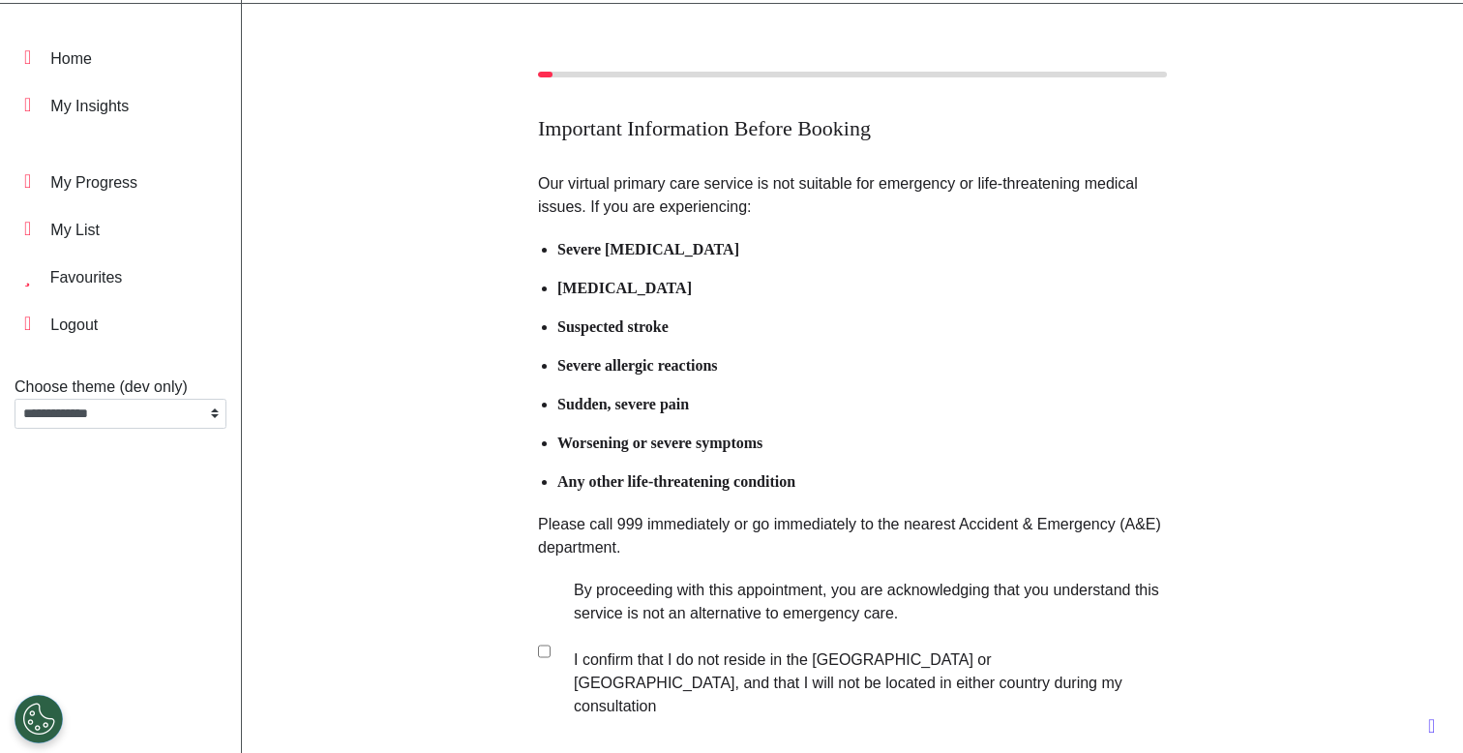
scroll to position [0, 0]
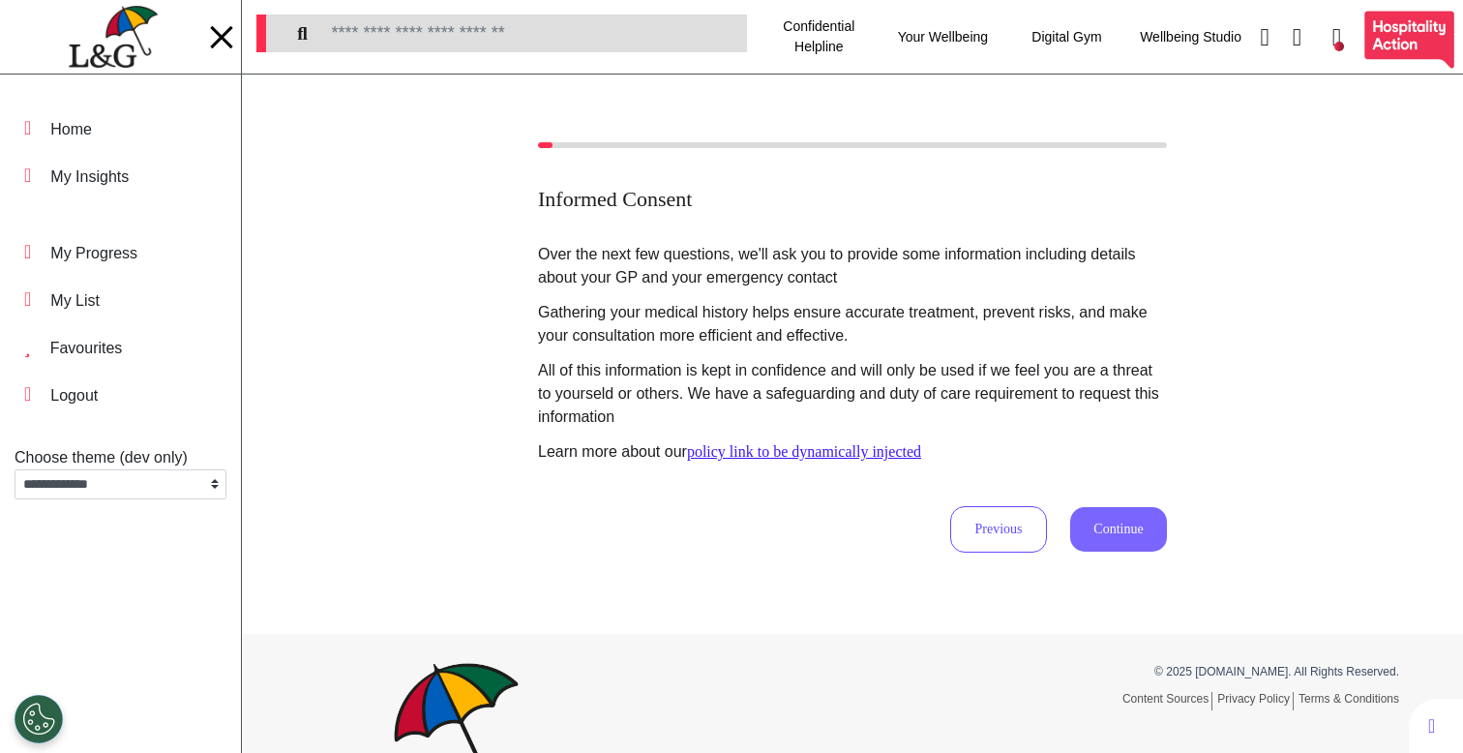
click at [1081, 519] on button "Continue" at bounding box center [1118, 529] width 97 height 45
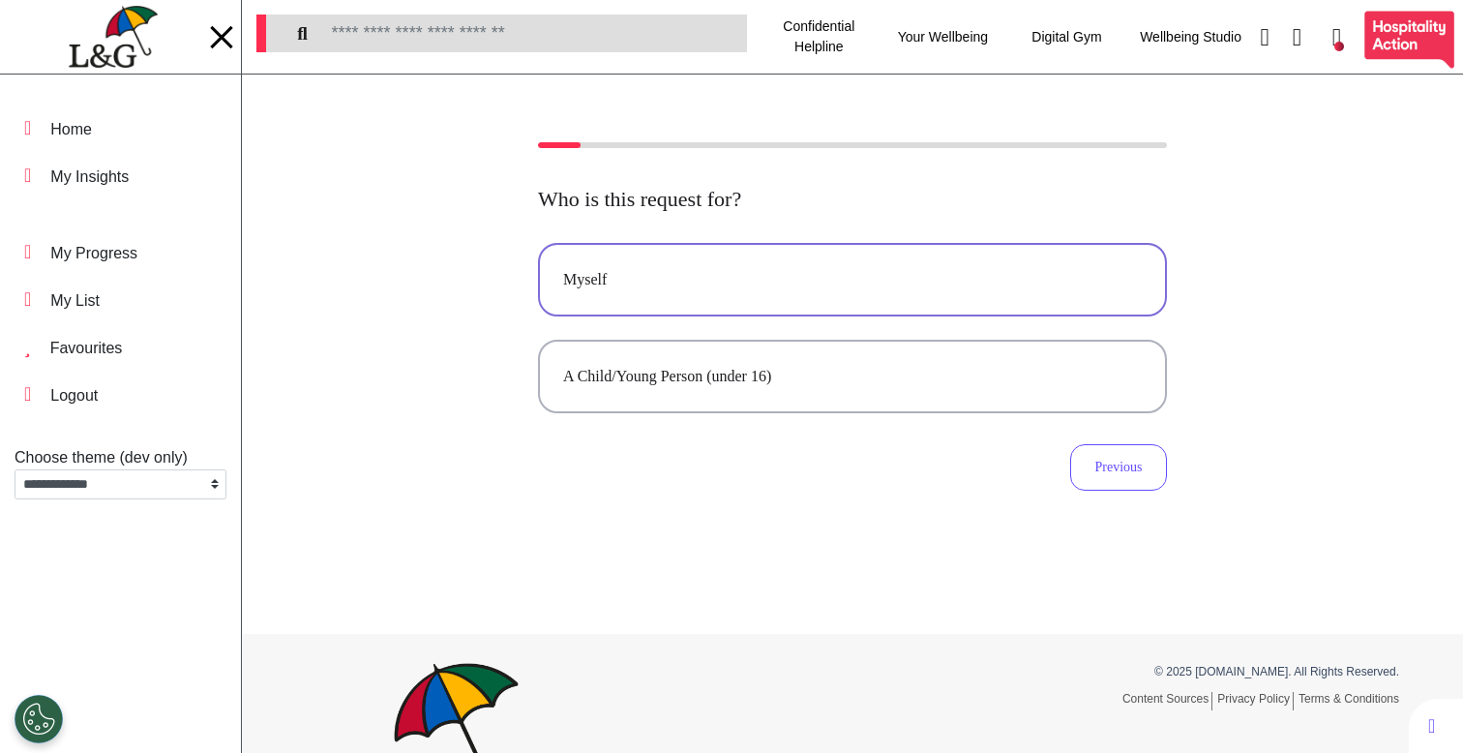
click at [801, 278] on div "Myself" at bounding box center [852, 279] width 579 height 23
select select "******"
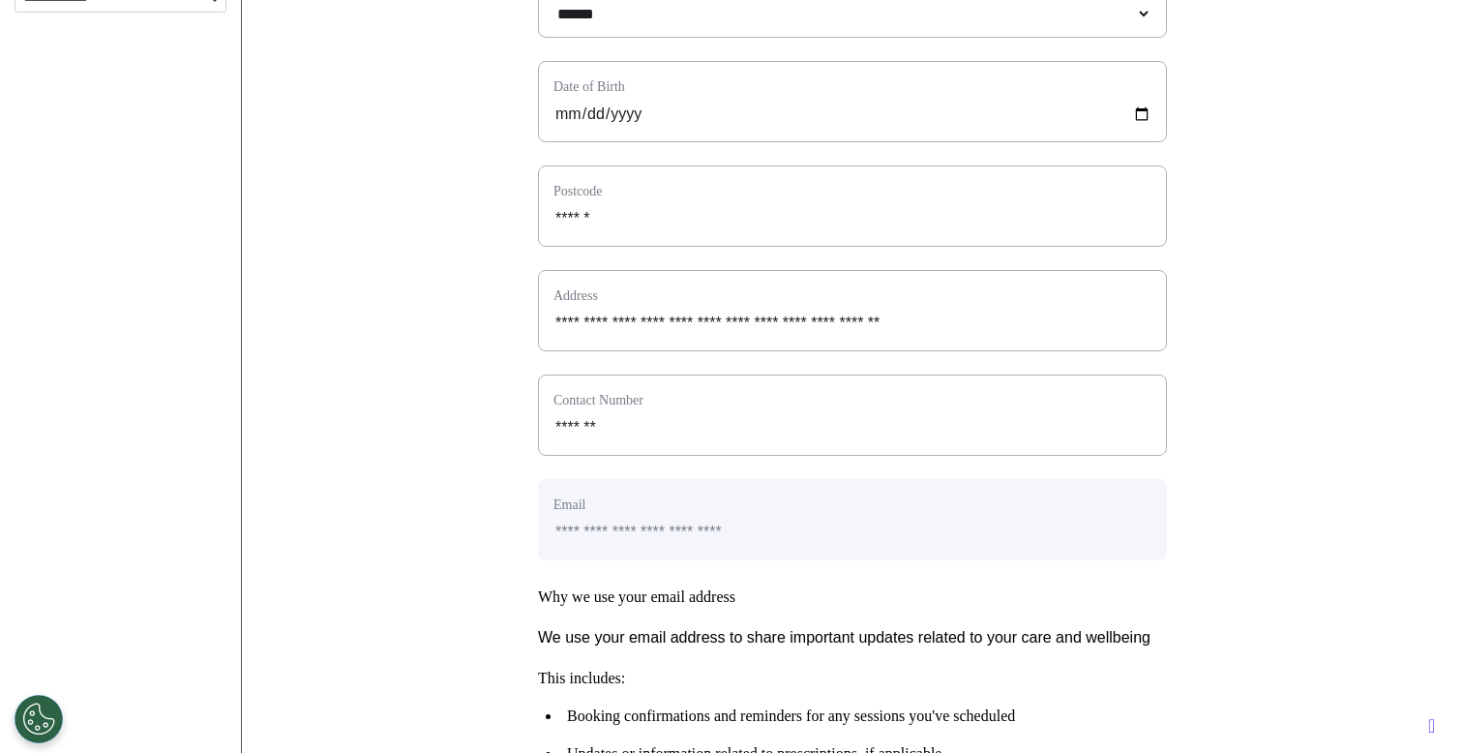
scroll to position [963, 0]
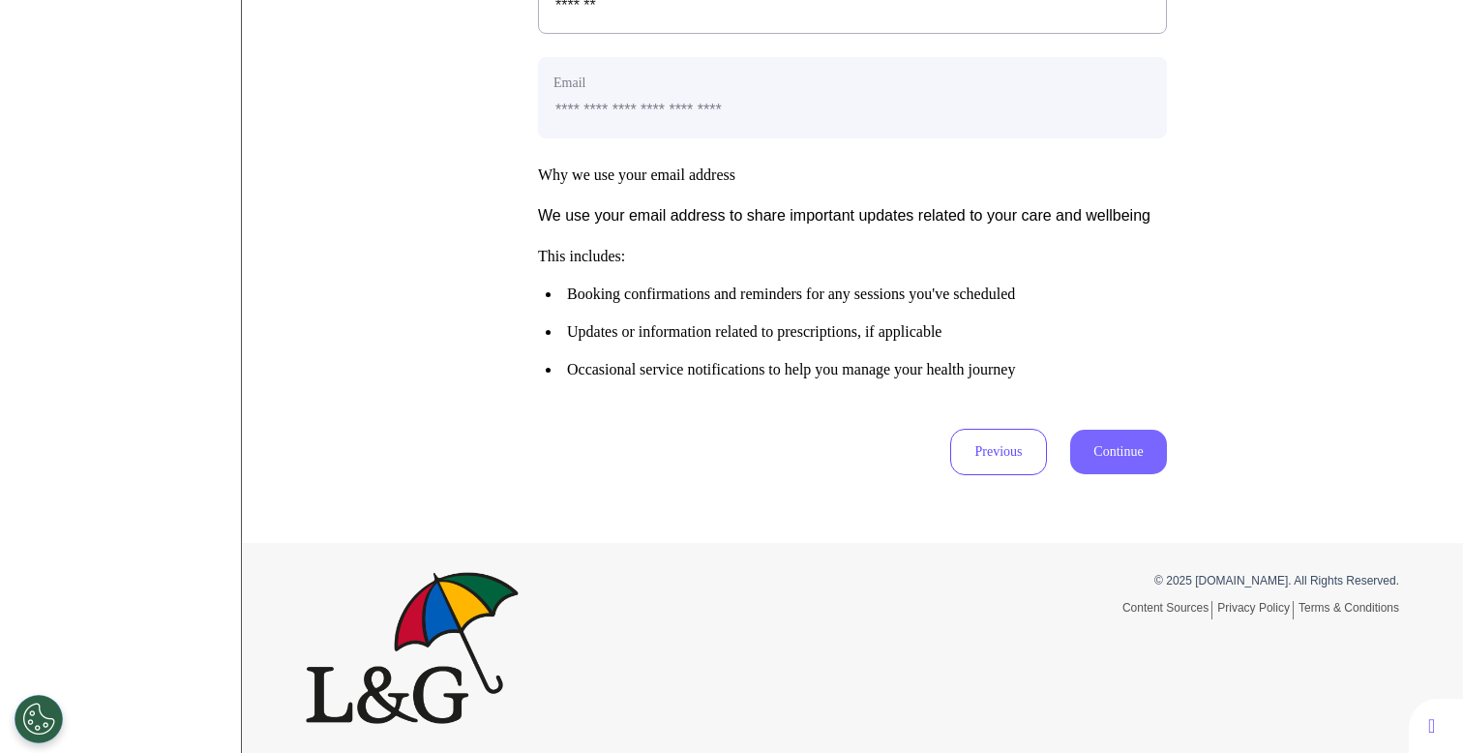
click at [1152, 448] on button "Continue" at bounding box center [1118, 452] width 97 height 45
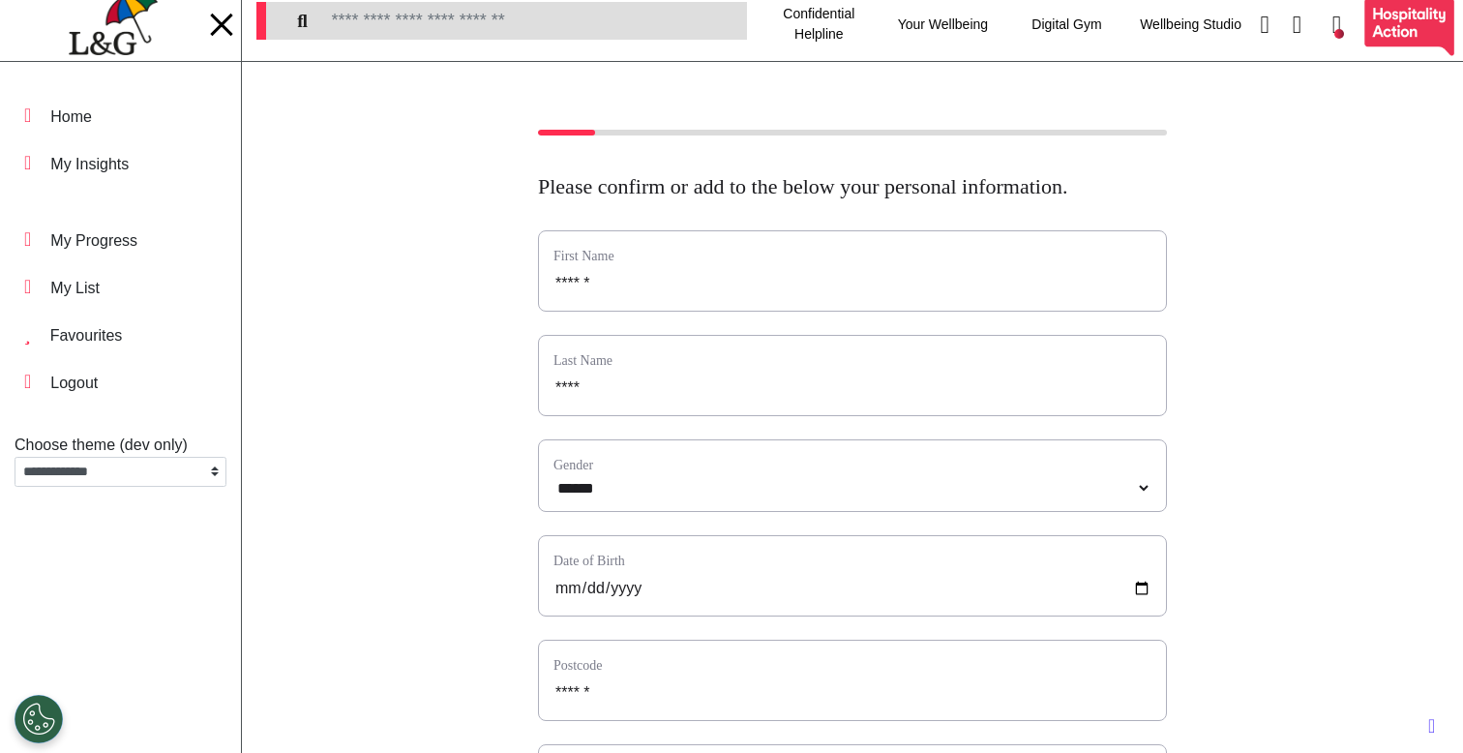
scroll to position [0, 0]
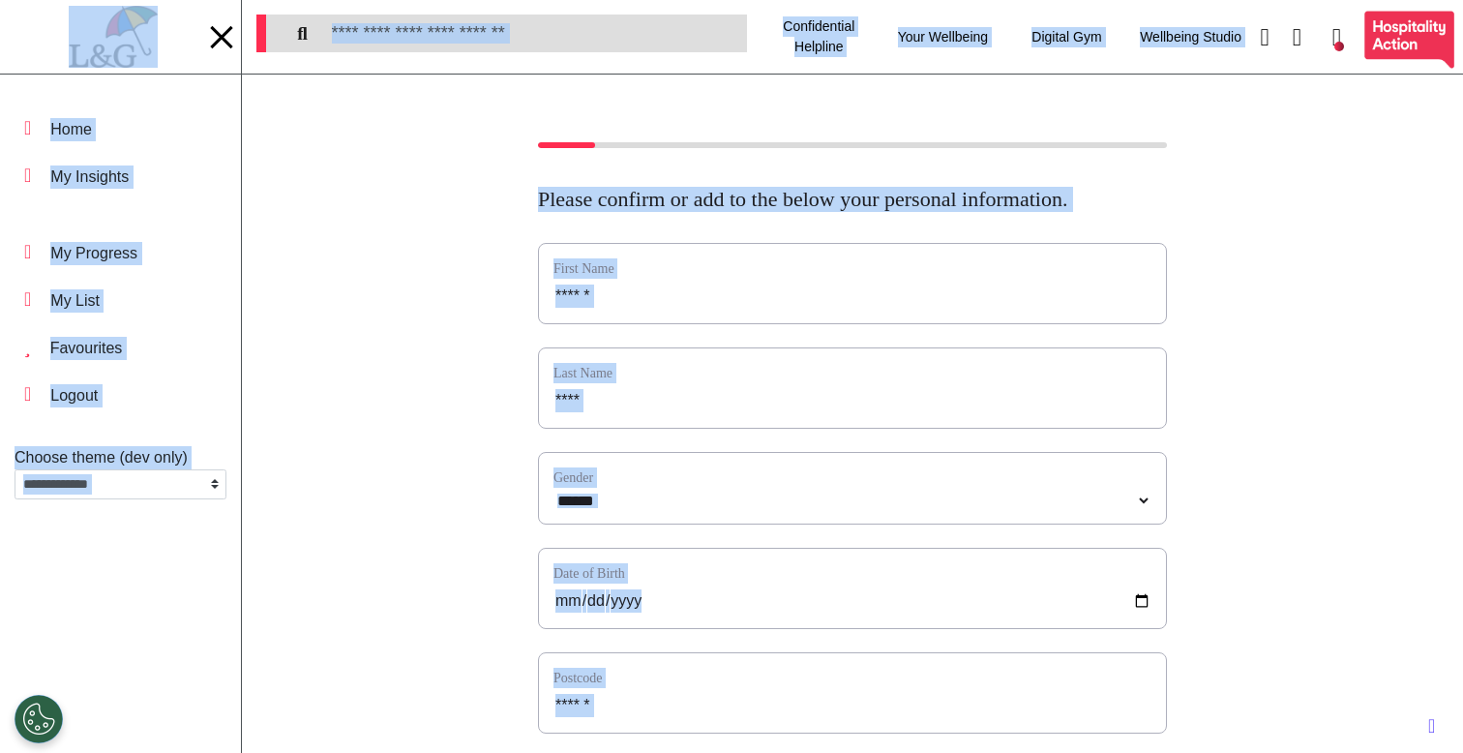
click at [952, 324] on div "First Name ******" at bounding box center [852, 283] width 629 height 81
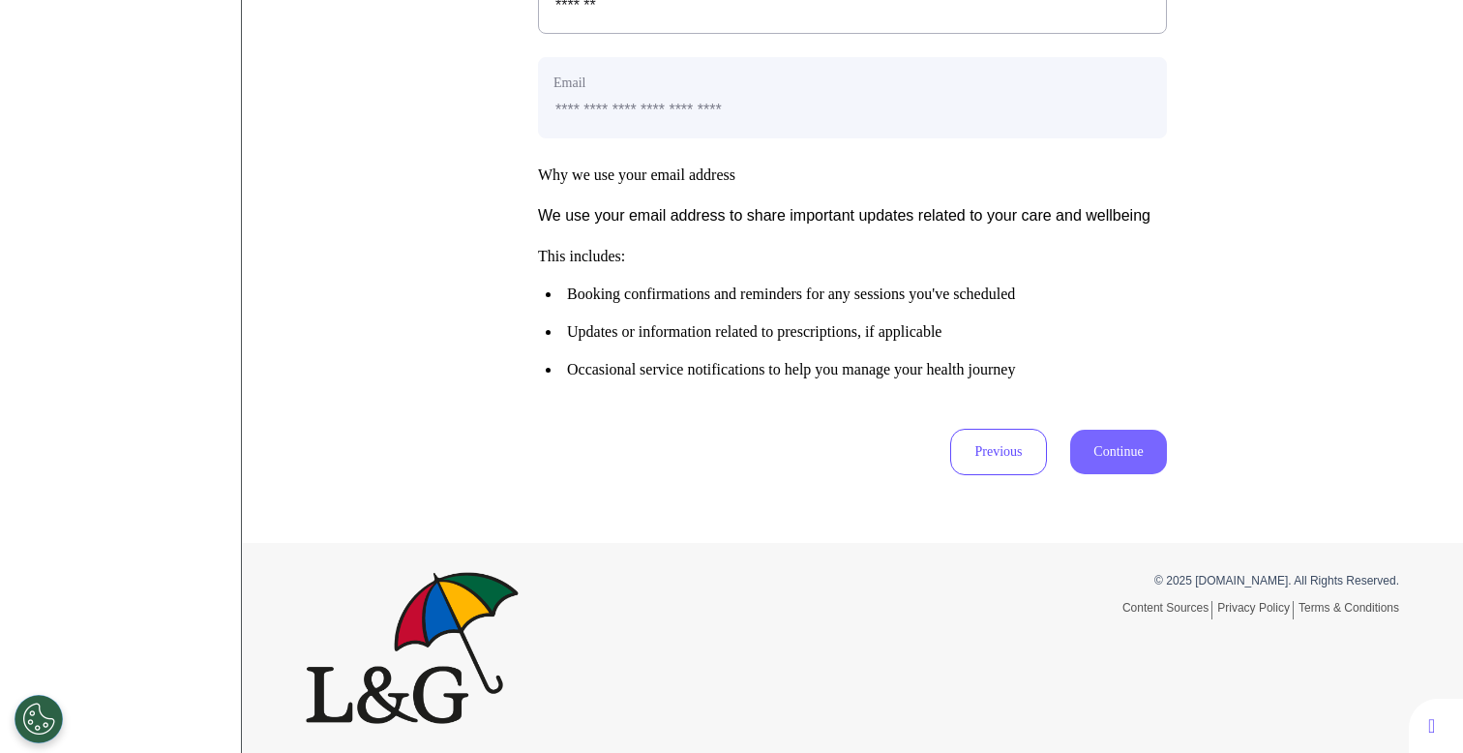
click at [1125, 457] on button "Continue" at bounding box center [1118, 452] width 97 height 45
click at [1111, 457] on button "Continue" at bounding box center [1118, 452] width 97 height 45
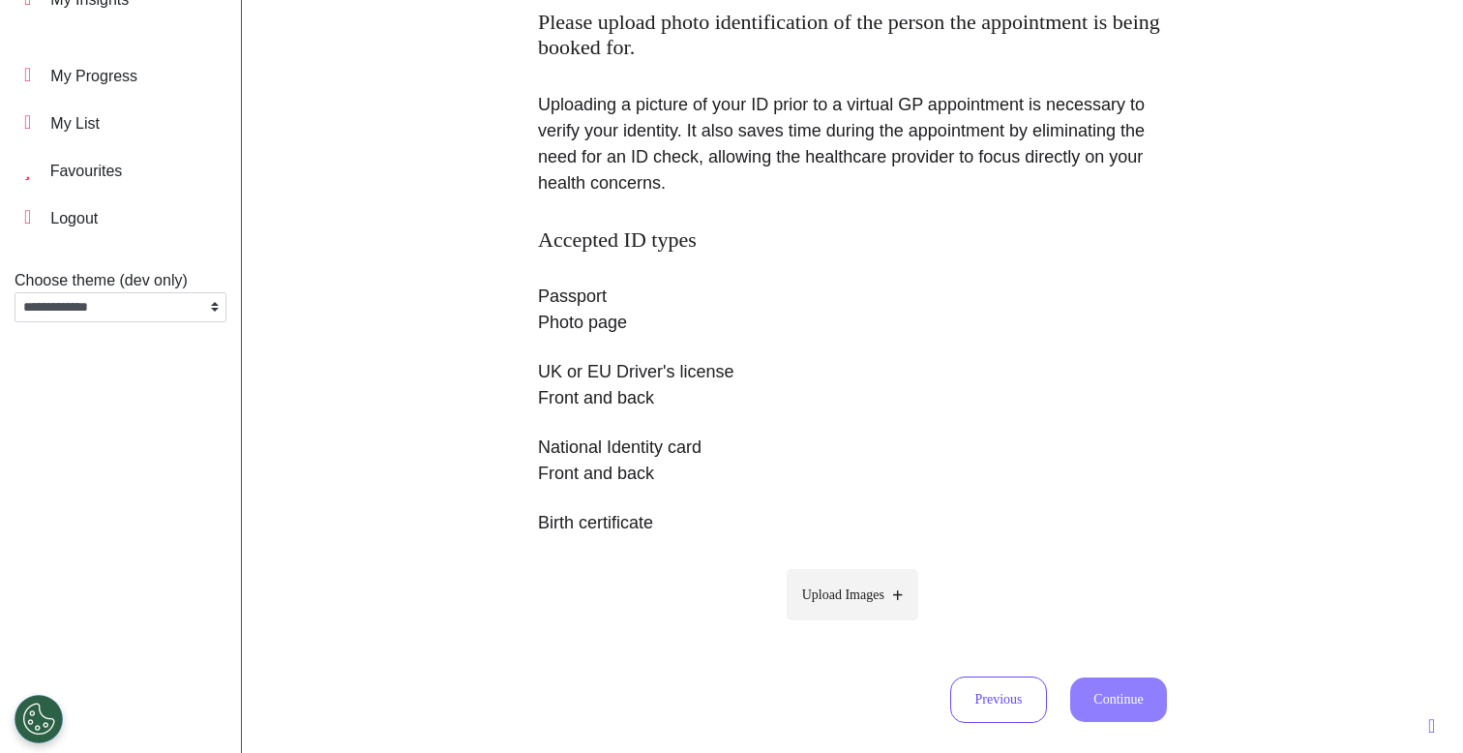
scroll to position [215, 0]
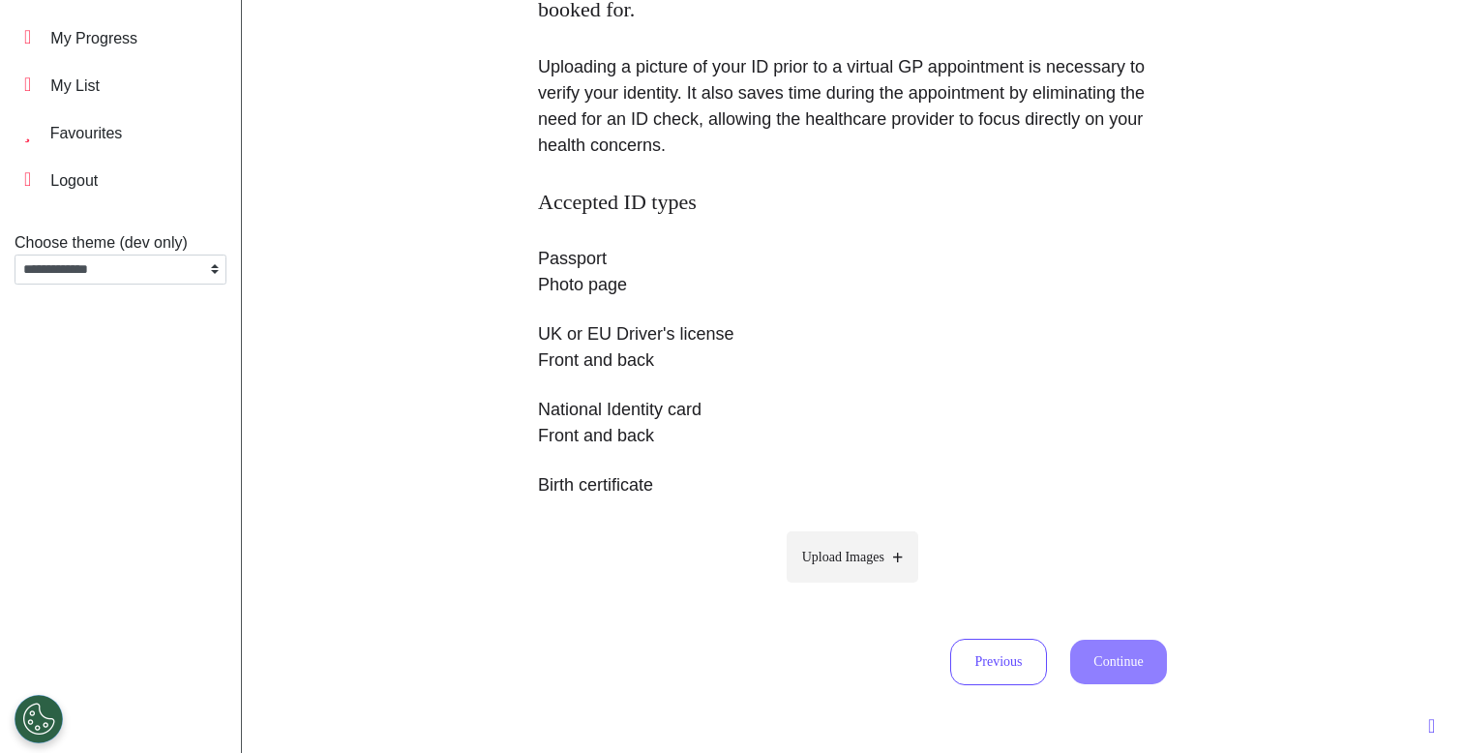
click at [880, 562] on span "Upload Images" at bounding box center [843, 557] width 82 height 20
click at [880, 587] on input "Upload Images" at bounding box center [853, 597] width 184 height 20
type input "**********"
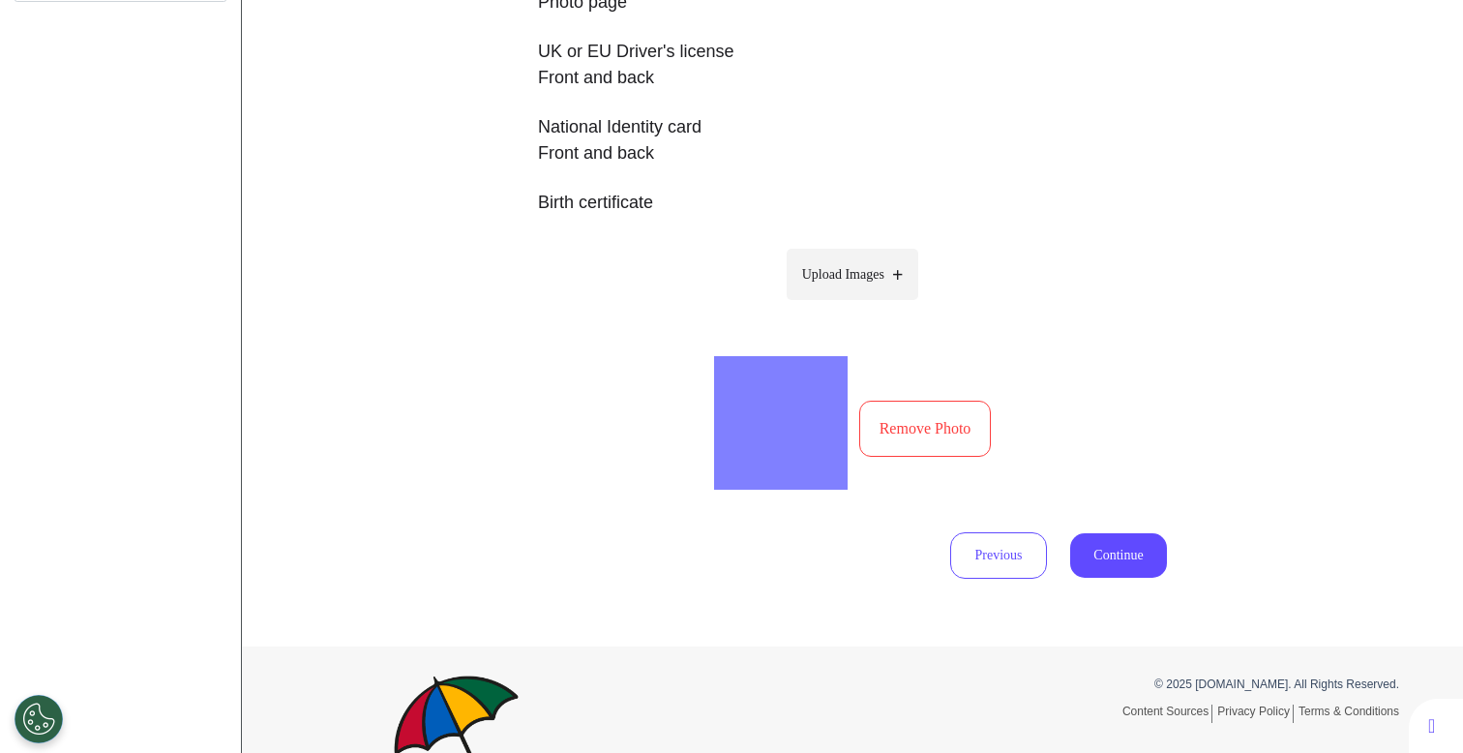
scroll to position [600, 0]
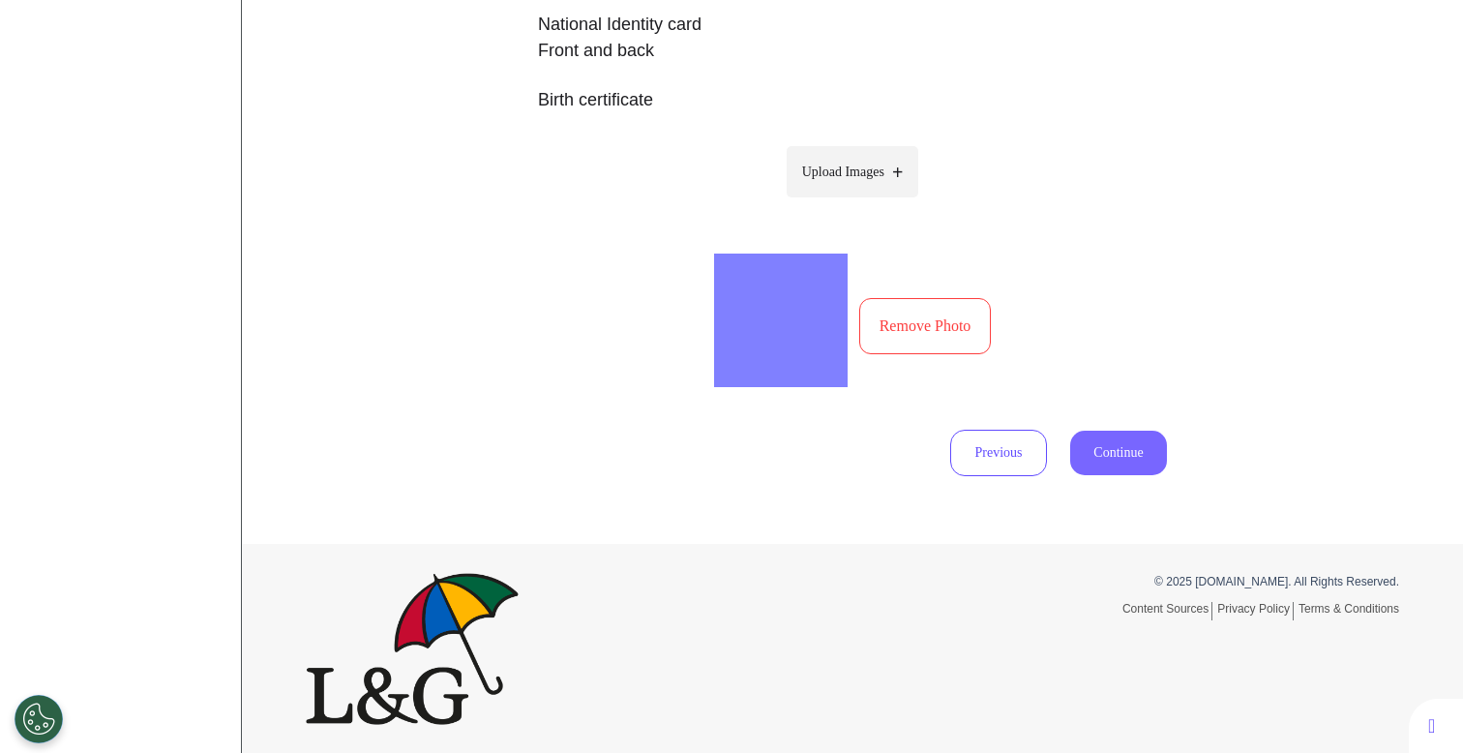
click at [1083, 461] on button "Continue" at bounding box center [1118, 453] width 97 height 45
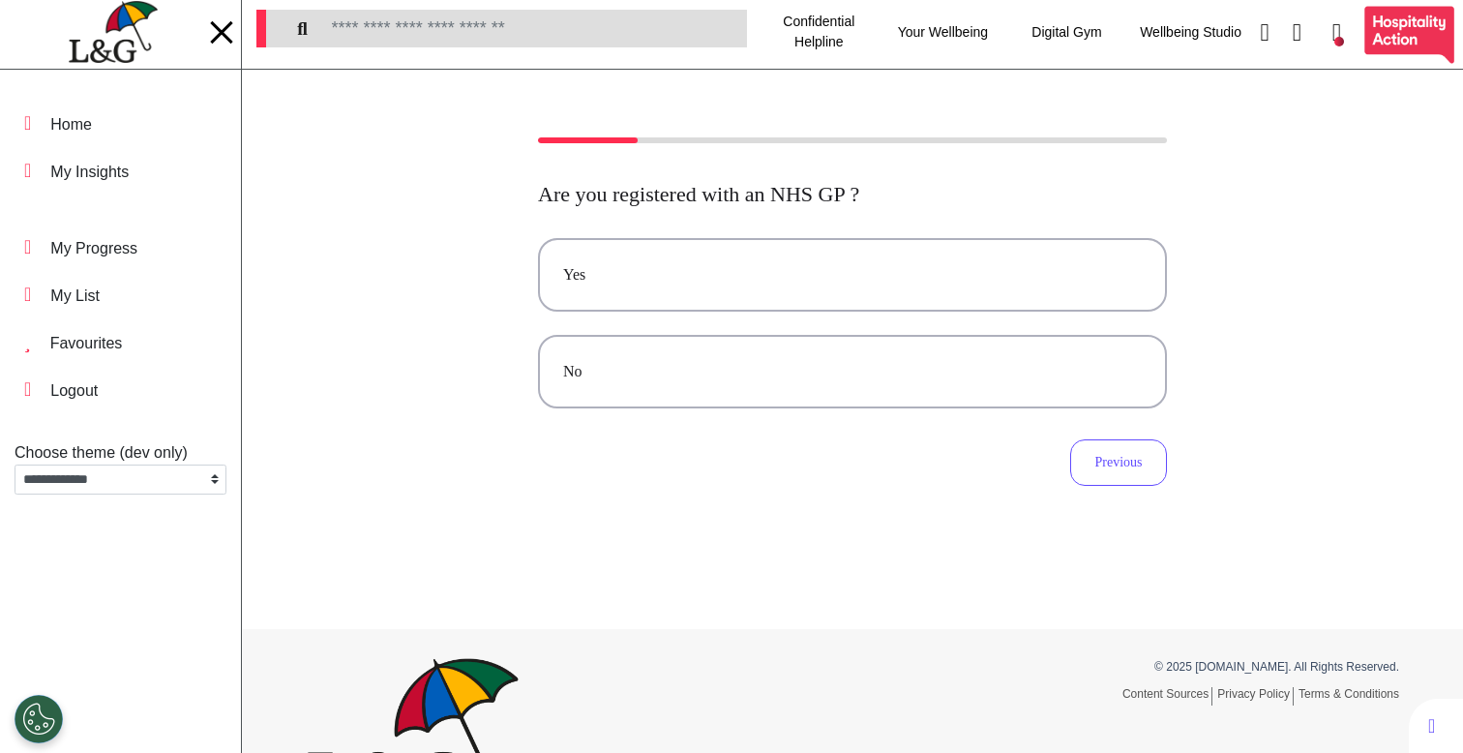
scroll to position [0, 0]
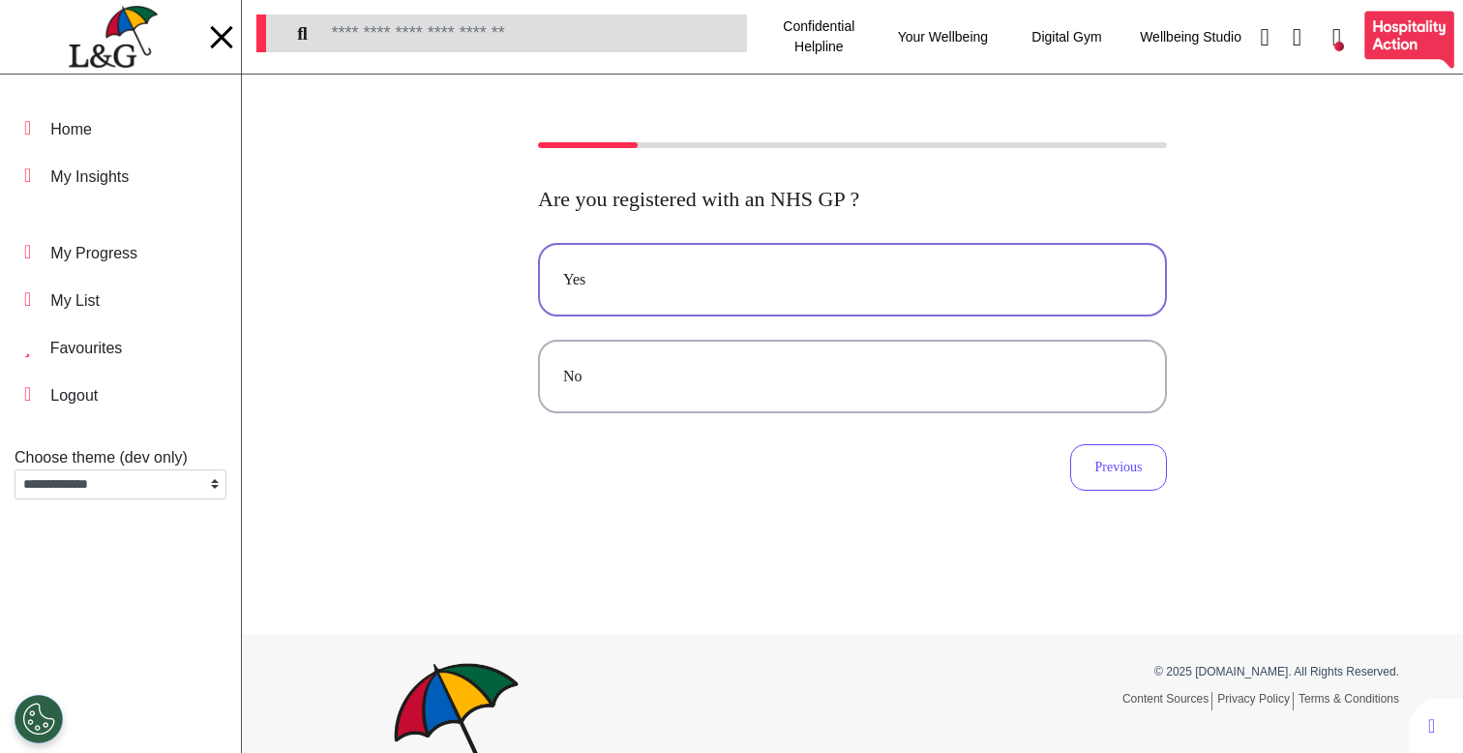
click at [795, 244] on button "Yes" at bounding box center [852, 280] width 629 height 74
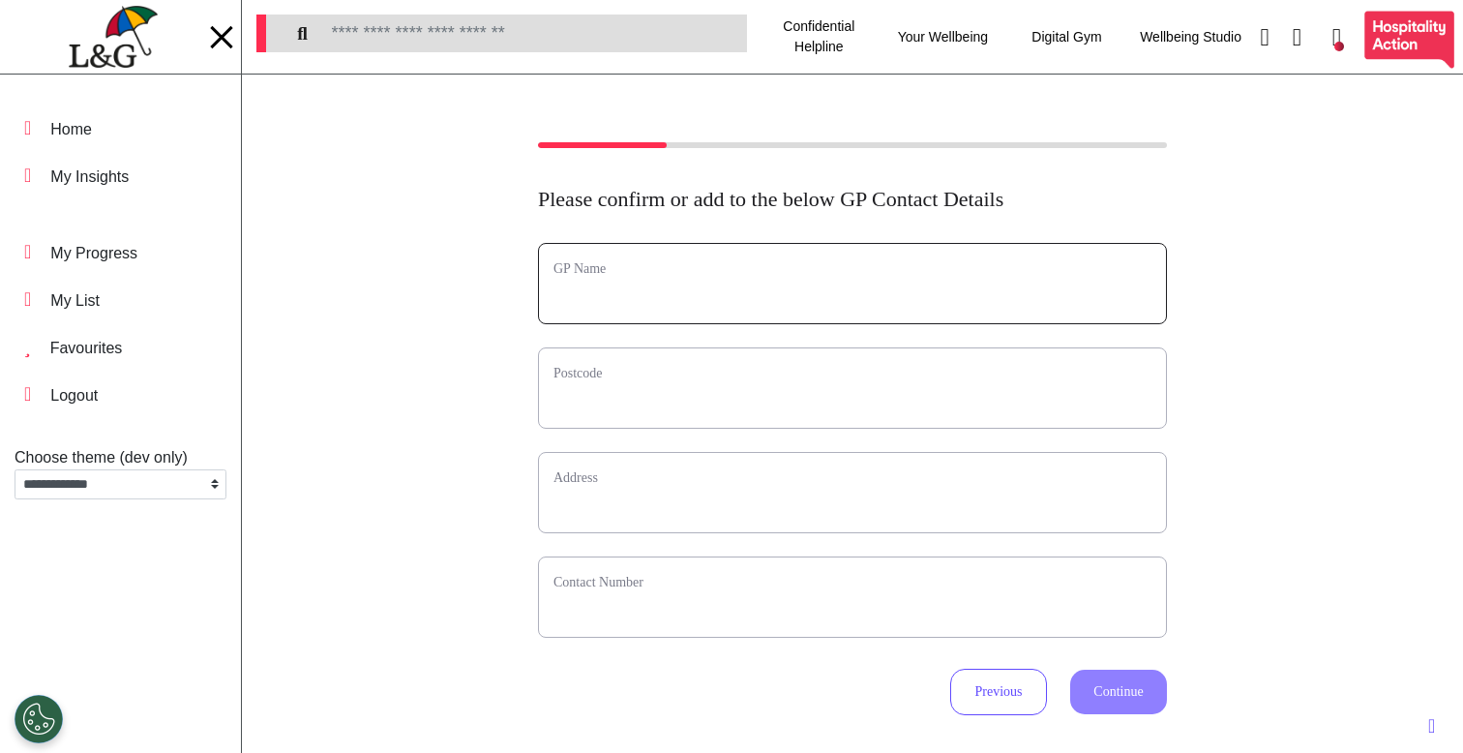
click at [681, 298] on input "text" at bounding box center [853, 296] width 598 height 25
type input "**********"
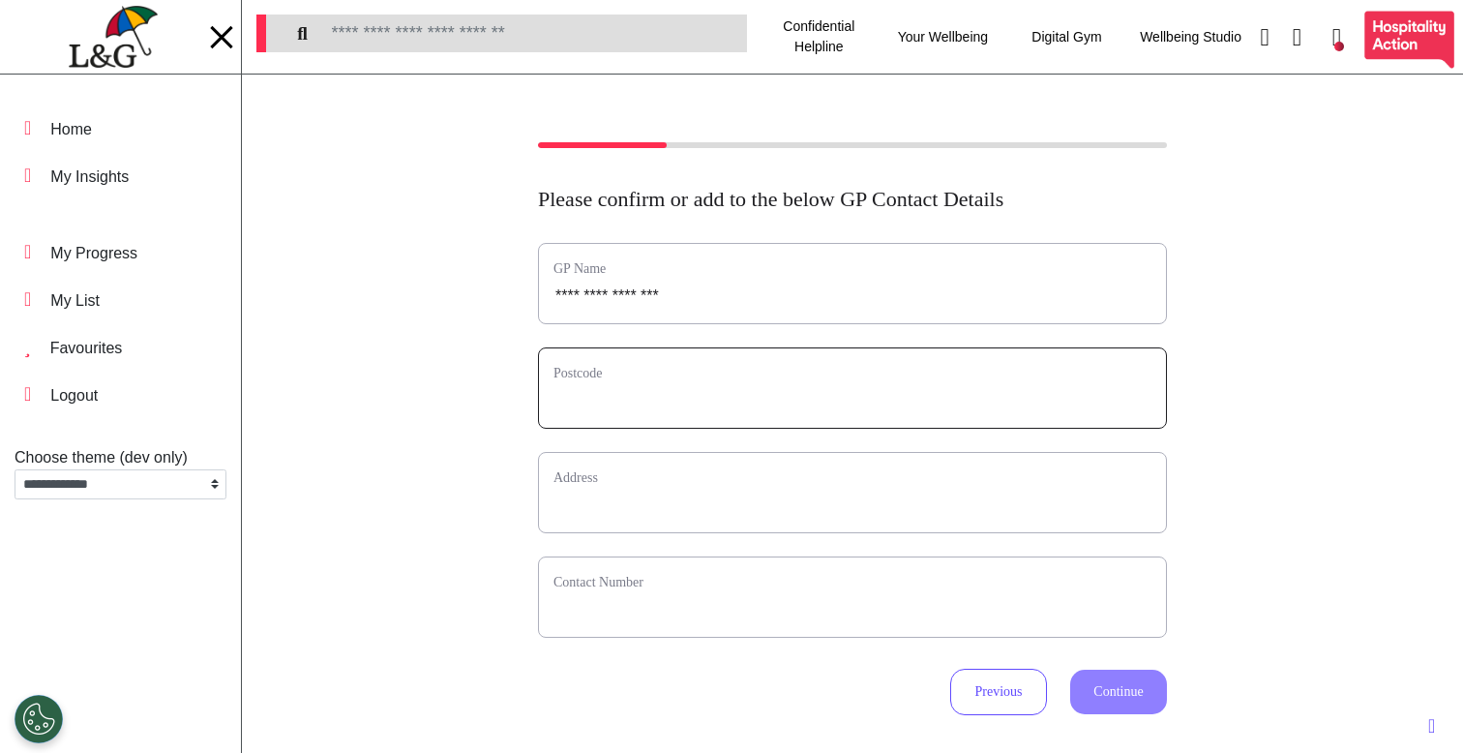
click at [703, 410] on input "text" at bounding box center [853, 400] width 598 height 25
type input "*"
select select
type input "**"
select select
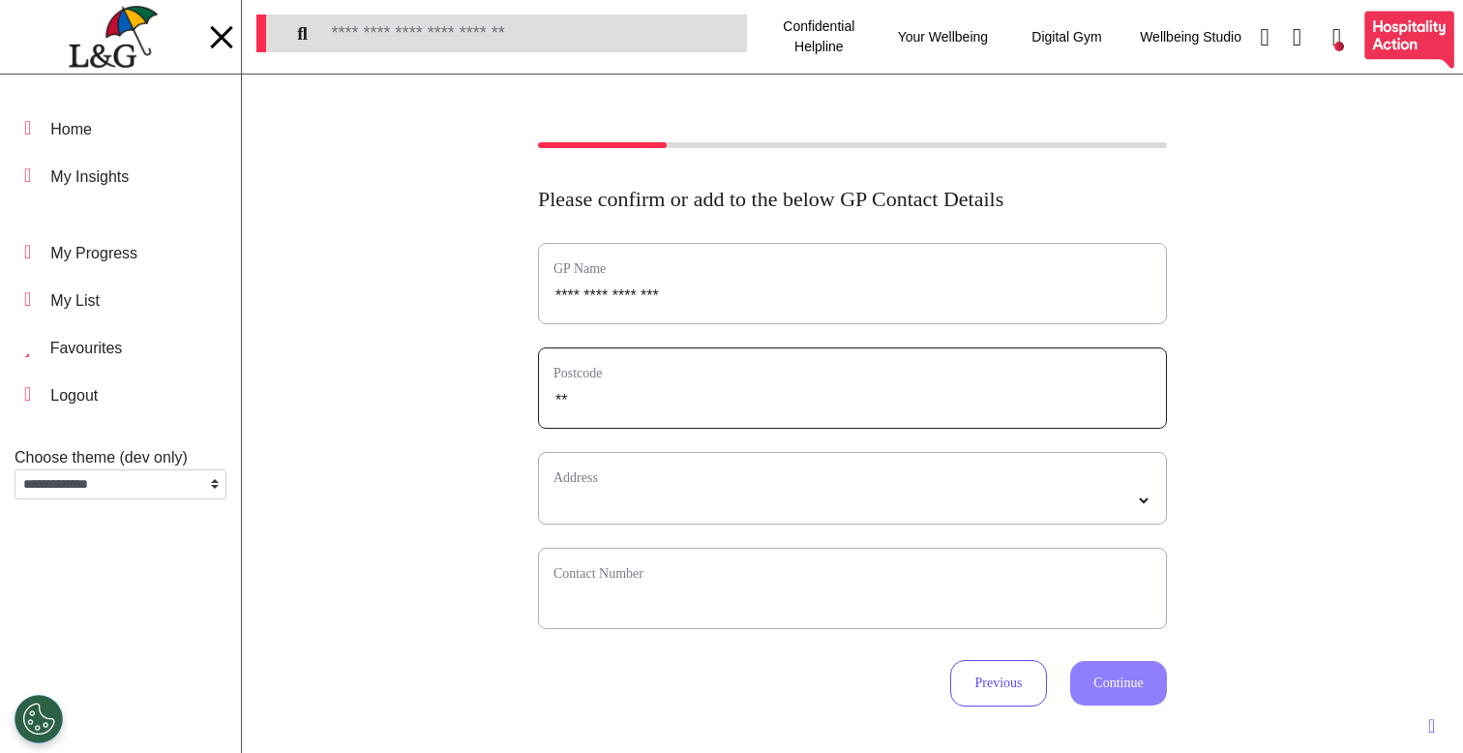
type input "***"
select select
type input "****"
select select
type input "*****"
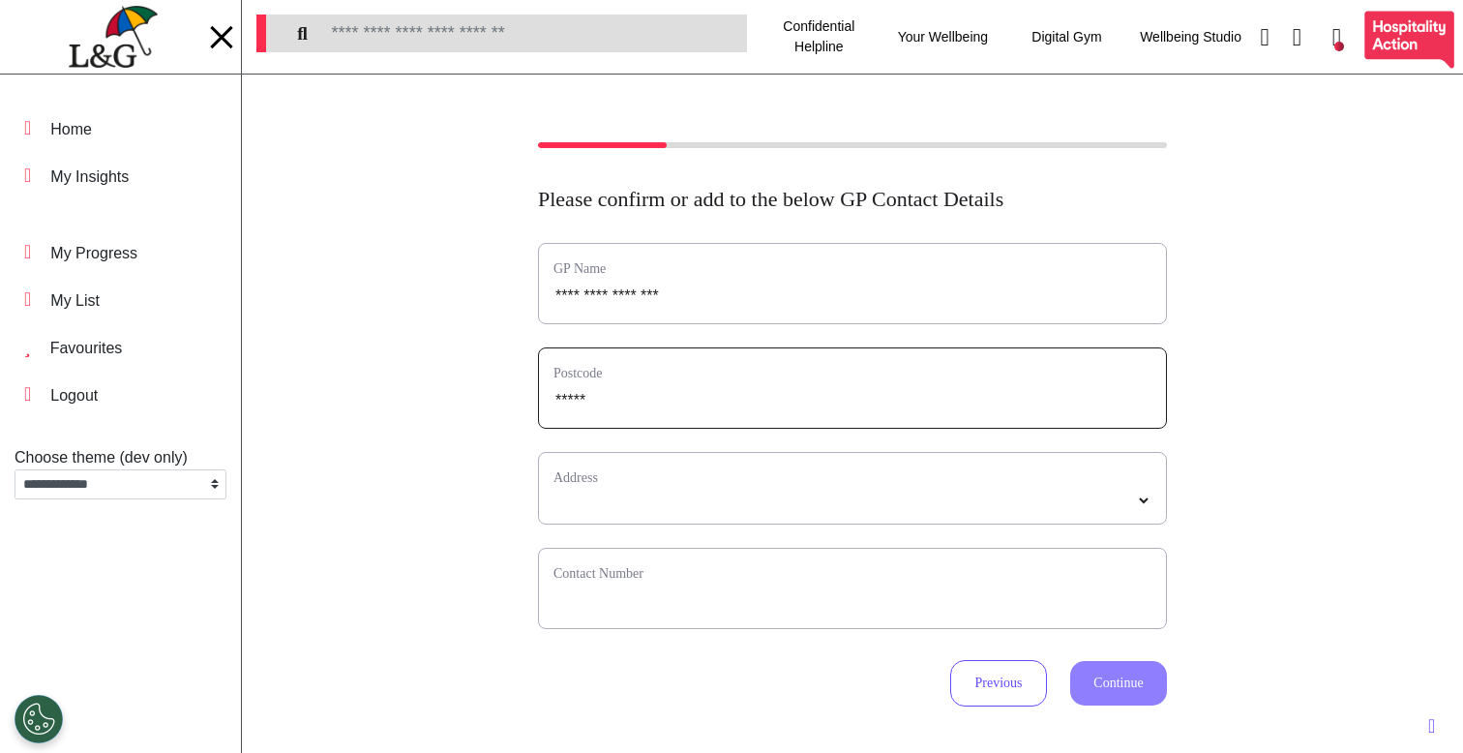
select select
type input "*****"
click at [606, 509] on select "*****" at bounding box center [853, 501] width 598 height 16
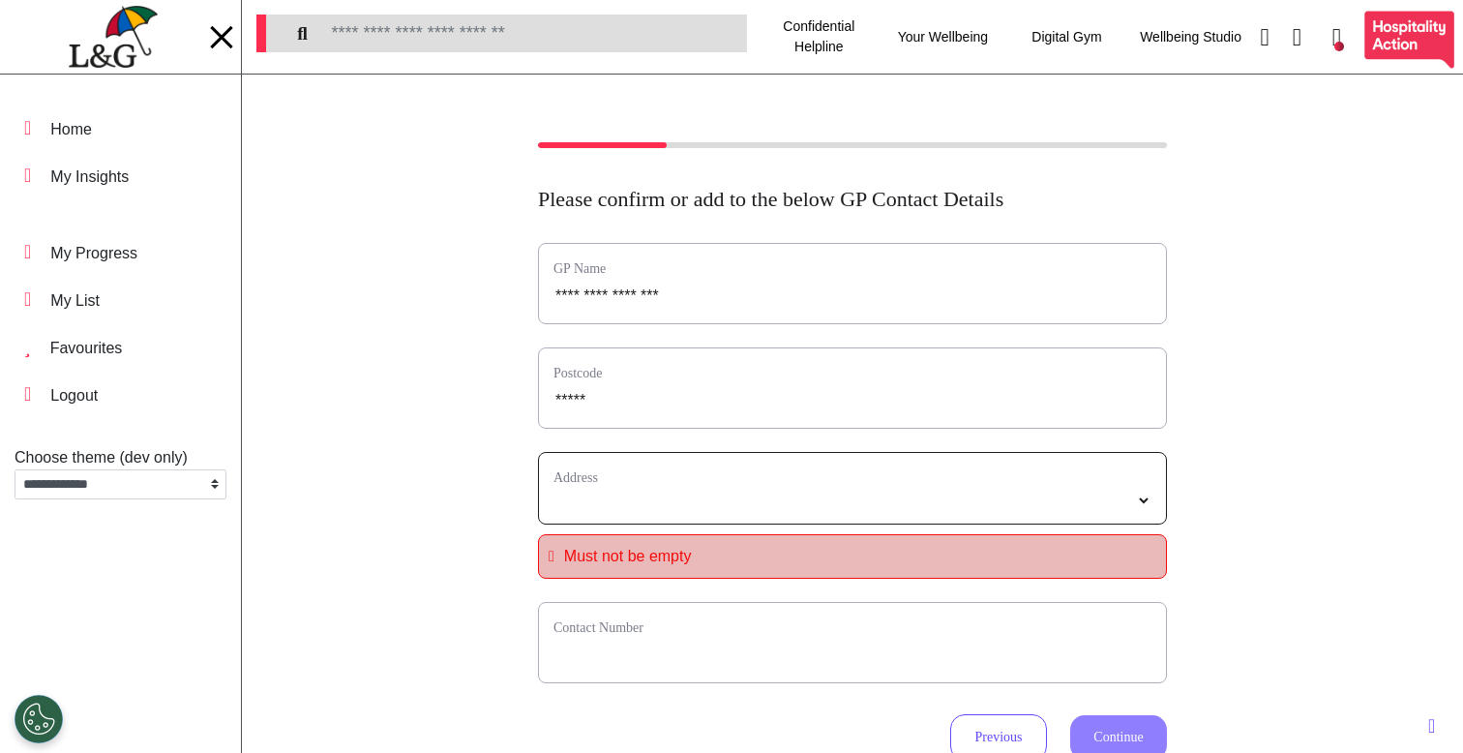
select select
click at [730, 502] on select "**********" at bounding box center [853, 501] width 598 height 16
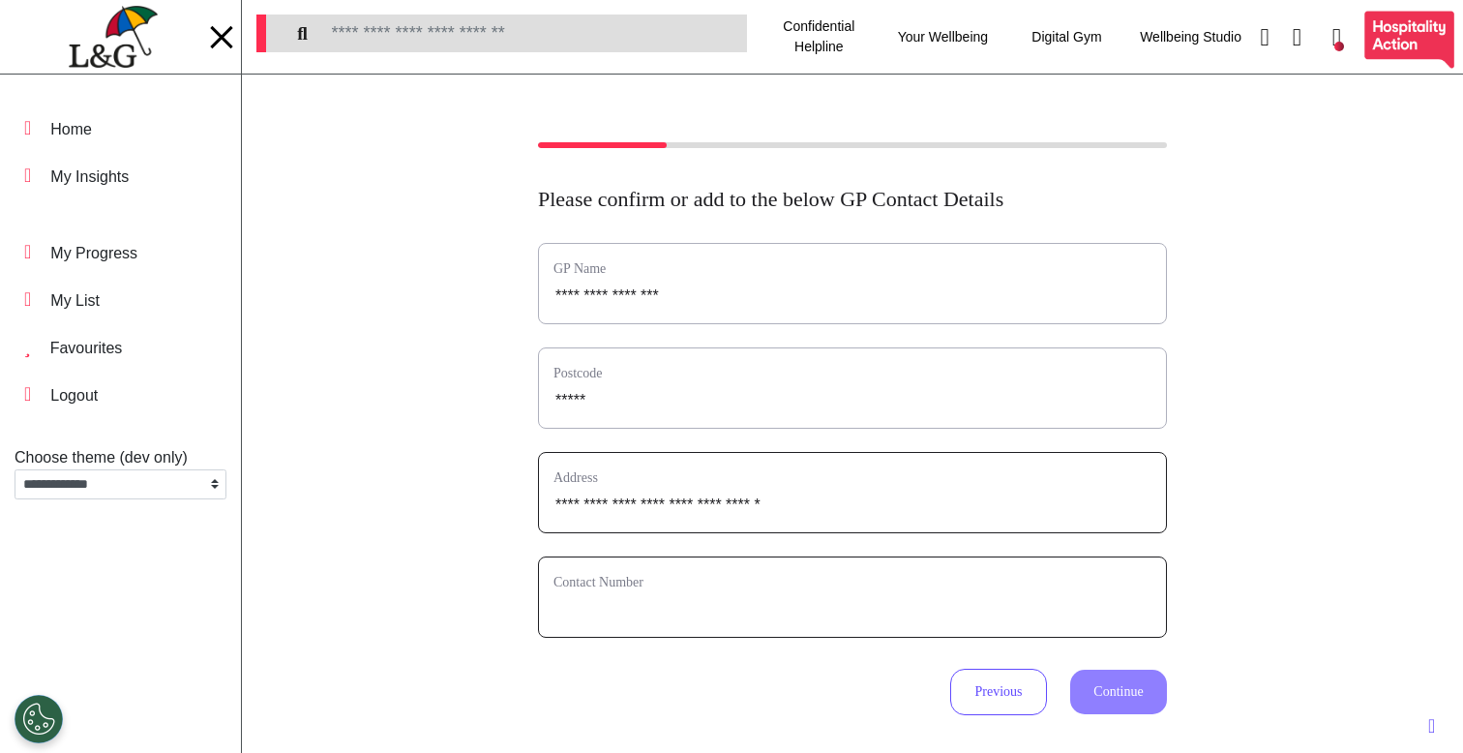
click at [691, 614] on input "phone" at bounding box center [853, 609] width 598 height 25
type input "**********"
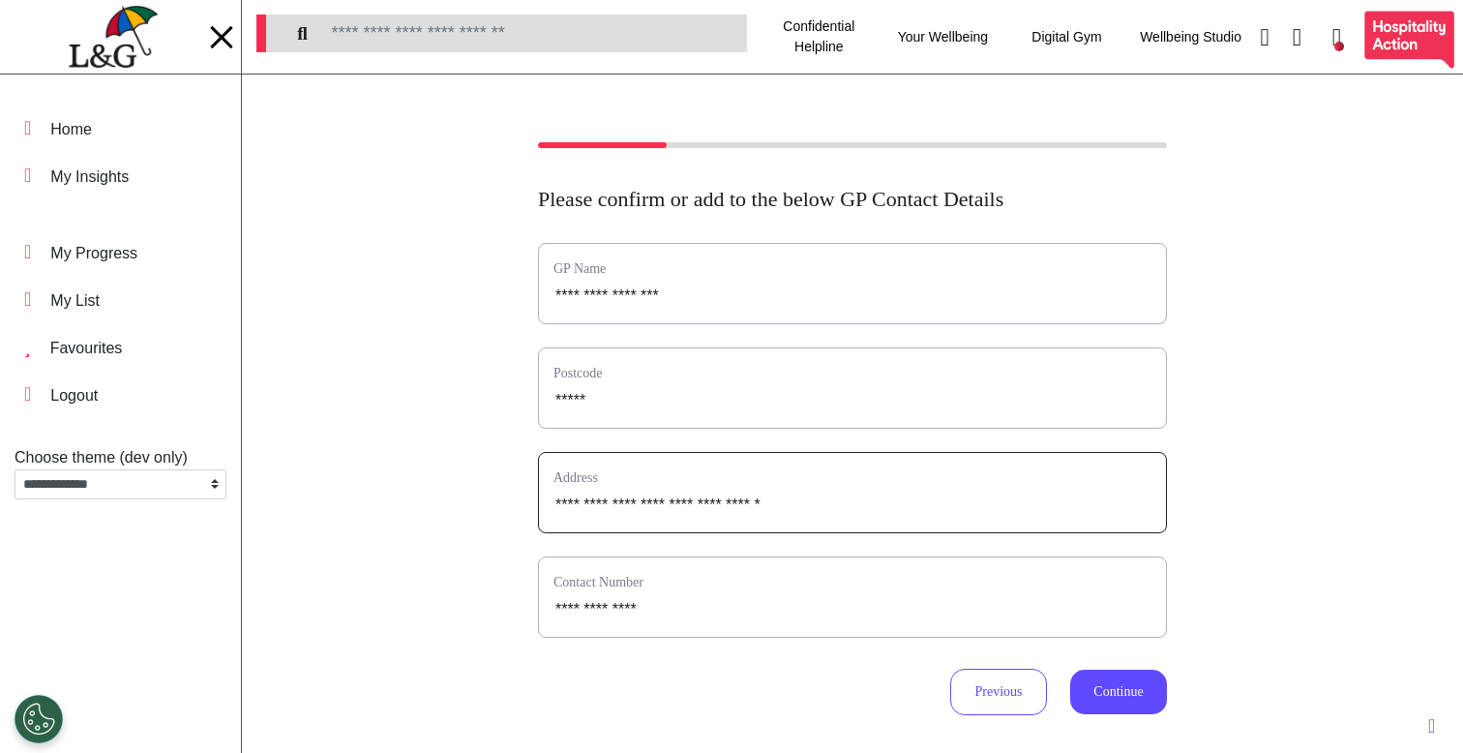
click at [1086, 661] on div "**********" at bounding box center [852, 479] width 629 height 472
click at [1098, 692] on button "Continue" at bounding box center [1118, 692] width 97 height 45
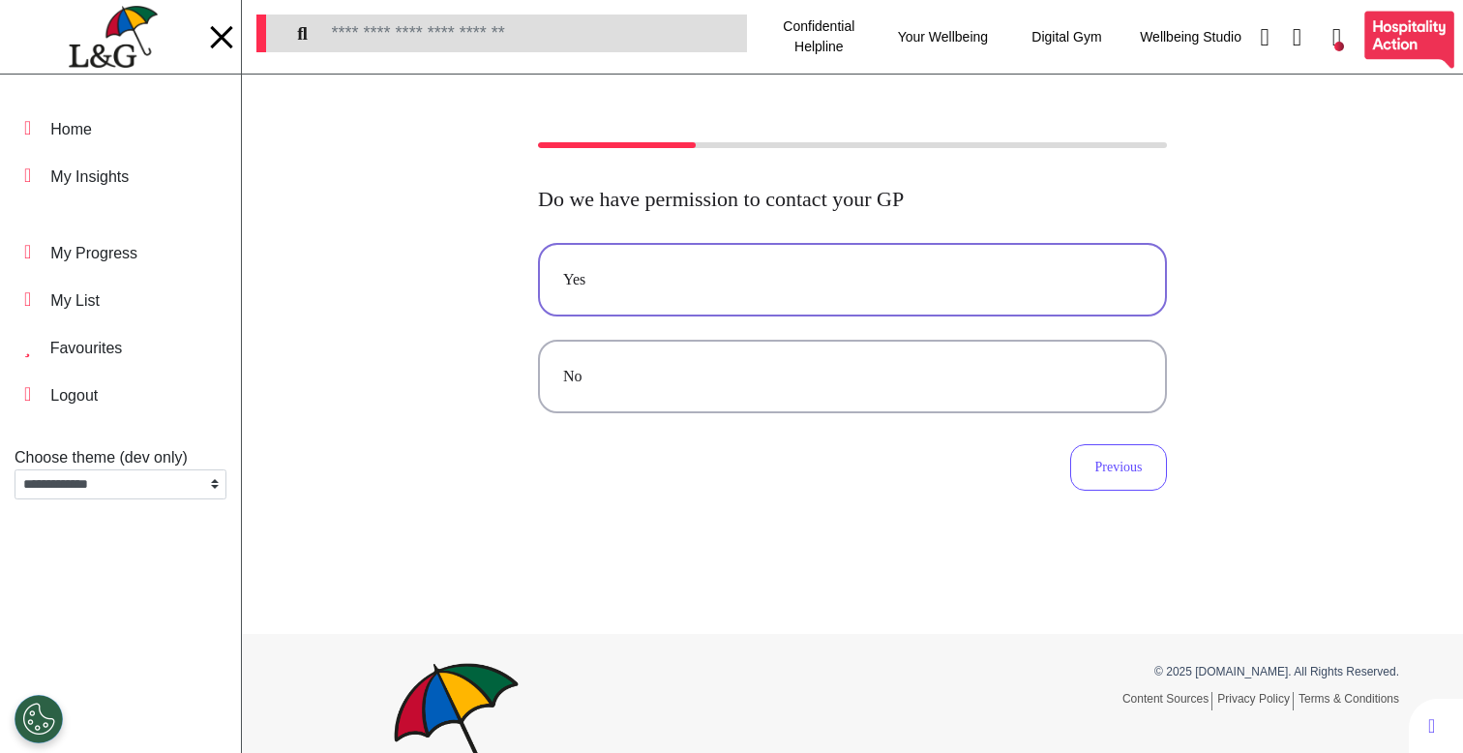
click at [945, 274] on div "Yes" at bounding box center [852, 279] width 579 height 23
click at [889, 291] on div "Yes" at bounding box center [852, 279] width 579 height 23
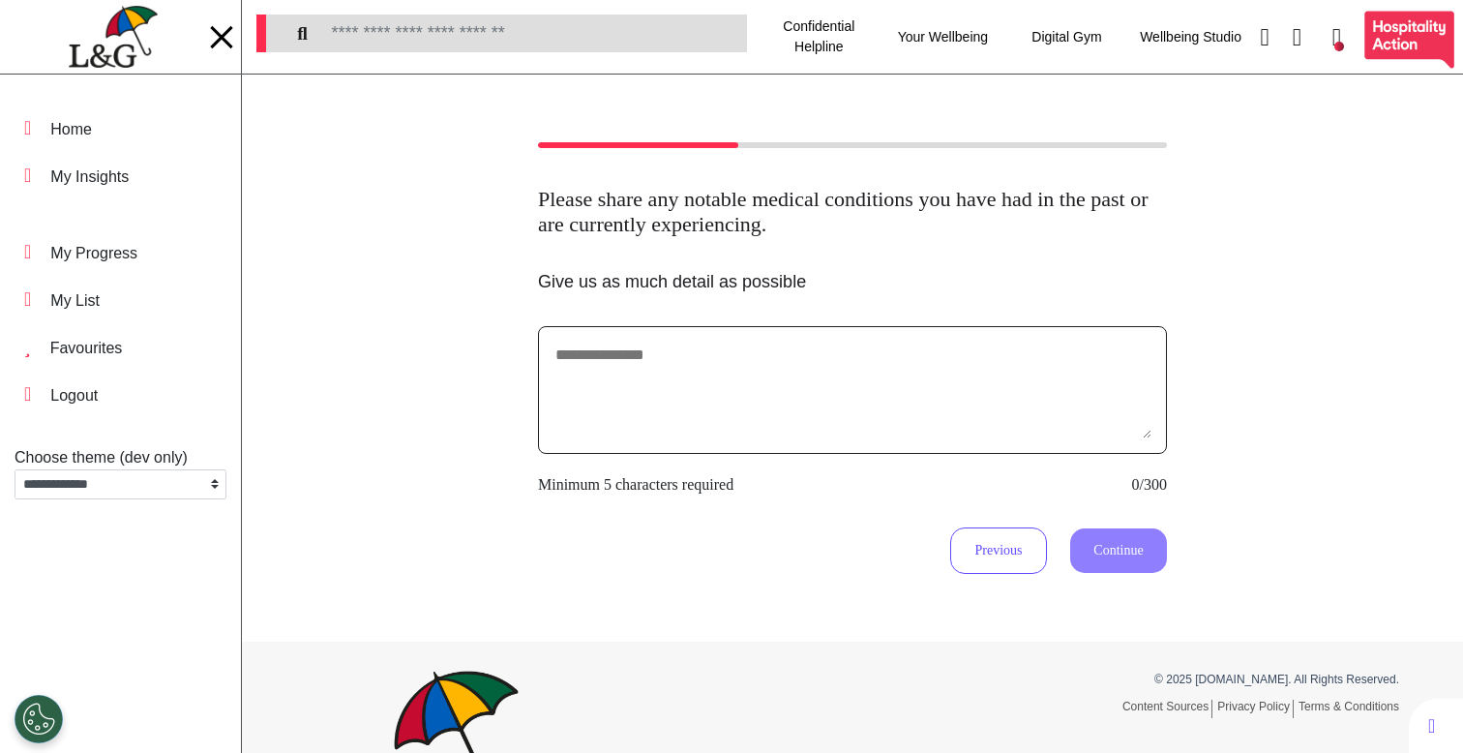
click at [885, 387] on textarea at bounding box center [853, 390] width 598 height 97
type textarea "**********"
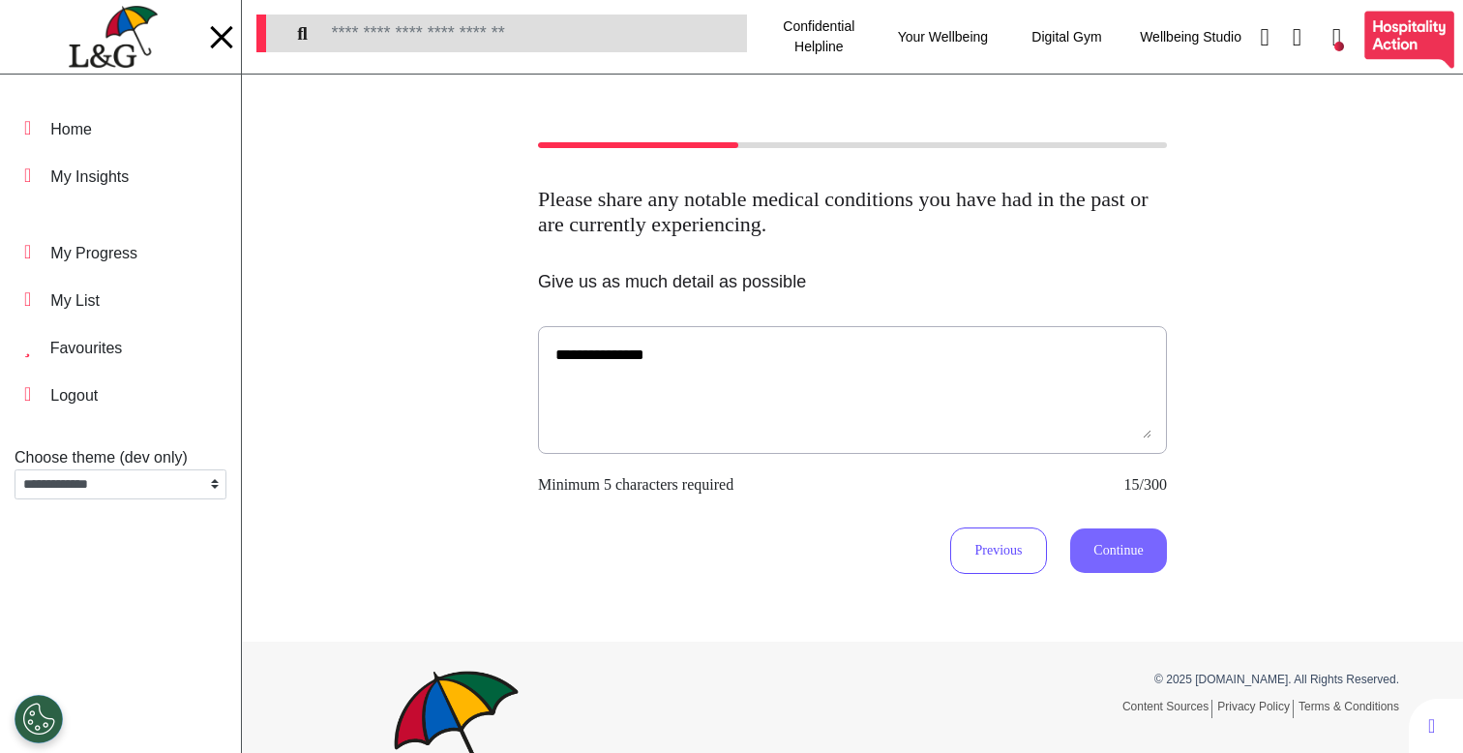
click at [1070, 538] on button "Continue" at bounding box center [1118, 550] width 97 height 45
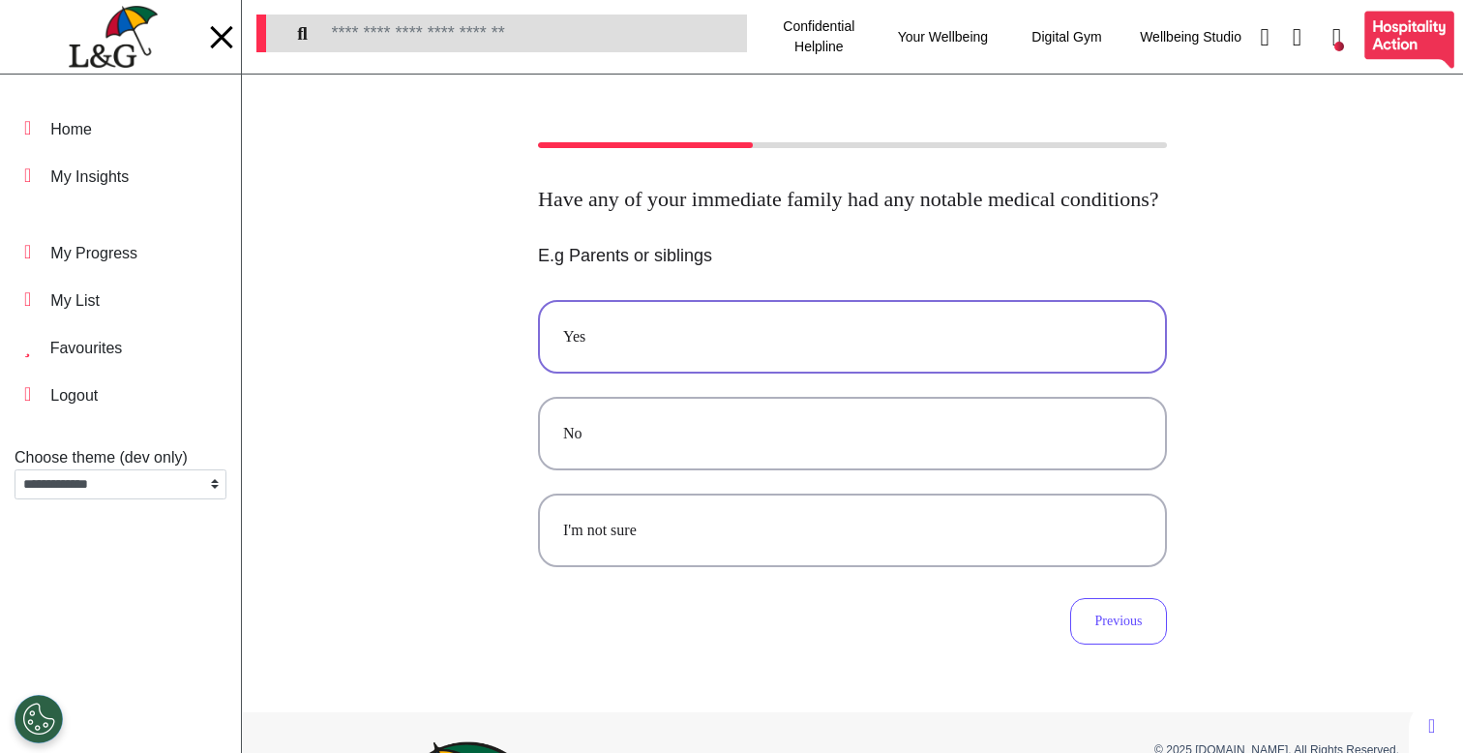
click at [735, 374] on button "Yes" at bounding box center [852, 337] width 629 height 74
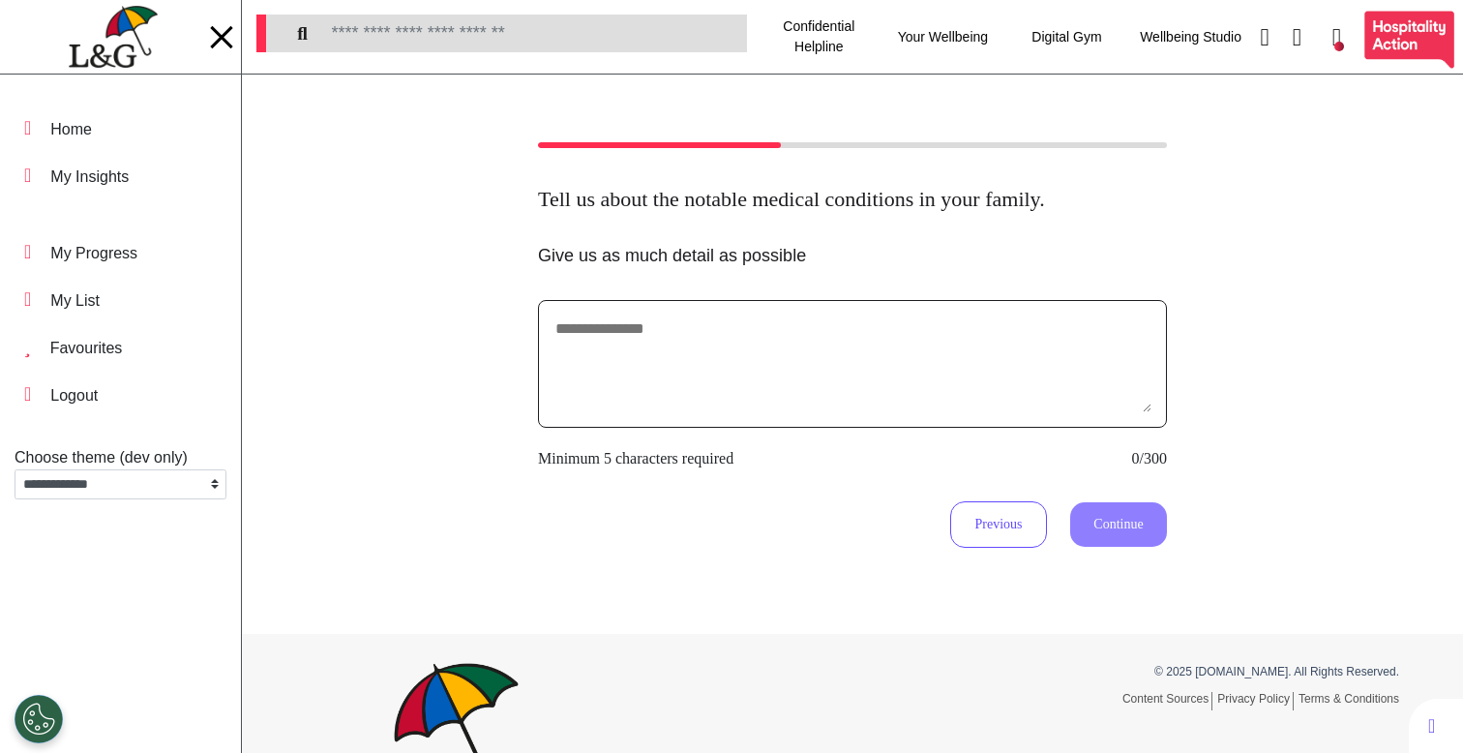
click at [706, 348] on textarea at bounding box center [853, 363] width 598 height 97
type textarea "**********"
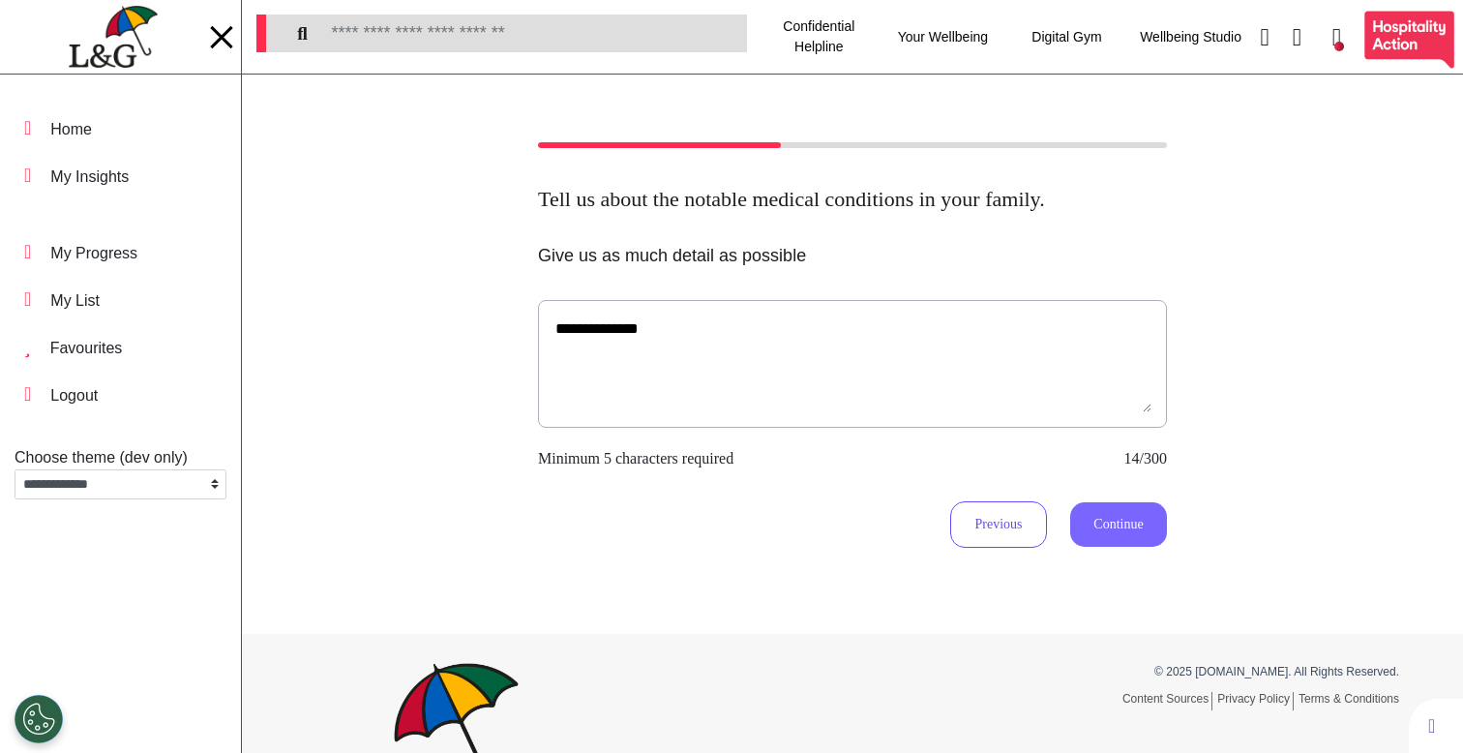
click at [1091, 541] on button "Continue" at bounding box center [1118, 524] width 97 height 45
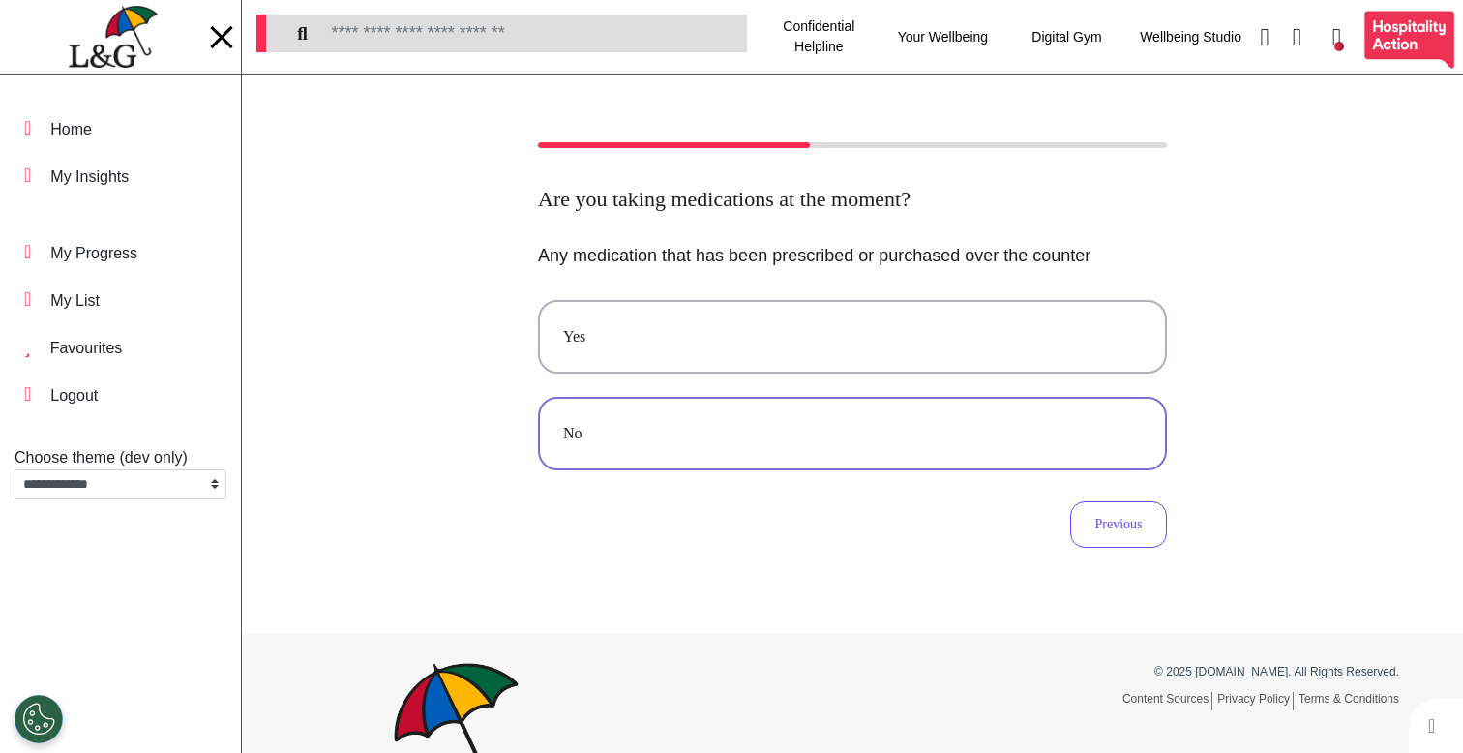
click at [767, 435] on div "No" at bounding box center [852, 433] width 579 height 23
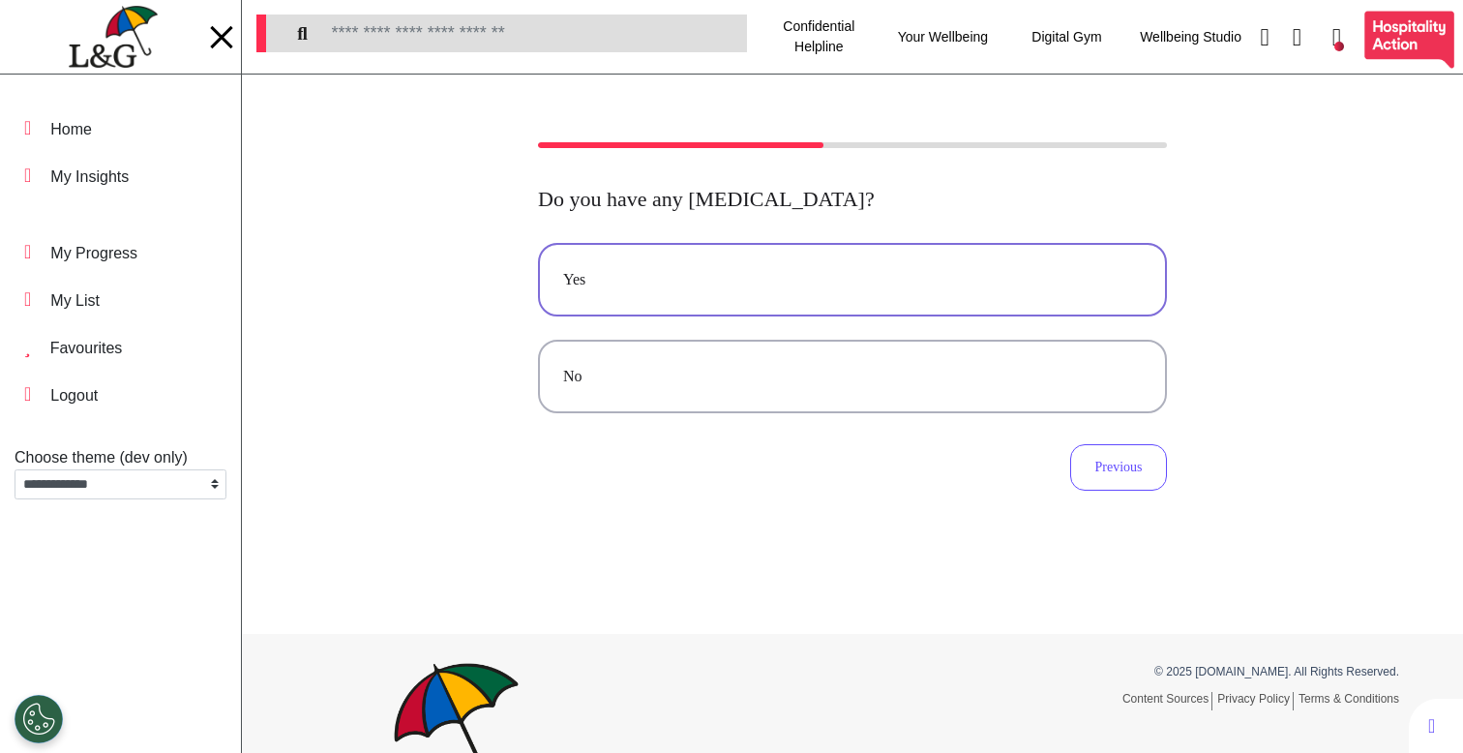
click at [717, 302] on button "Yes" at bounding box center [852, 280] width 629 height 74
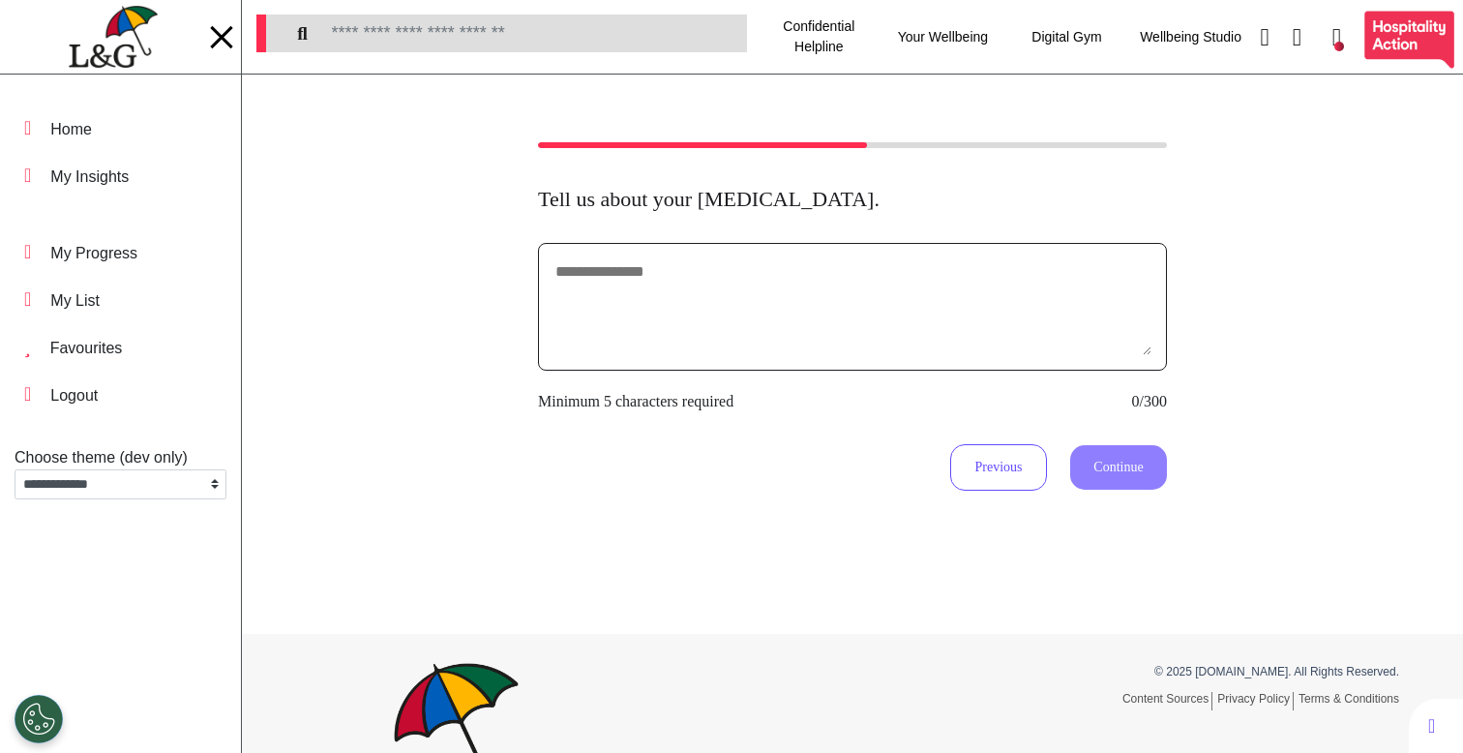
click at [737, 285] on textarea at bounding box center [853, 306] width 598 height 97
type textarea "**********"
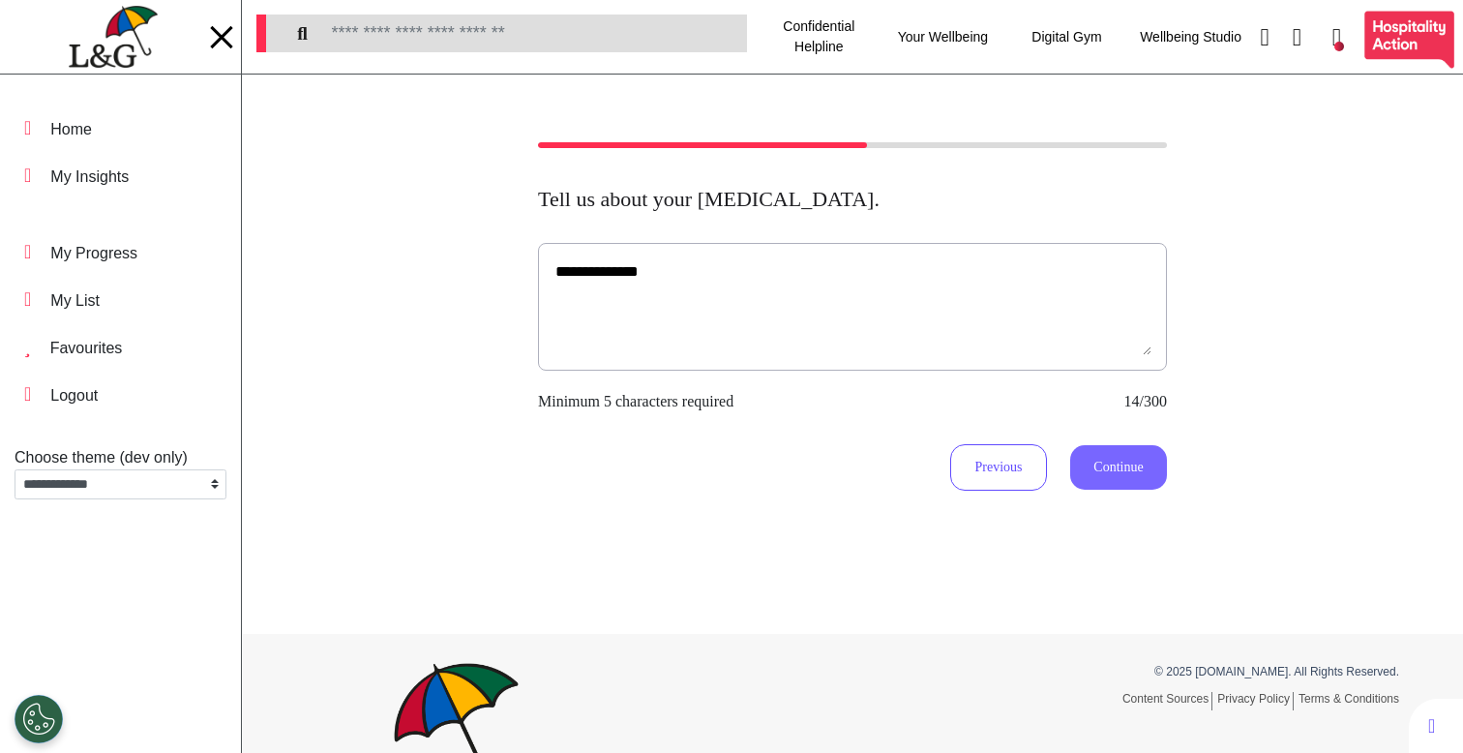
click at [1107, 463] on button "Continue" at bounding box center [1118, 467] width 97 height 45
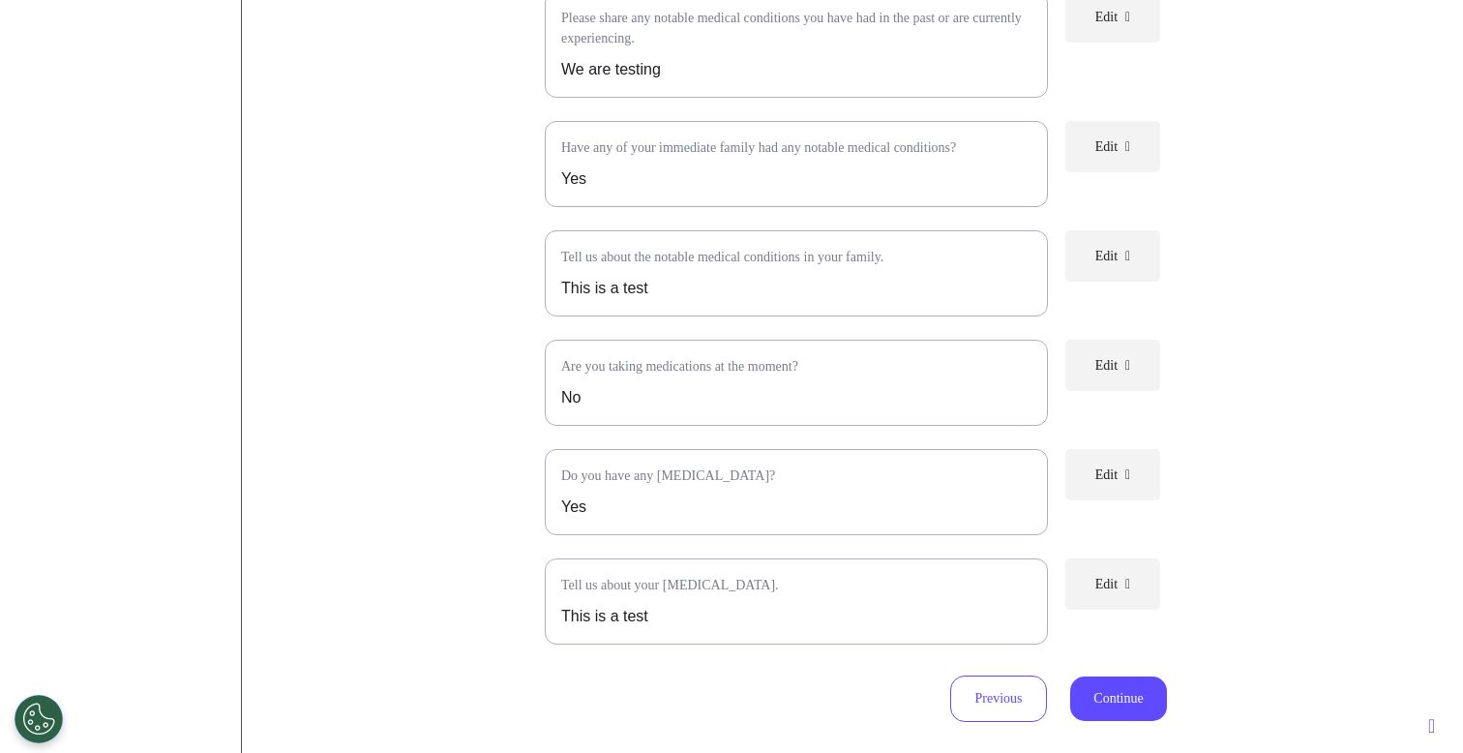
scroll to position [712, 0]
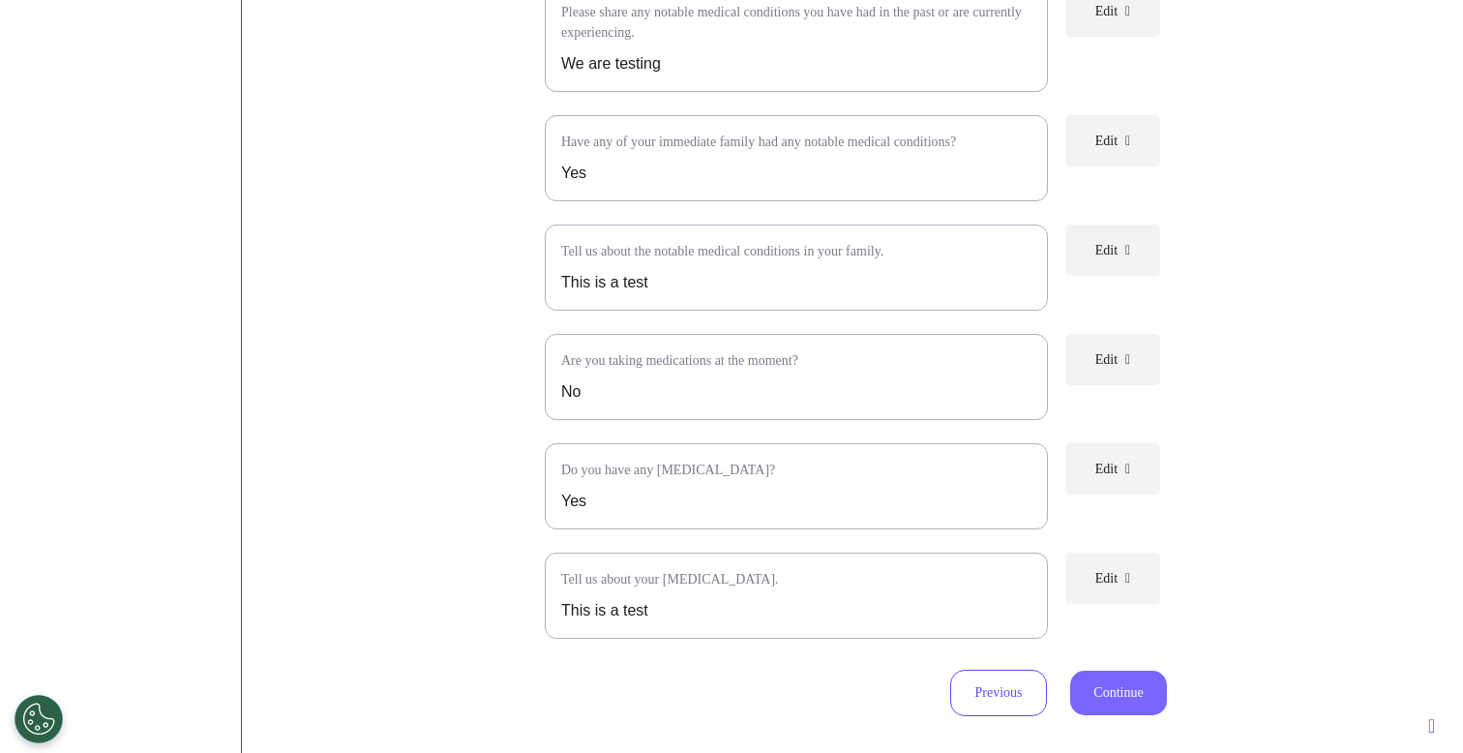
click at [1103, 702] on button "Continue" at bounding box center [1118, 693] width 97 height 45
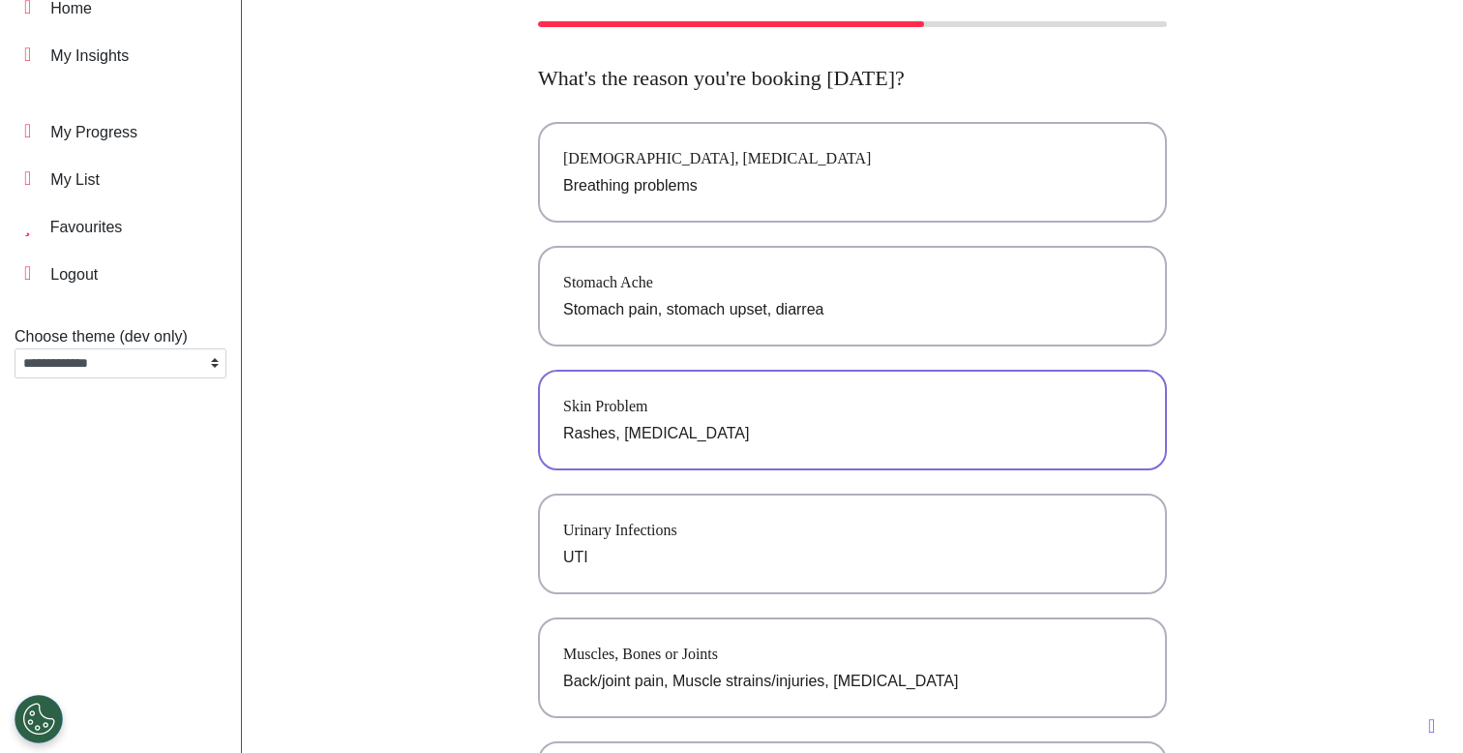
scroll to position [264, 0]
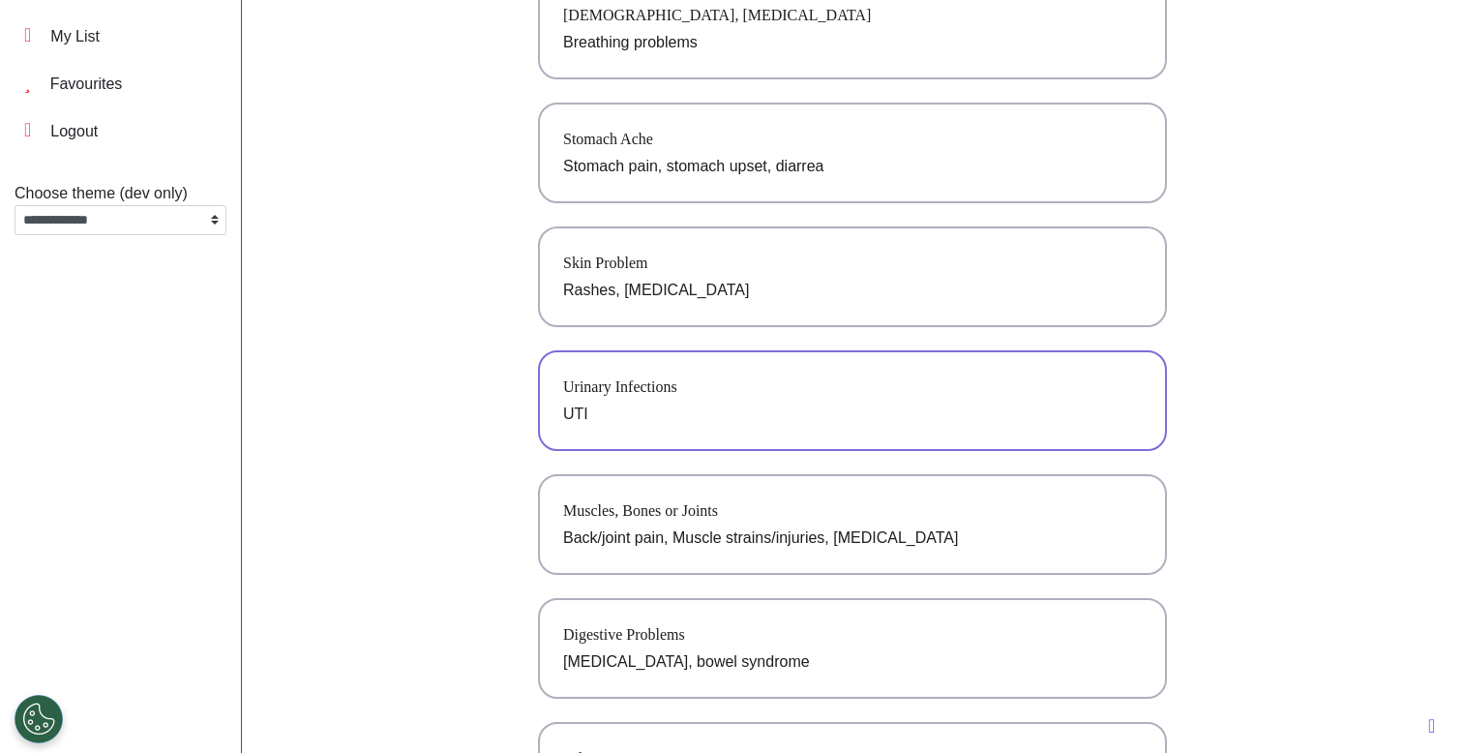
click at [650, 398] on div "Urinary Infections" at bounding box center [852, 386] width 579 height 23
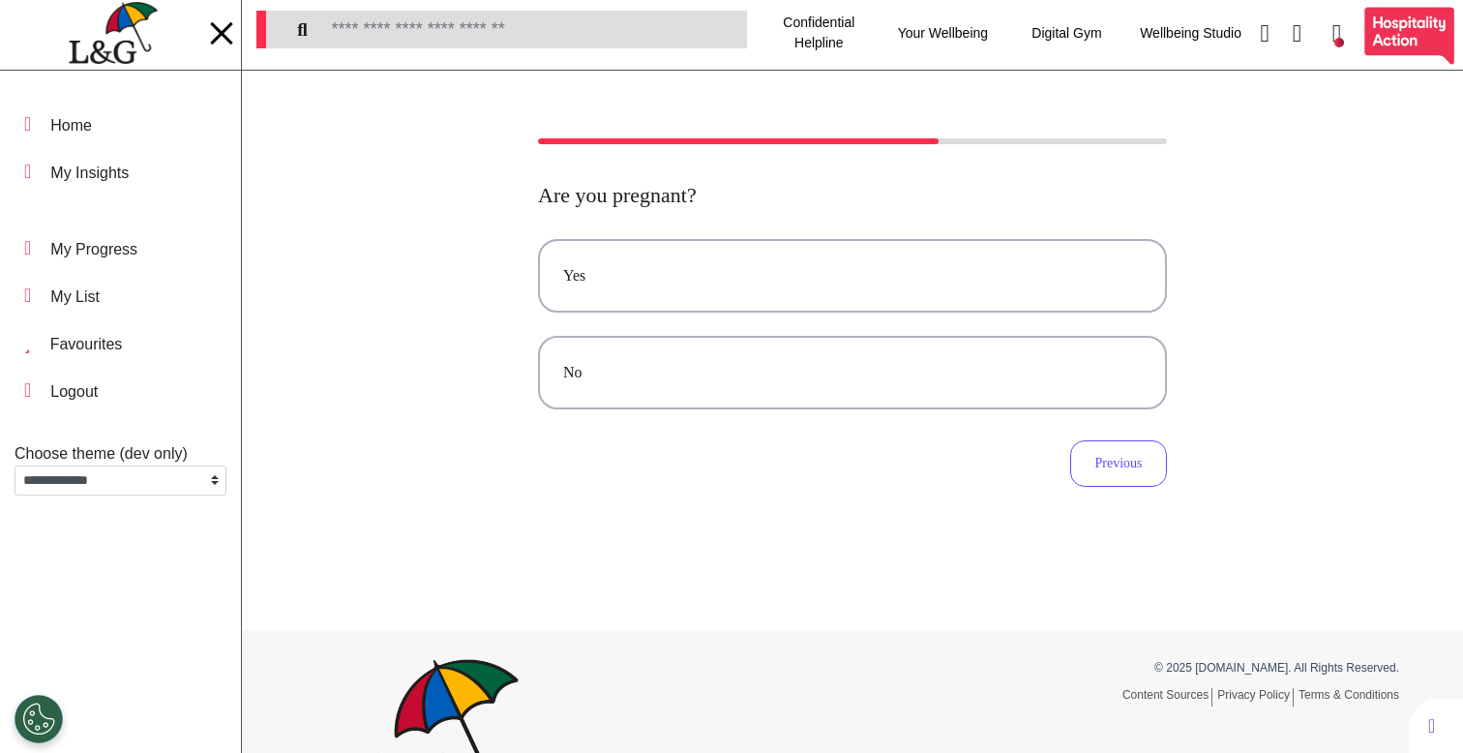
scroll to position [0, 0]
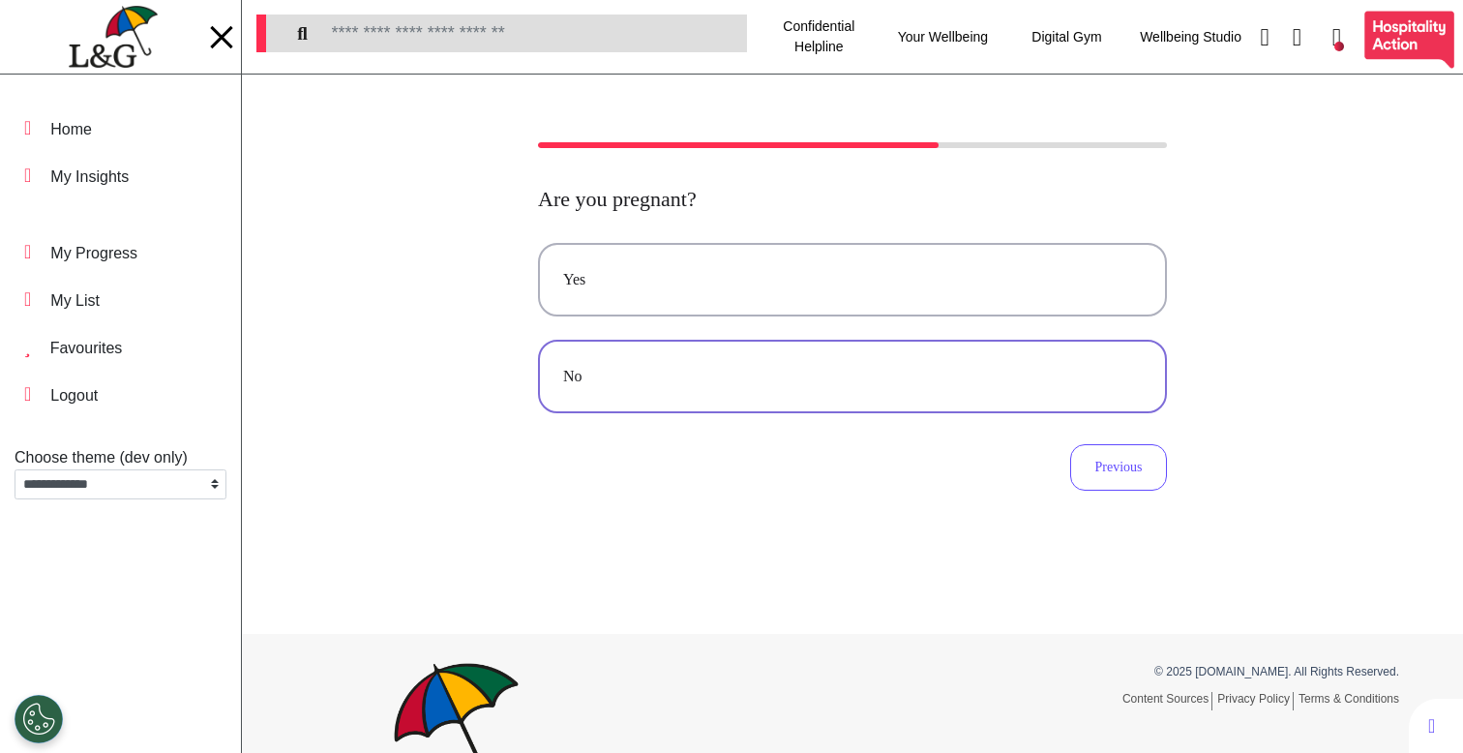
click at [756, 371] on div "No" at bounding box center [852, 376] width 579 height 23
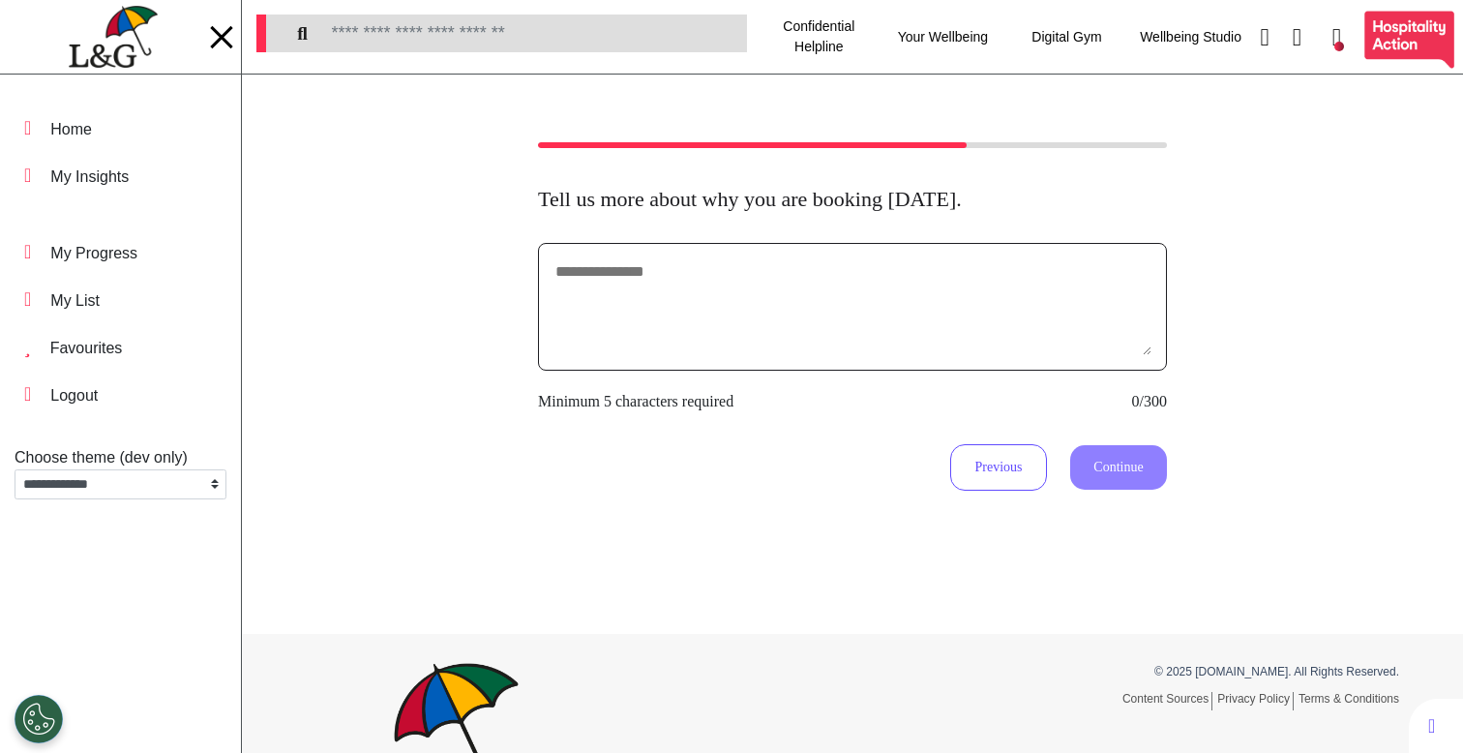
click at [859, 285] on textarea at bounding box center [853, 306] width 598 height 97
type textarea "**********"
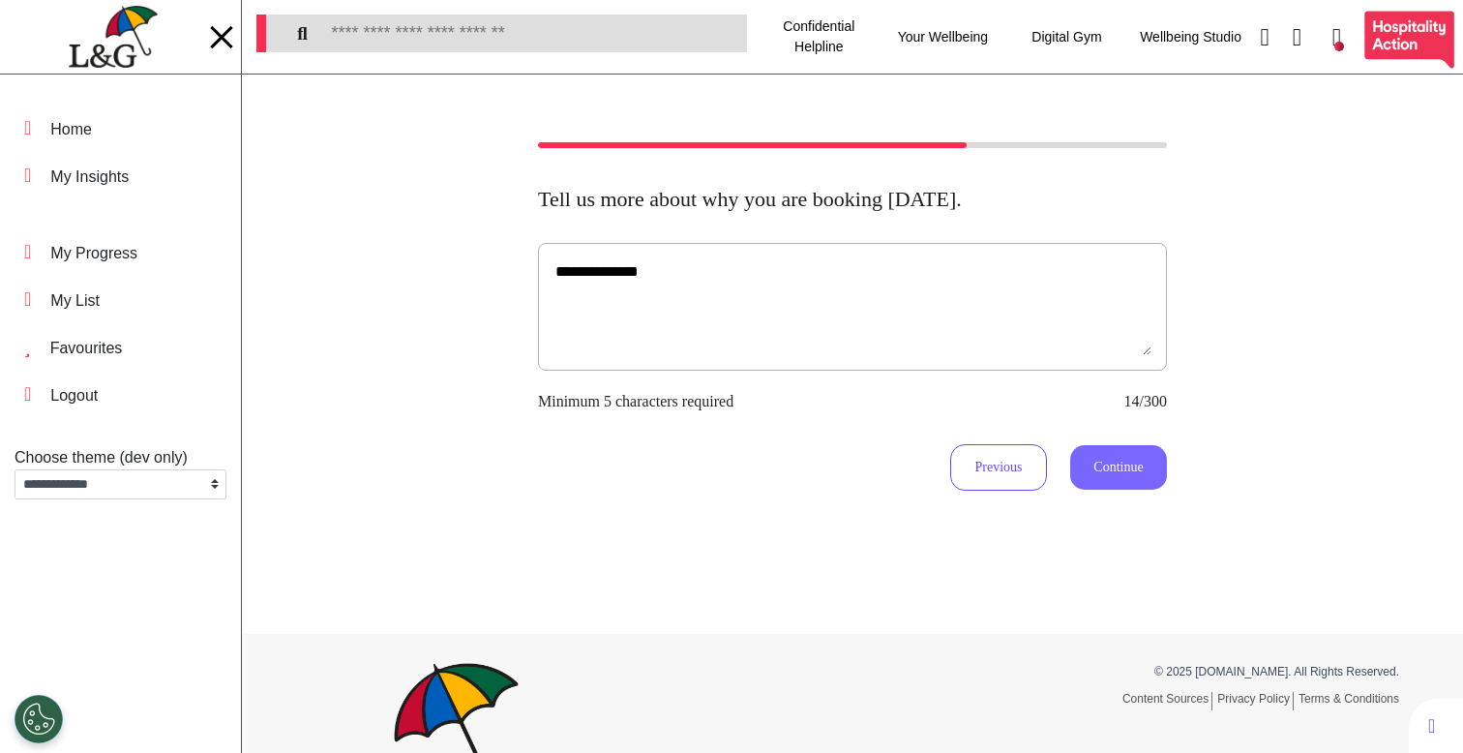
click at [1095, 462] on button "Continue" at bounding box center [1118, 467] width 97 height 45
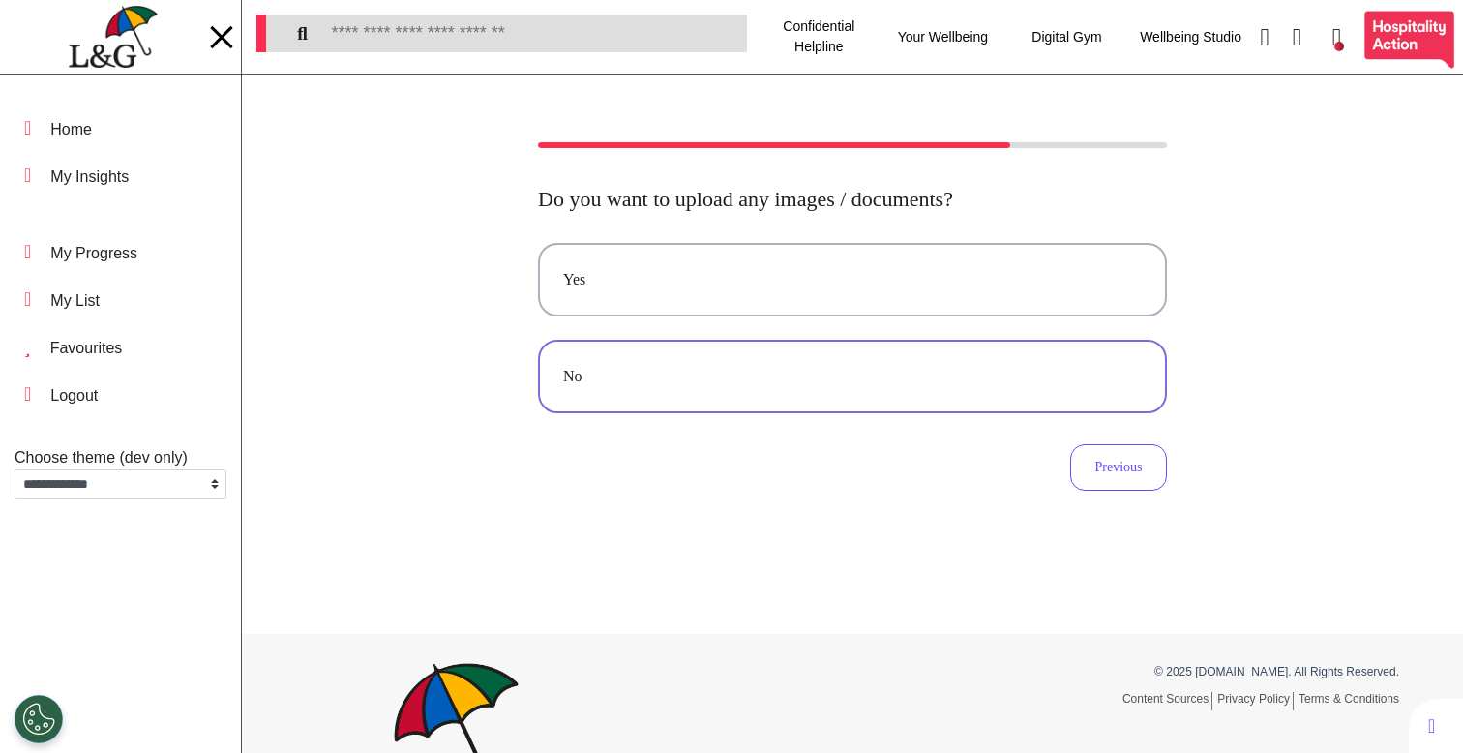
click at [710, 362] on button "No" at bounding box center [852, 377] width 629 height 74
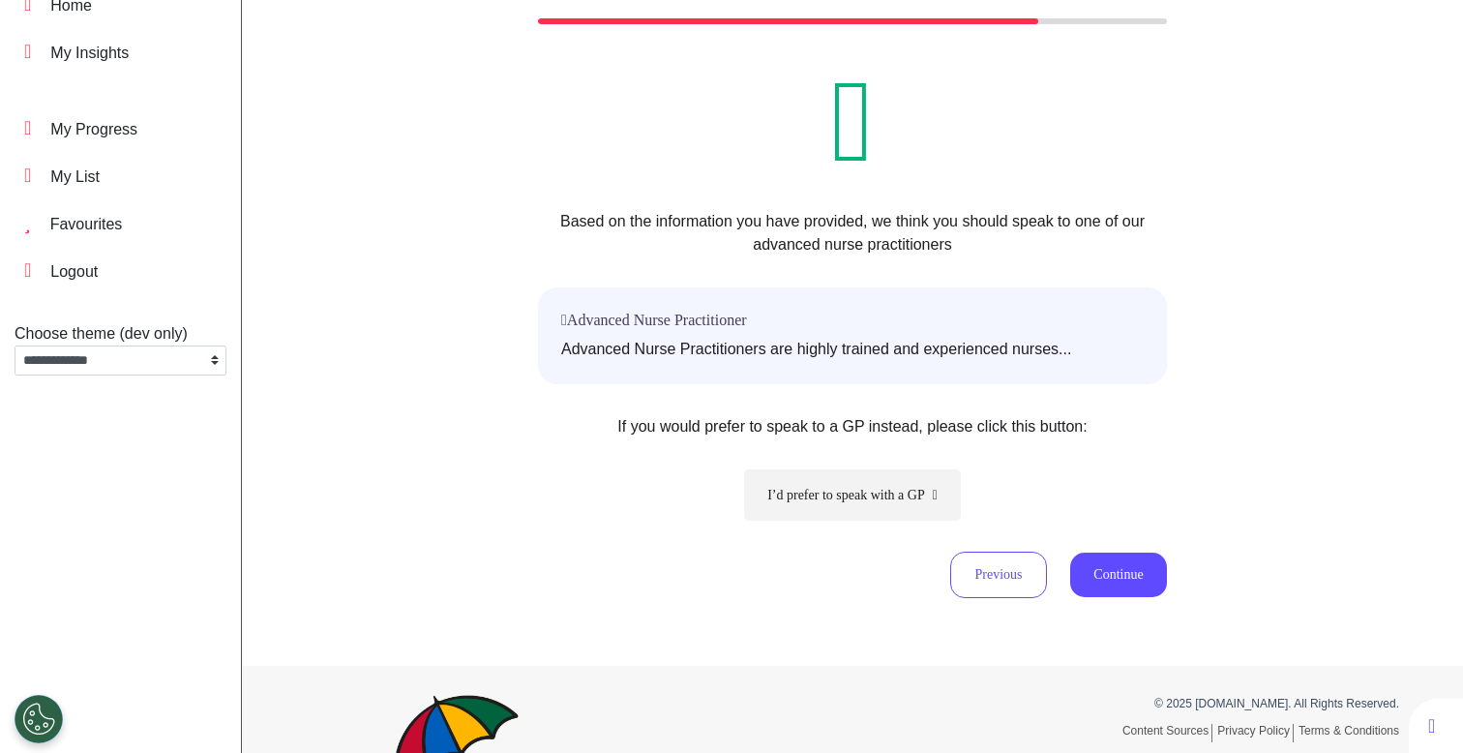
scroll to position [246, 0]
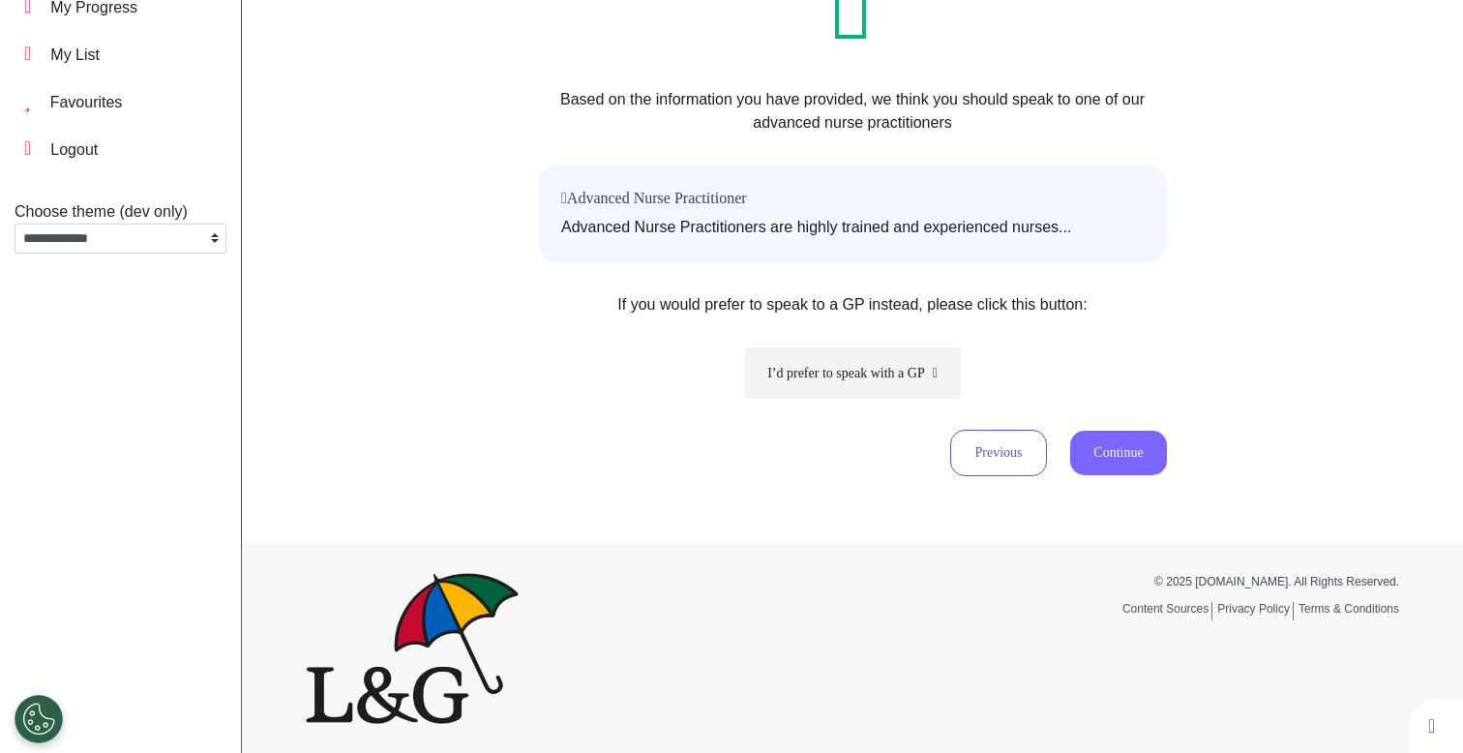
click at [1095, 474] on button "Continue" at bounding box center [1118, 453] width 97 height 45
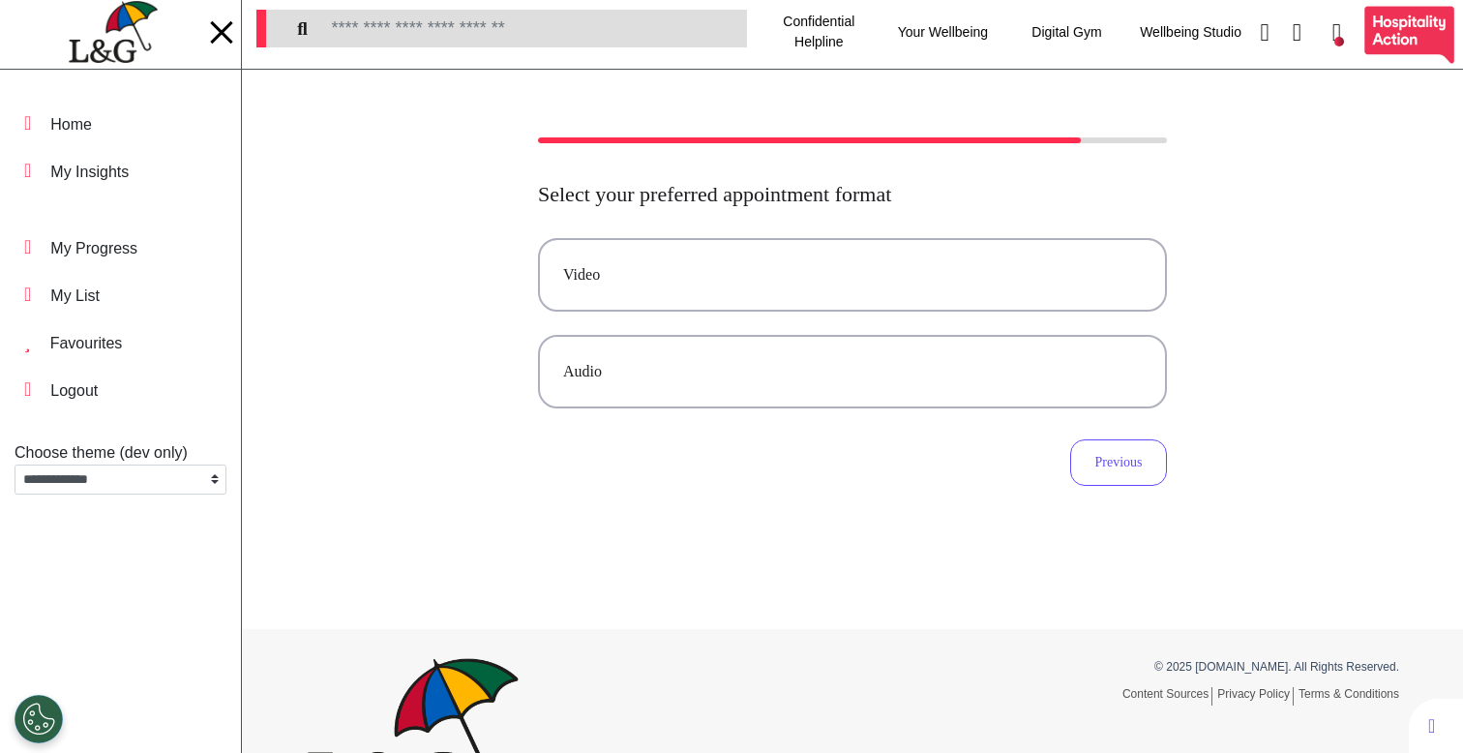
scroll to position [0, 0]
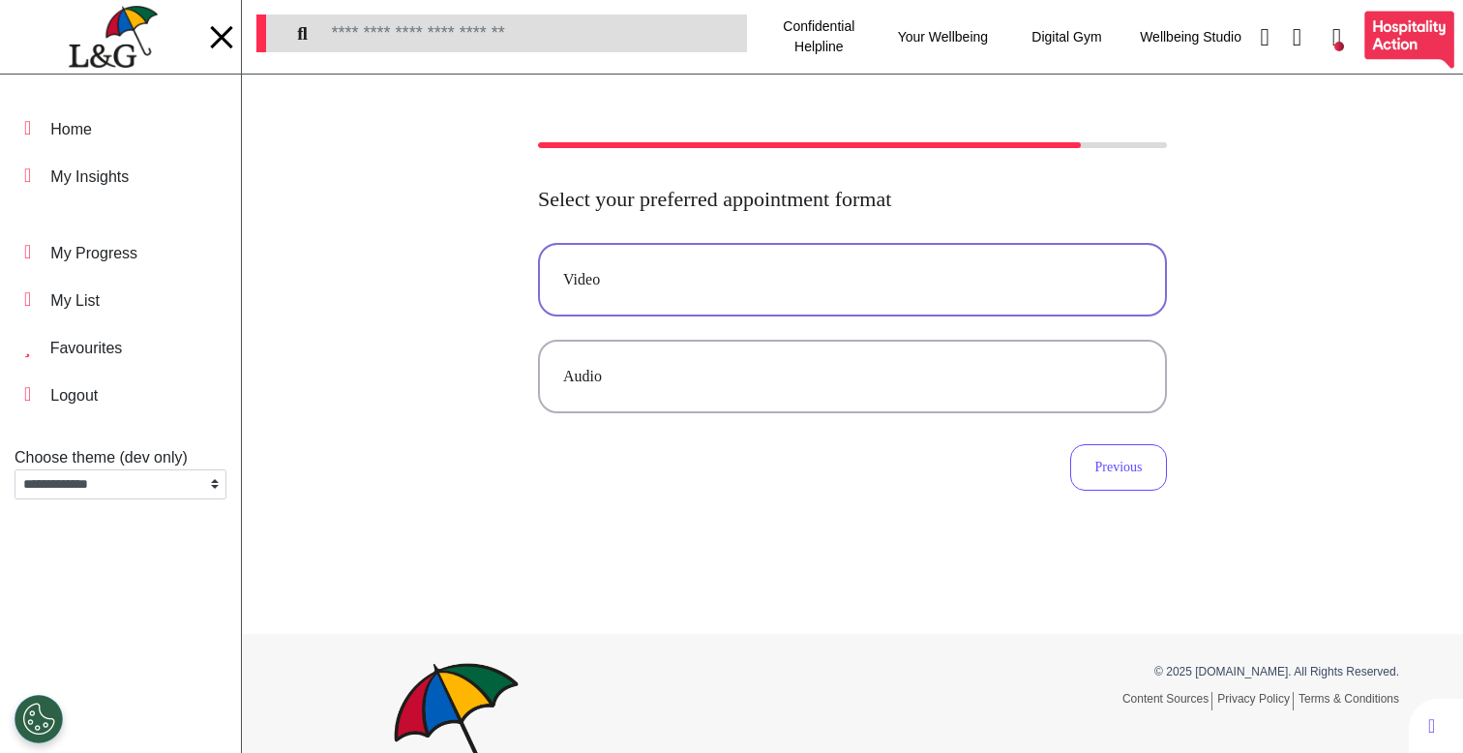
click at [762, 298] on button "Video" at bounding box center [852, 280] width 629 height 74
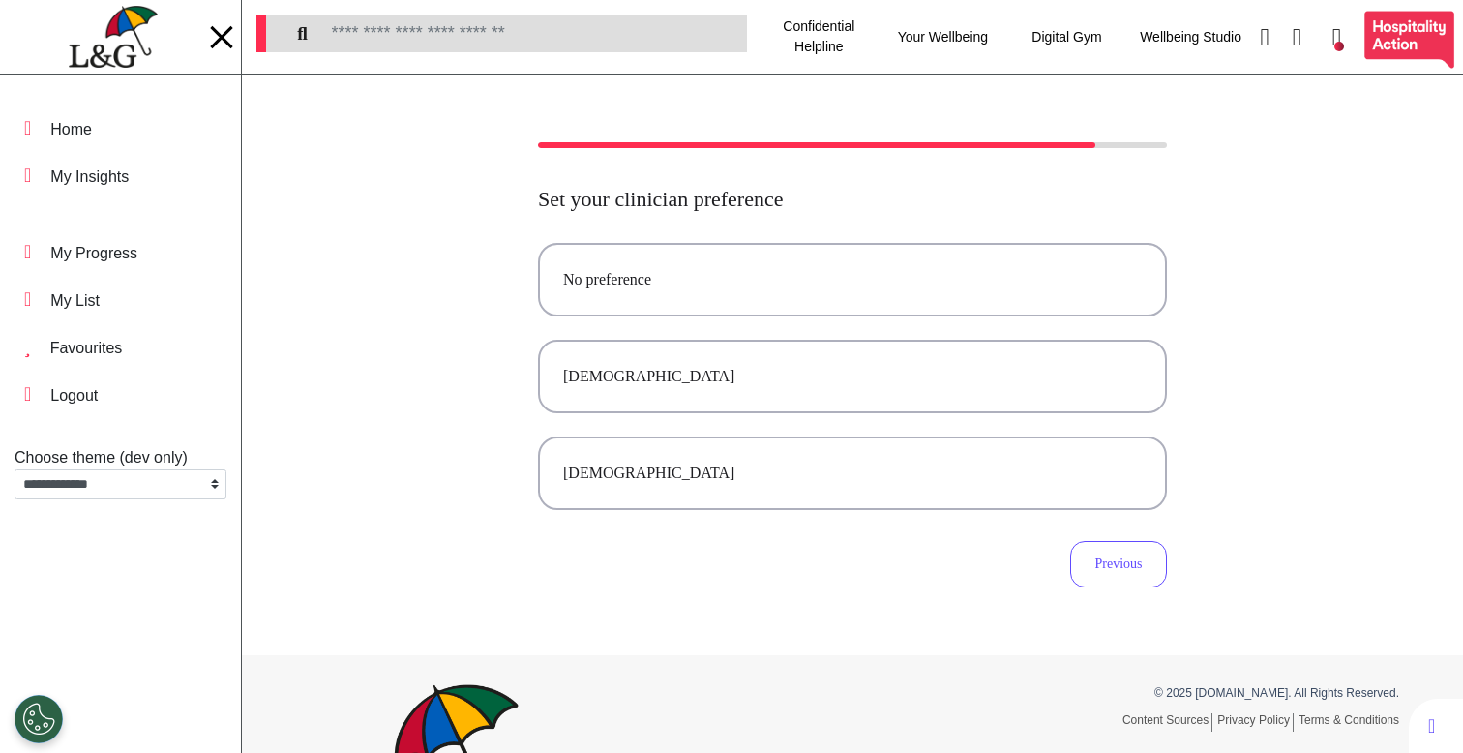
click at [762, 298] on button "No preference" at bounding box center [852, 280] width 629 height 74
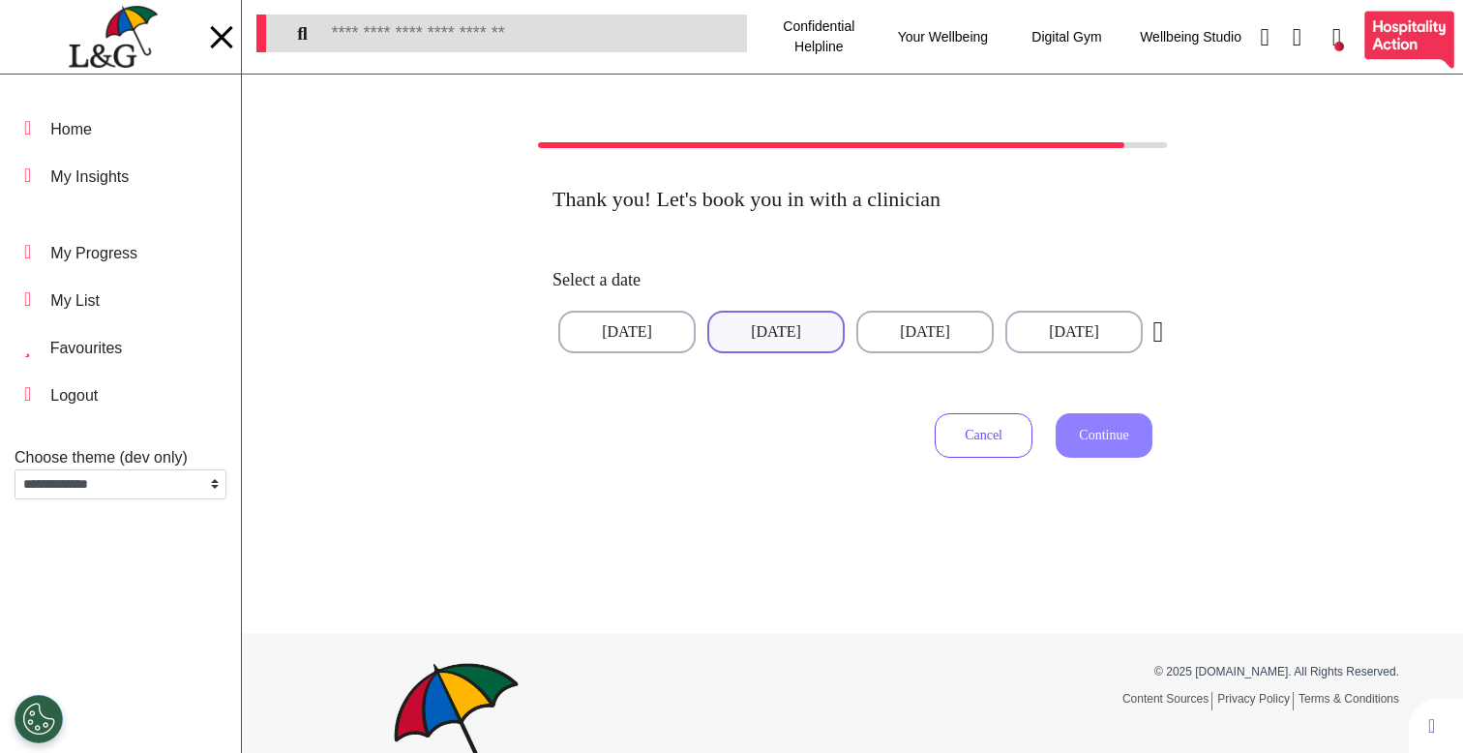
click at [728, 331] on button "05 Sep 2025" at bounding box center [775, 332] width 137 height 43
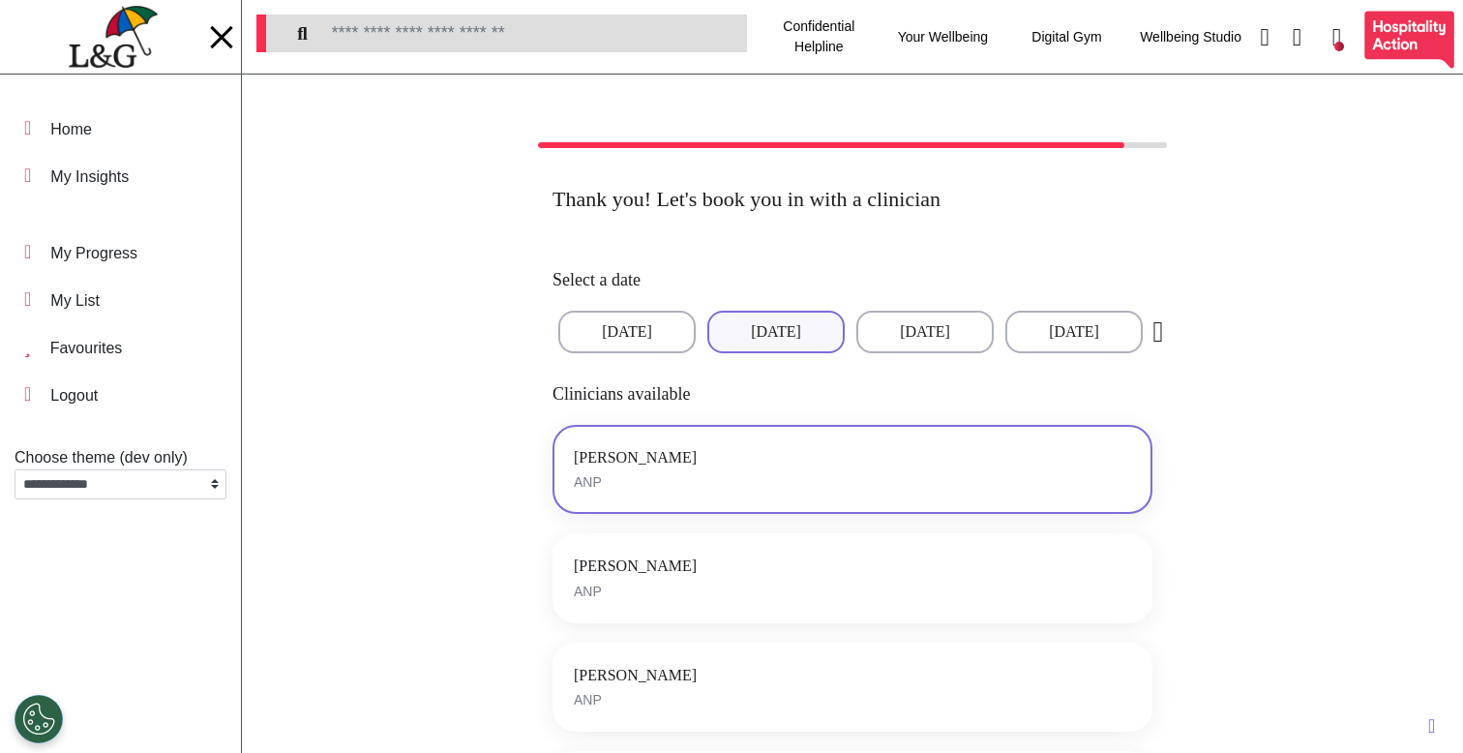
click at [893, 478] on button "James Patel ANP" at bounding box center [853, 470] width 600 height 90
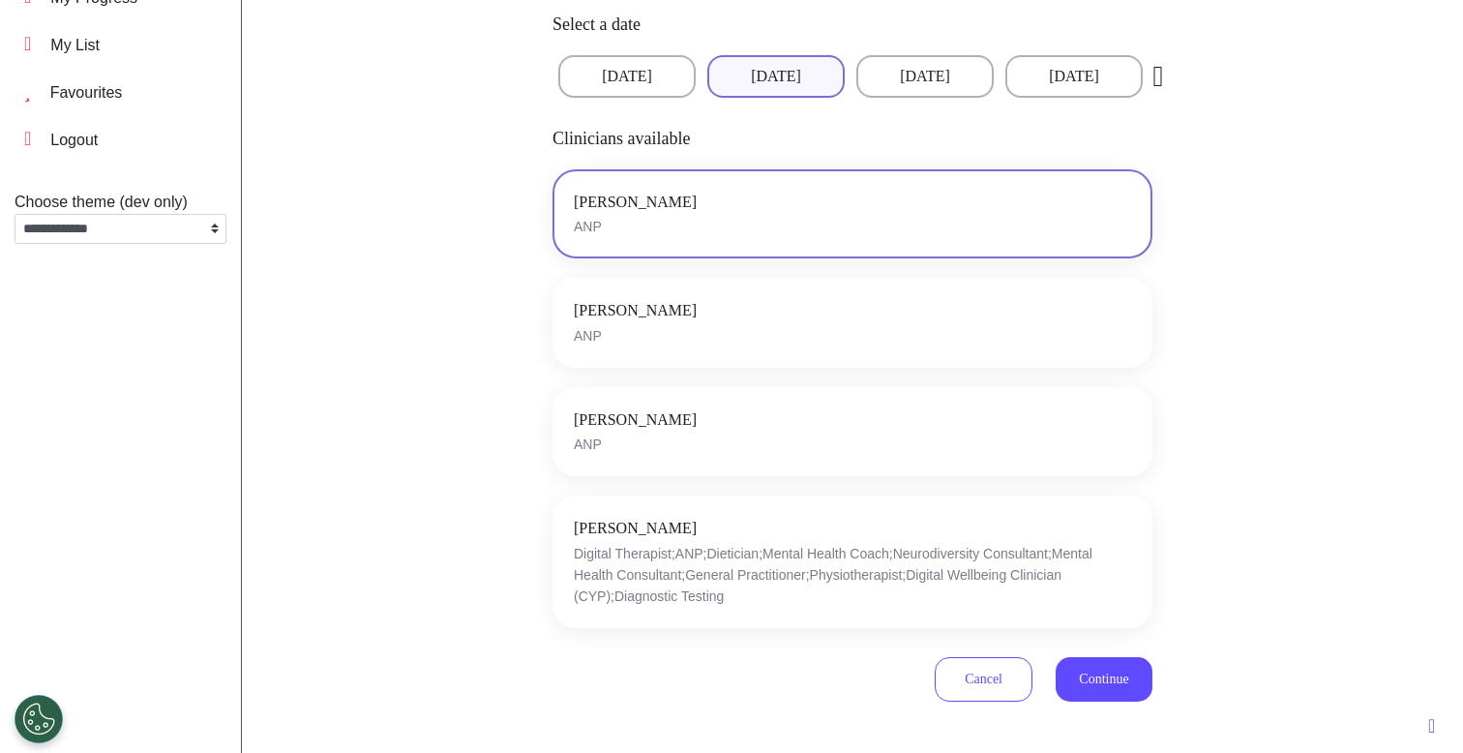
scroll to position [259, 0]
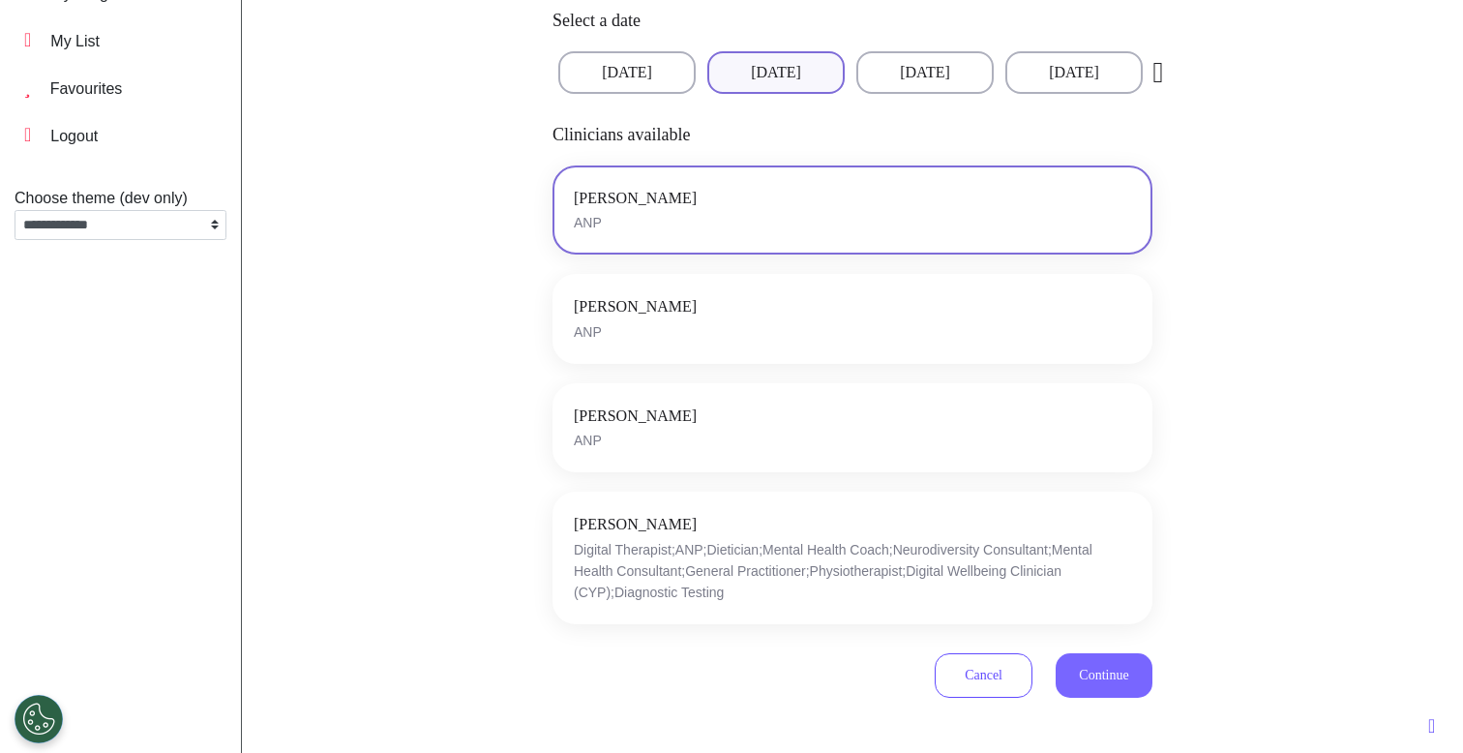
click at [1085, 675] on span "Continue" at bounding box center [1103, 675] width 49 height 15
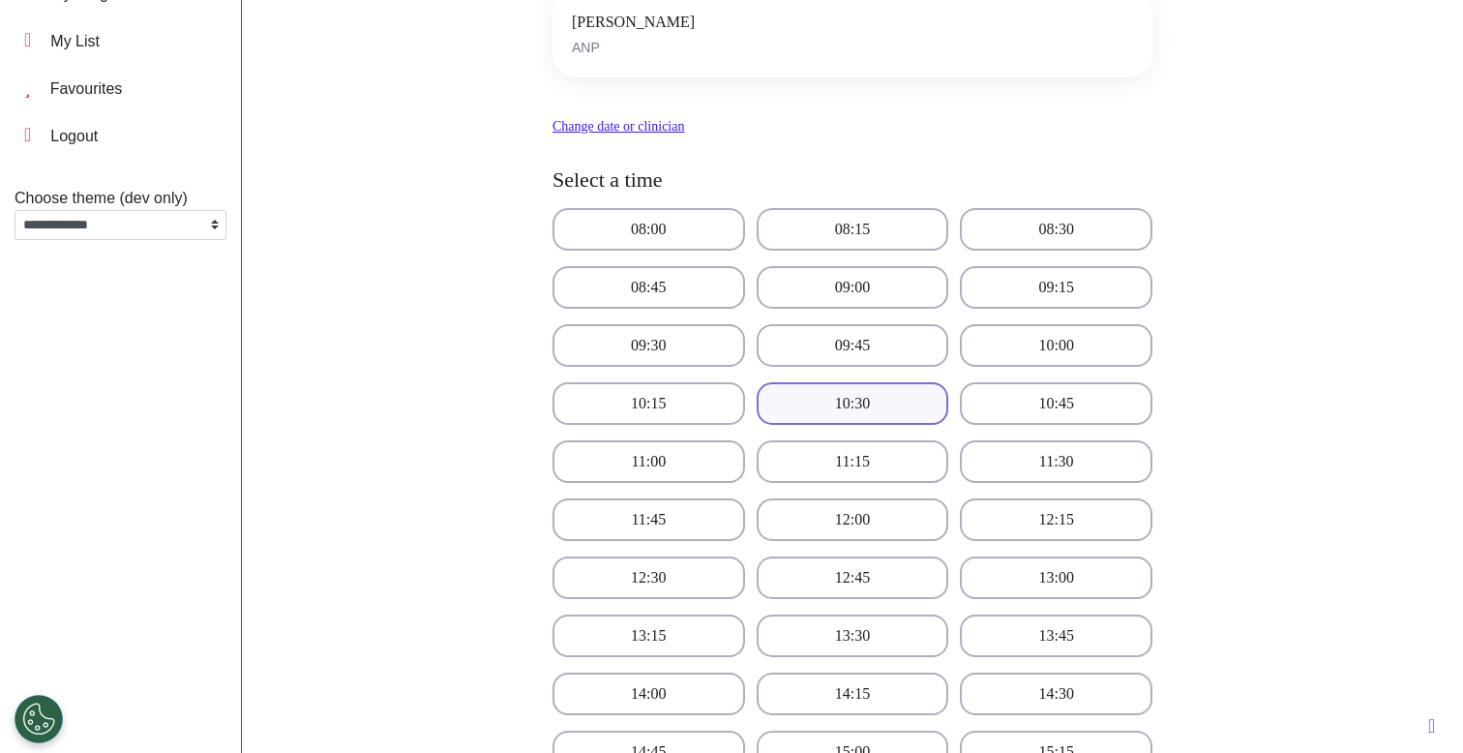
click at [792, 402] on button "10:30" at bounding box center [853, 403] width 193 height 43
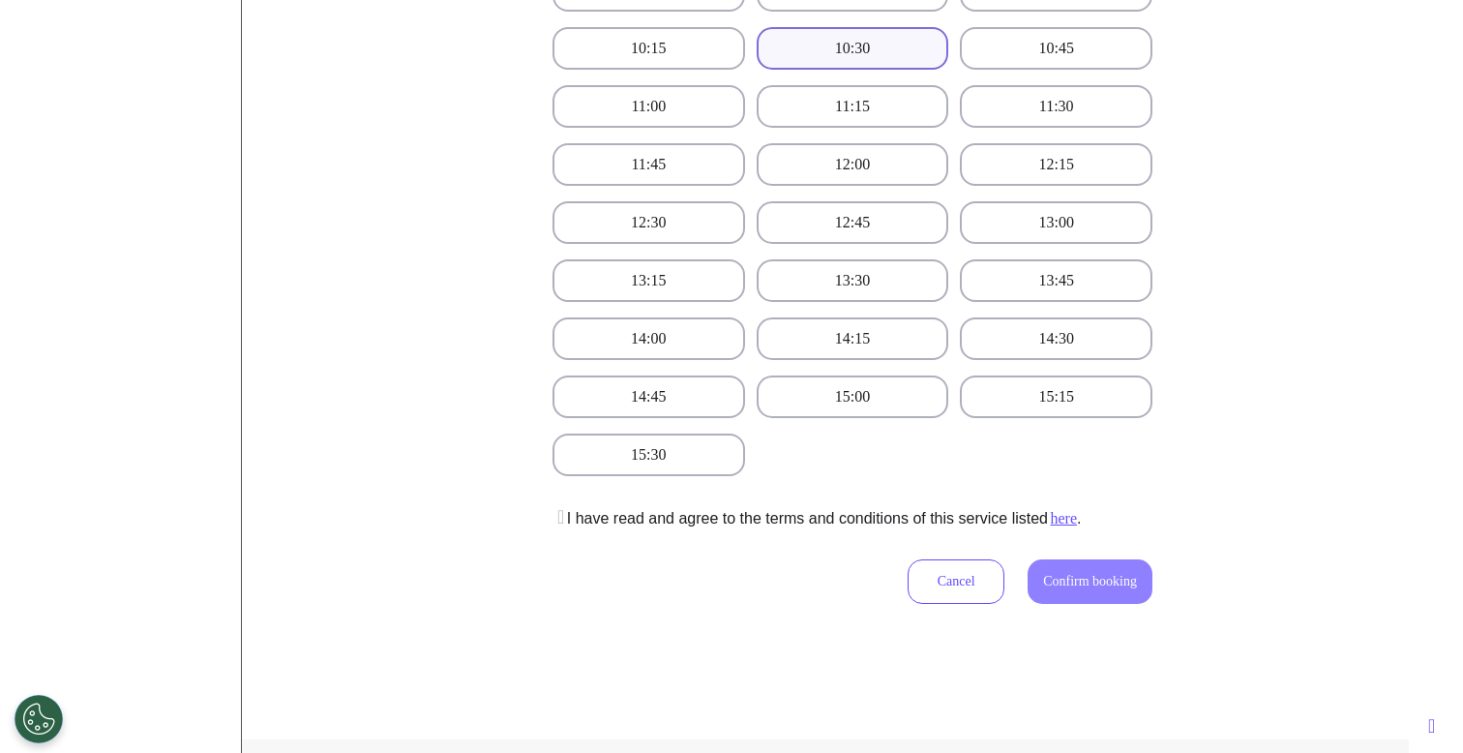
scroll to position [811, 0]
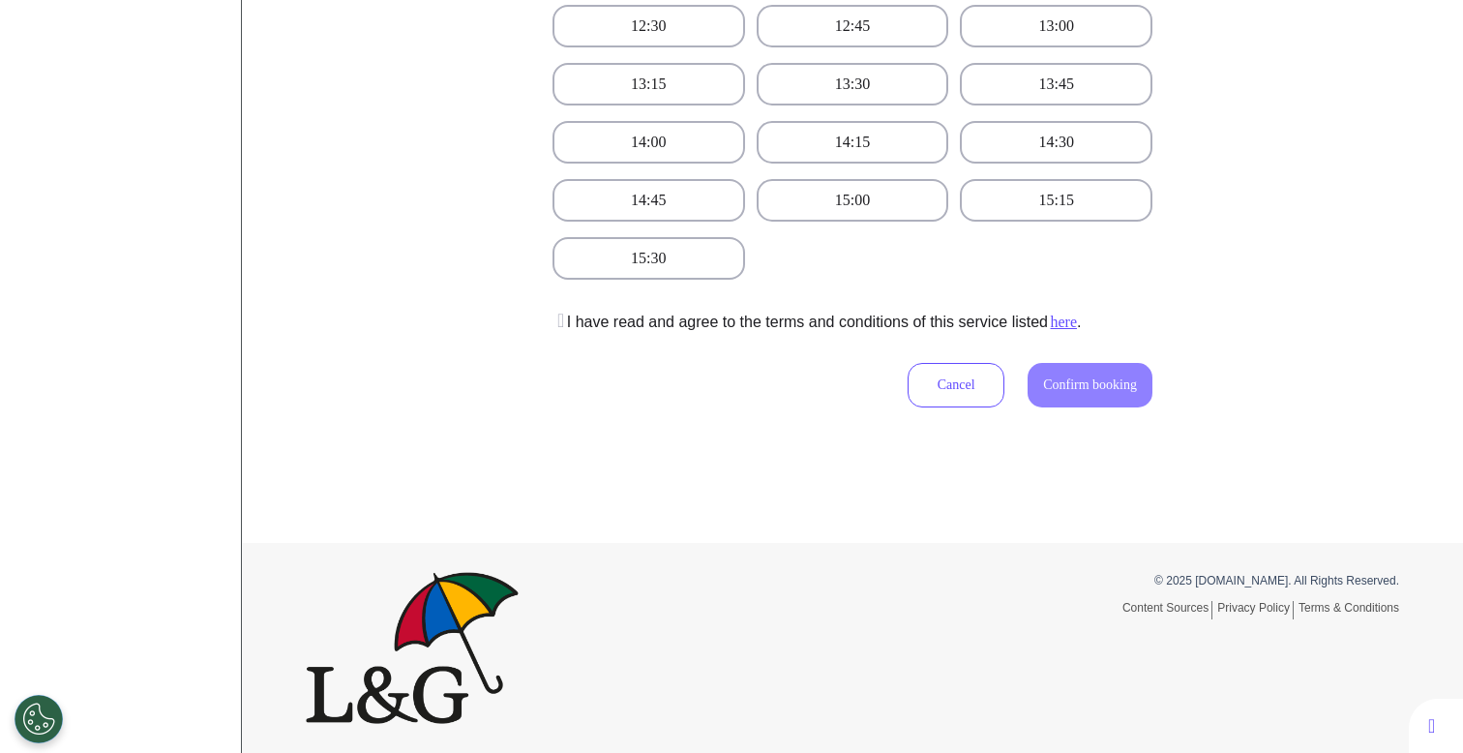
click at [555, 326] on icon at bounding box center [559, 320] width 12 height 19
click at [1083, 396] on button "Confirm booking" at bounding box center [1090, 385] width 125 height 45
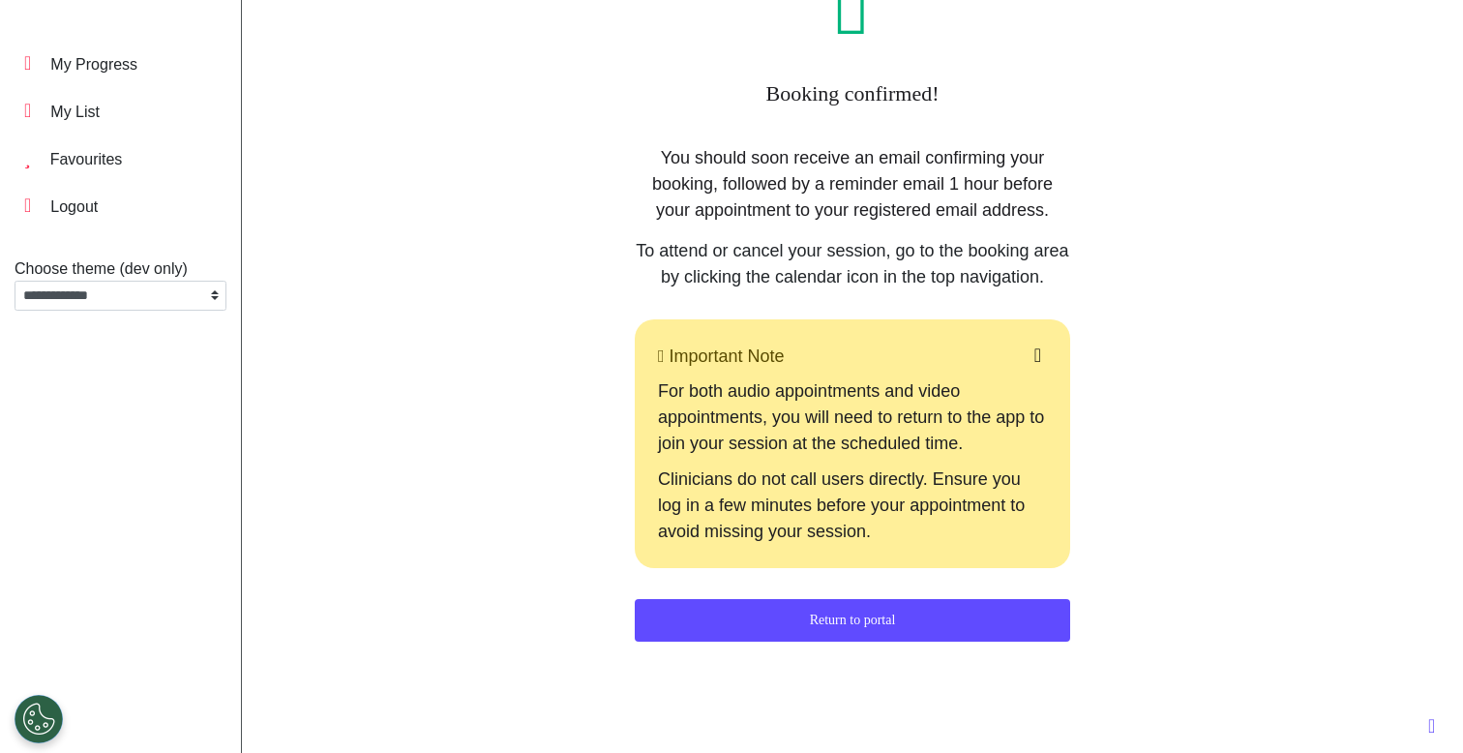
scroll to position [439, 0]
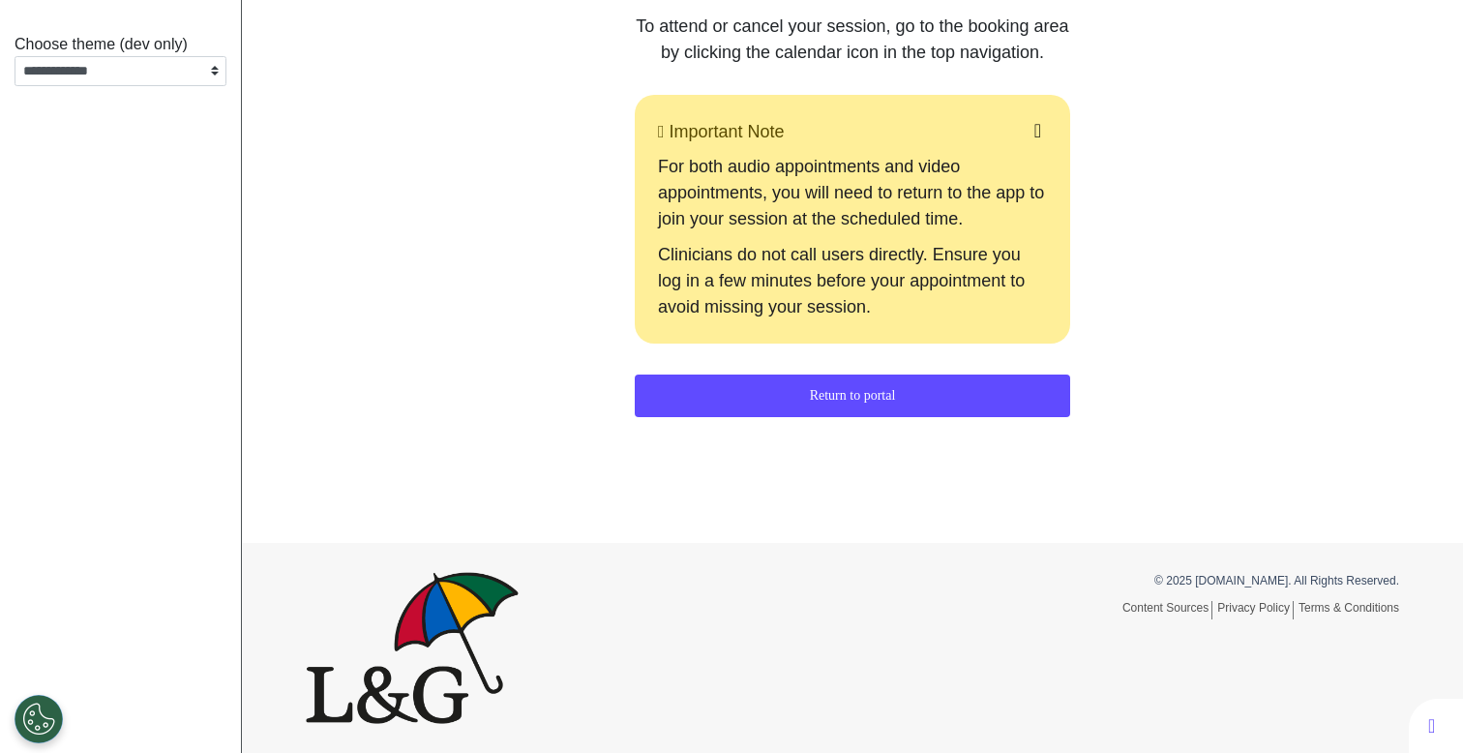
click at [866, 403] on button "Return to portal" at bounding box center [852, 396] width 435 height 43
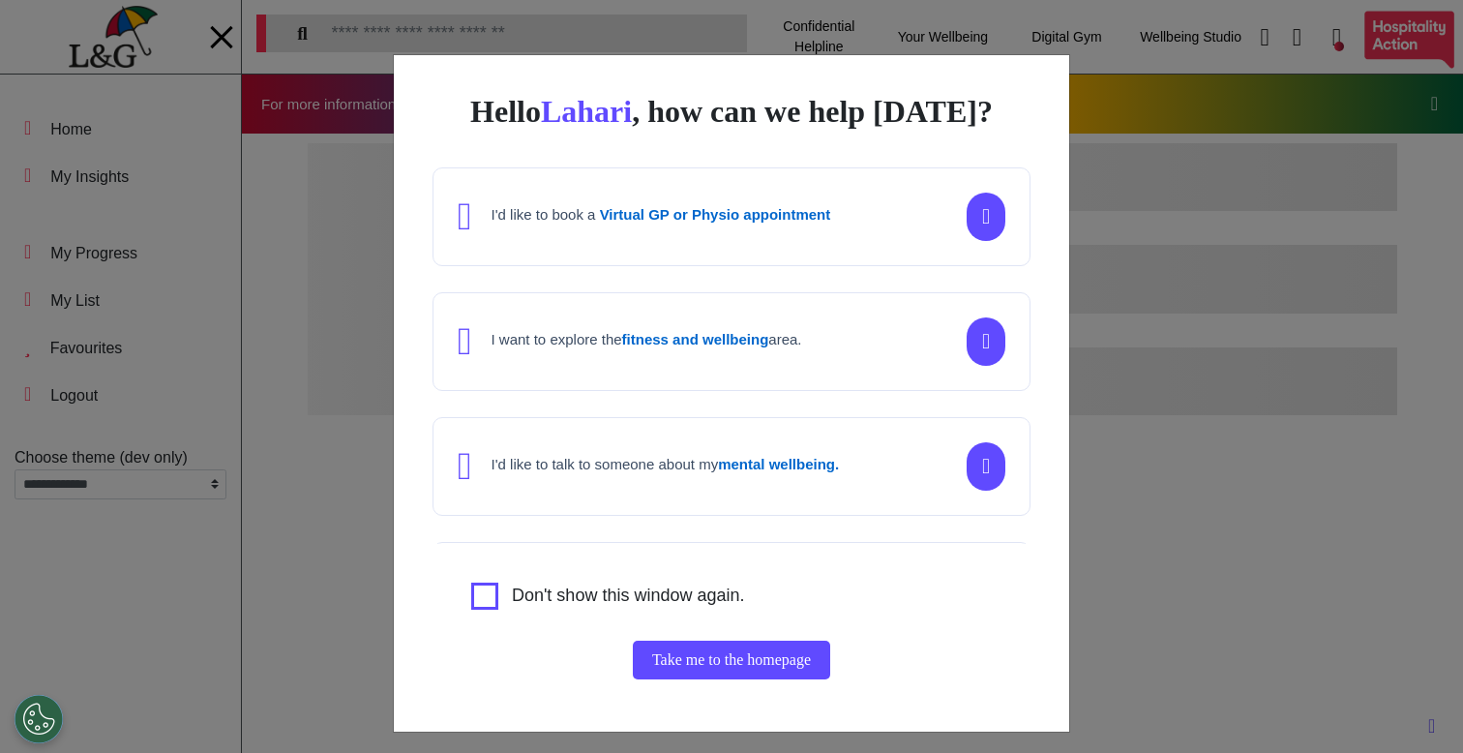
scroll to position [0, 731]
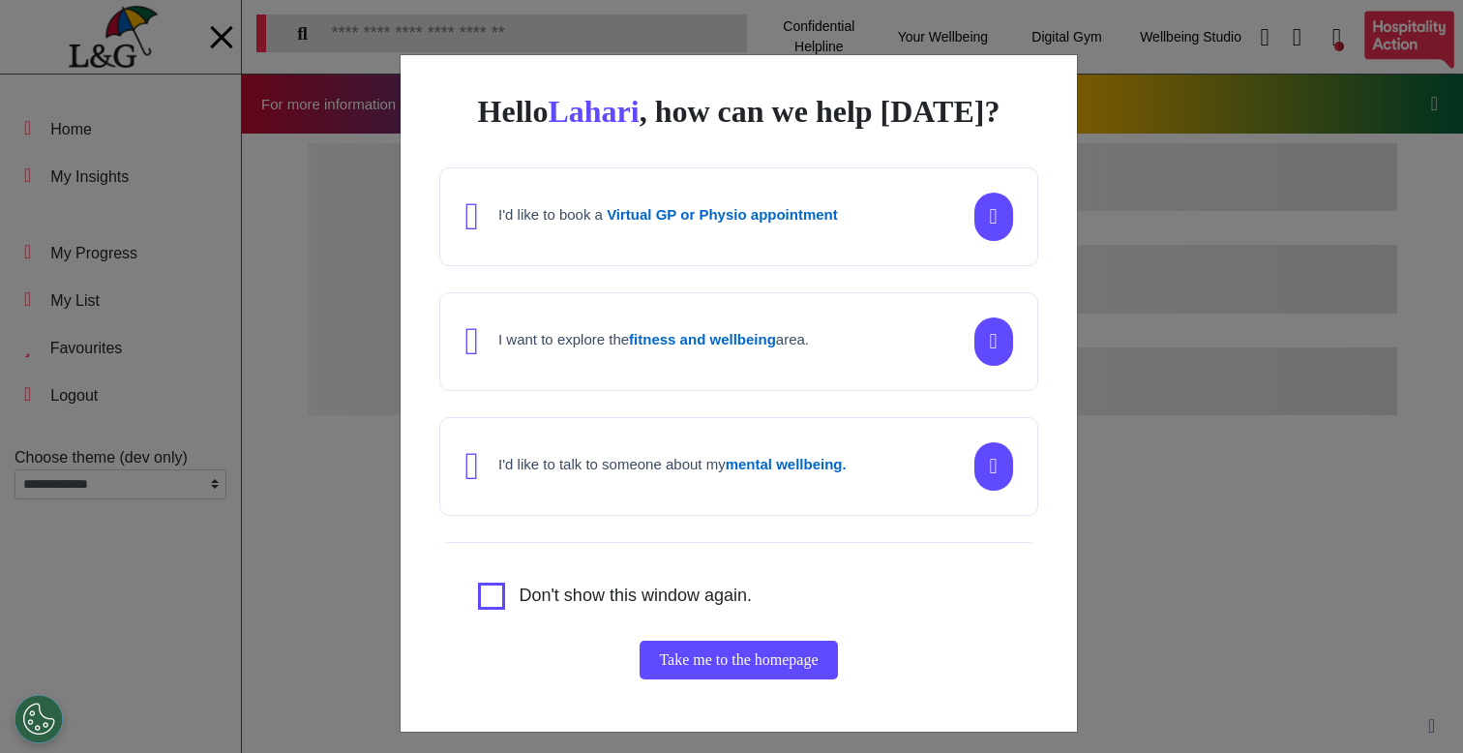
drag, startPoint x: 1406, startPoint y: 486, endPoint x: 1381, endPoint y: 495, distance: 26.6
click at [1406, 486] on div "Hello Lahari , how can we help today? I'd like to book a Virtual GP or Physio a…" at bounding box center [731, 376] width 1463 height 753
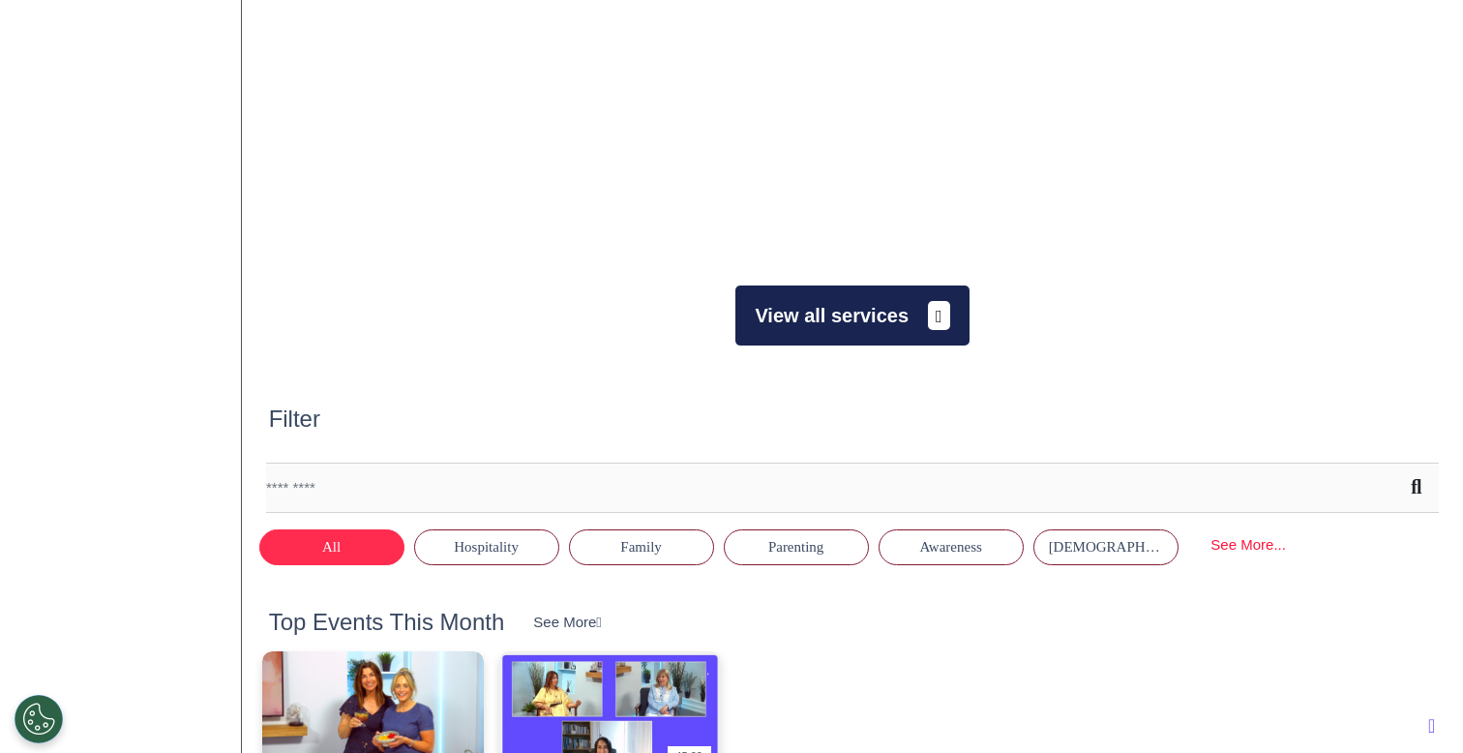
scroll to position [865, 0]
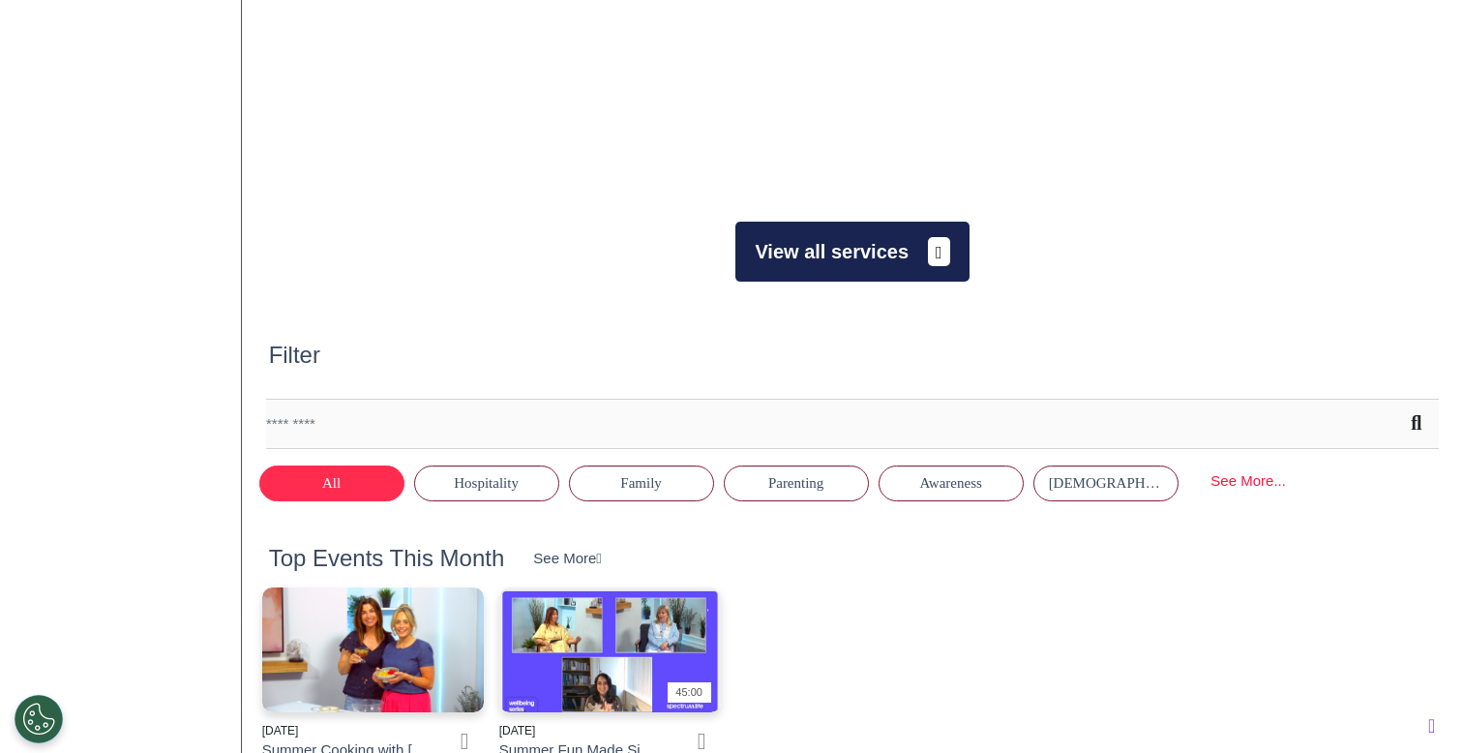
click at [808, 268] on button "View all services" at bounding box center [851, 252] width 233 height 60
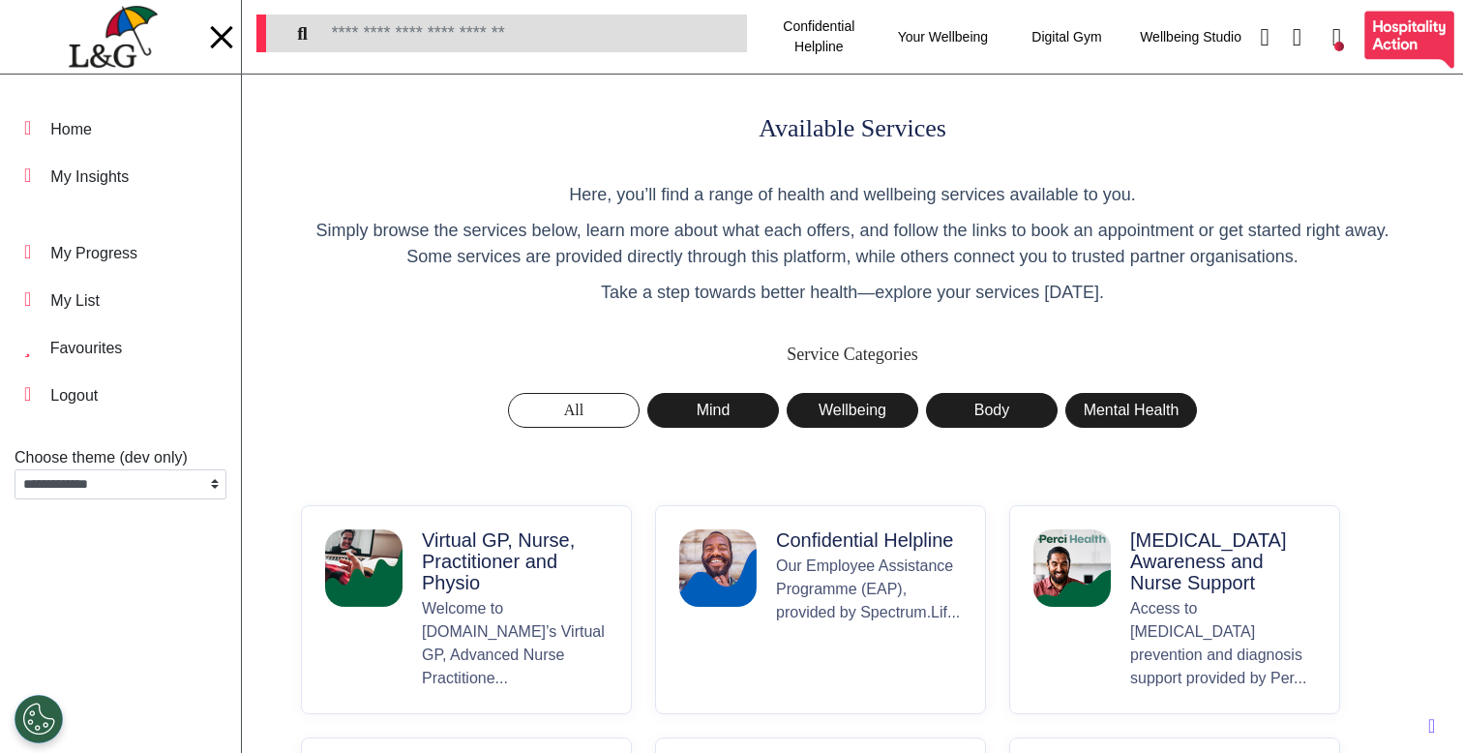
click at [517, 582] on p "Virtual GP, Nurse, Practitioner and Physio" at bounding box center [515, 561] width 186 height 64
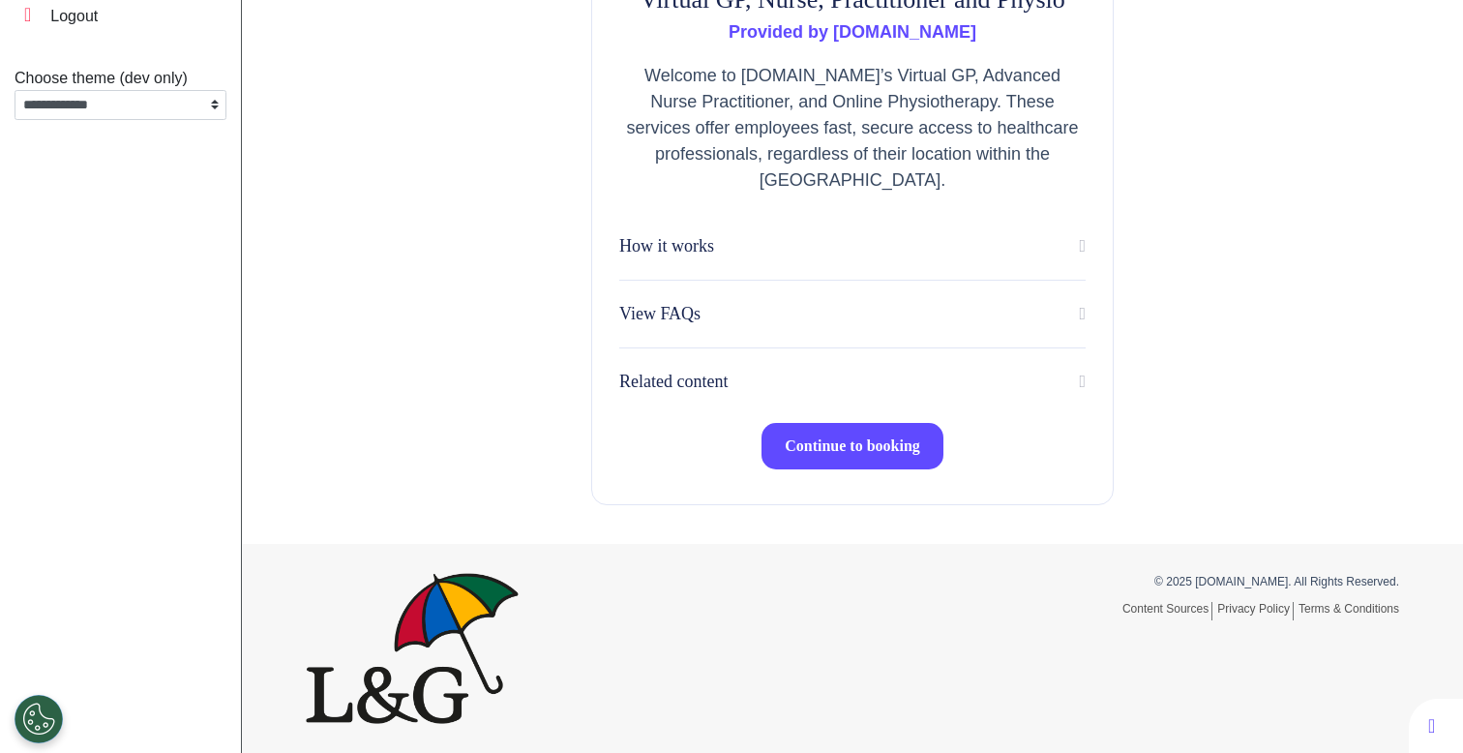
click at [820, 434] on button "Continue to booking" at bounding box center [853, 446] width 182 height 46
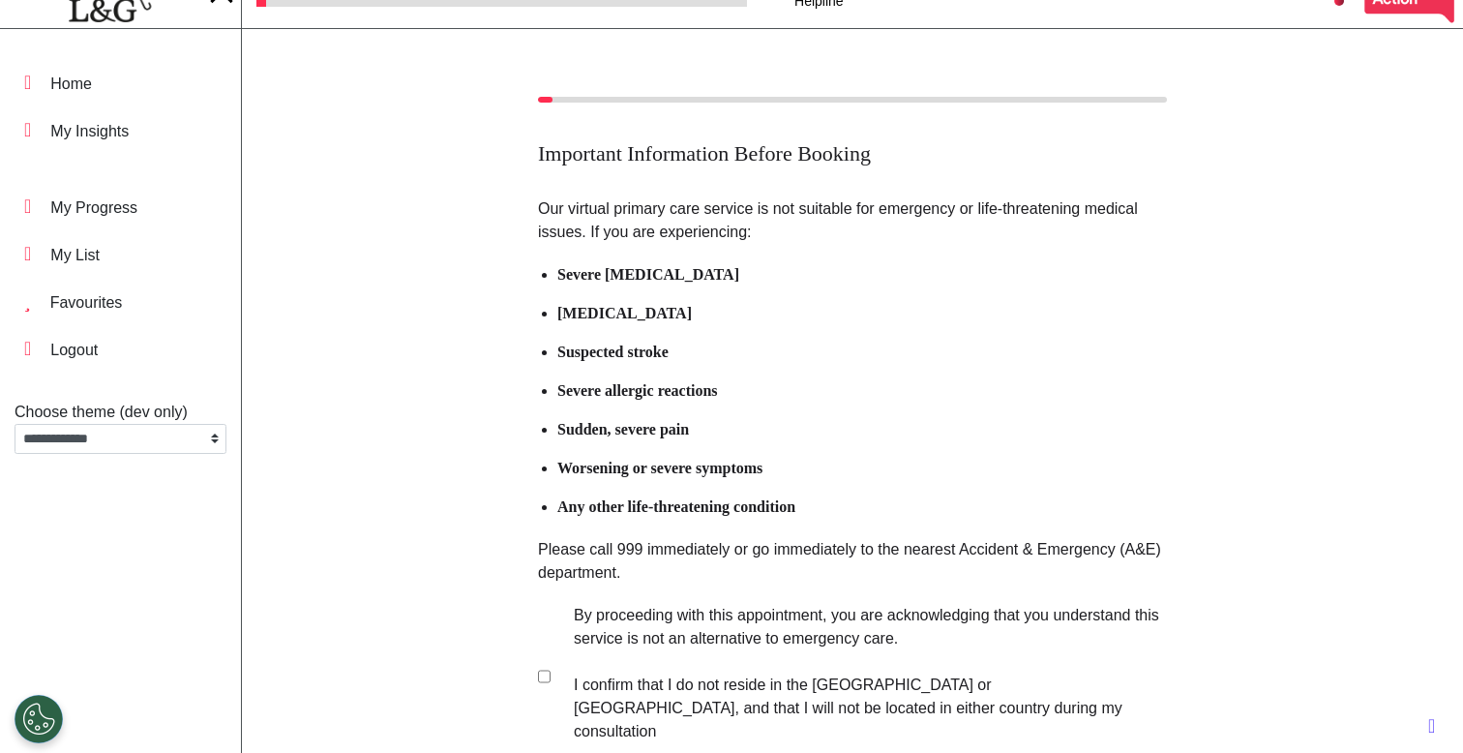
click at [673, 676] on label "By proceeding with this appointment, you are acknowledging that you understand …" at bounding box center [858, 673] width 606 height 139
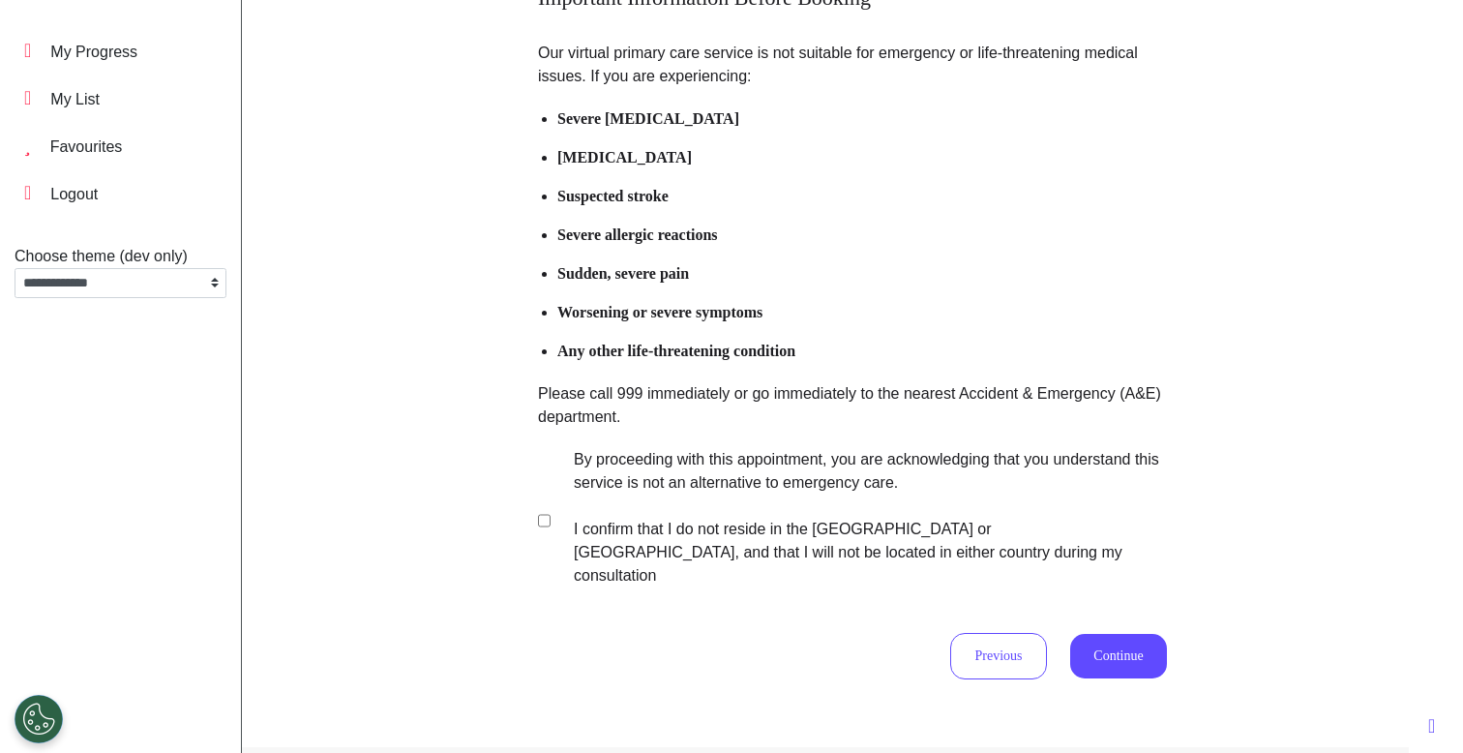
scroll to position [382, 0]
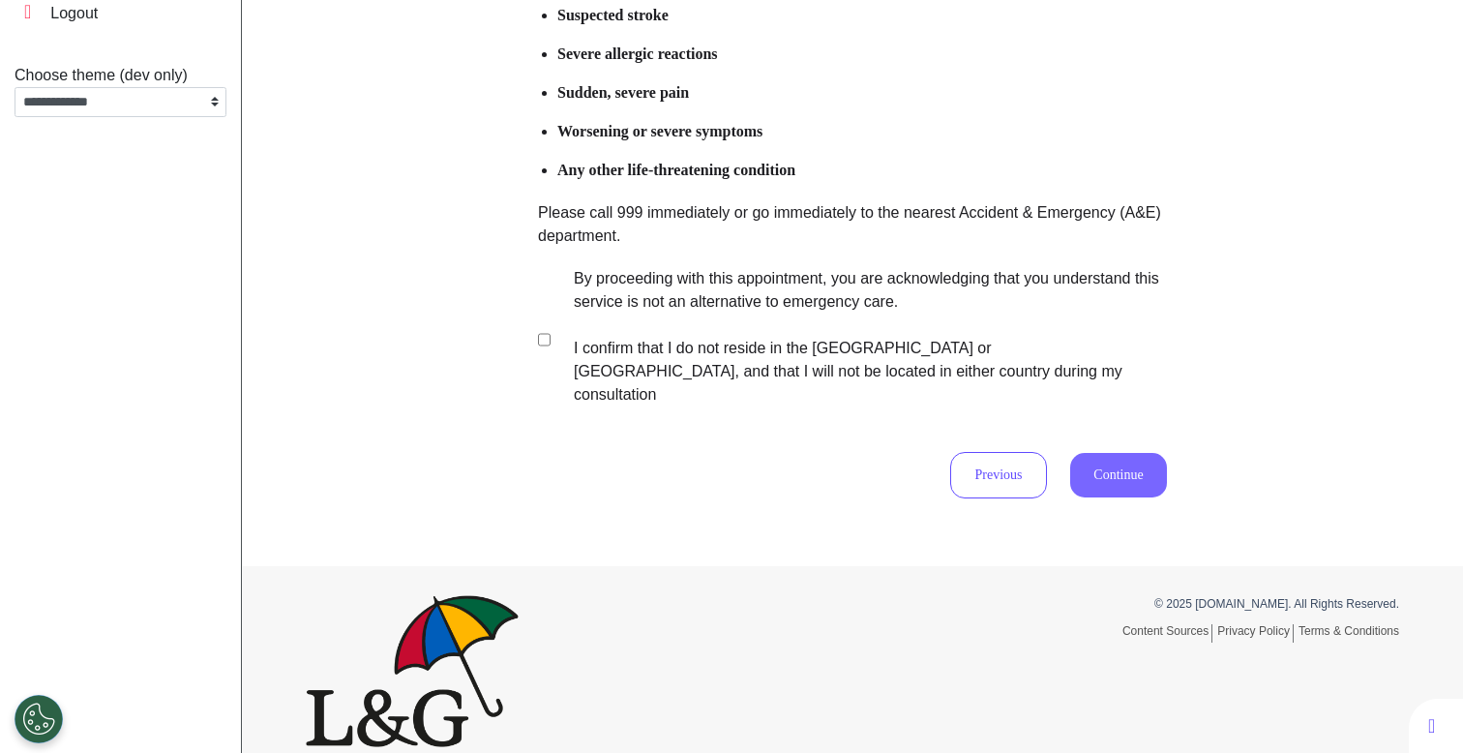
click at [1125, 458] on button "Continue" at bounding box center [1118, 475] width 97 height 45
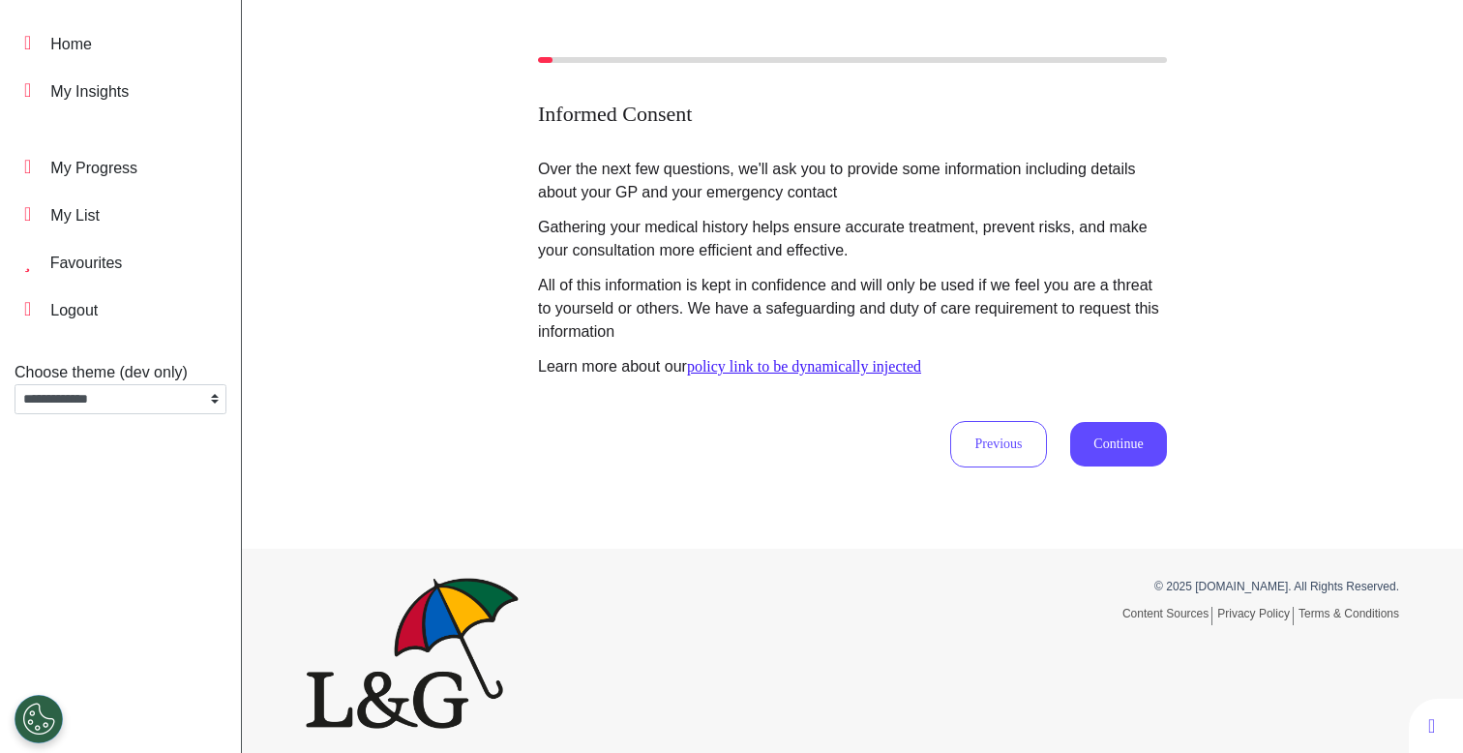
scroll to position [90, 0]
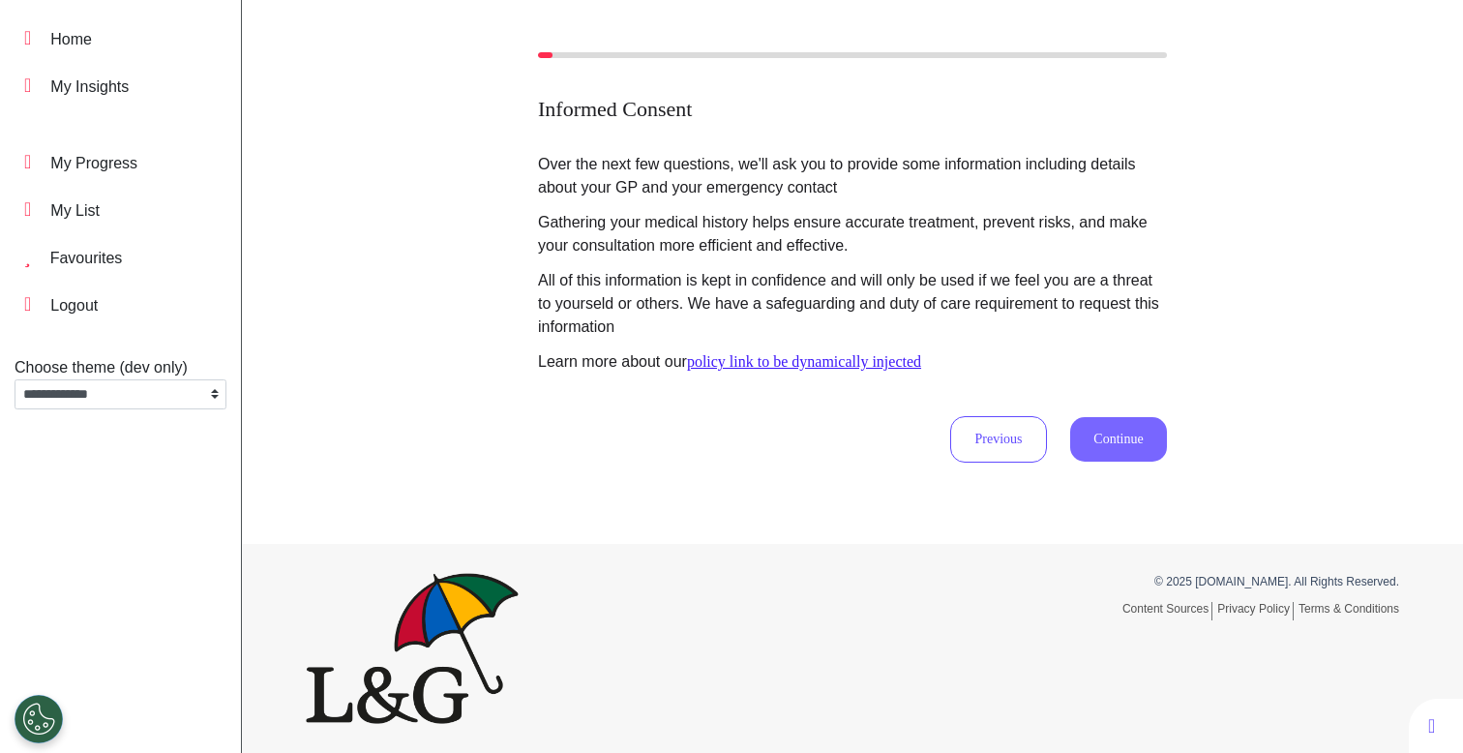
click at [1129, 436] on button "Continue" at bounding box center [1118, 439] width 97 height 45
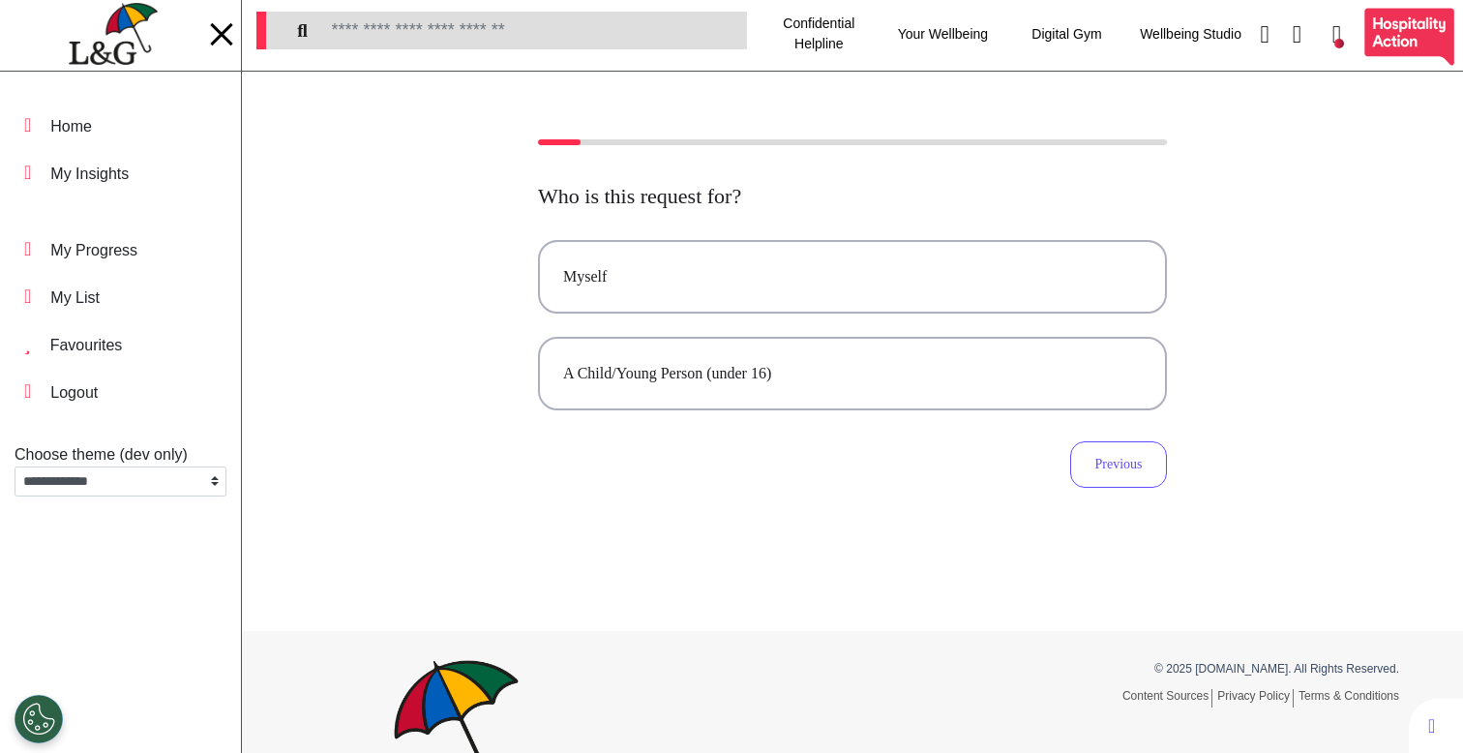
scroll to position [0, 0]
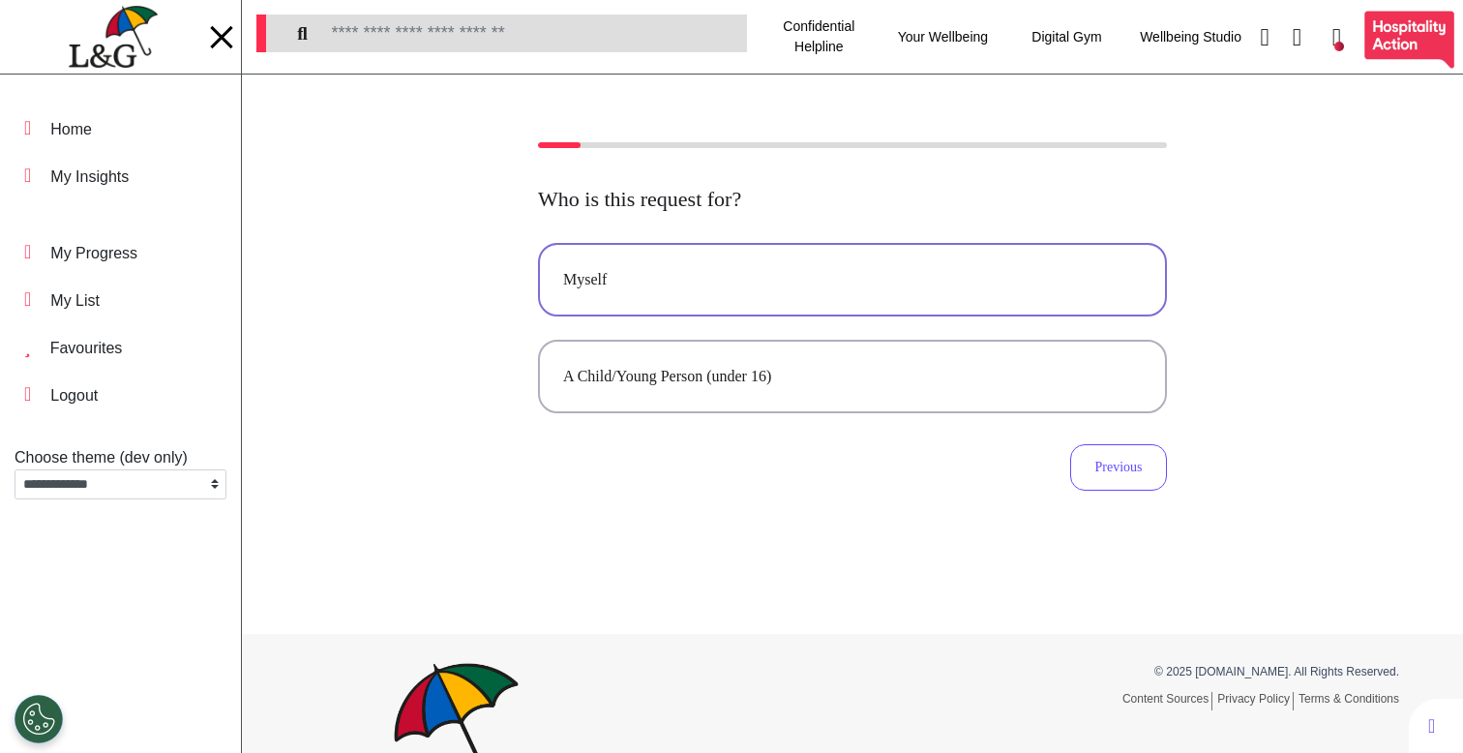
click at [889, 291] on button "Myself" at bounding box center [852, 280] width 629 height 74
select select "******"
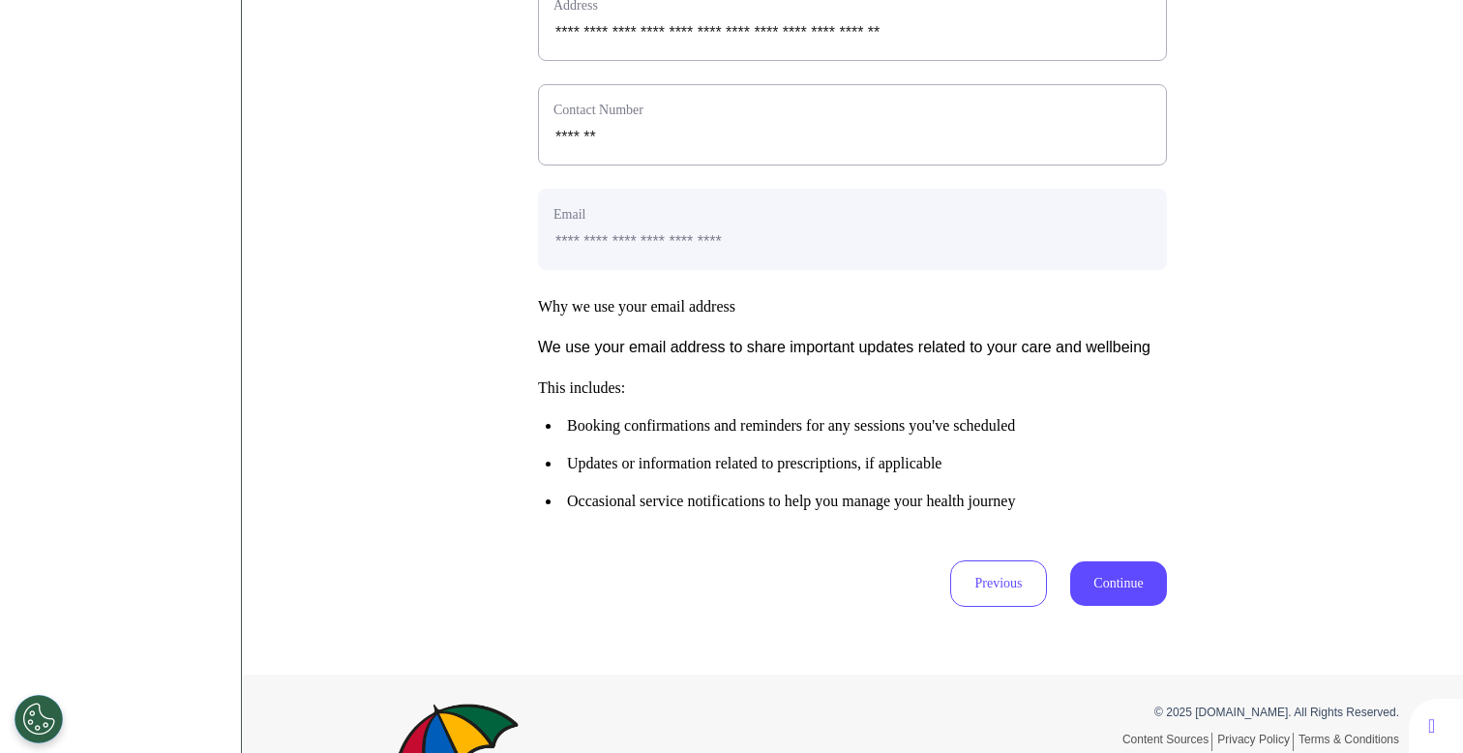
scroll to position [963, 0]
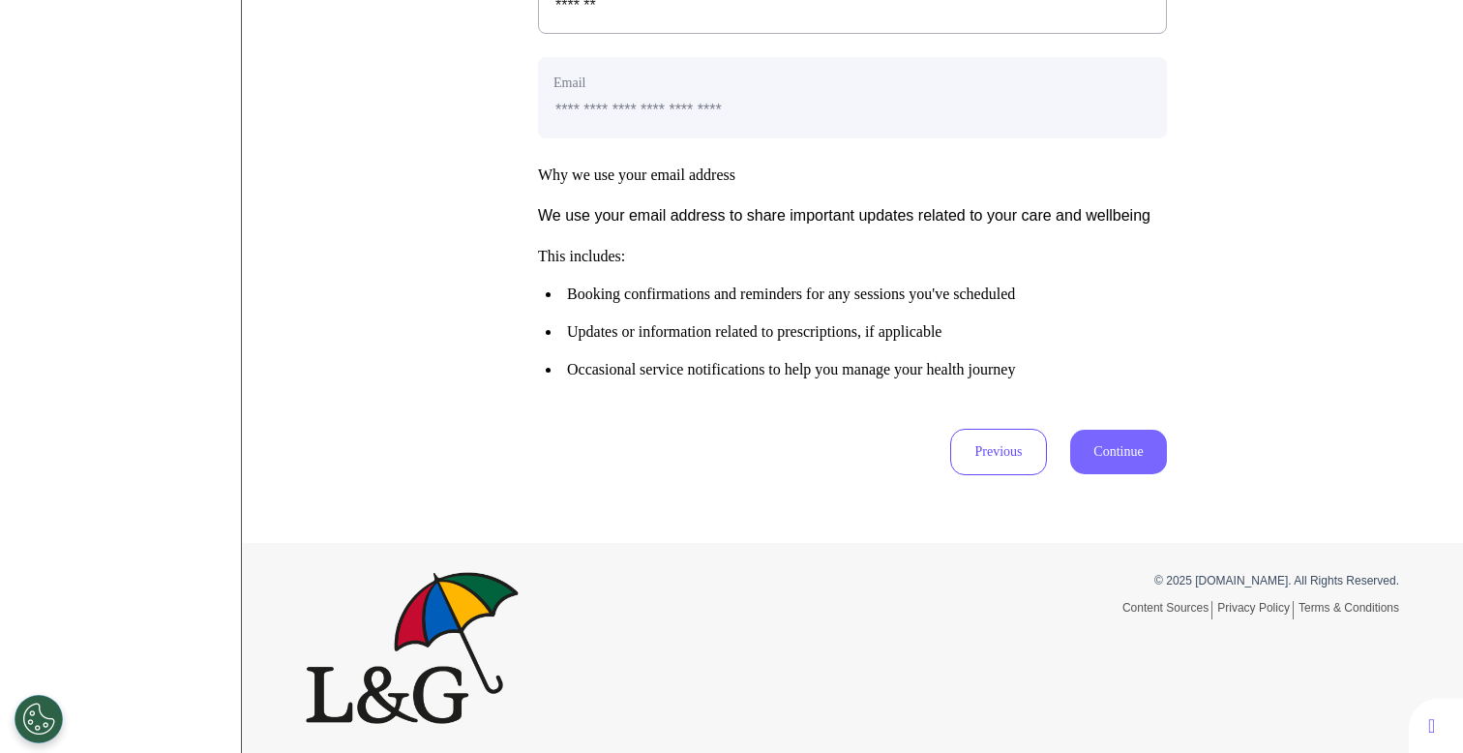
click at [1093, 456] on button "Continue" at bounding box center [1118, 452] width 97 height 45
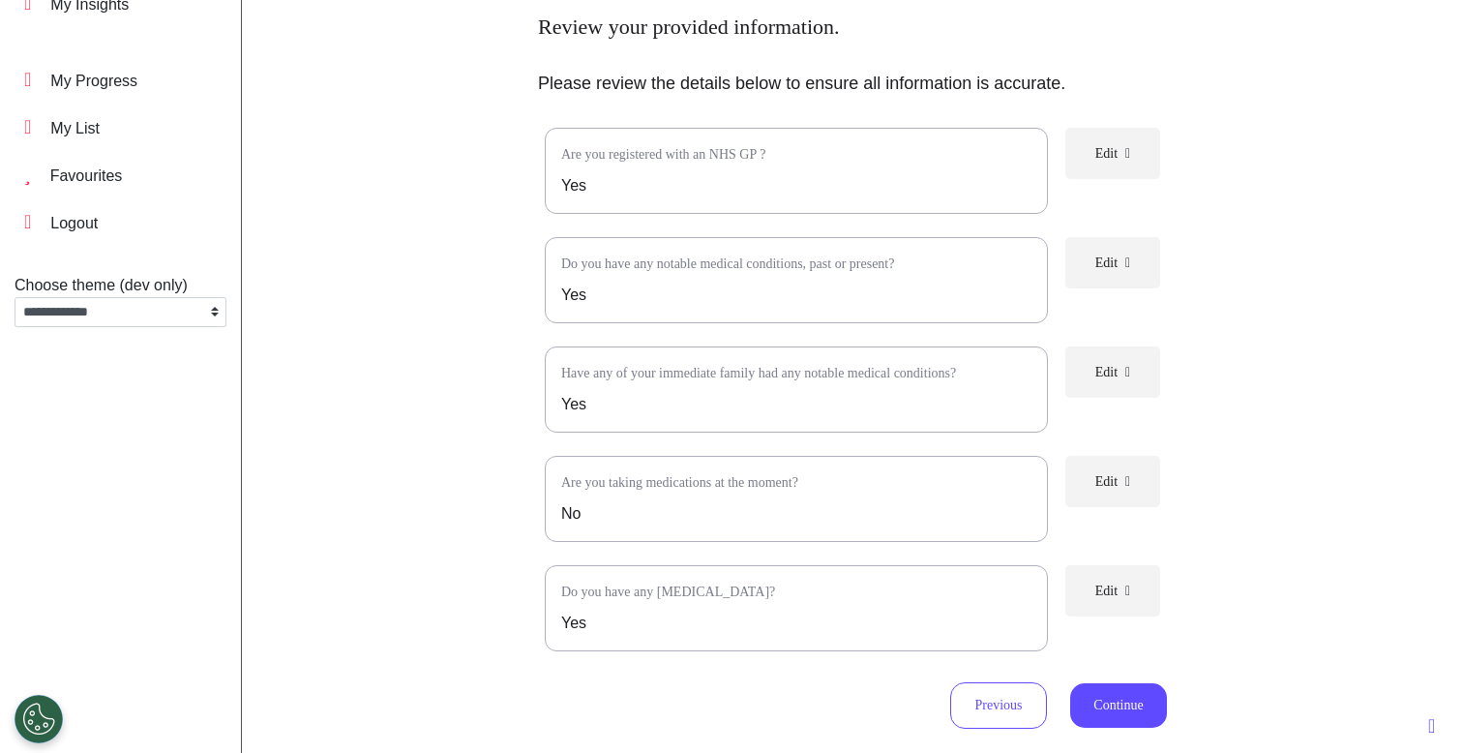
scroll to position [173, 0]
drag, startPoint x: 548, startPoint y: 159, endPoint x: 893, endPoint y: 158, distance: 345.5
click at [893, 158] on div "Are you registered with an NHS GP ? Yes" at bounding box center [796, 170] width 503 height 86
click at [827, 202] on div "Are you registered with an NHS GP ? Yes" at bounding box center [796, 170] width 503 height 86
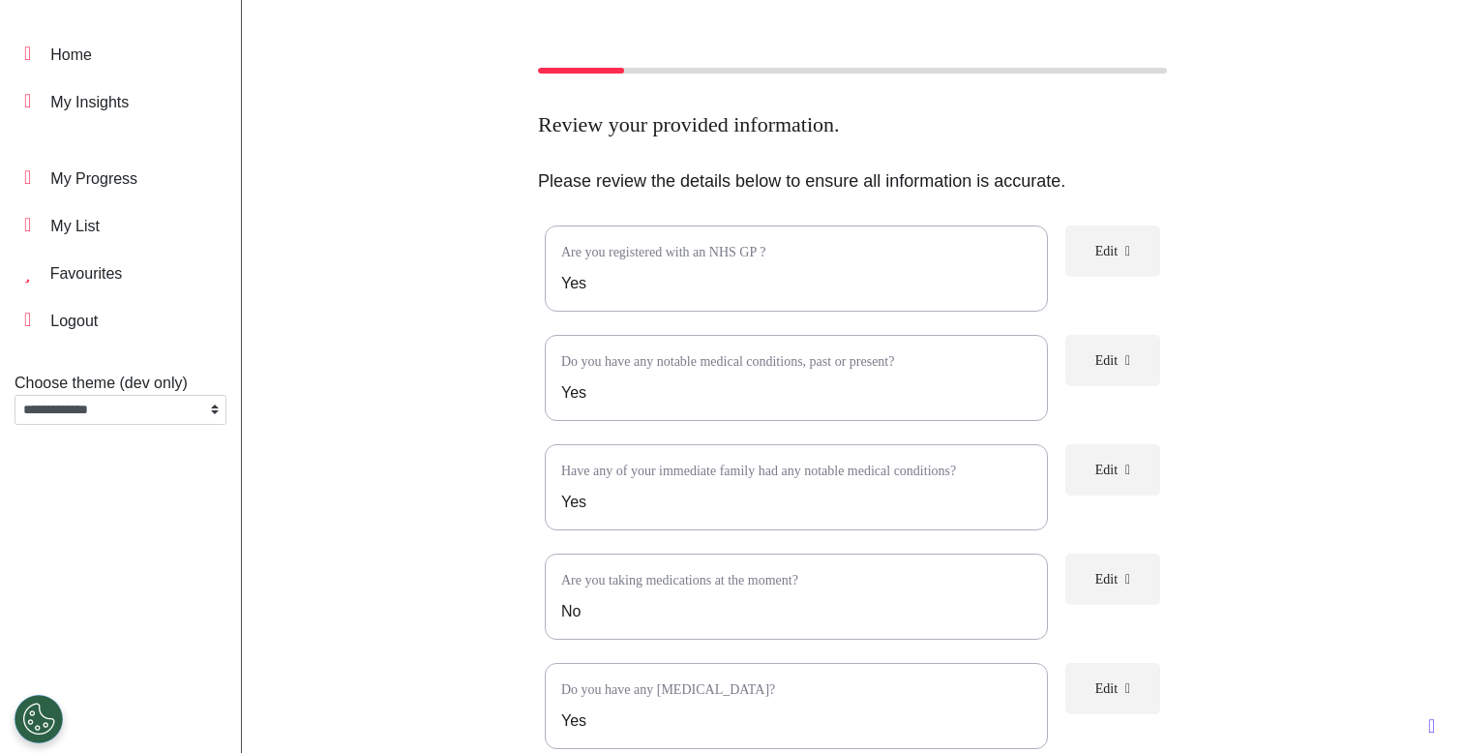
scroll to position [82, 0]
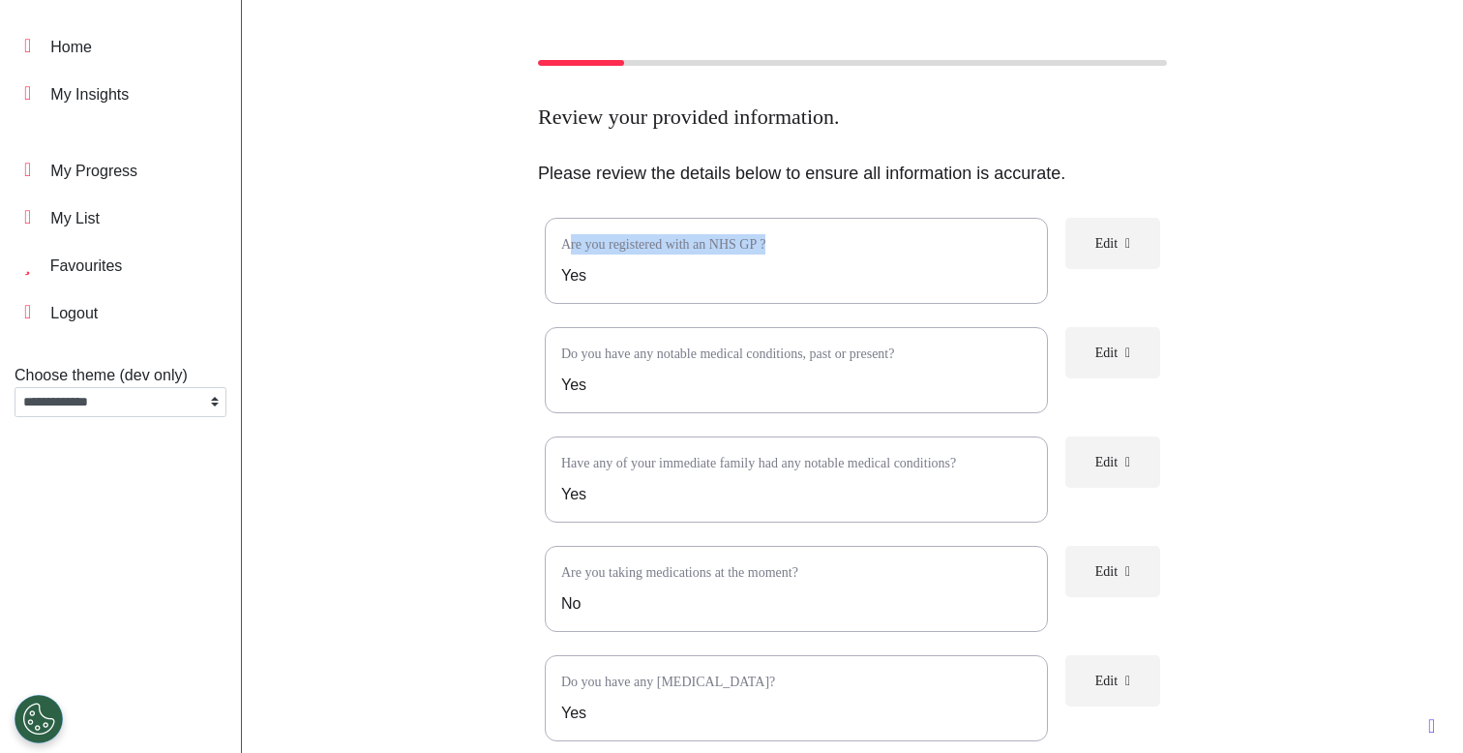
drag, startPoint x: 562, startPoint y: 243, endPoint x: 801, endPoint y: 243, distance: 239.0
click at [801, 243] on p "Are you registered with an NHS GP ?" at bounding box center [796, 244] width 470 height 20
click at [770, 261] on div "Are you registered with an NHS GP ? Yes" at bounding box center [796, 261] width 503 height 86
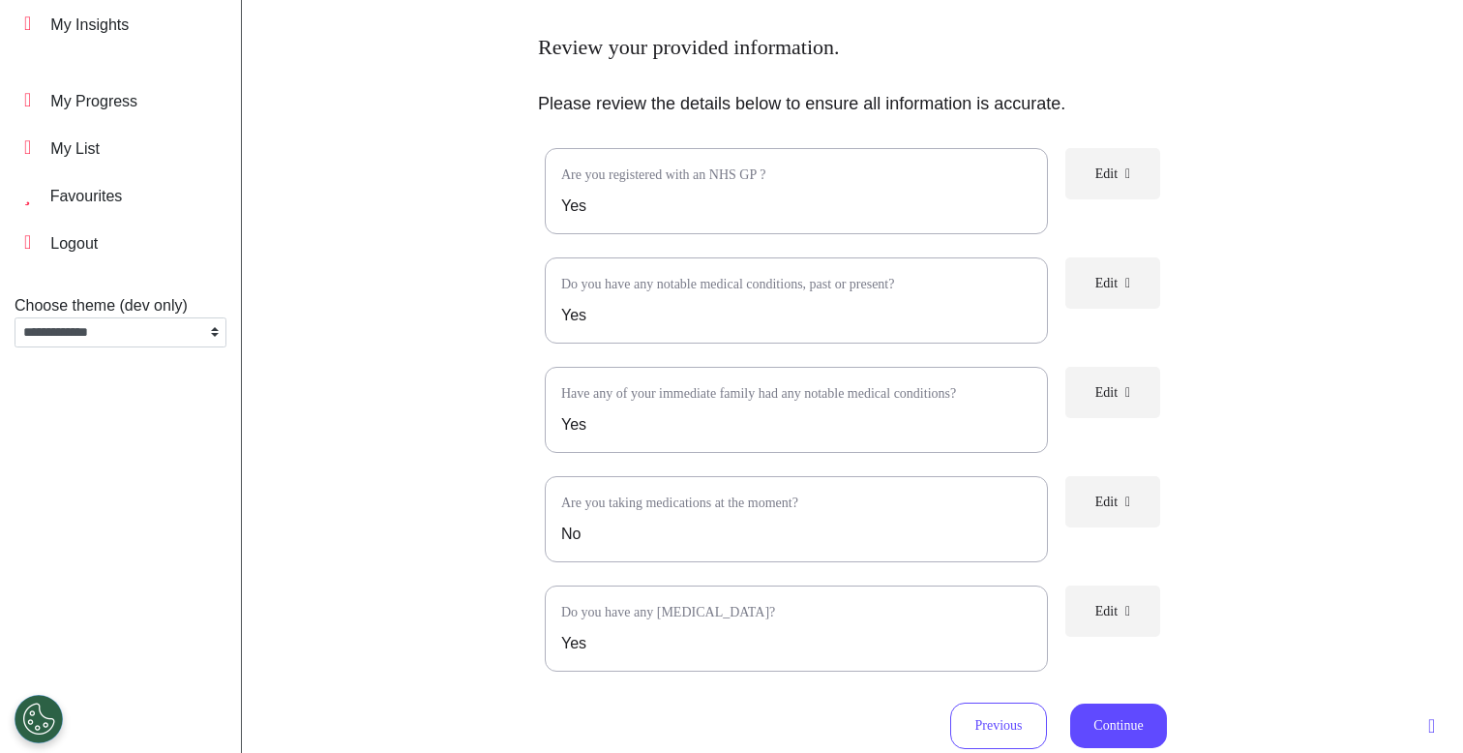
scroll to position [153, 0]
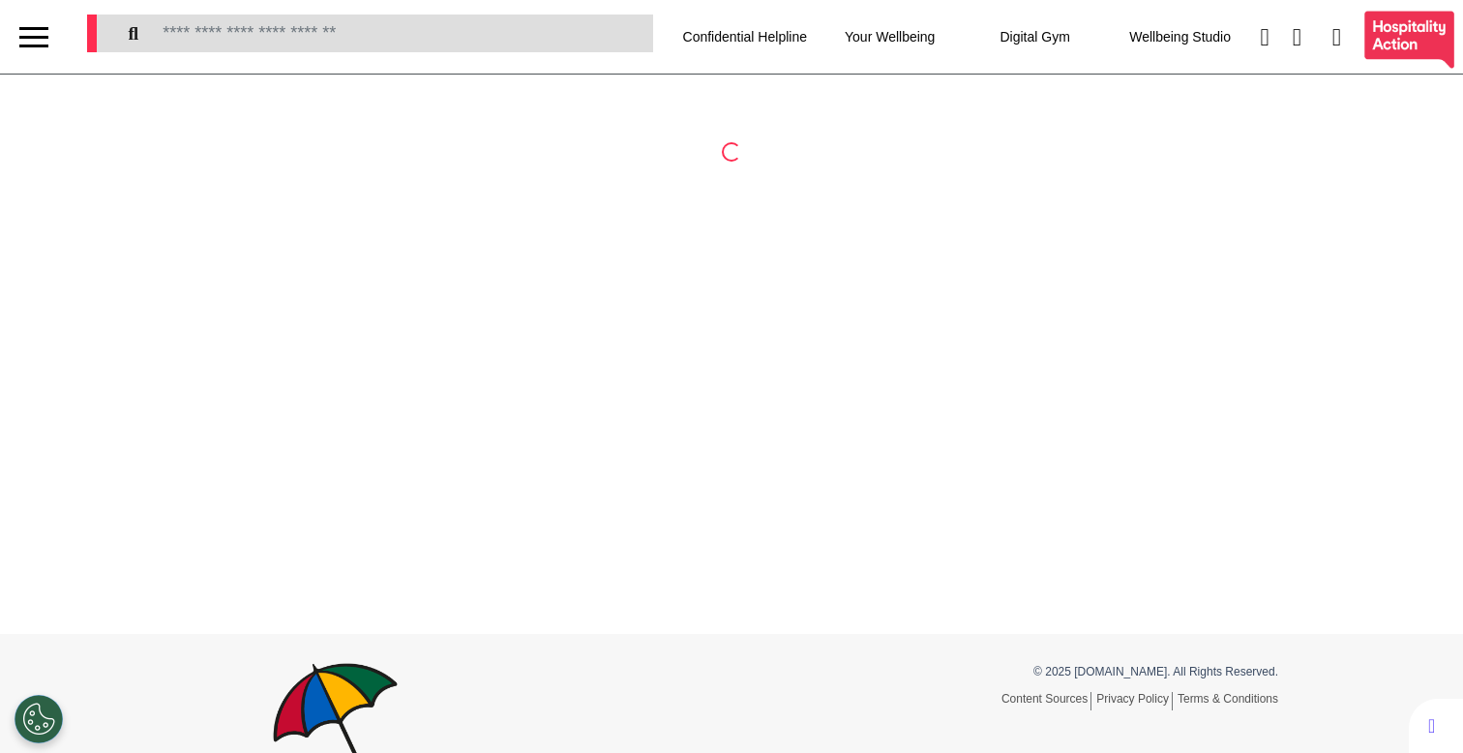
select select "**"
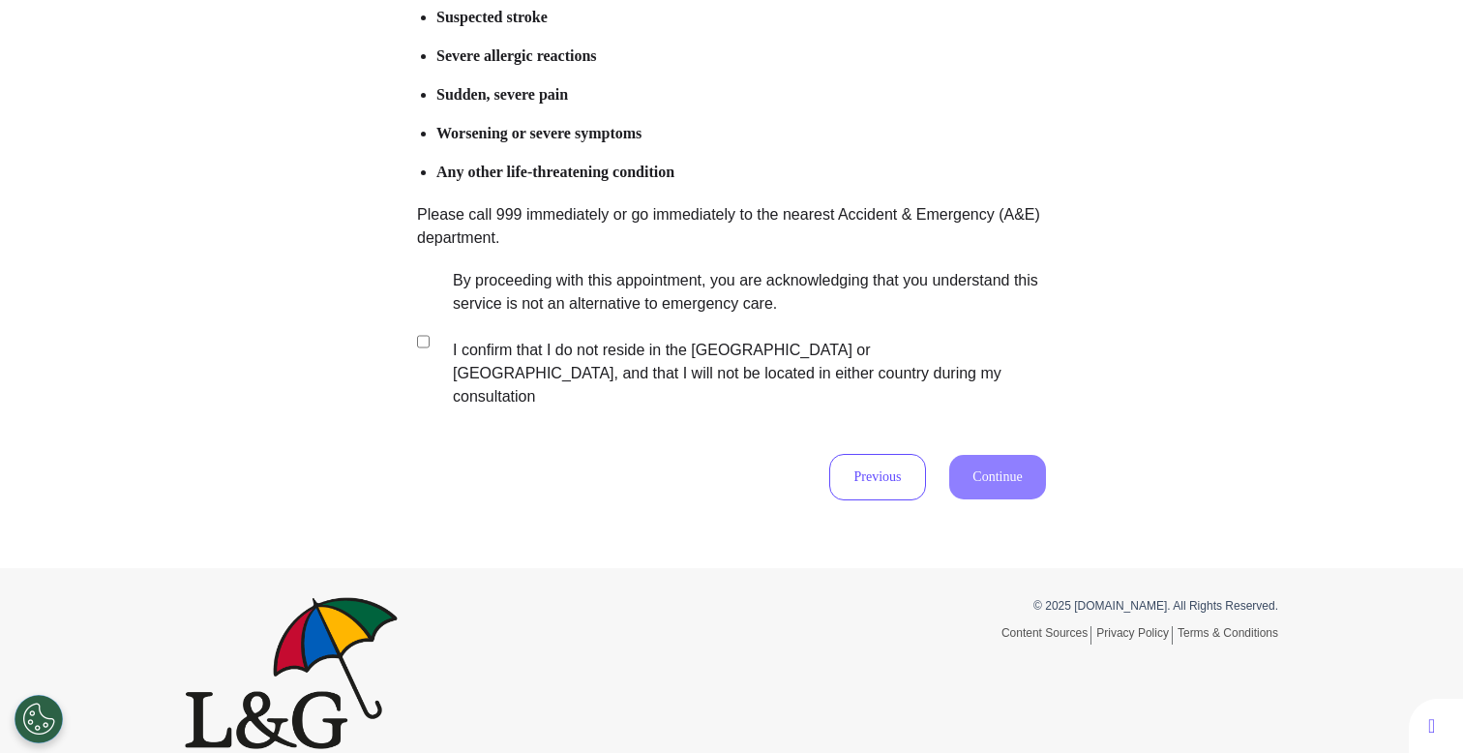
scroll to position [382, 0]
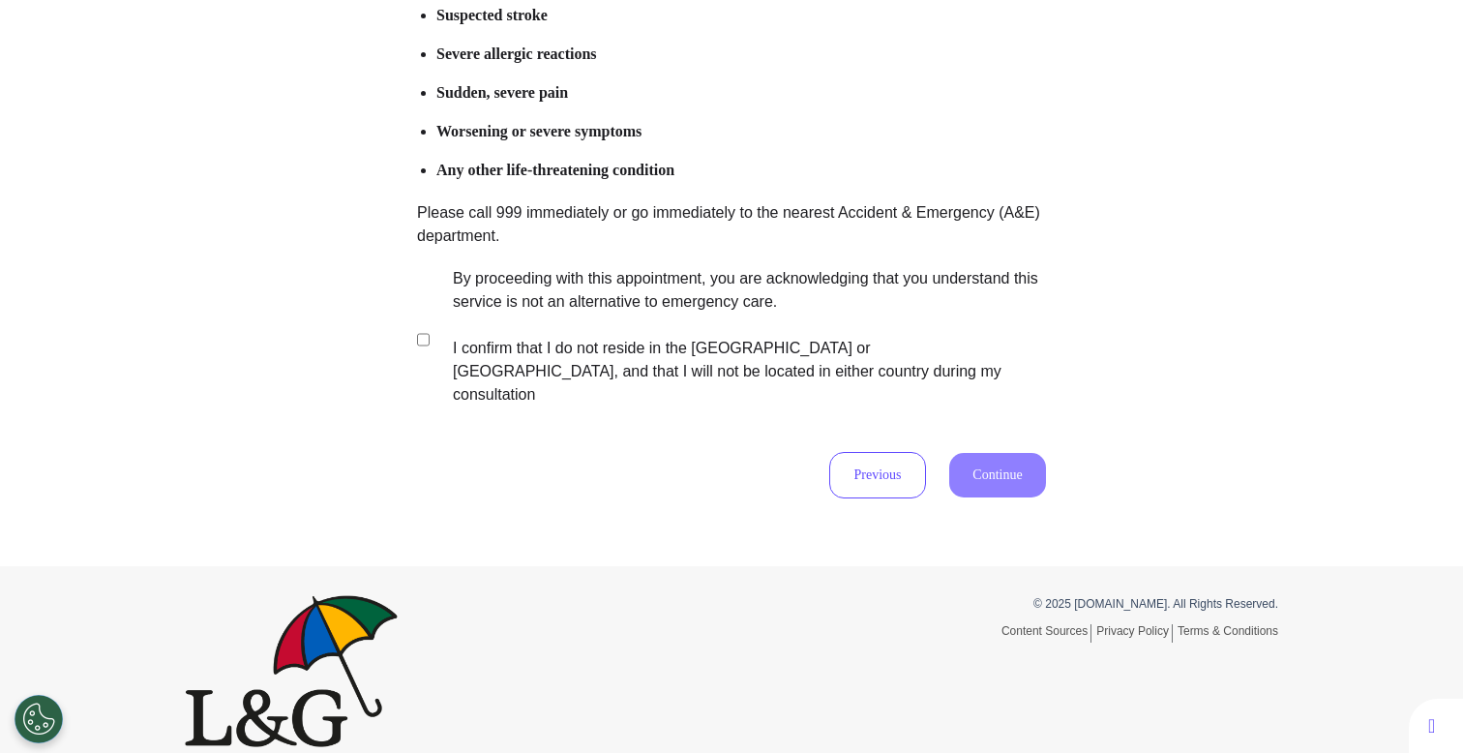
click at [615, 296] on label "By proceeding with this appointment, you are acknowledging that you understand …" at bounding box center [737, 336] width 606 height 139
click at [976, 453] on button "Continue" at bounding box center [997, 475] width 97 height 45
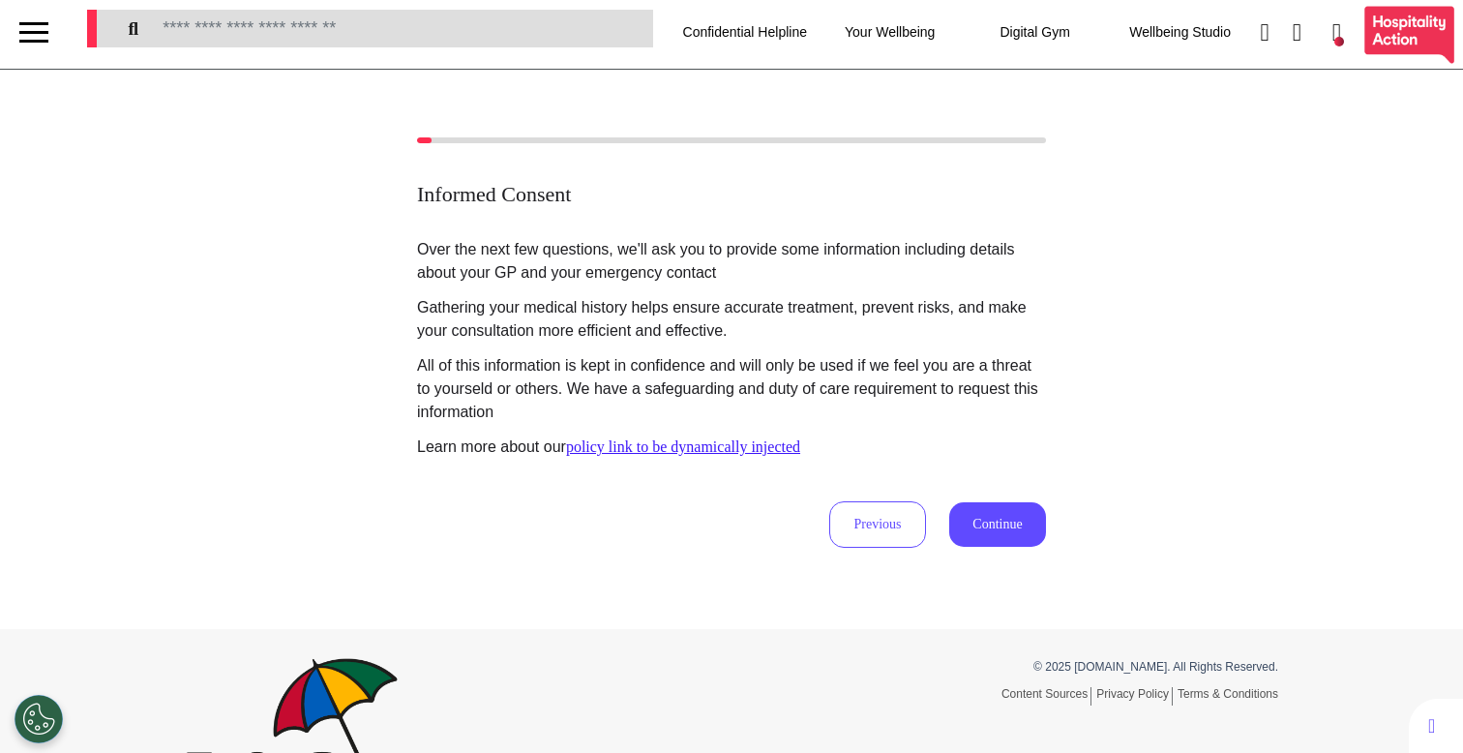
scroll to position [0, 0]
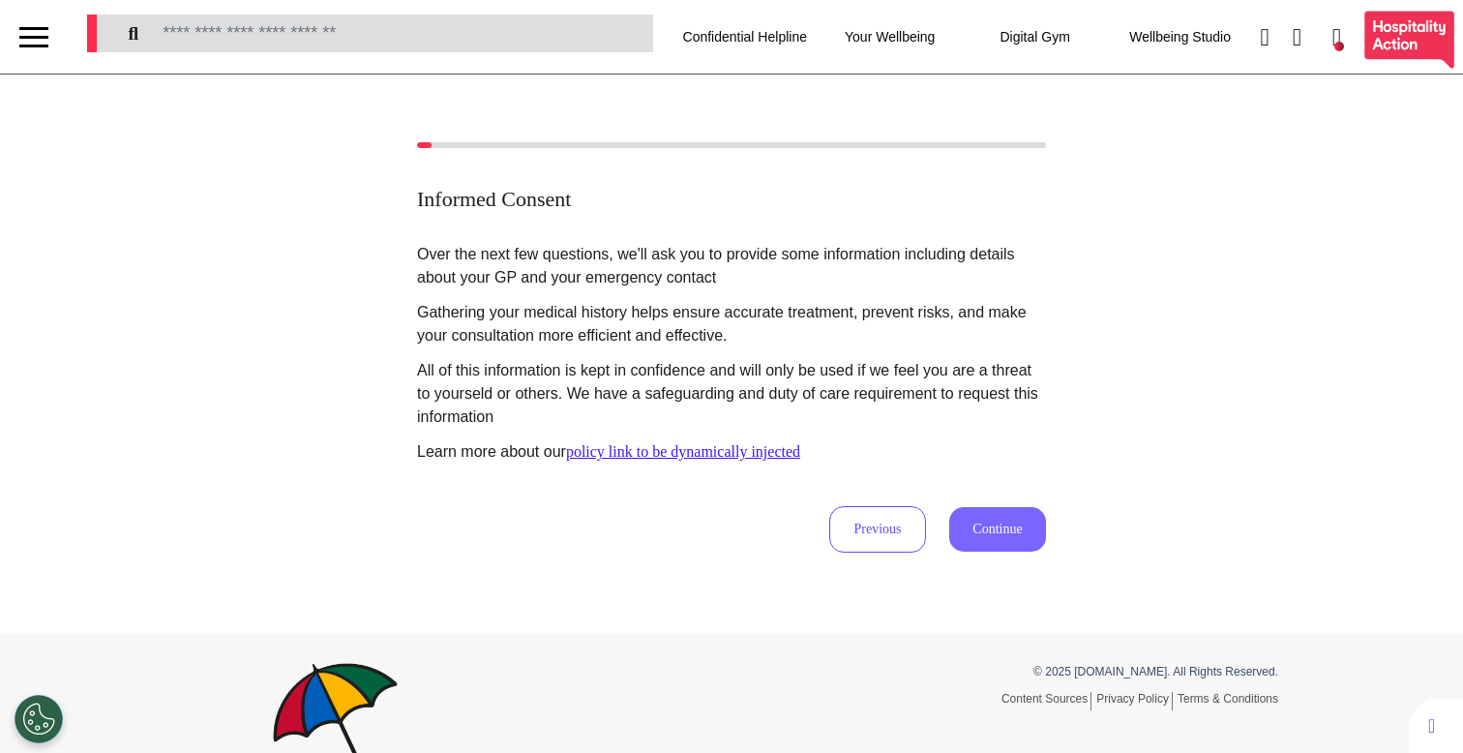
click at [968, 533] on button "Continue" at bounding box center [997, 529] width 97 height 45
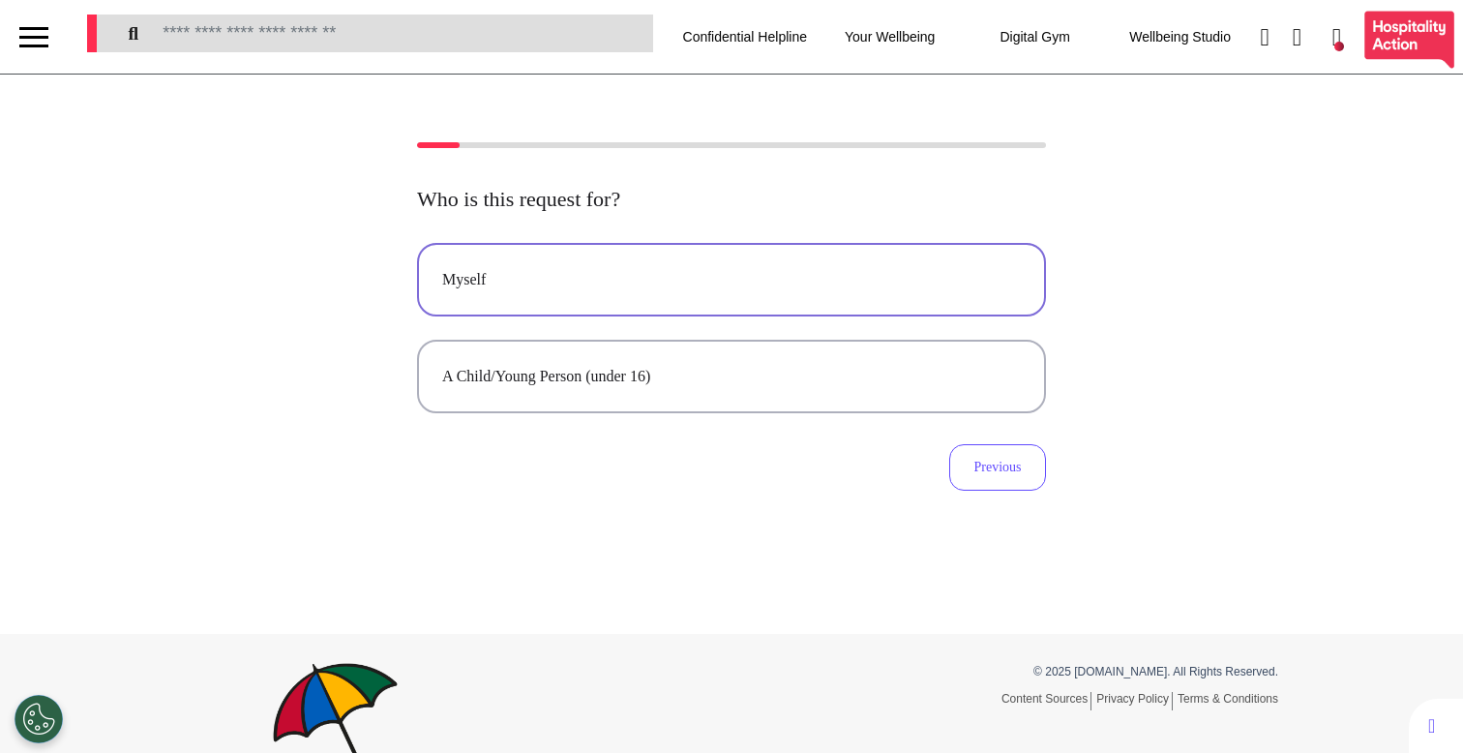
click at [710, 295] on button "Myself" at bounding box center [731, 280] width 629 height 74
select select "******"
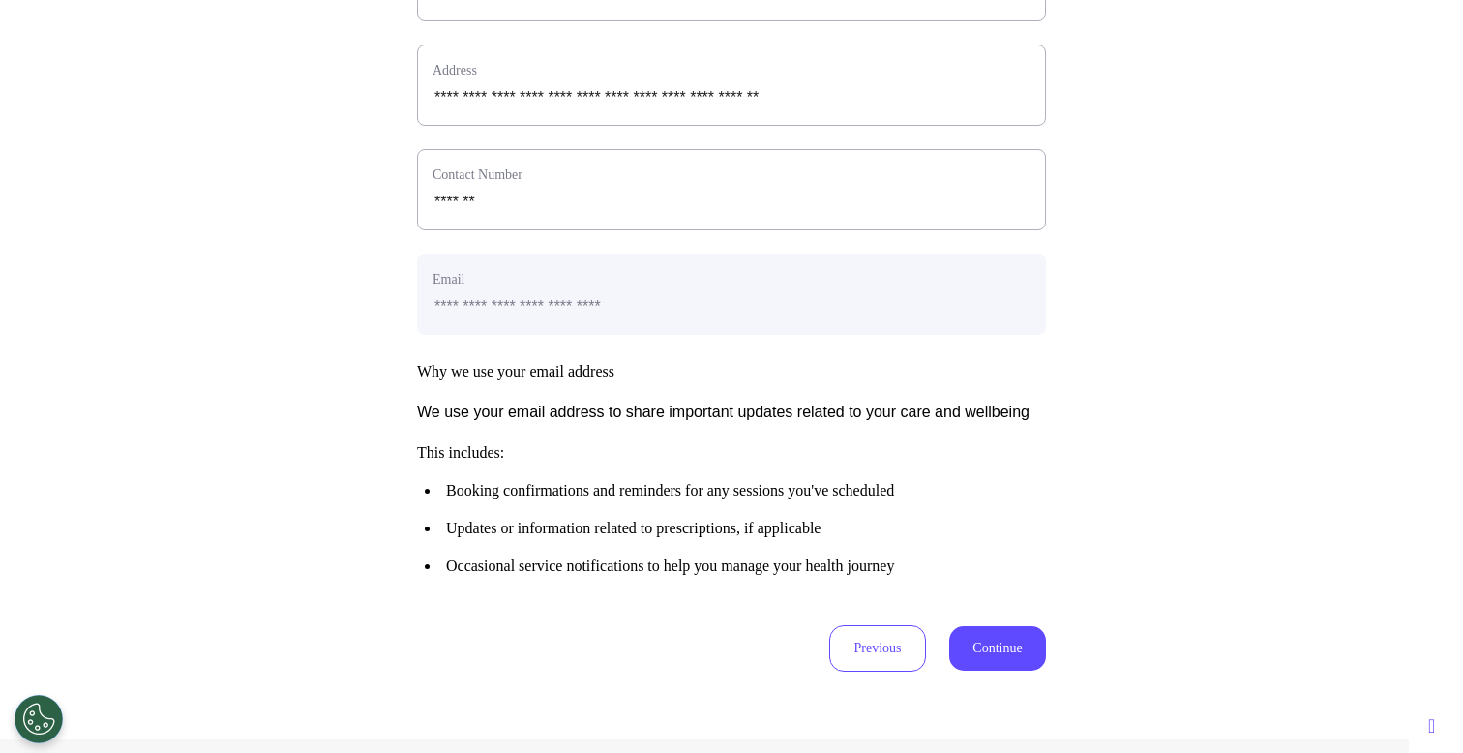
scroll to position [789, 0]
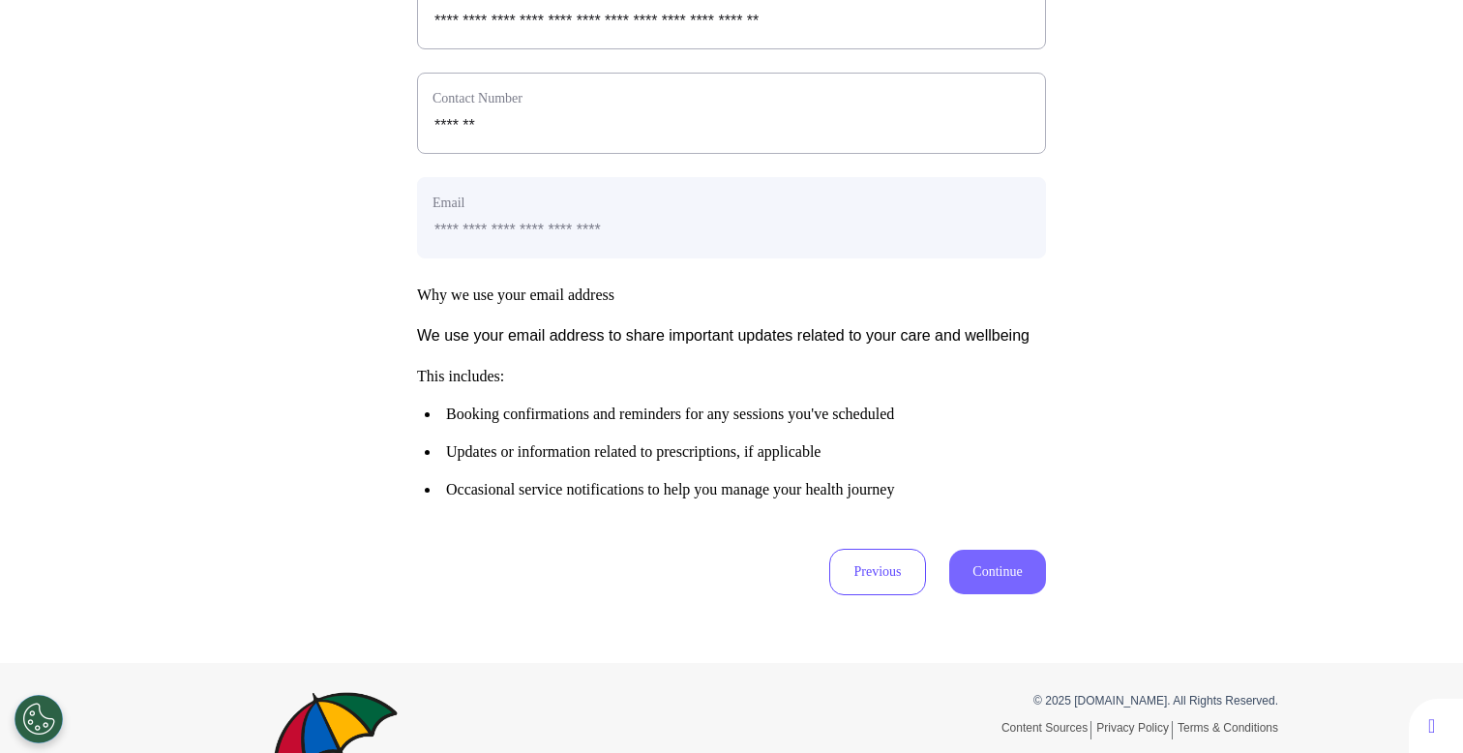
click at [1020, 594] on button "Continue" at bounding box center [997, 572] width 97 height 45
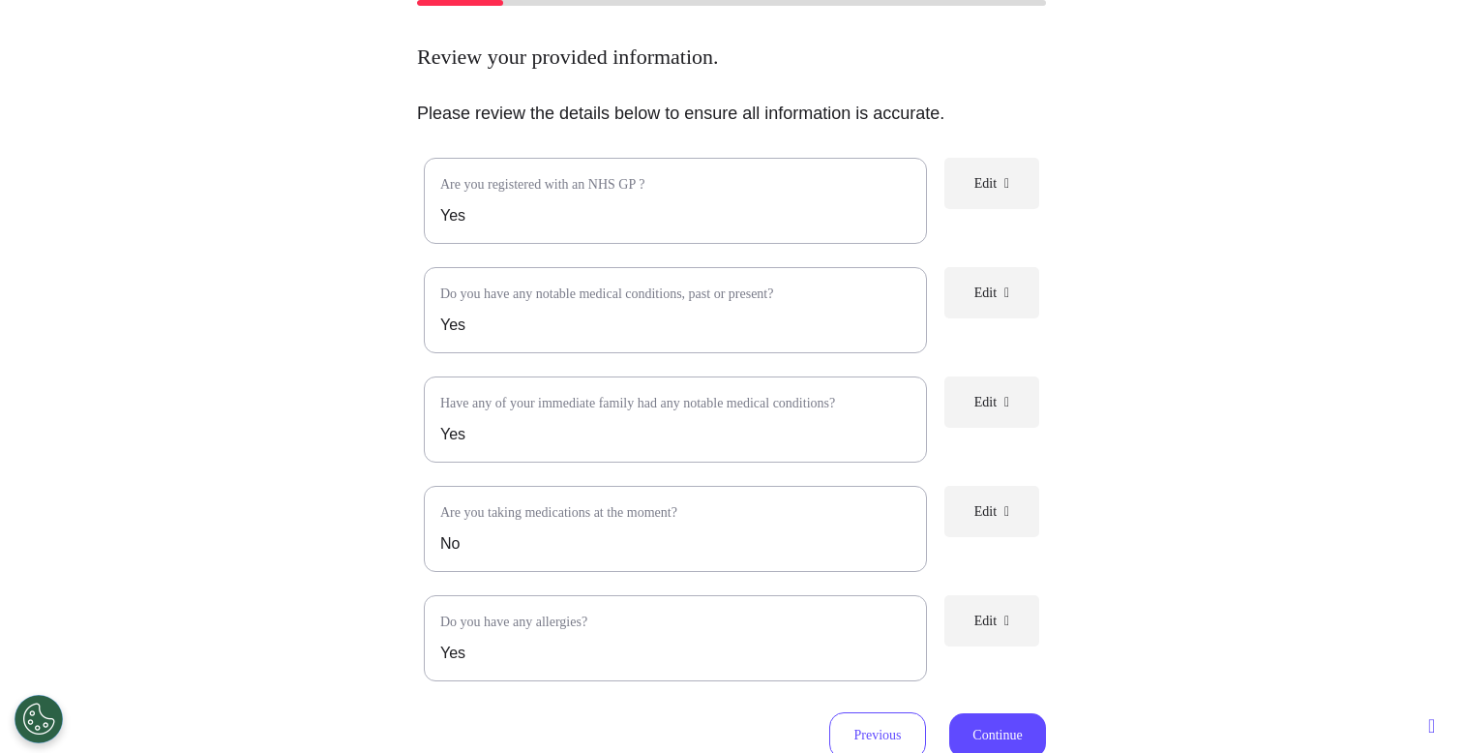
scroll to position [144, 0]
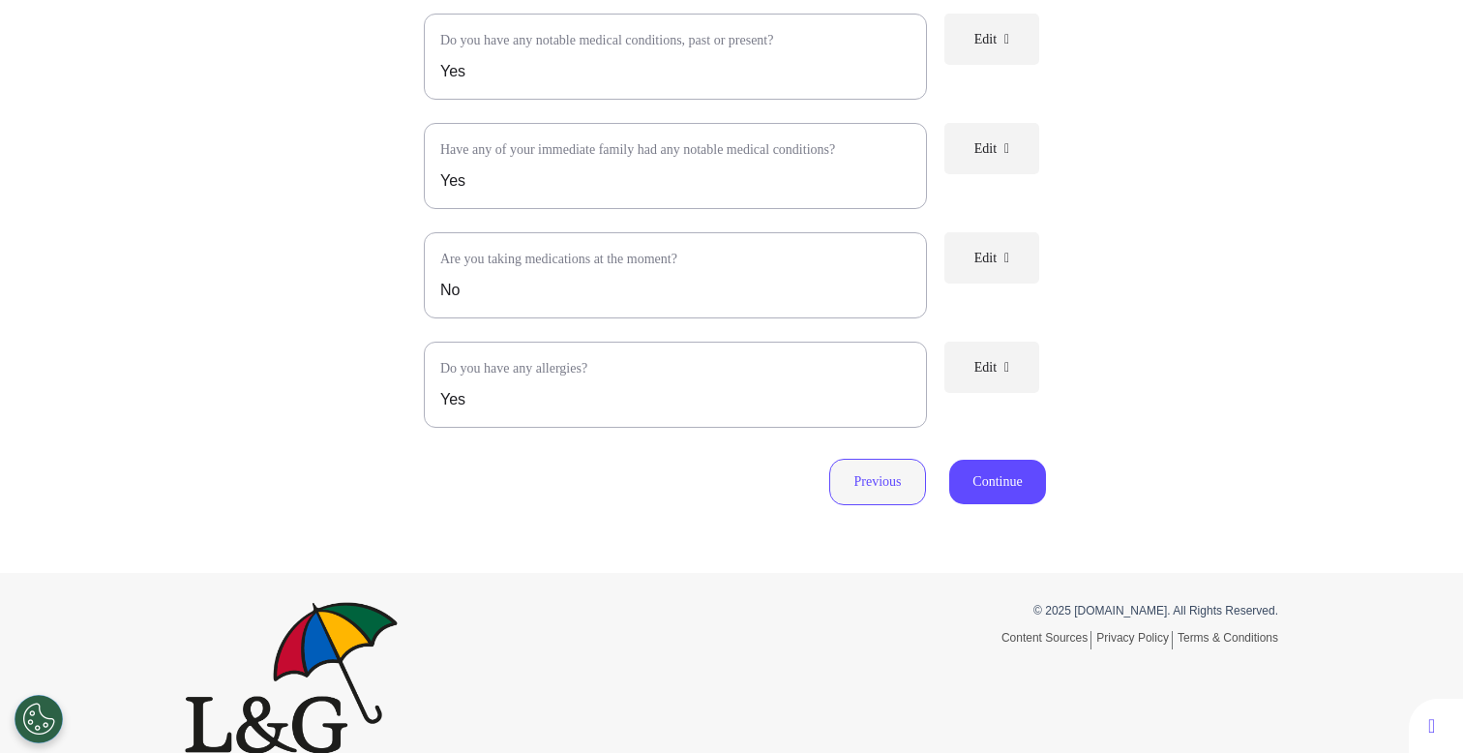
click at [872, 504] on button "Previous" at bounding box center [877, 482] width 97 height 46
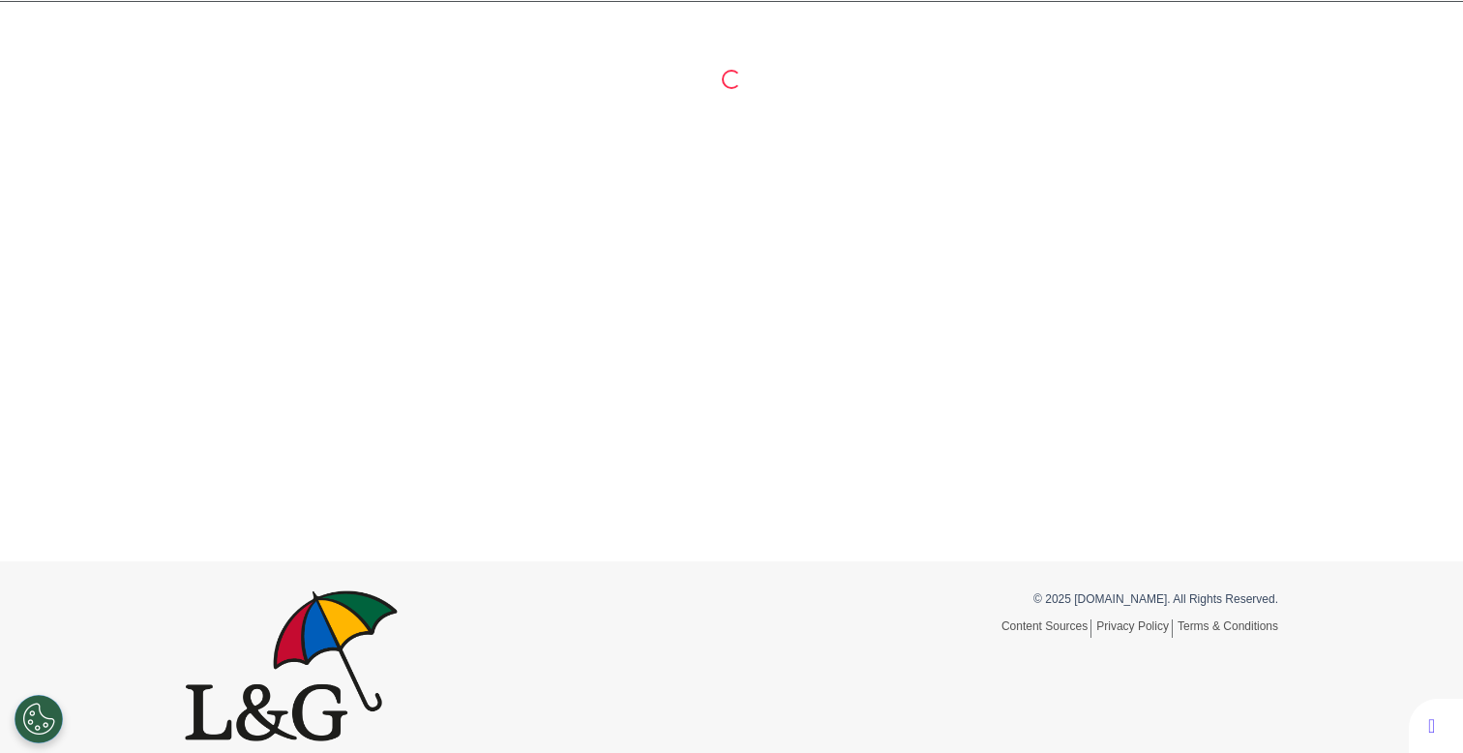
scroll to position [3, 0]
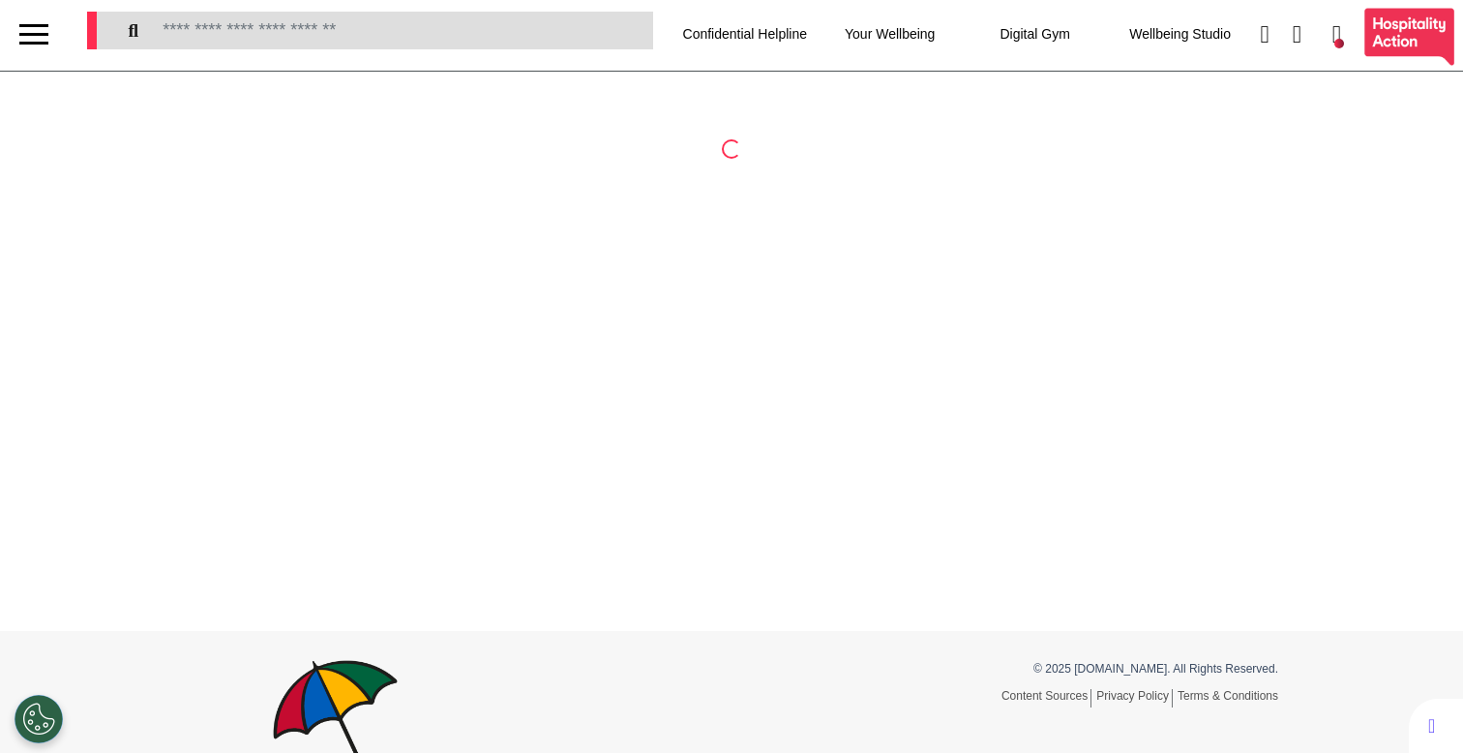
select select "******"
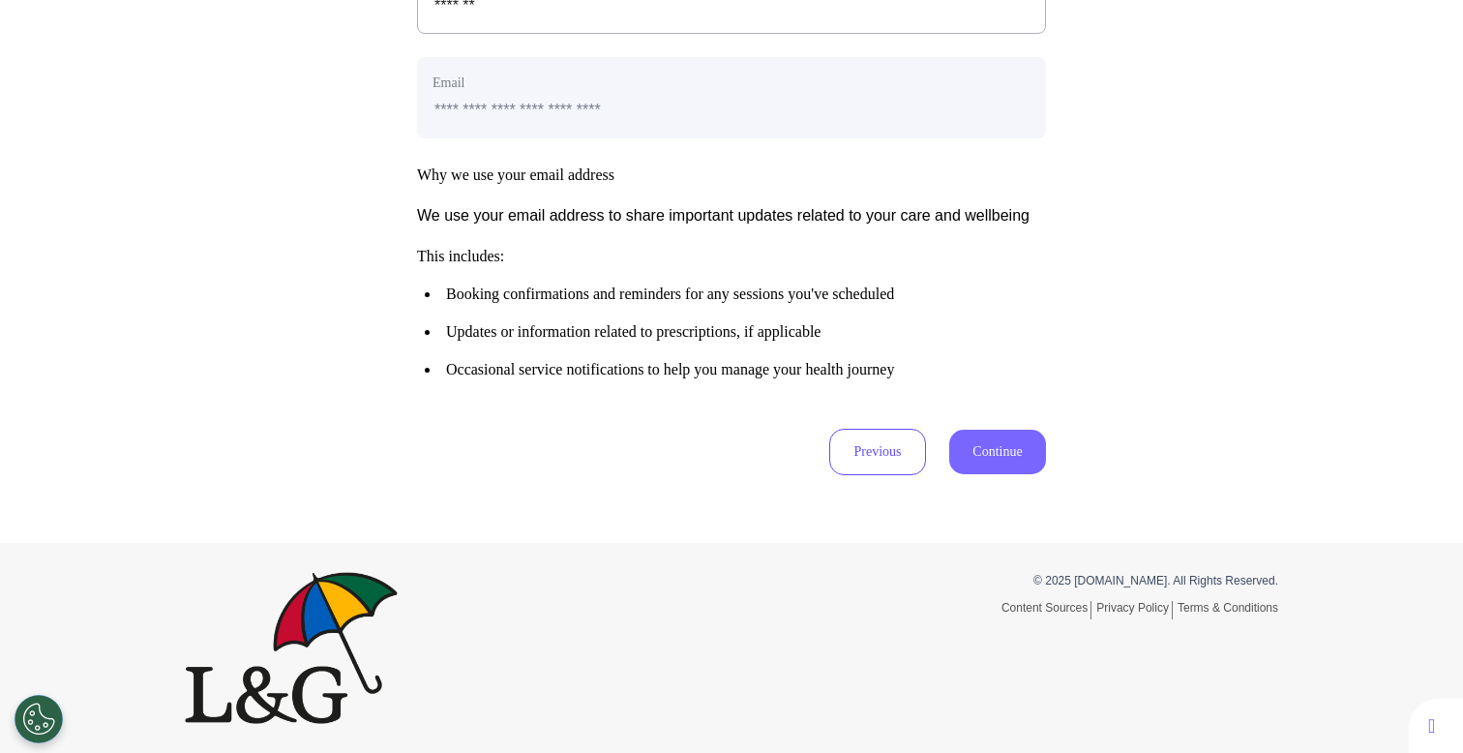
click at [980, 462] on button "Continue" at bounding box center [997, 452] width 97 height 45
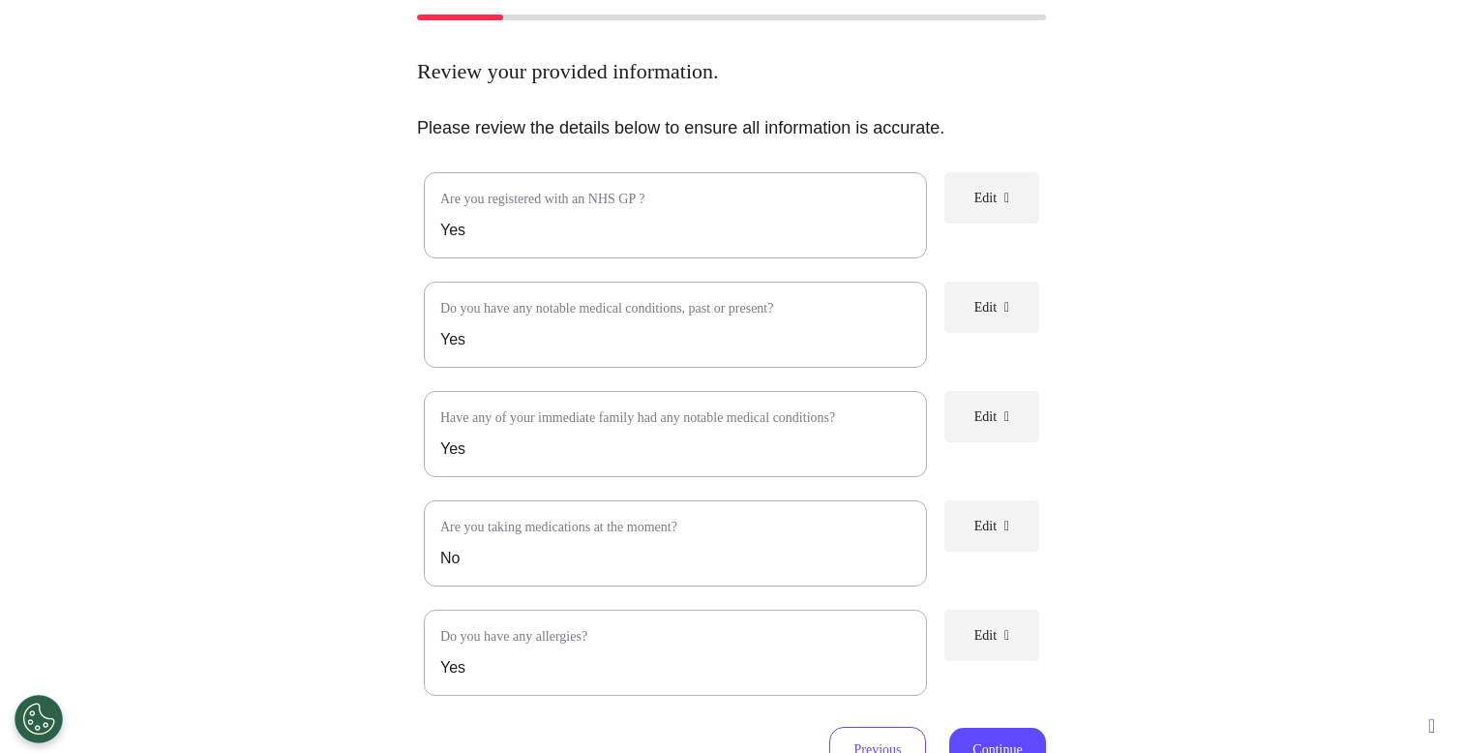
scroll to position [129, 0]
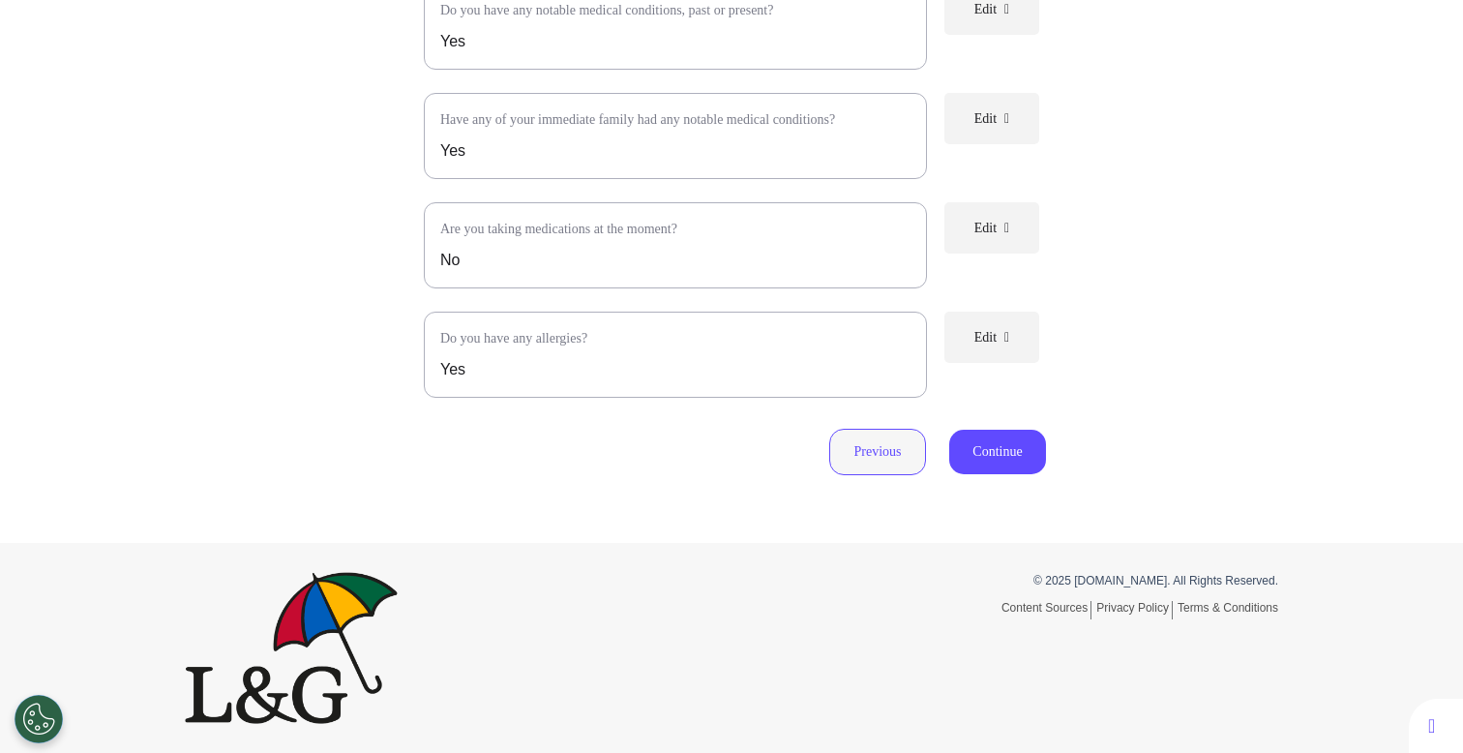
click at [888, 449] on button "Previous" at bounding box center [877, 452] width 97 height 46
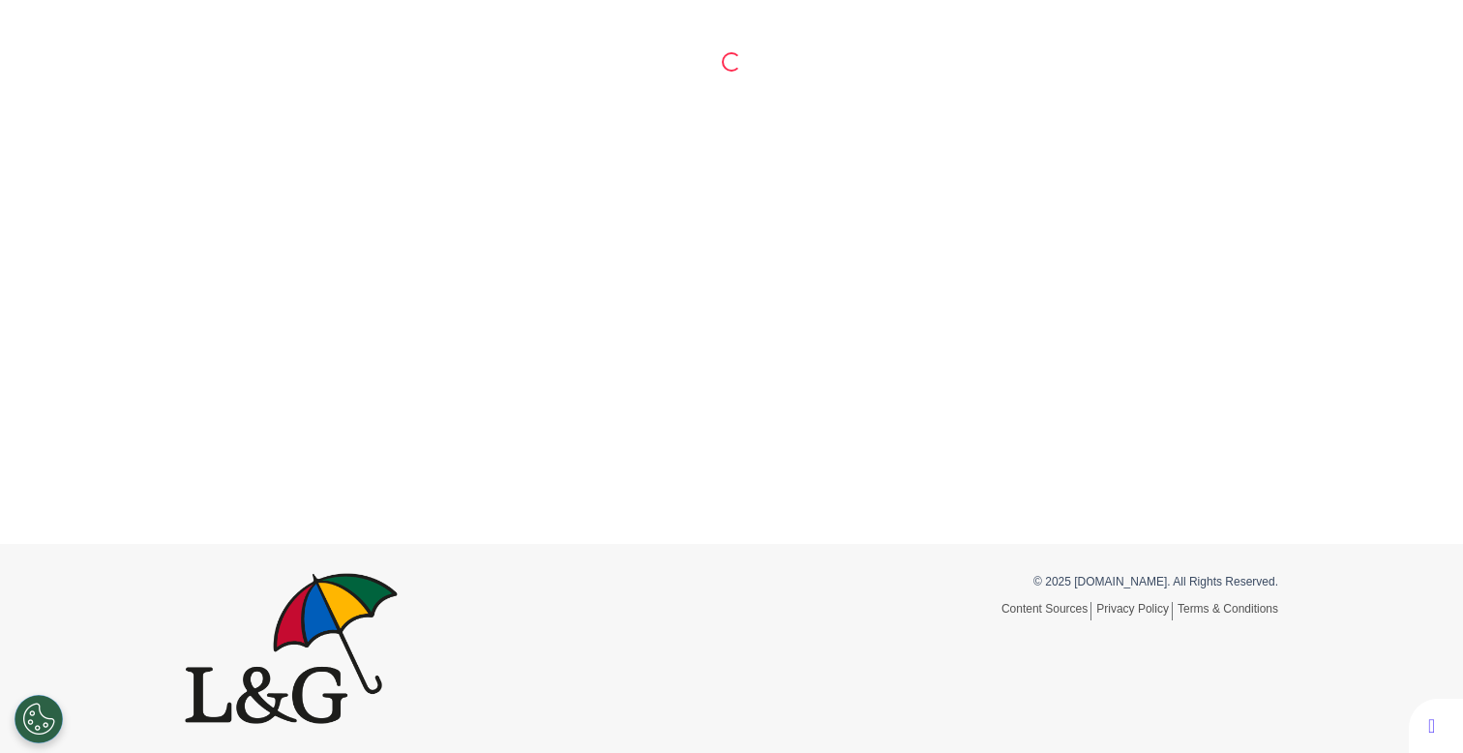
scroll to position [465, 0]
select select "******"
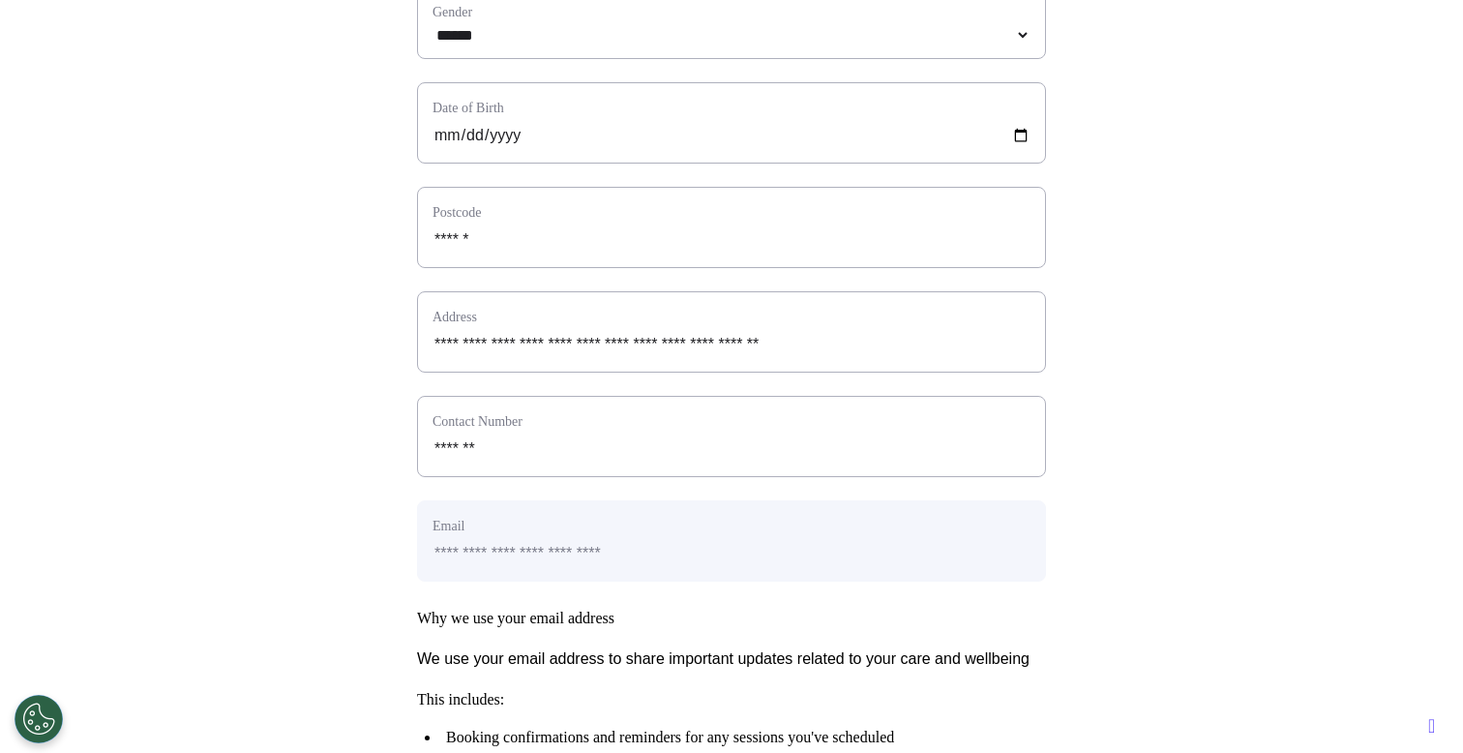
scroll to position [963, 0]
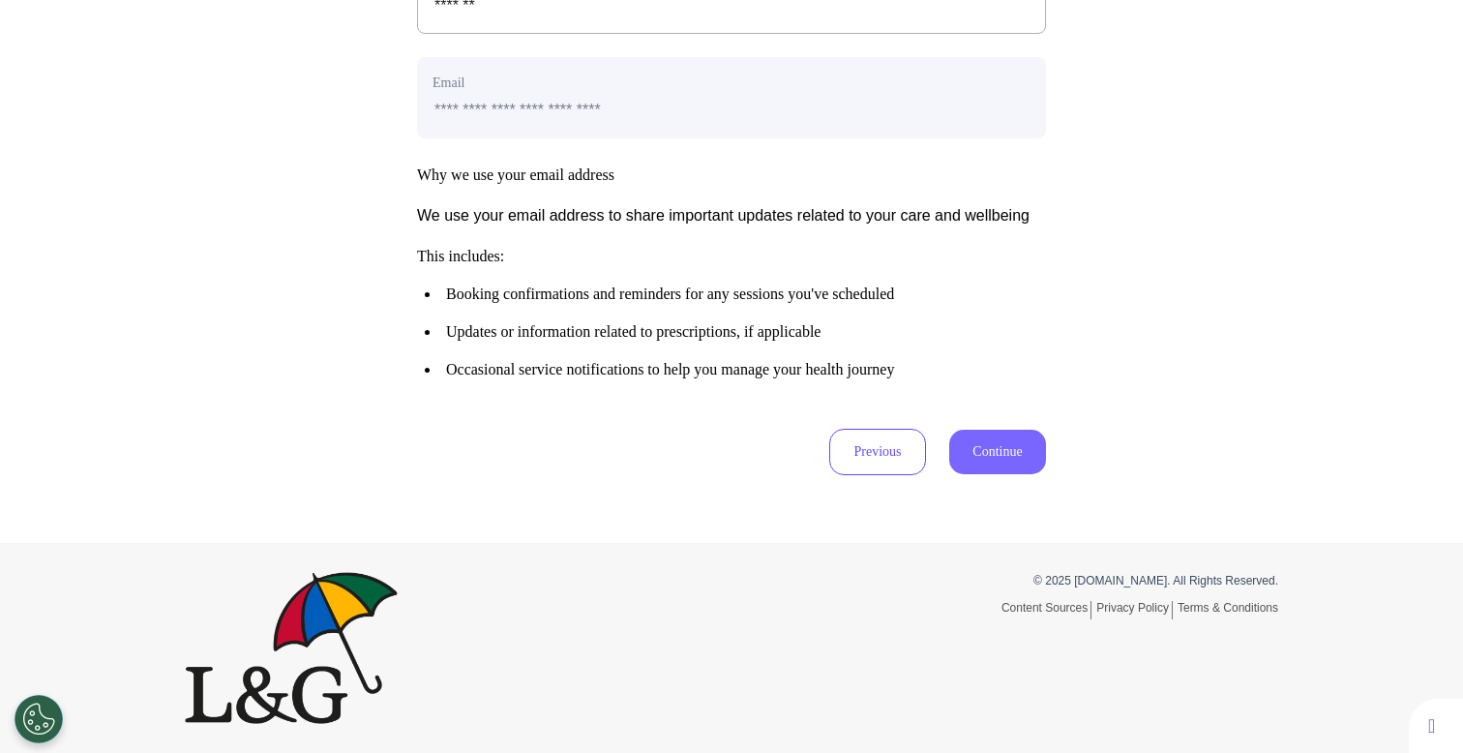
click at [970, 450] on button "Continue" at bounding box center [997, 452] width 97 height 45
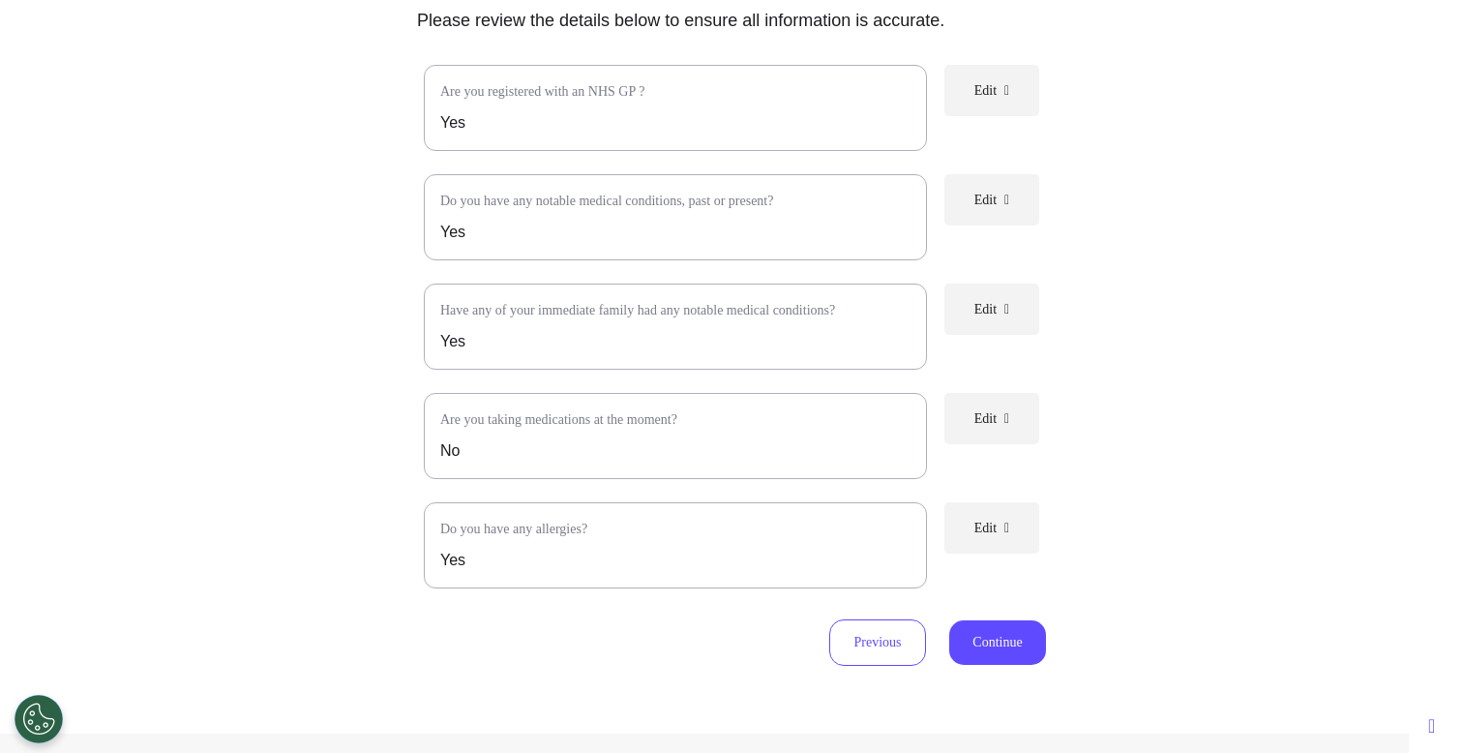
scroll to position [225, 0]
